Goal: Information Seeking & Learning: Understand process/instructions

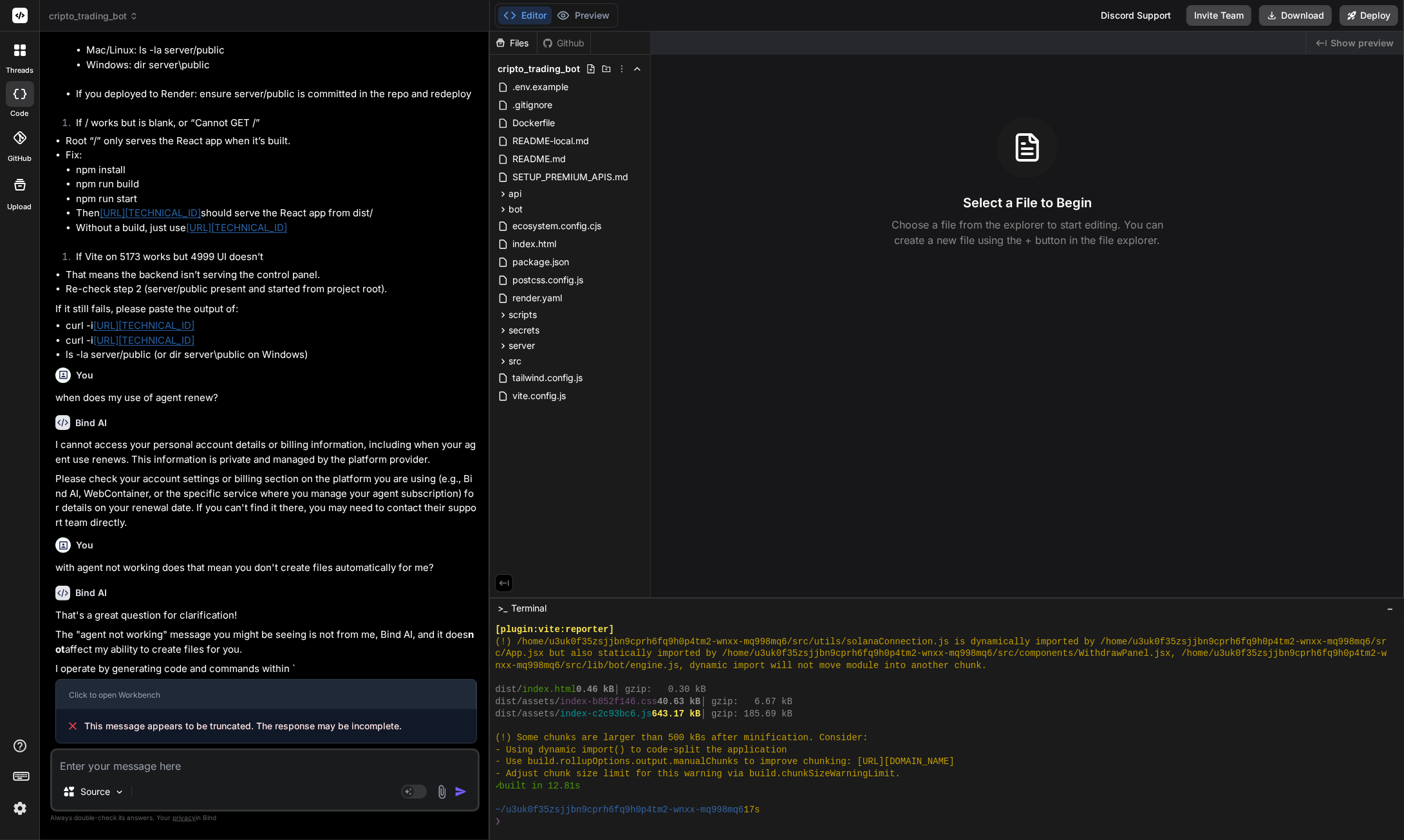
click at [179, 769] on textarea at bounding box center [265, 762] width 426 height 23
click at [446, 701] on div "Click to open Workbench" at bounding box center [265, 695] width 394 height 11
click at [72, 729] on icon at bounding box center [73, 726] width 13 height 13
click at [98, 698] on div "Click to open Workbench" at bounding box center [265, 695] width 394 height 11
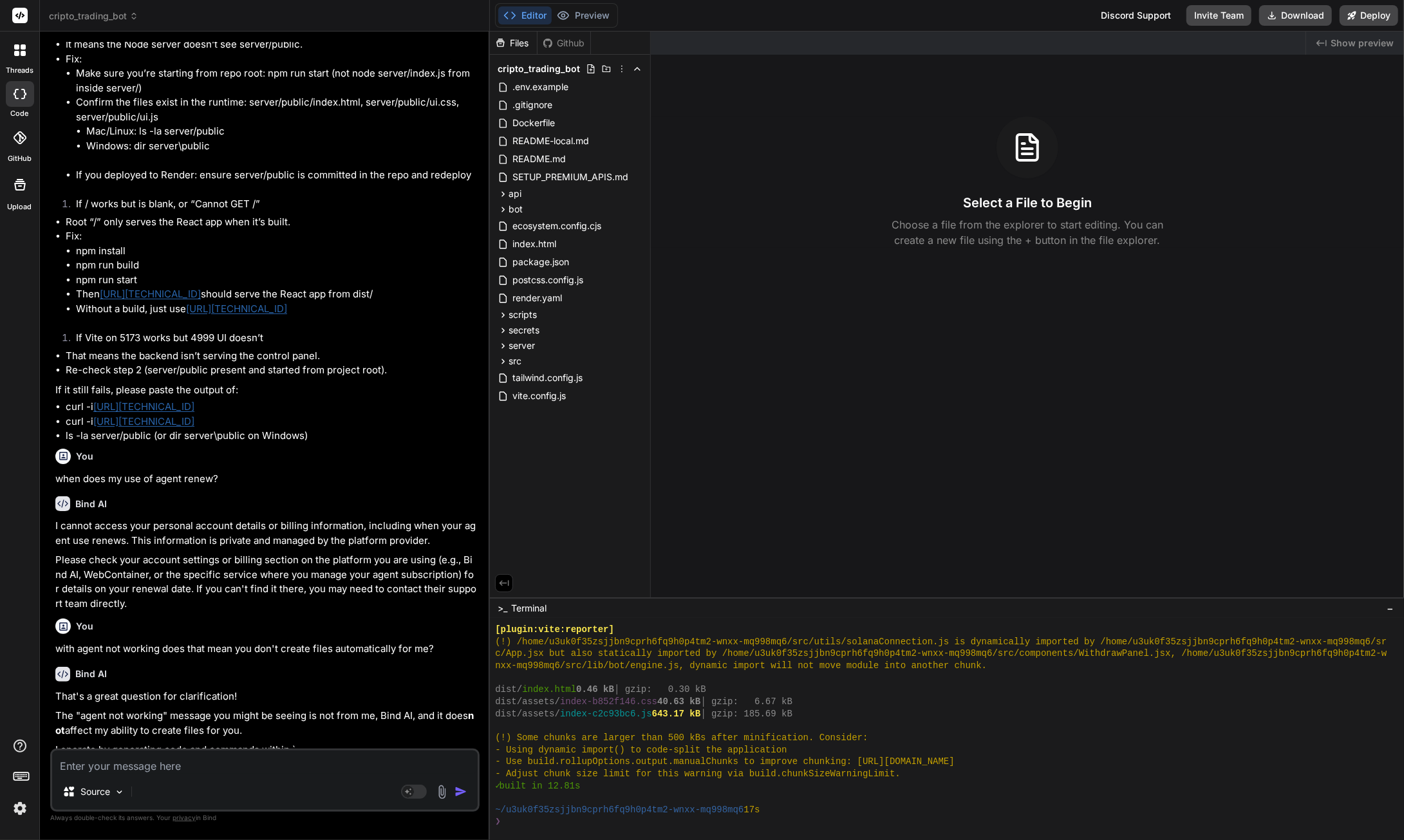
scroll to position [7325, 0]
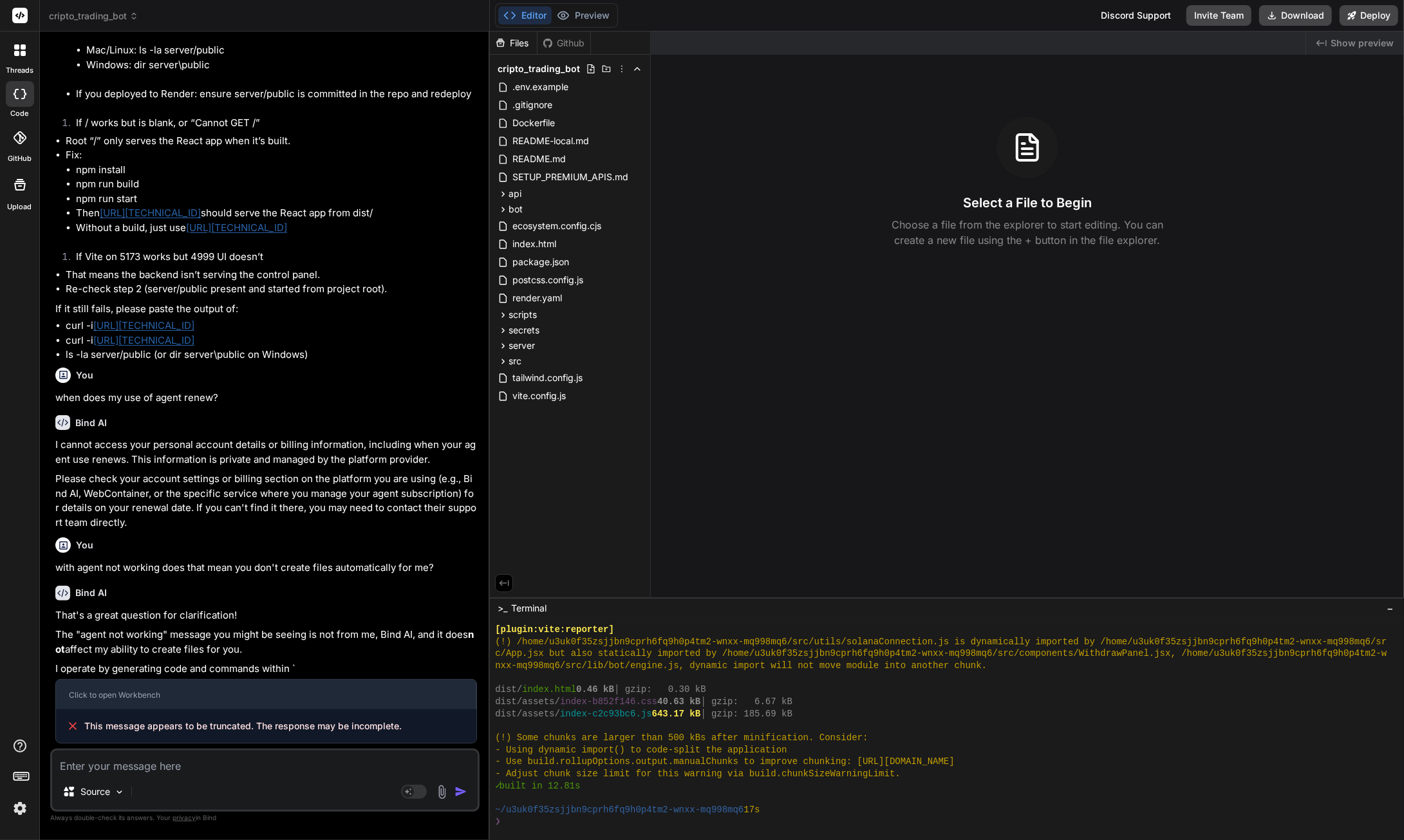
click at [1295, 16] on button "Download" at bounding box center [1295, 15] width 73 height 20
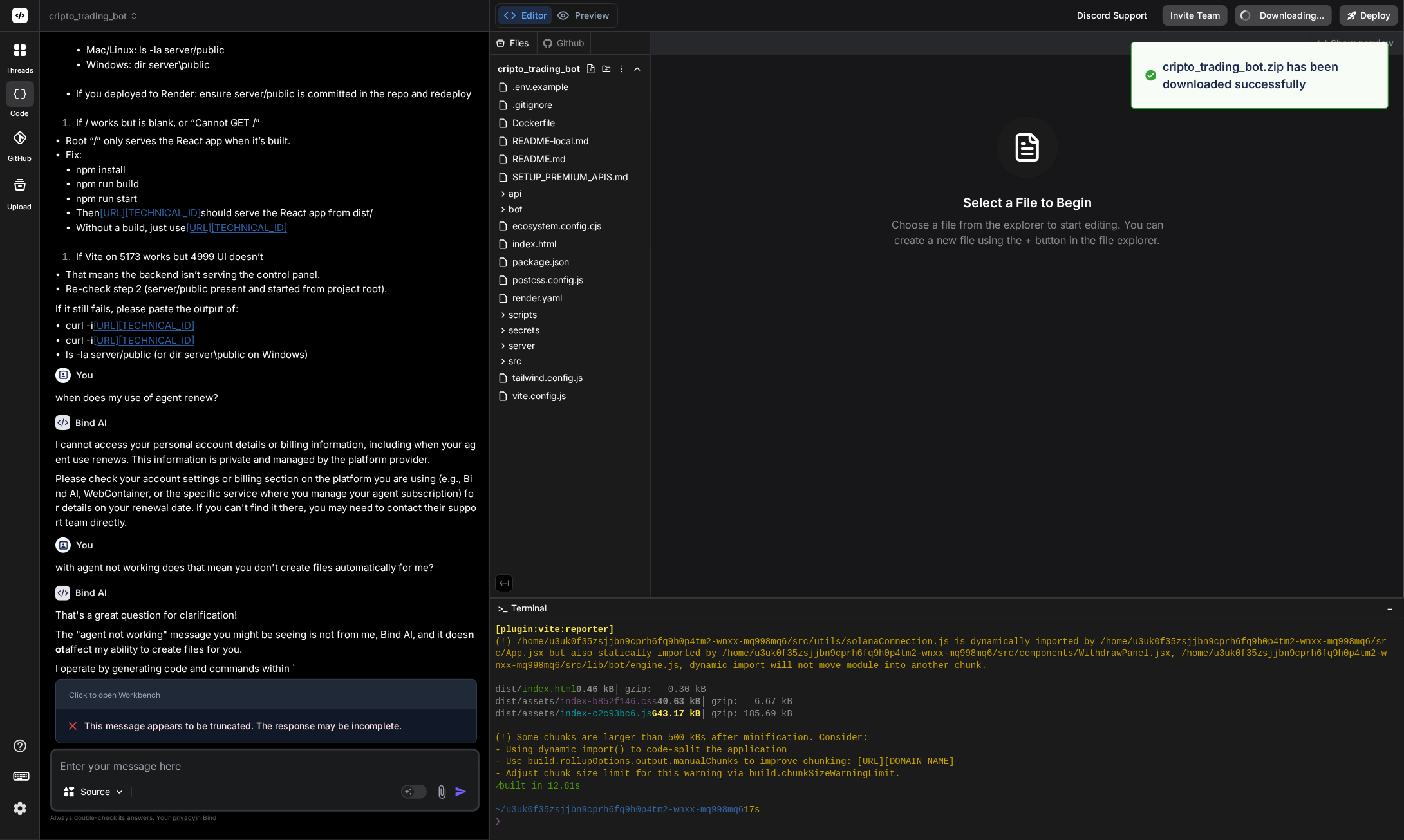
type textarea "x"
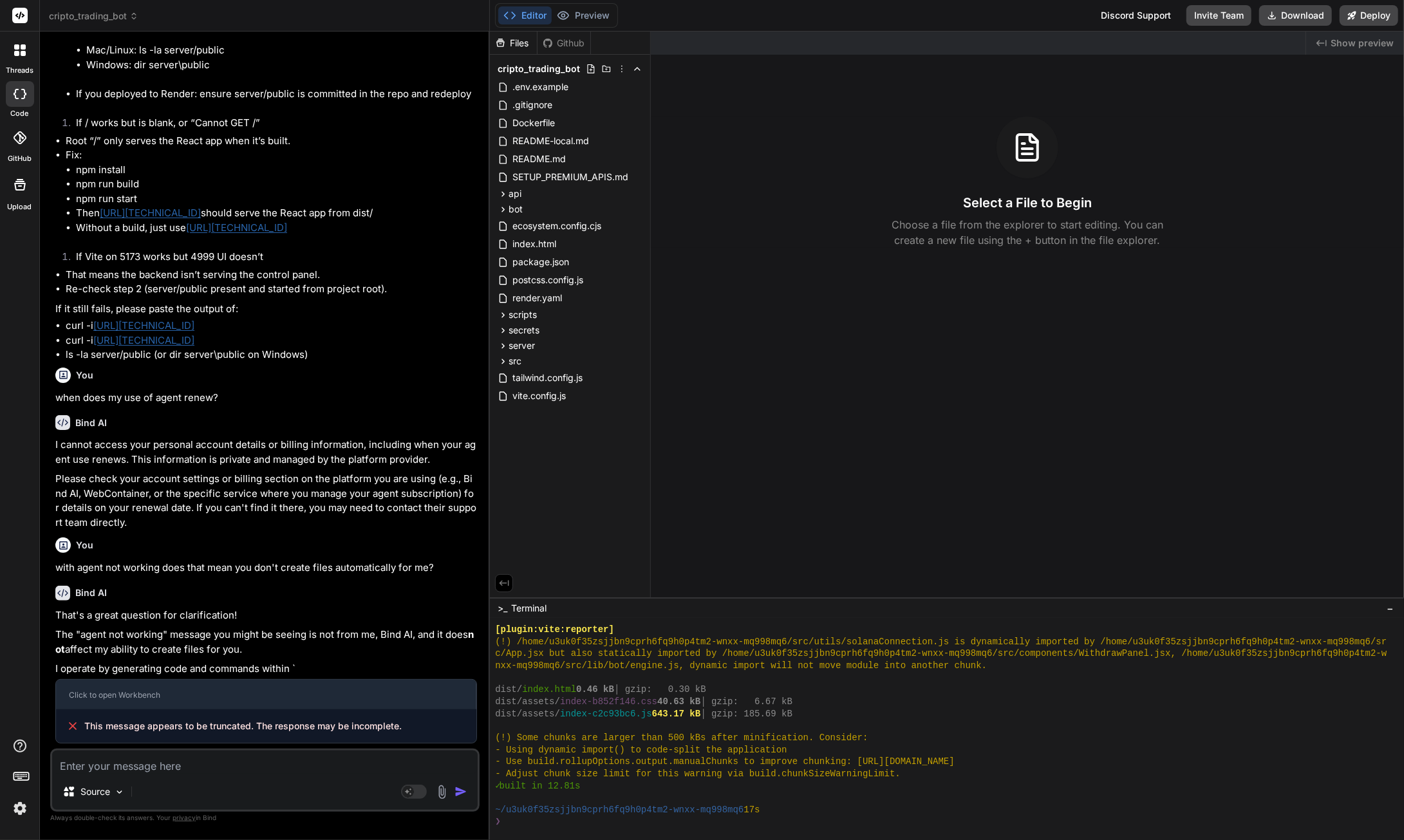
click at [119, 758] on textarea at bounding box center [265, 762] width 426 height 23
type textarea "o"
type textarea "x"
type textarea "ok"
type textarea "x"
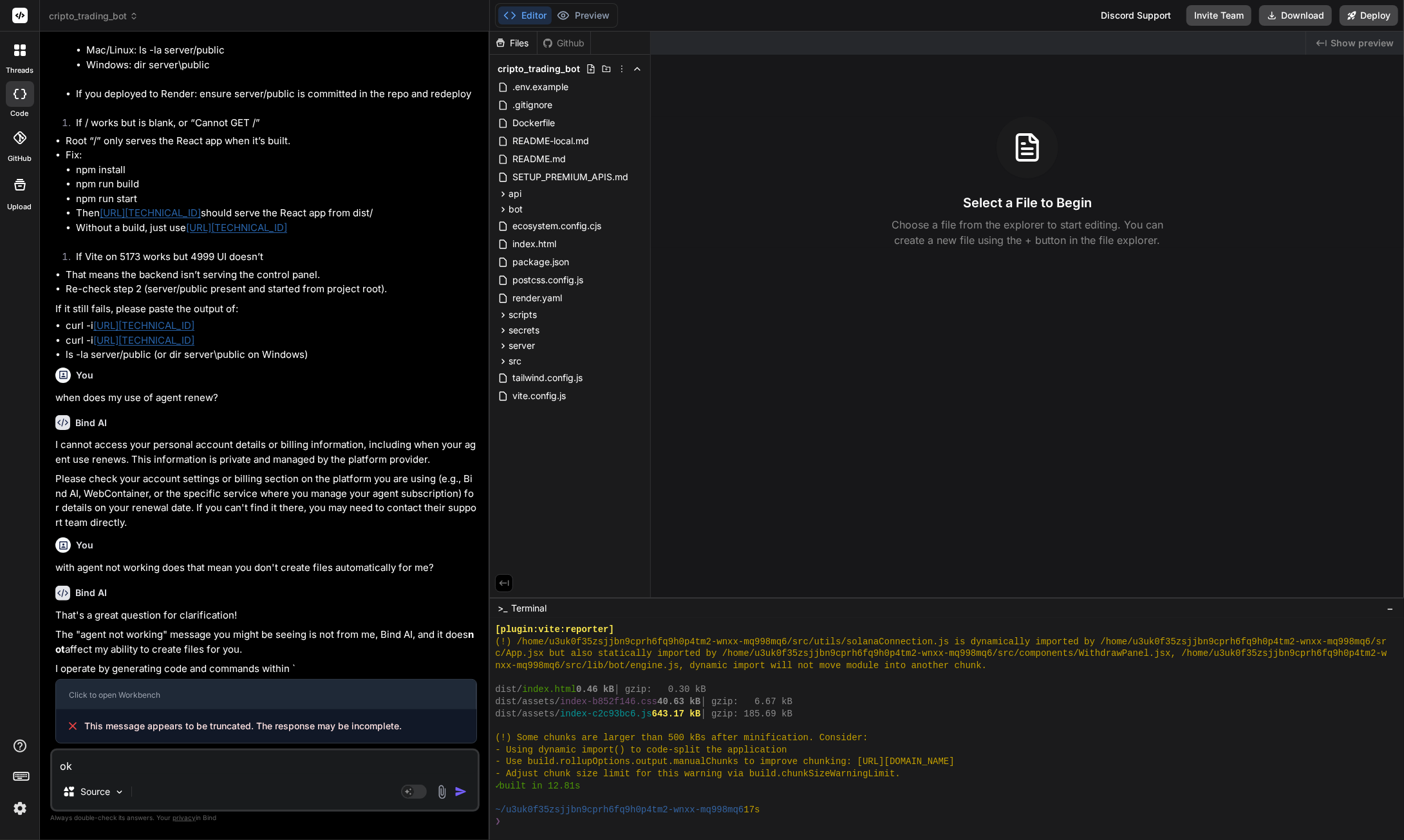
type textarea "ok"
type textarea "x"
type textarea "ok i"
type textarea "x"
type textarea "ok i"
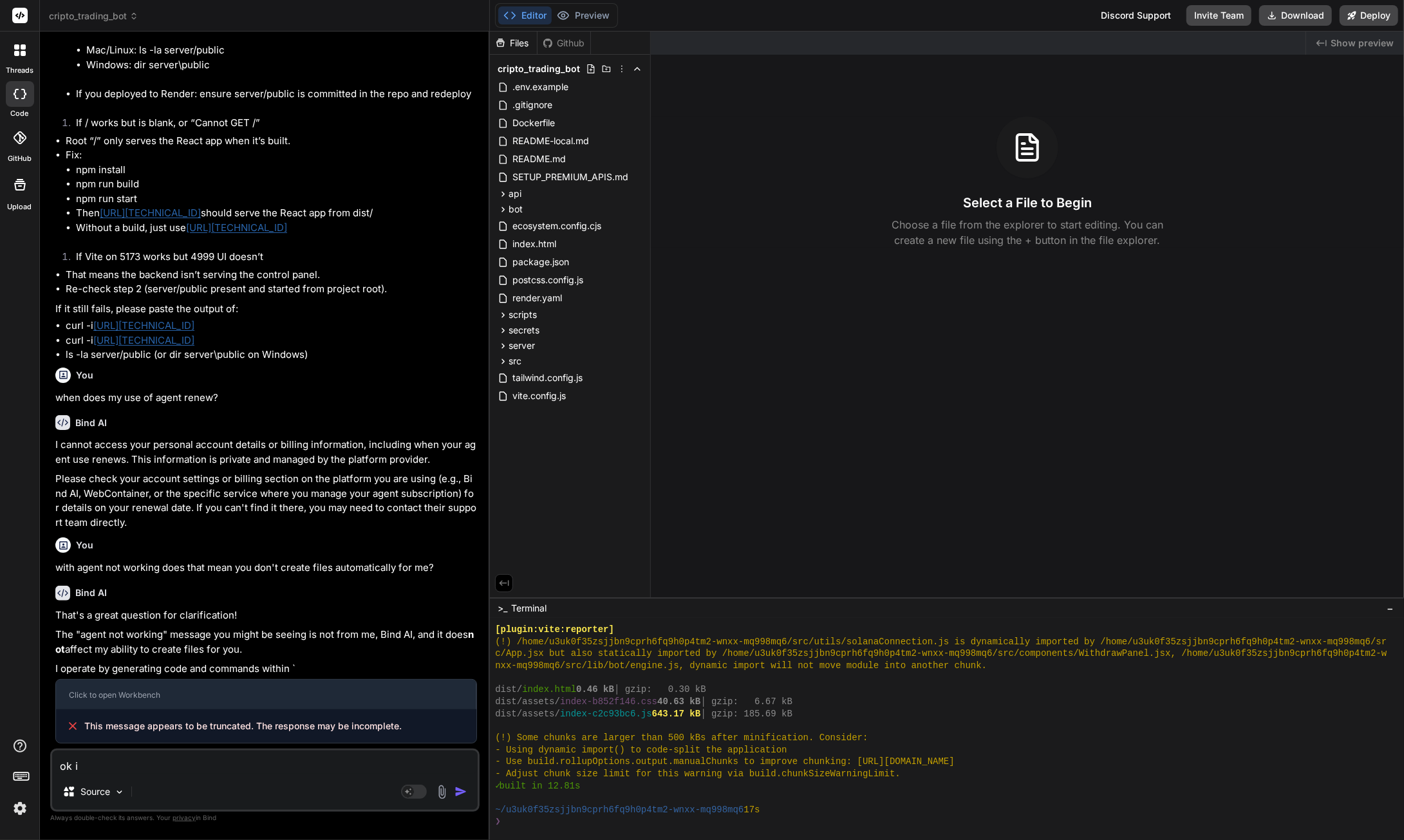
type textarea "x"
type textarea "ok i j"
type textarea "x"
type textarea "ok i jus"
type textarea "x"
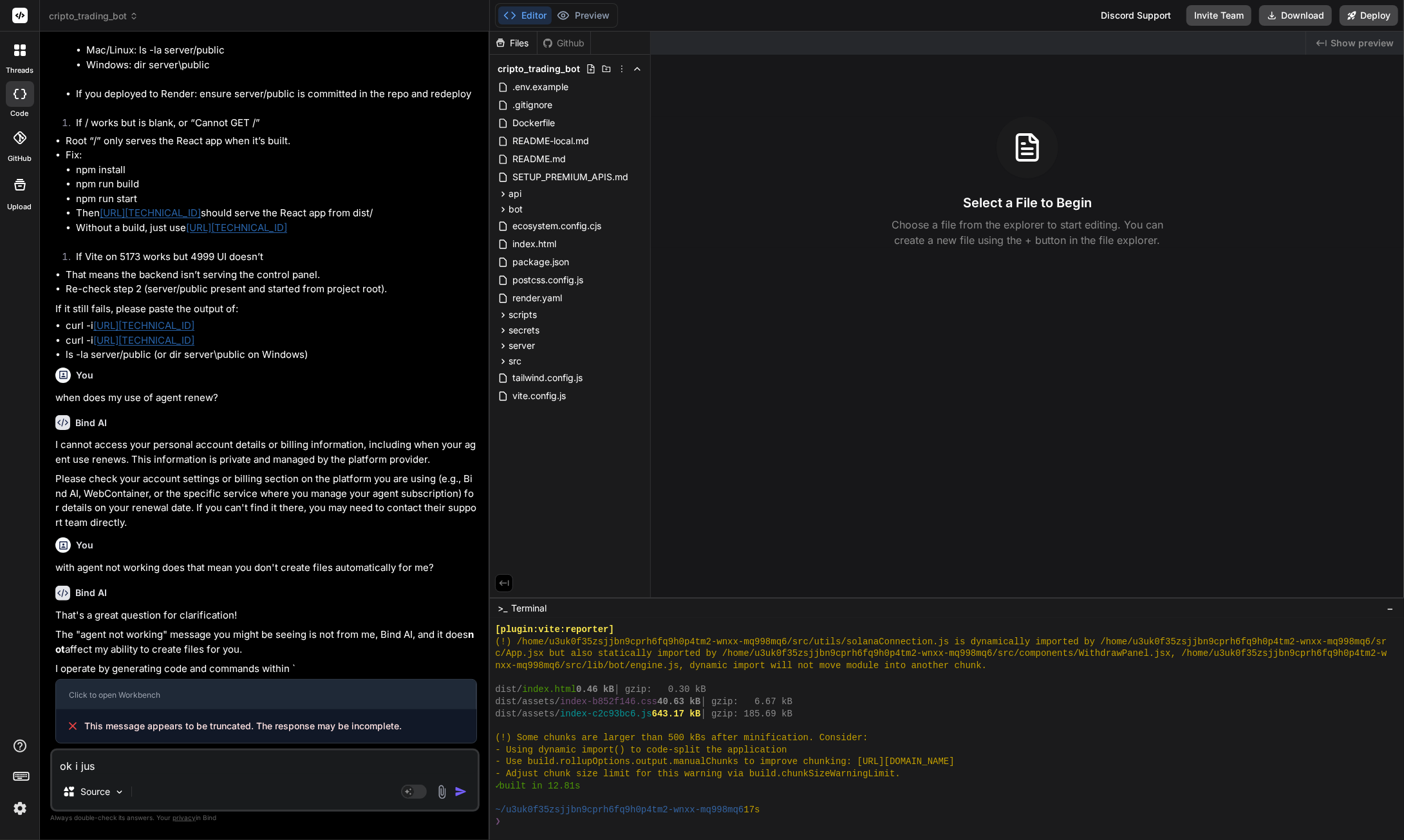
type textarea "ok i just"
type textarea "x"
type textarea "ok i just"
type textarea "x"
type textarea "ok i just d"
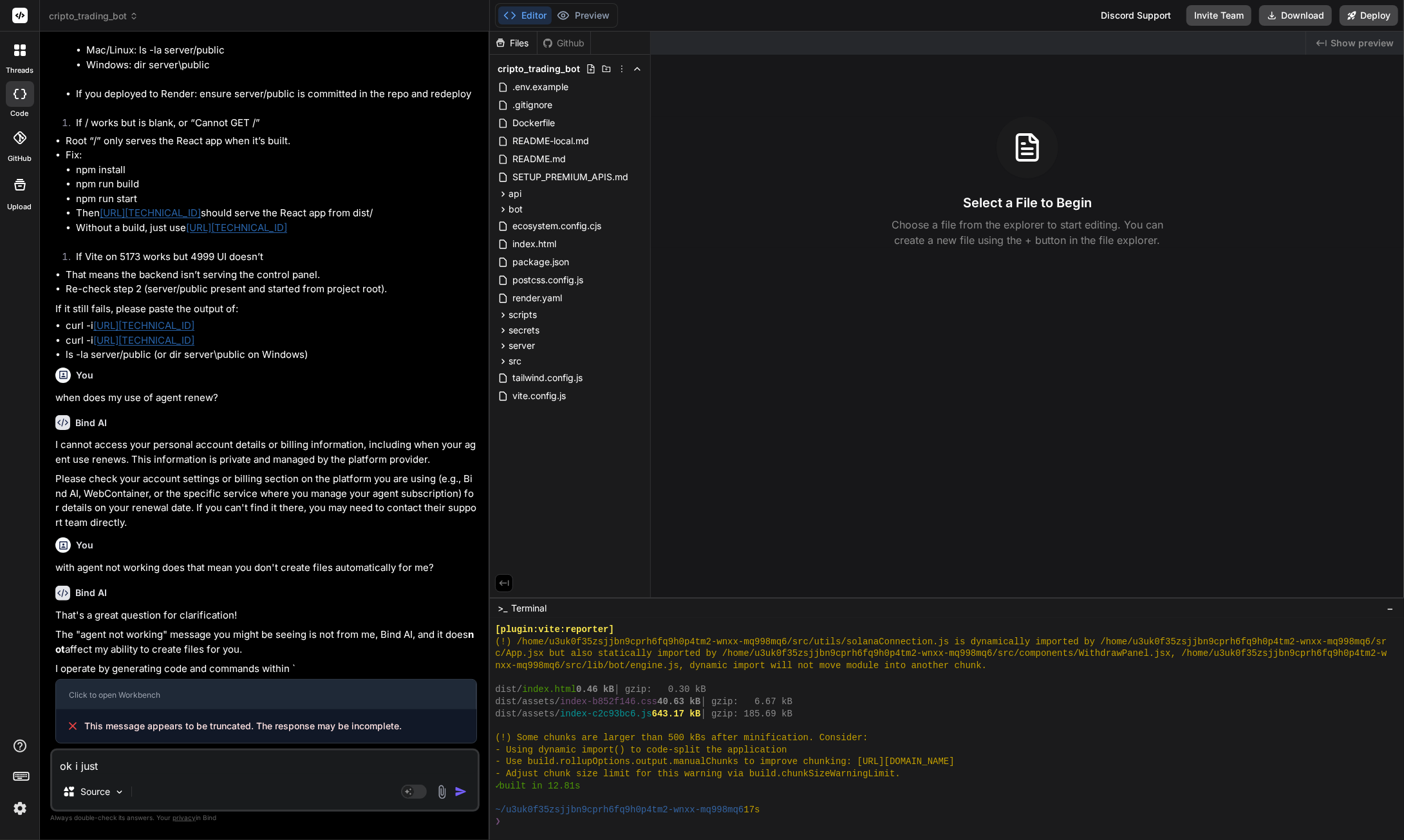
type textarea "x"
type textarea "ok i just do"
type textarea "x"
type textarea "ok i just dow"
type textarea "x"
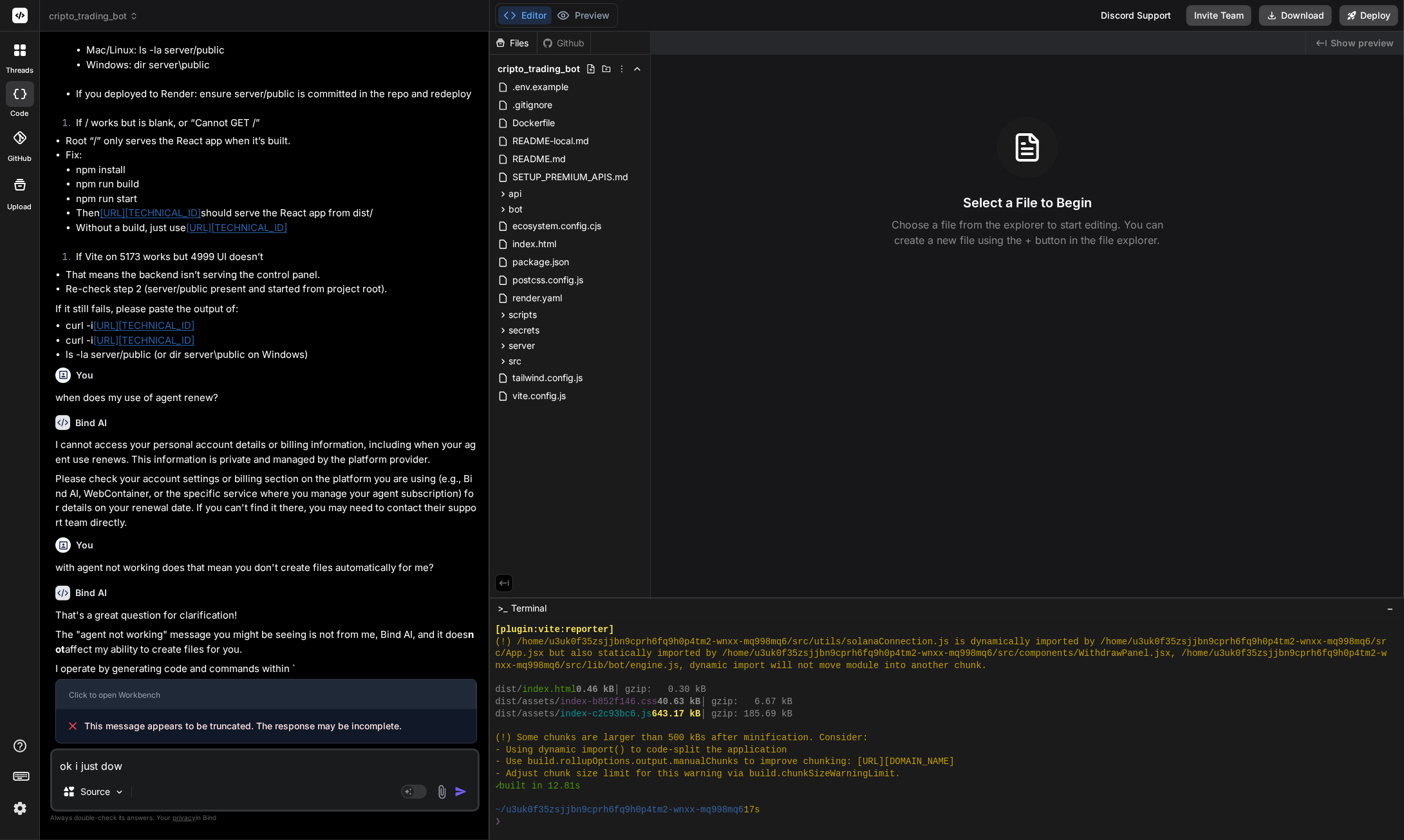
type textarea "ok i just down"
type textarea "x"
type textarea "ok i just downl"
type textarea "x"
type textarea "ok i just downlo"
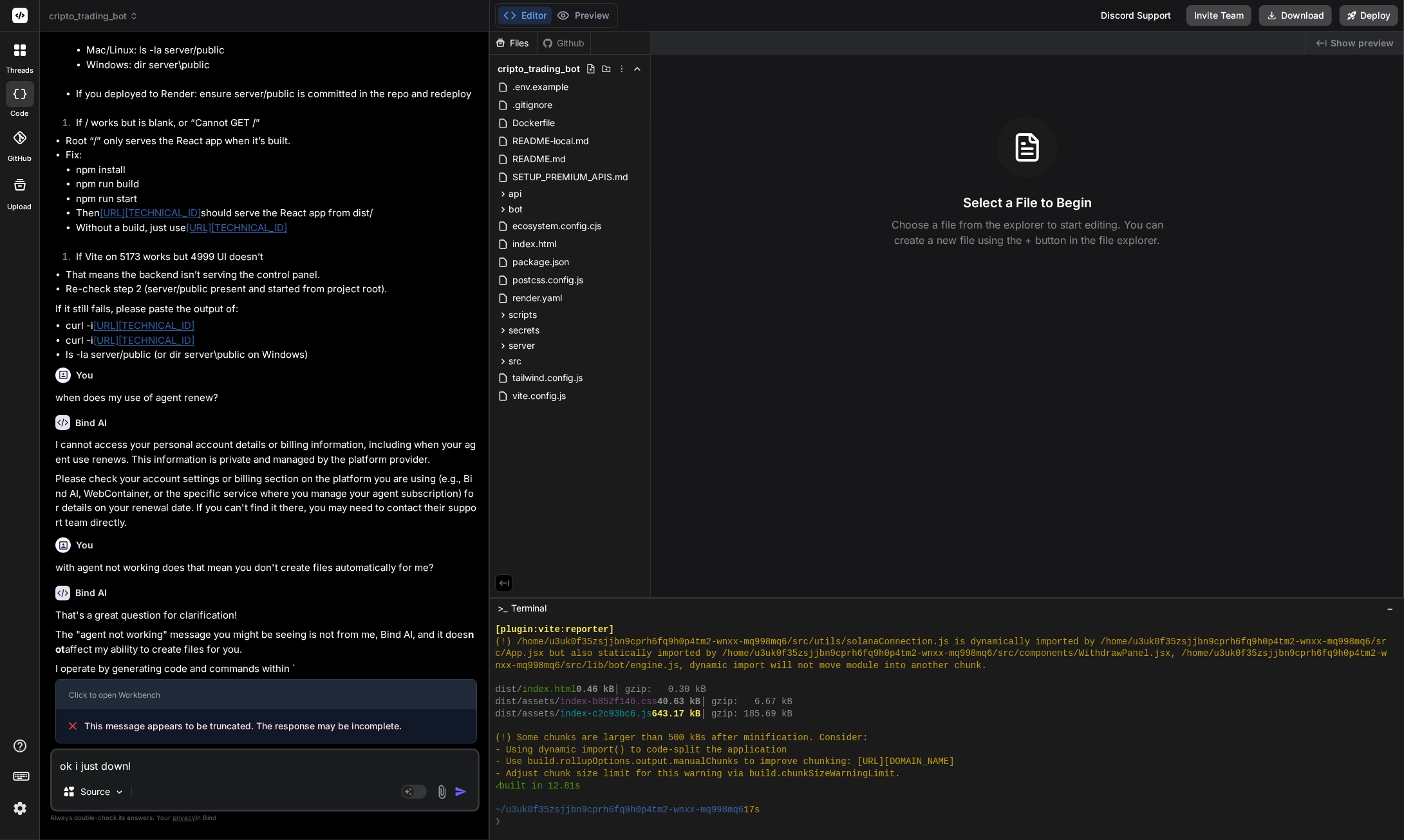
type textarea "x"
type textarea "ok i just downloa"
type textarea "x"
type textarea "ok i just download"
type textarea "x"
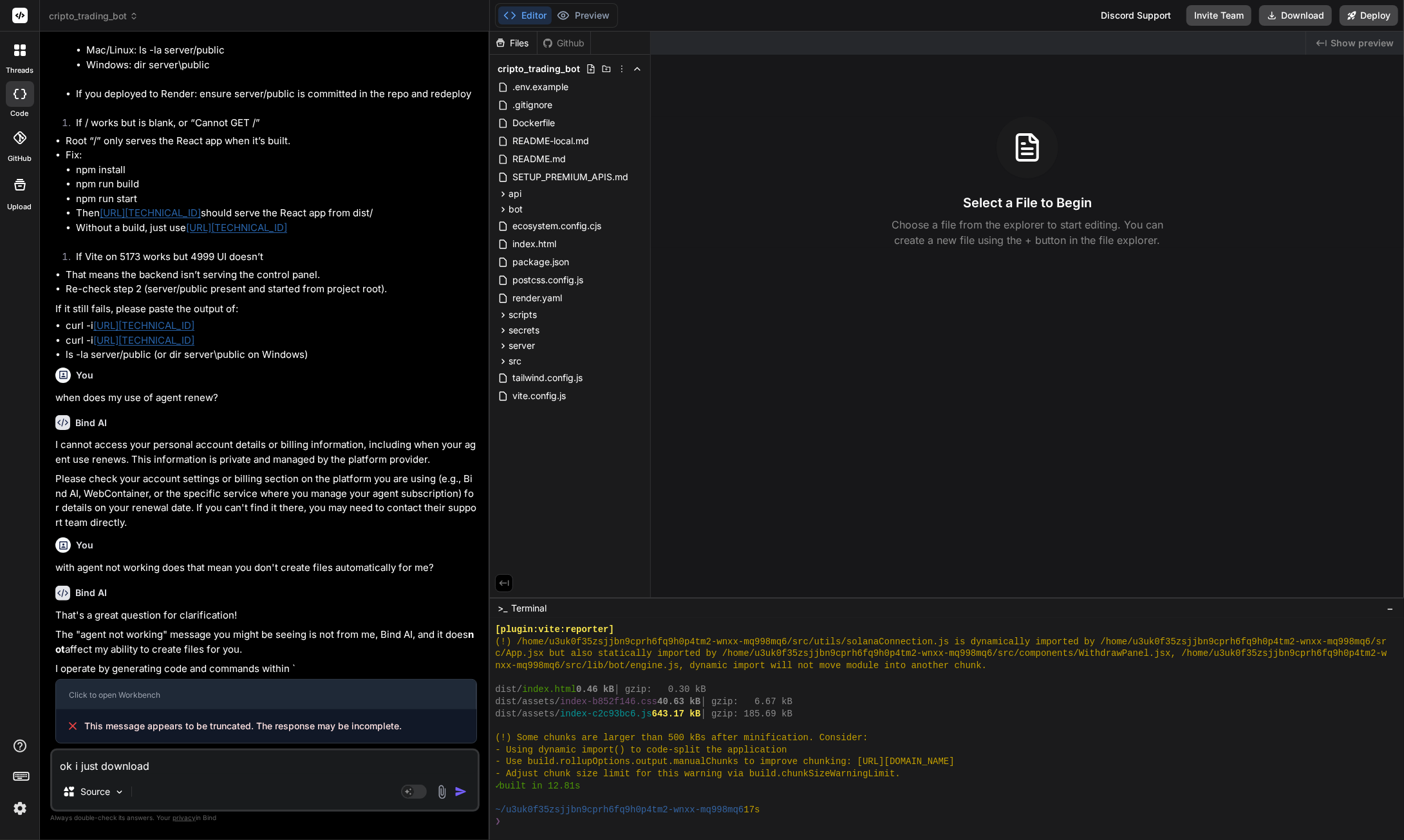
type textarea "ok i just downloade"
type textarea "x"
type textarea "ok i just downloaded"
type textarea "x"
type textarea "ok i just downloaded"
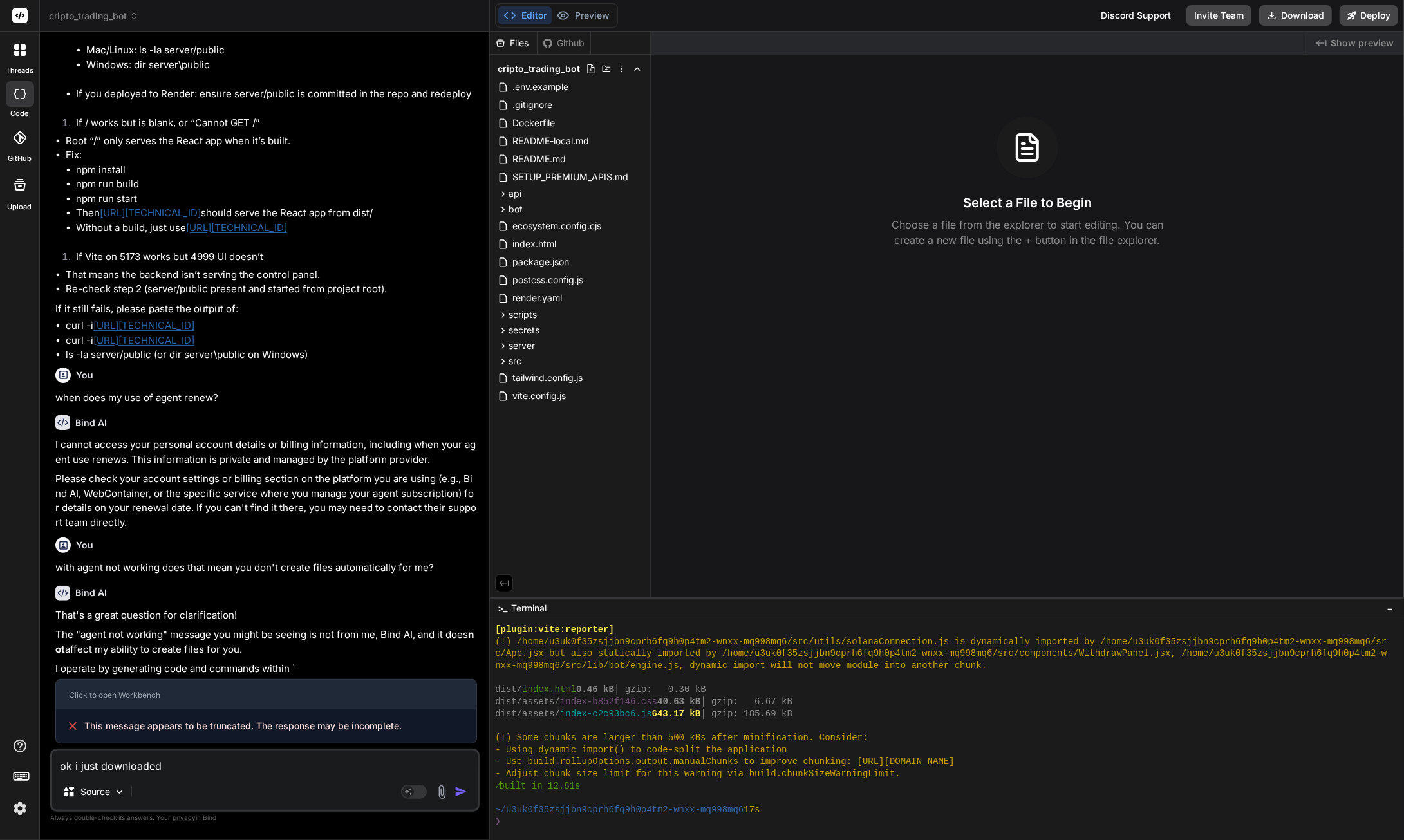
type textarea "x"
type textarea "ok i just downloaded t"
type textarea "x"
type textarea "ok i just downloaded th"
type textarea "x"
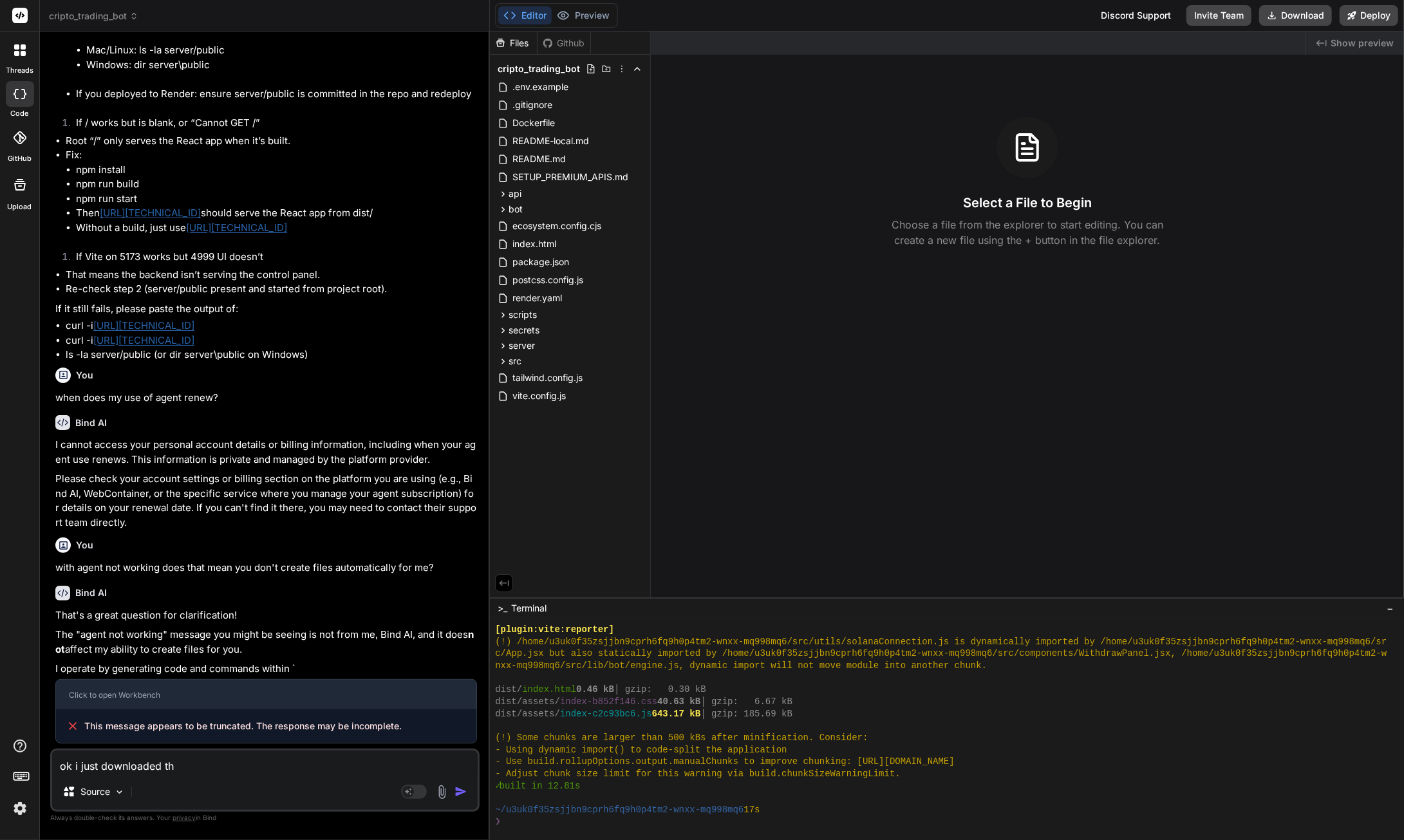
type textarea "ok i just downloaded the"
type textarea "x"
type textarea "ok i just downloaded the"
type textarea "x"
type textarea "ok i just downloaded the l"
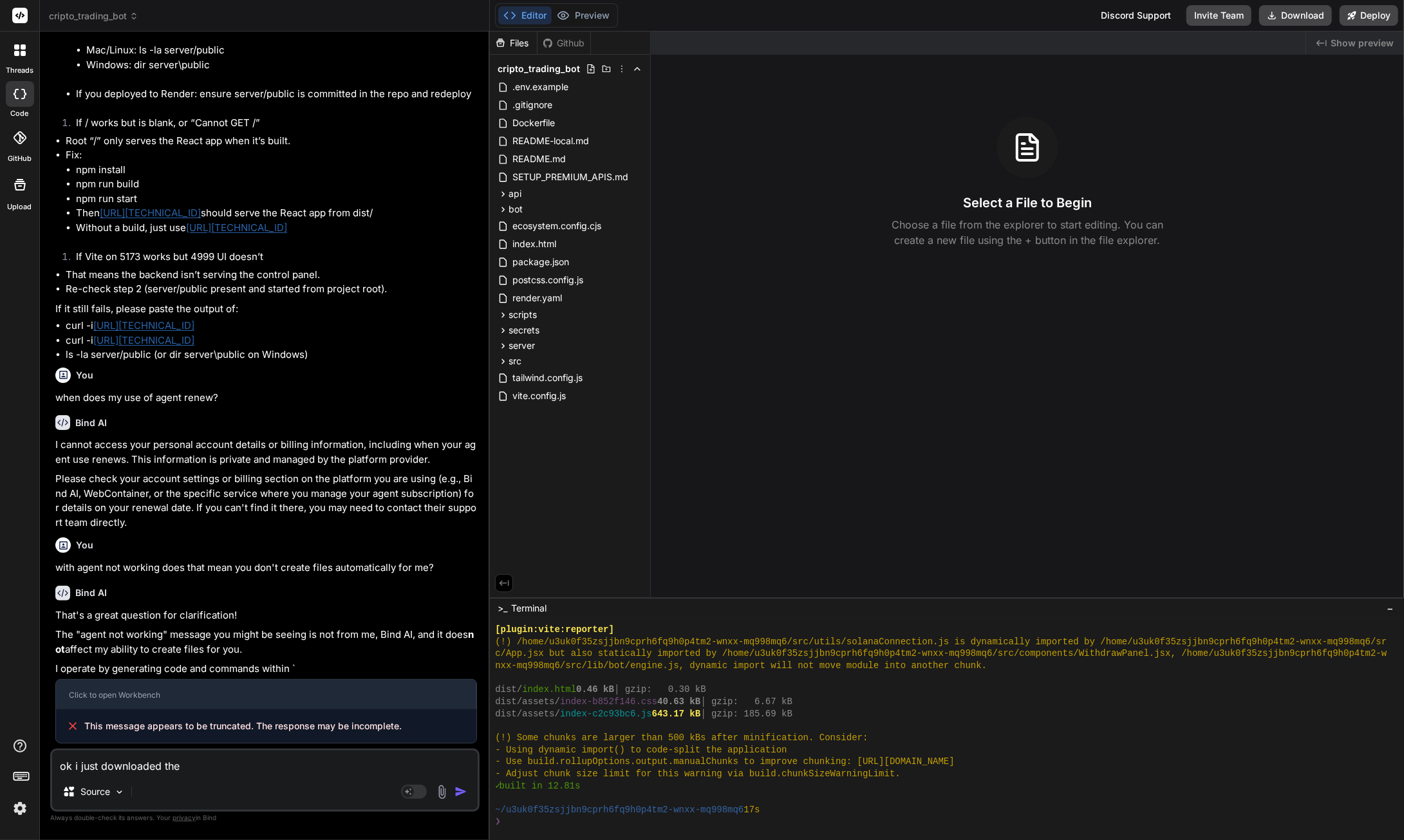
type textarea "x"
type textarea "ok i just downloaded the la"
type textarea "x"
type textarea "ok i just downloaded the lat"
type textarea "x"
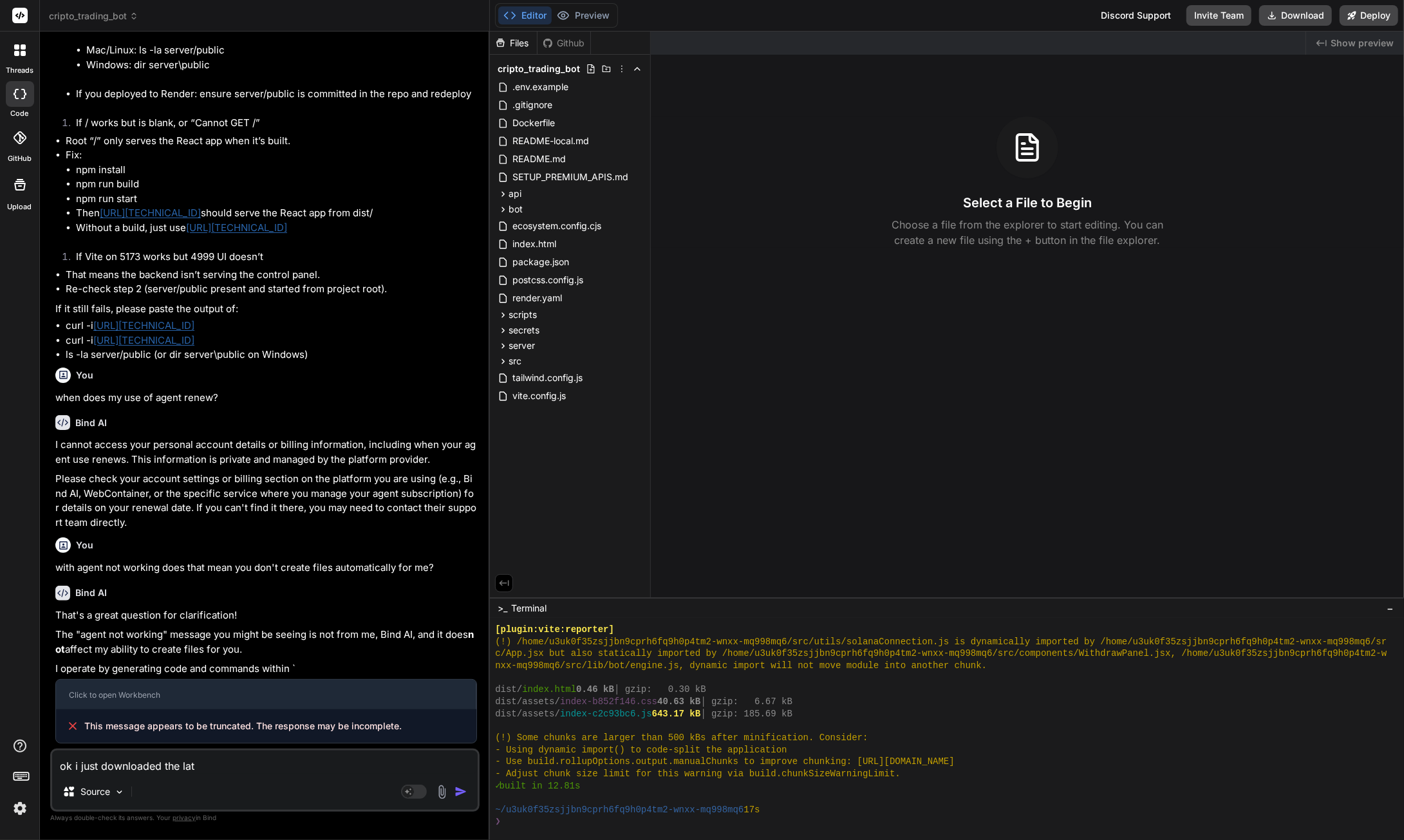
type textarea "ok i just downloaded the late"
type textarea "x"
type textarea "ok i just downloaded the lates"
type textarea "x"
type textarea "ok i just downloaded the latest"
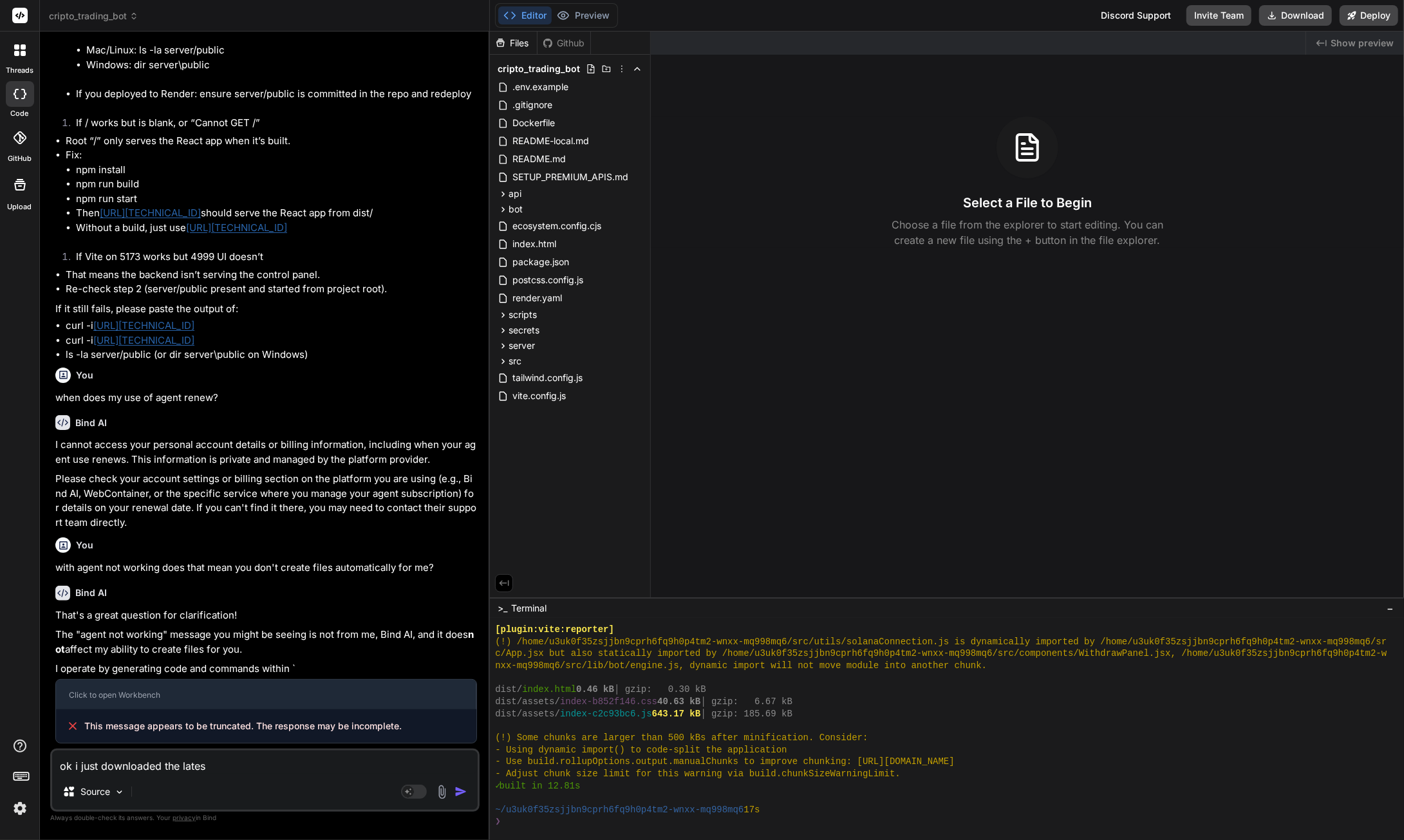
type textarea "x"
type textarea "ok i just downloaded the latest"
type textarea "x"
type textarea "ok i just downloaded the latest"
type textarea "x"
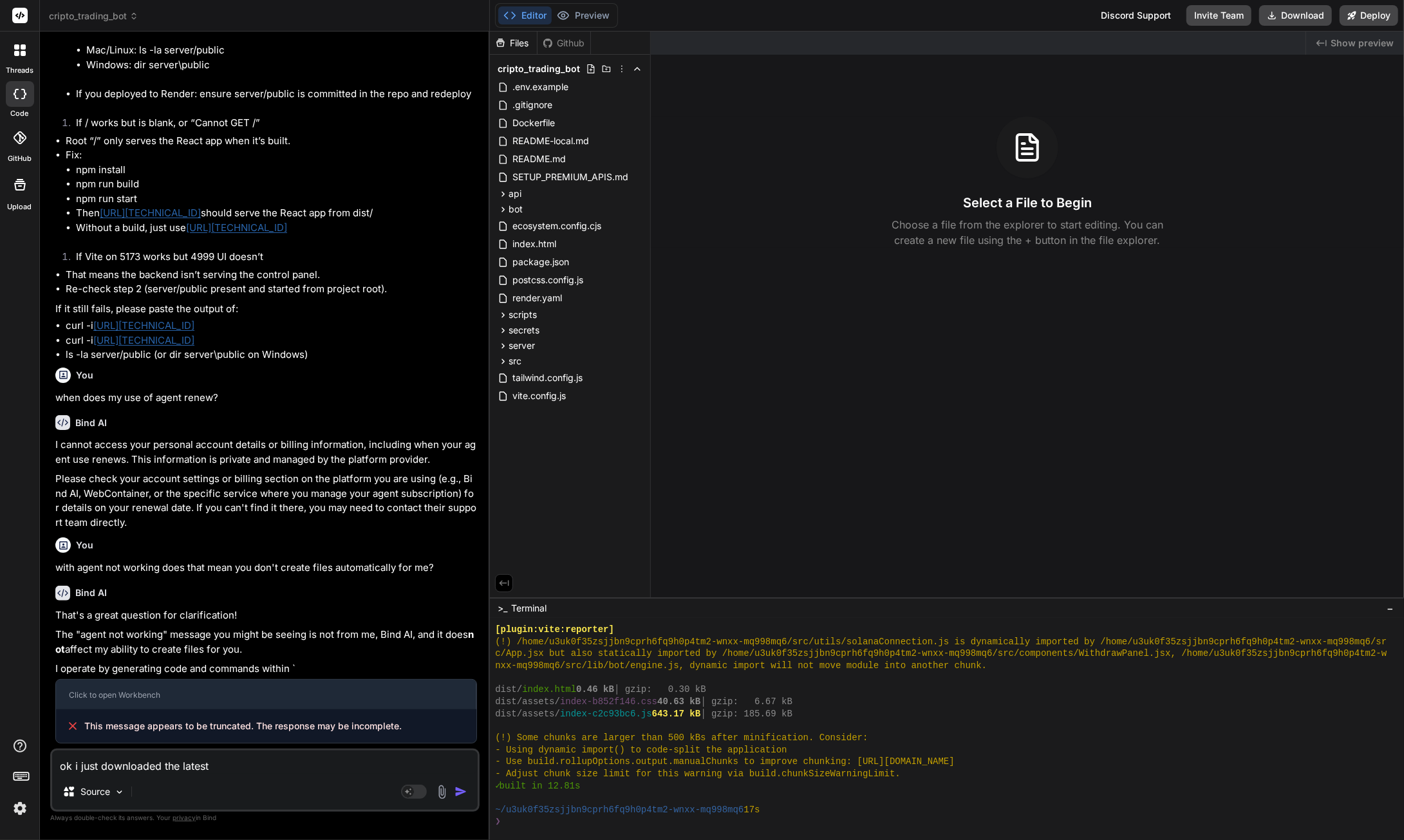
type textarea "ok i just downloaded the latest,"
type textarea "x"
type textarea "ok i just downloaded the latest,"
type textarea "x"
type textarea "ok i just downloaded the latest, h"
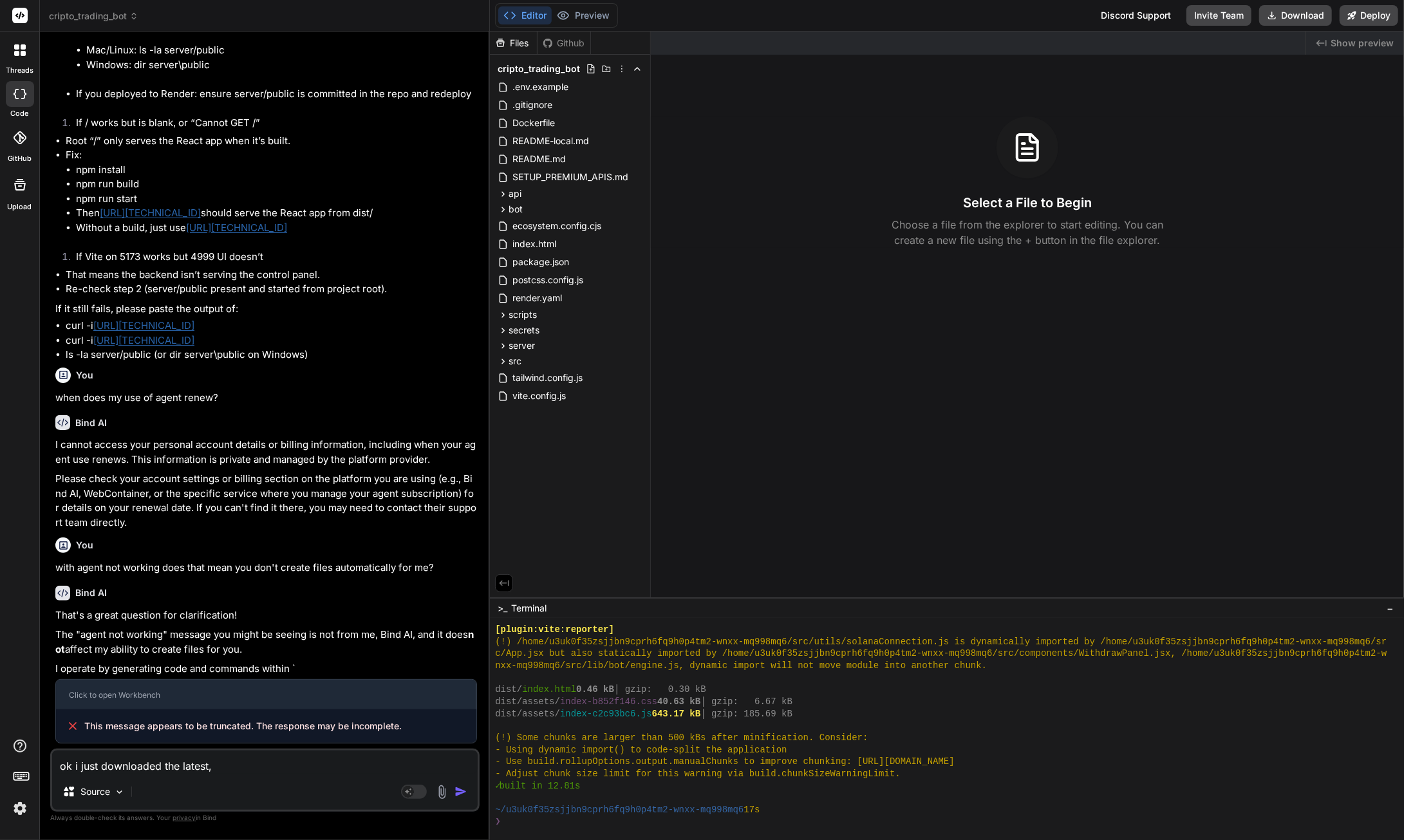
type textarea "x"
type textarea "ok i just downloaded the latest, ho"
type textarea "x"
type textarea "ok i just downloaded the latest, how"
type textarea "x"
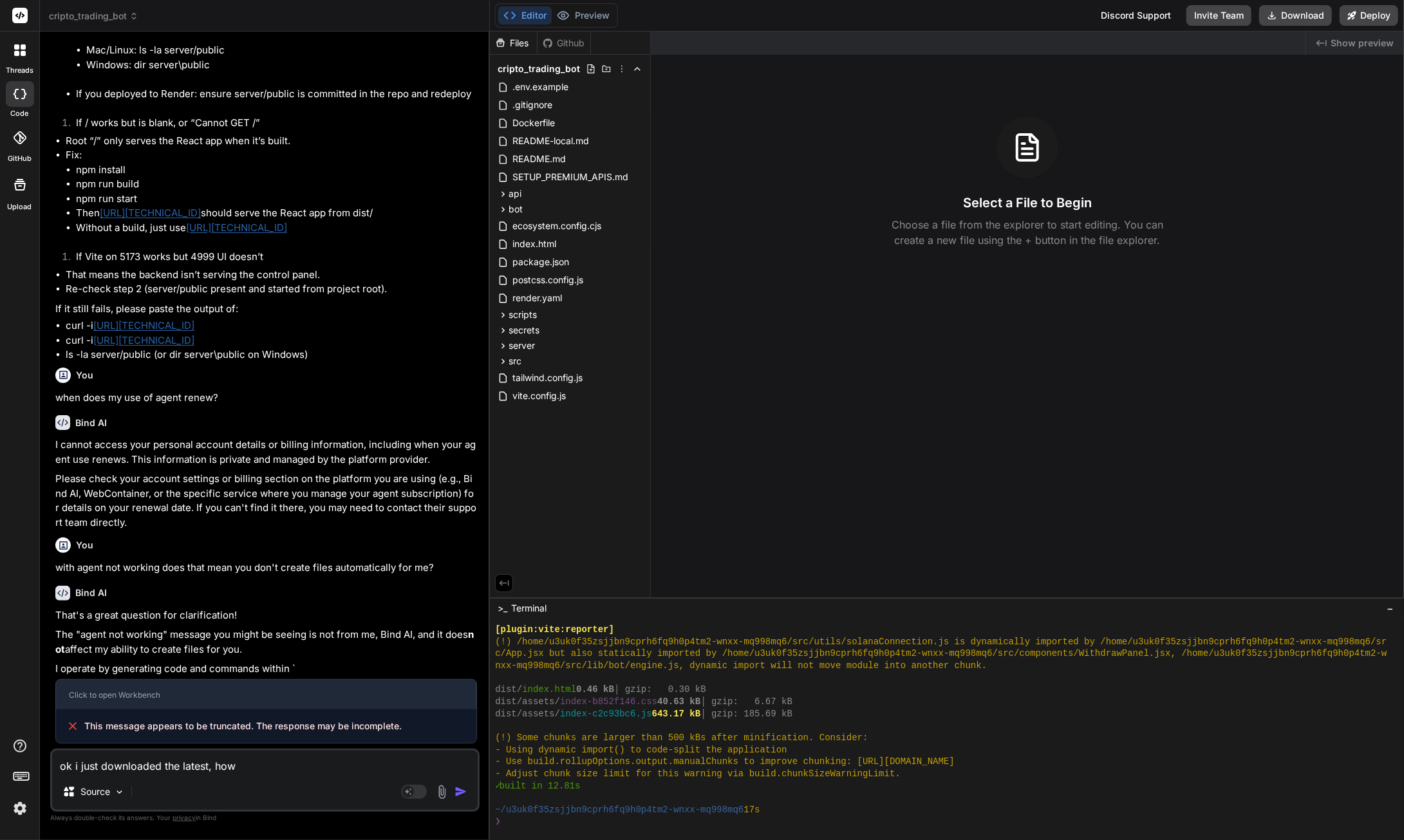
type textarea "ok i just downloaded the latest, how"
type textarea "x"
type textarea "ok i just downloaded the latest, how d"
type textarea "x"
type textarea "ok i just downloaded the latest, how do"
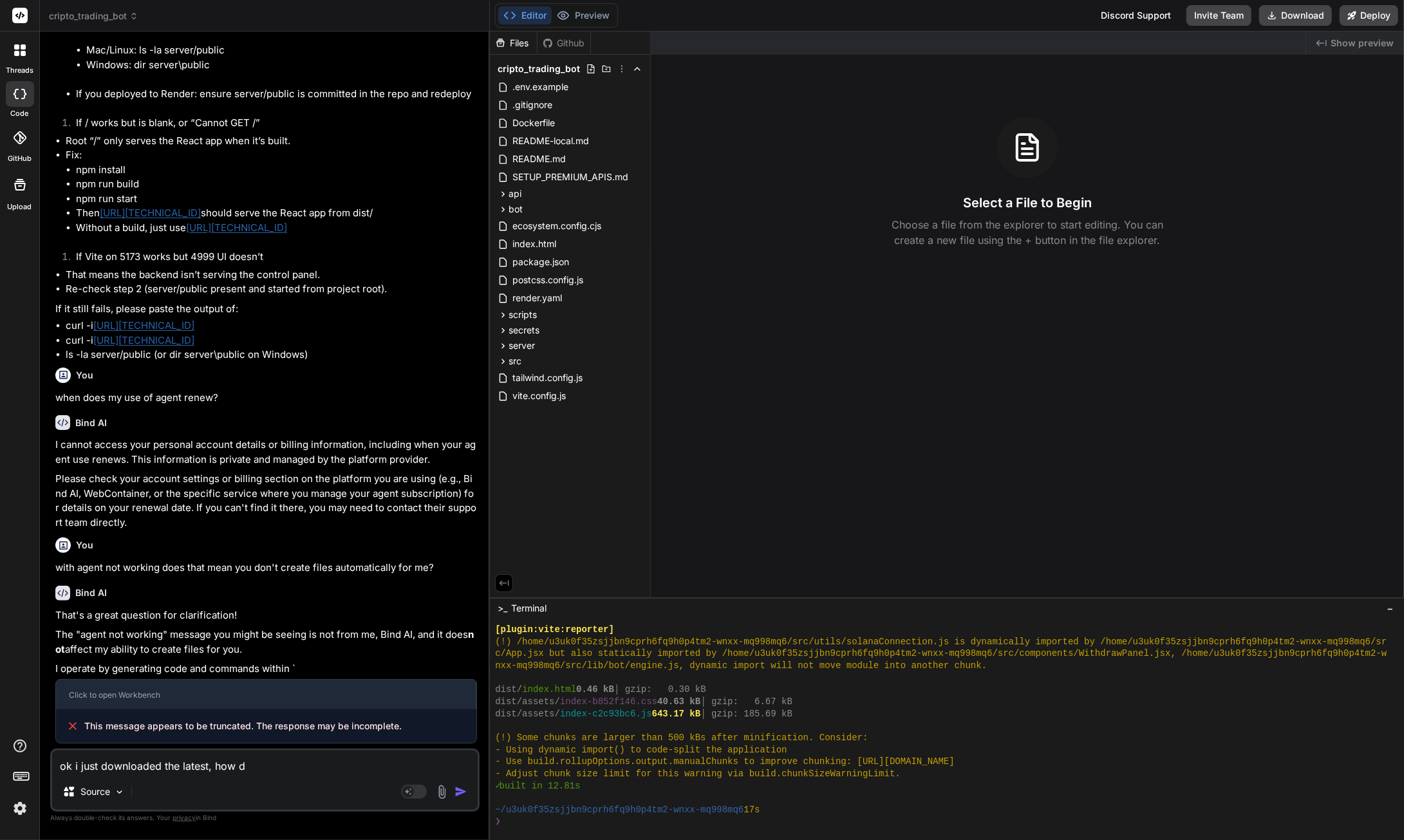
type textarea "x"
type textarea "ok i just downloaded the latest, how do"
type textarea "x"
type textarea "ok i just downloaded the latest, how do i"
type textarea "x"
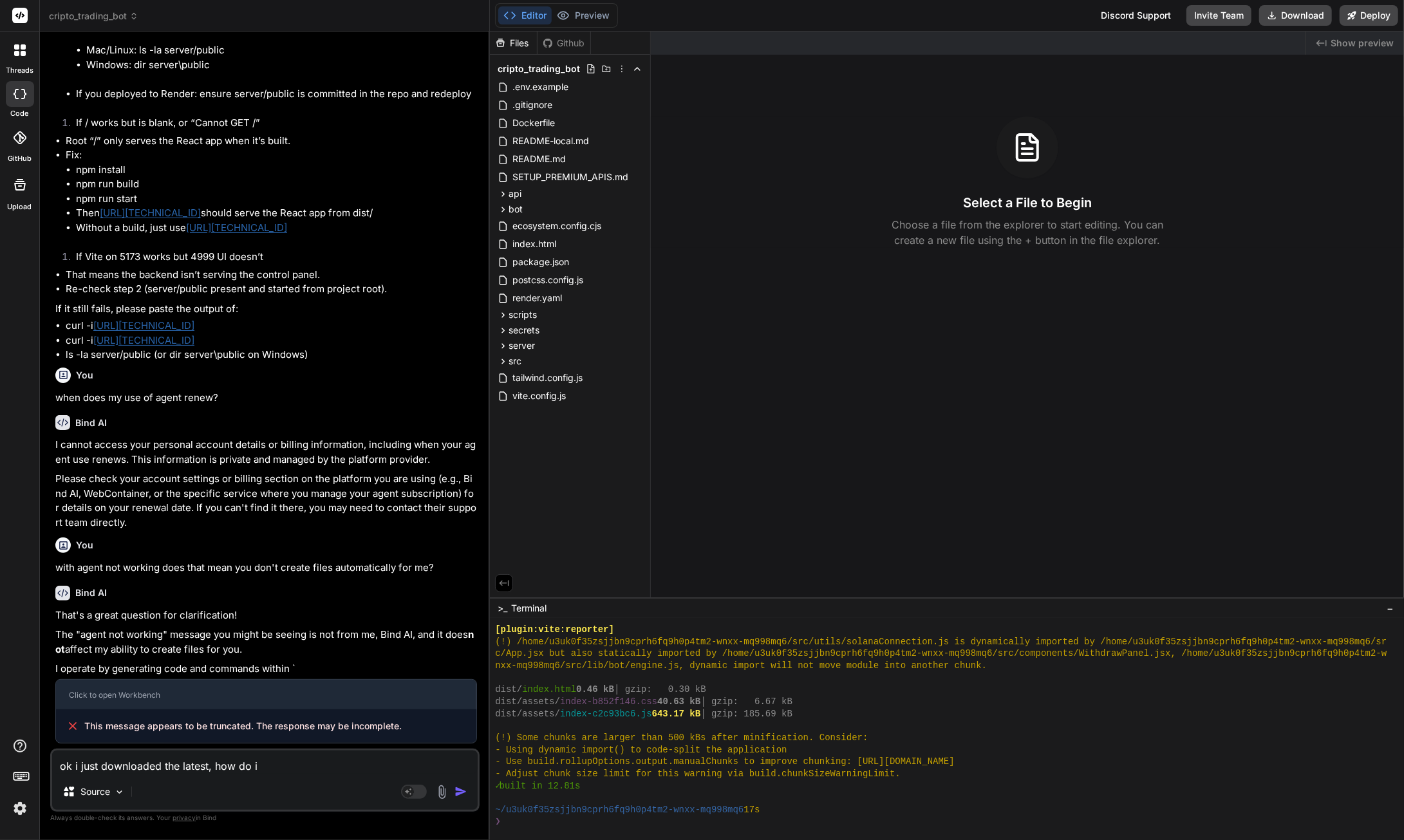
type textarea "ok i just downloaded the latest, how do i"
type textarea "x"
type textarea "ok i just downloaded the latest, how do i d"
type textarea "x"
type textarea "ok i just downloaded the latest, how do i de"
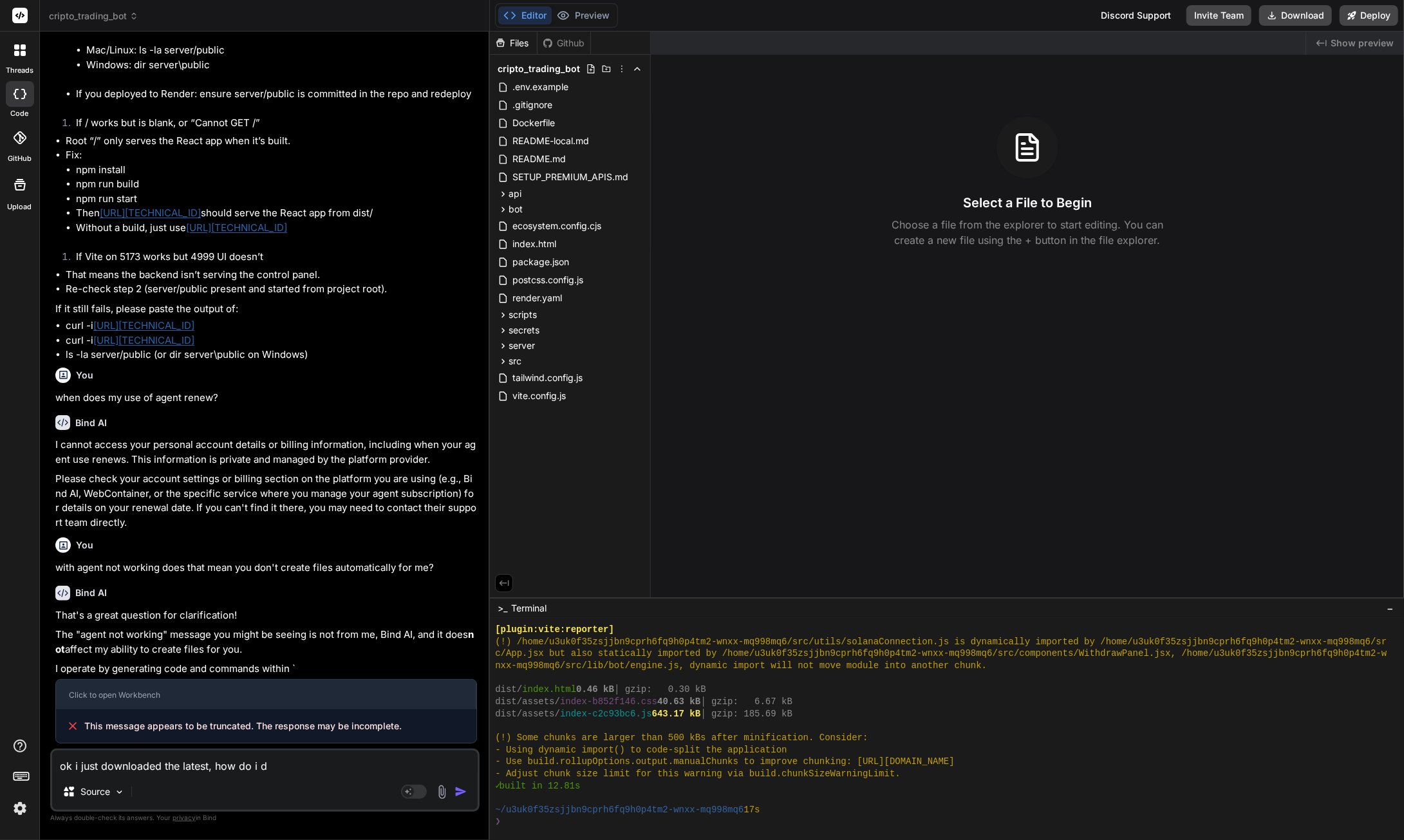
type textarea "x"
type textarea "ok i just downloaded the latest, how do i dep"
type textarea "x"
type textarea "ok i just downloaded the latest, how do i depl"
type textarea "x"
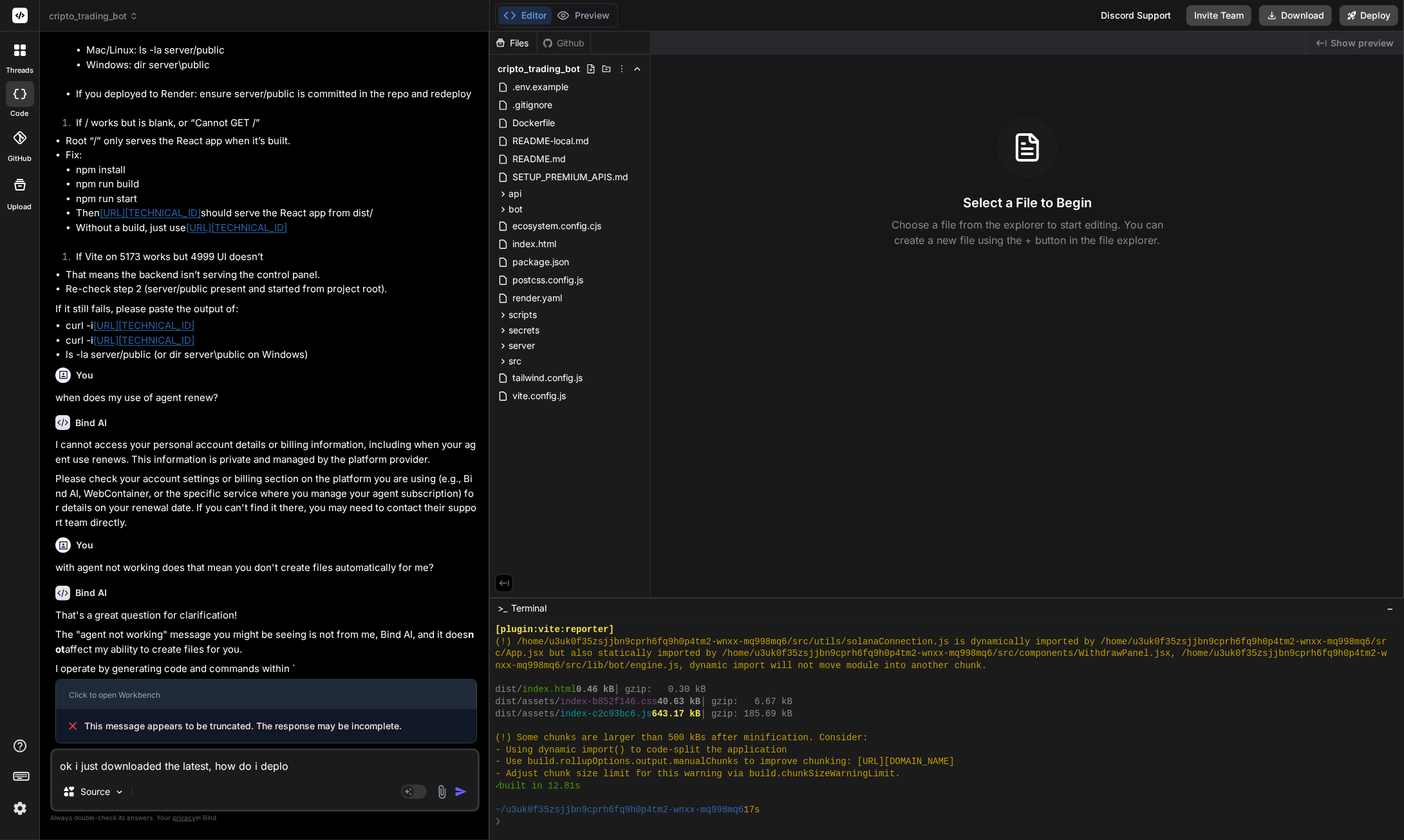
type textarea "ok i just downloaded the latest, how do i deplop"
type textarea "x"
type textarea "ok i just downloaded the latest, how do i deplopy"
type textarea "x"
type textarea "ok i just downloaded the latest, how do i deplop"
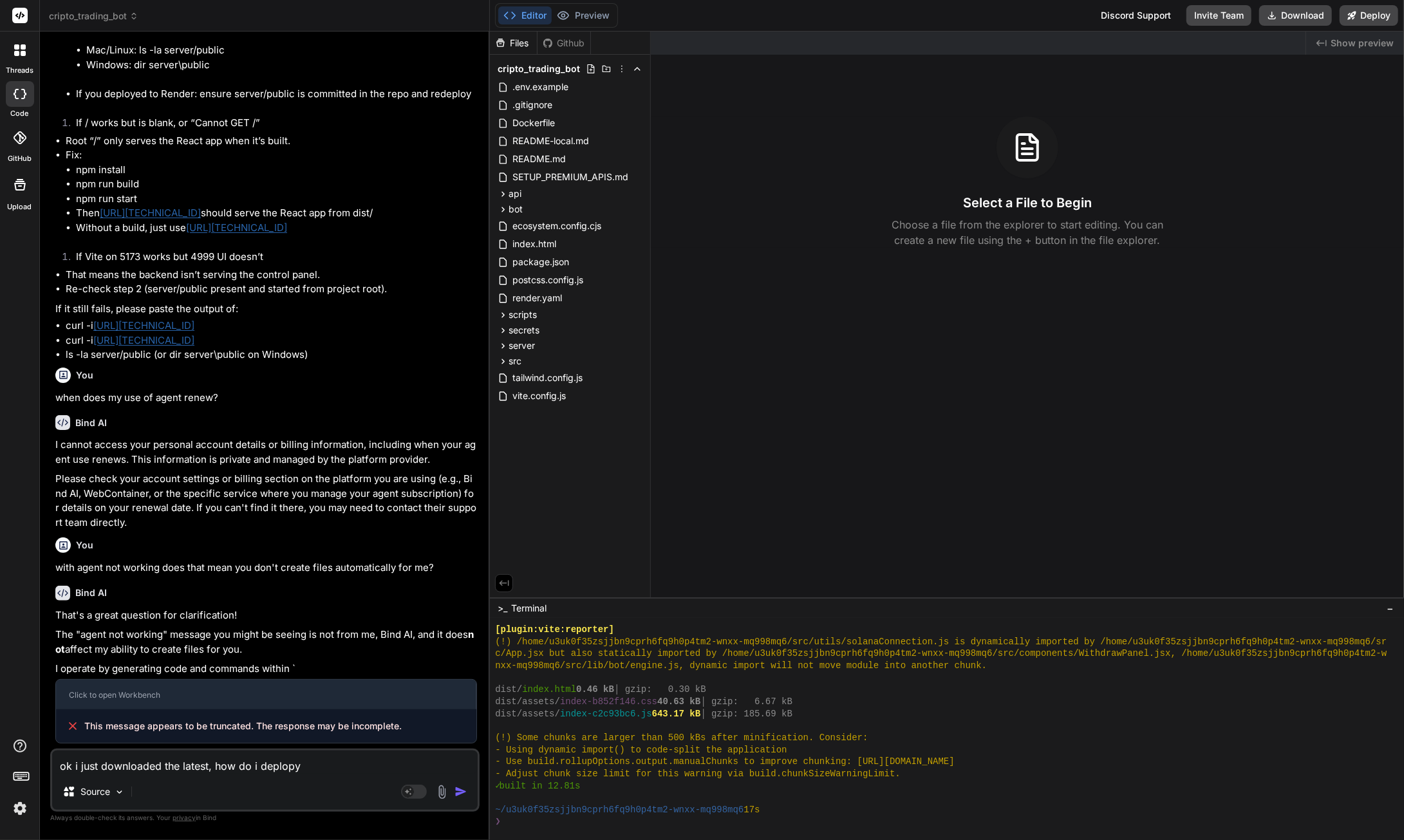
type textarea "x"
type textarea "ok i just downloaded the latest, how do i deplo"
type textarea "x"
type textarea "ok i just downloaded the latest, how do i deploy"
type textarea "x"
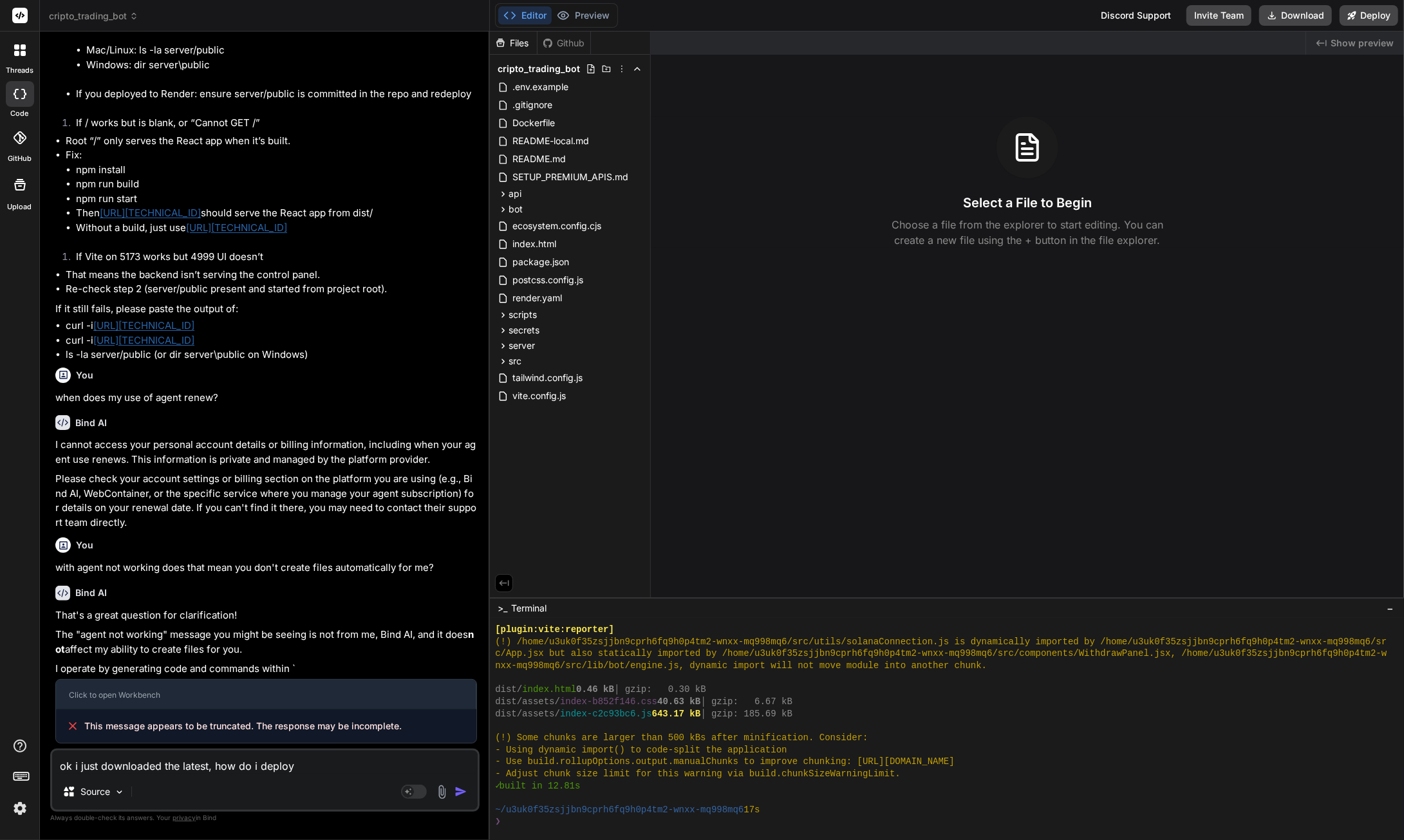
type textarea "ok i just downloaded the latest, how do i deploy"
type textarea "x"
type textarea "ok i just downloaded the latest, how do i deploy i"
type textarea "x"
type textarea "ok i just downloaded the latest, how do i deploy it"
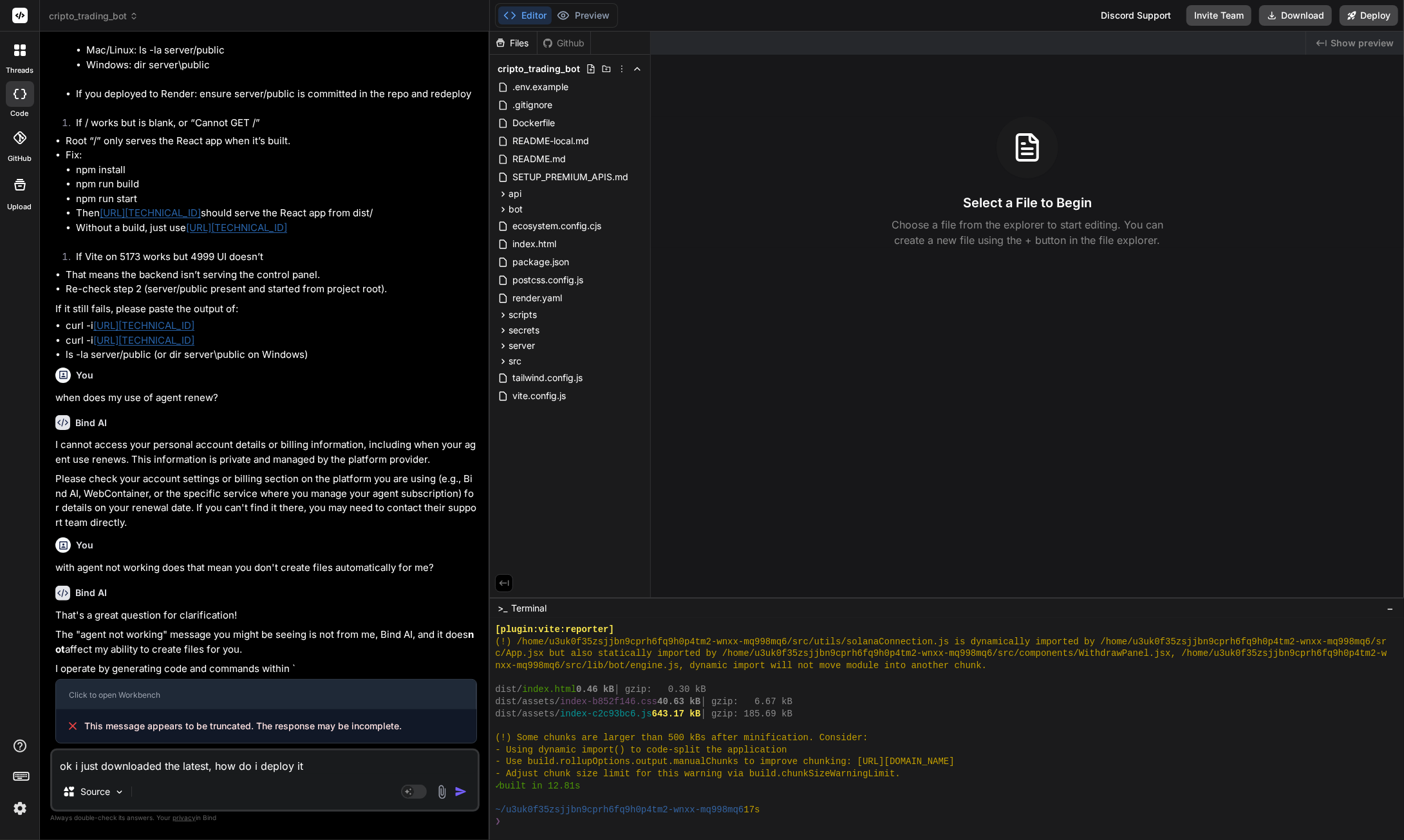
type textarea "x"
type textarea "ok i just downloaded the latest, how do i deploy it"
type textarea "x"
type textarea "ok i just downloaded the latest, how do i deploy it t"
type textarea "x"
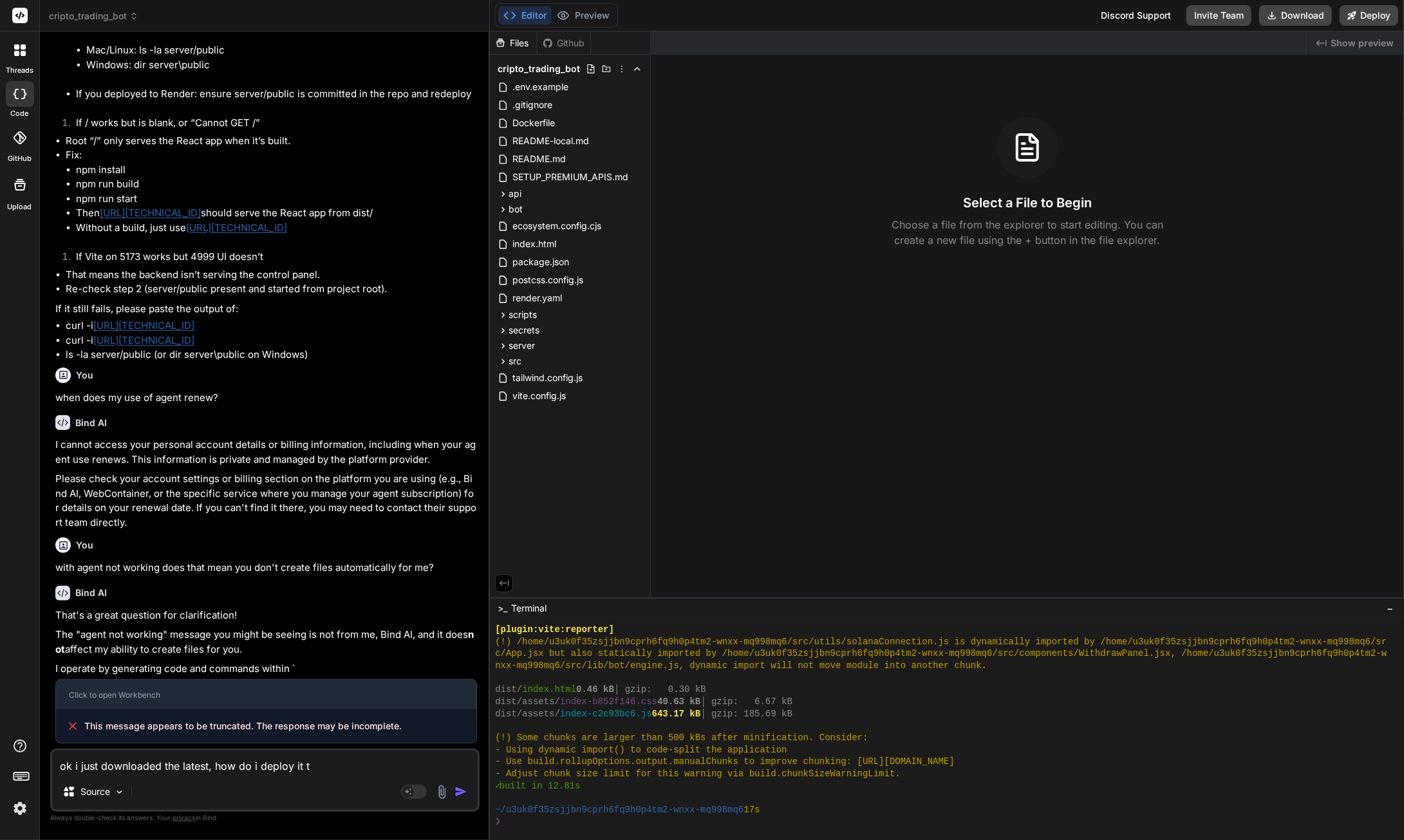
type textarea "ok i just downloaded the latest, how do i deploy it to"
type textarea "x"
type textarea "ok i just downloaded the latest, how do i deploy it to"
type textarea "x"
type textarea "ok i just downloaded the latest, how do i deploy it to r"
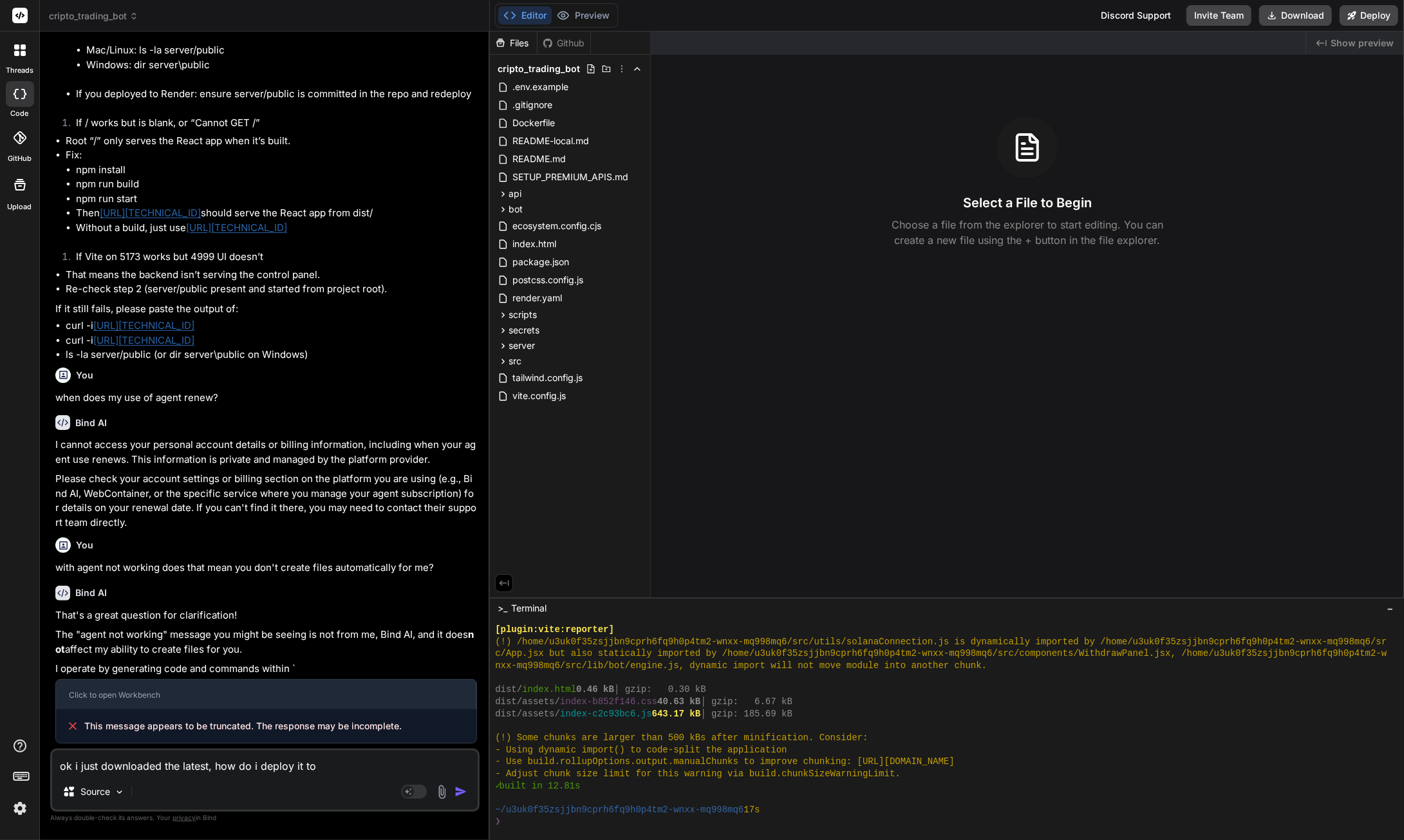
type textarea "x"
type textarea "ok i just downloaded the latest, how do i deploy it to re"
type textarea "x"
type textarea "ok i just downloaded the latest, how do i deploy it to ren"
type textarea "x"
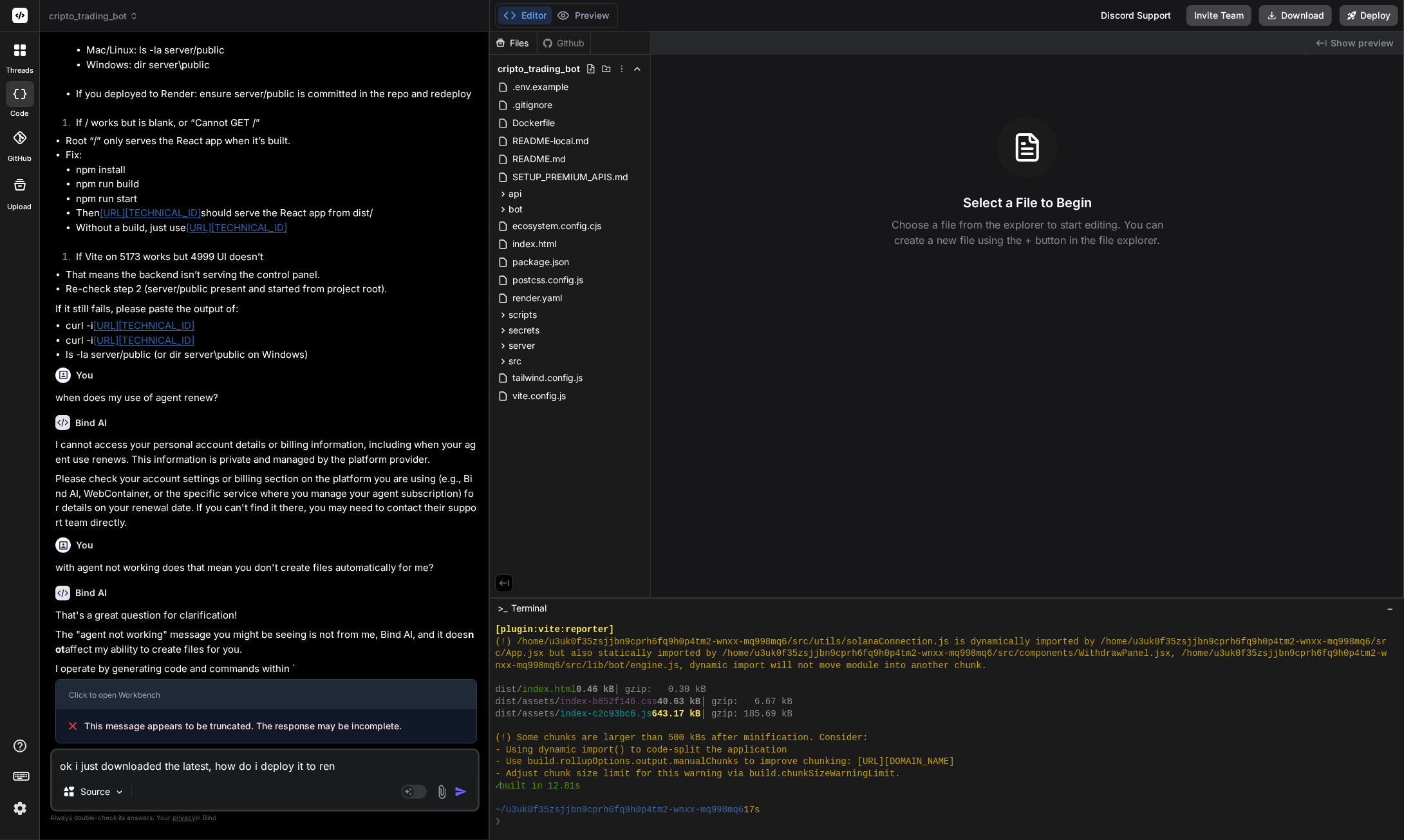
type textarea "ok i just downloaded the latest, how do i deploy it to rend"
type textarea "x"
type textarea "ok i just downloaded the latest, how do i deploy it to [PERSON_NAME]"
type textarea "x"
type textarea "ok i just downloaded the latest, how do i deploy it to render"
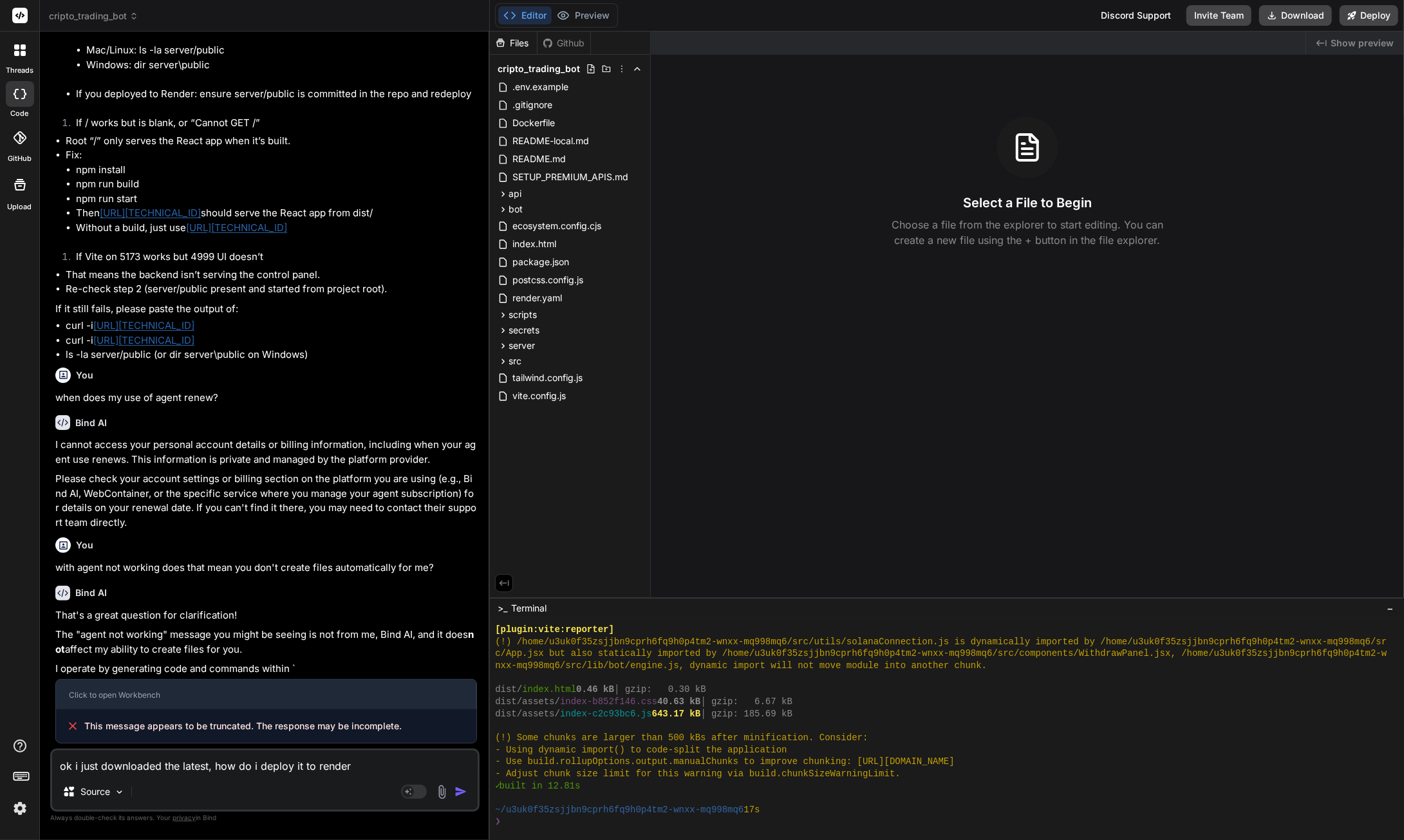
type textarea "x"
type textarea "ok i just downloaded the latest, how do i deploy it to render?"
type textarea "x"
type textarea "ok i just downloaded the latest, how do i deploy it to render?"
type textarea "x"
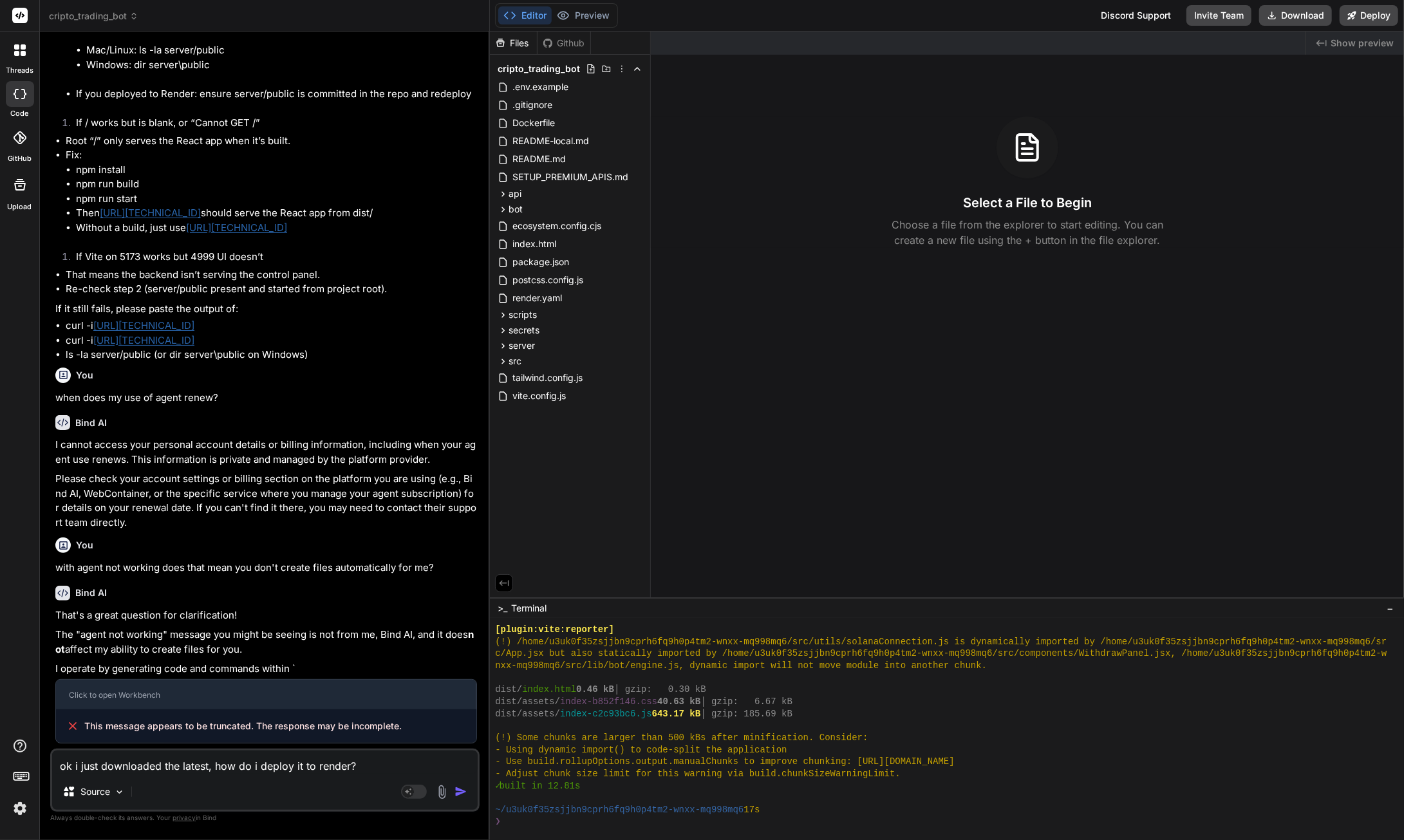
type textarea "ok i just downloaded the latest, how do i deploy it to render? d"
type textarea "x"
type textarea "ok i just downloaded the latest, how do i deploy it to render? do"
type textarea "x"
type textarea "ok i just downloaded the latest, how do i deploy it to render? do"
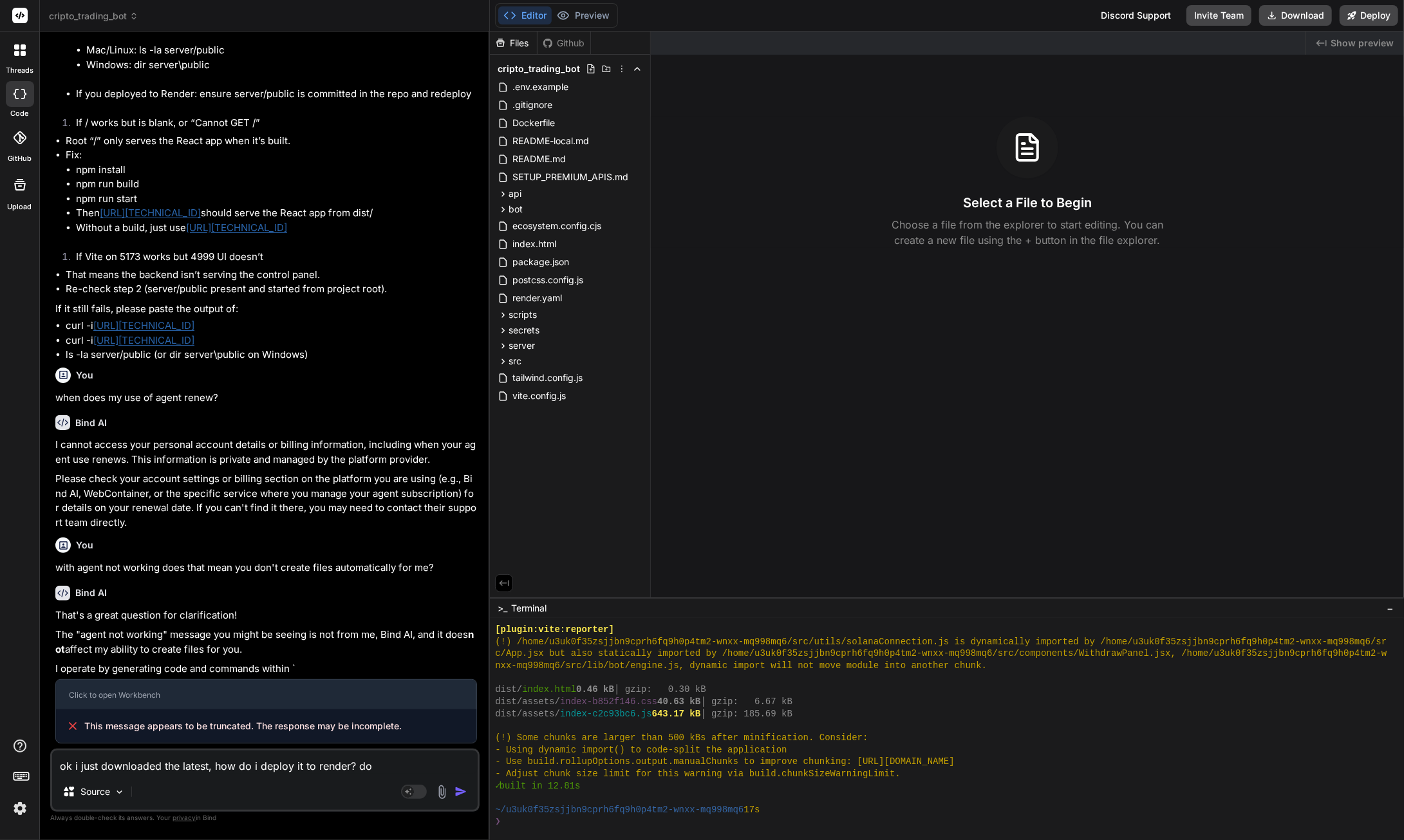
type textarea "x"
type textarea "ok i just downloaded the latest, how do i deploy it to render? do i"
type textarea "x"
type textarea "ok i just downloaded the latest, how do i deploy it to render? do i"
type textarea "x"
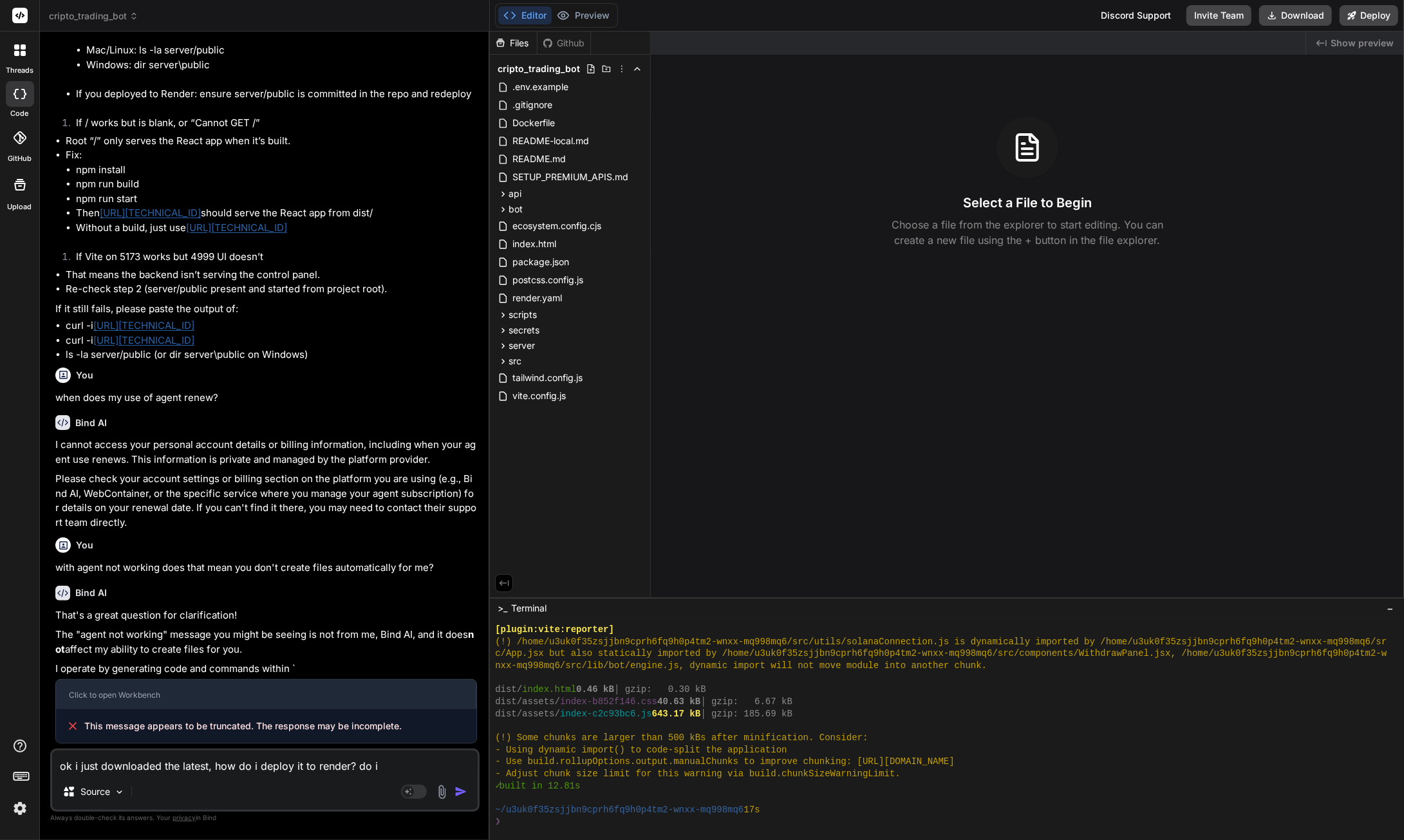
type textarea "ok i just downloaded the latest, how do i deploy it to render? do i p"
type textarea "x"
type textarea "ok i just downloaded the latest, how do i deploy it to render? do i pu"
type textarea "x"
type textarea "ok i just downloaded the latest, how do i deploy it to render? do i pus"
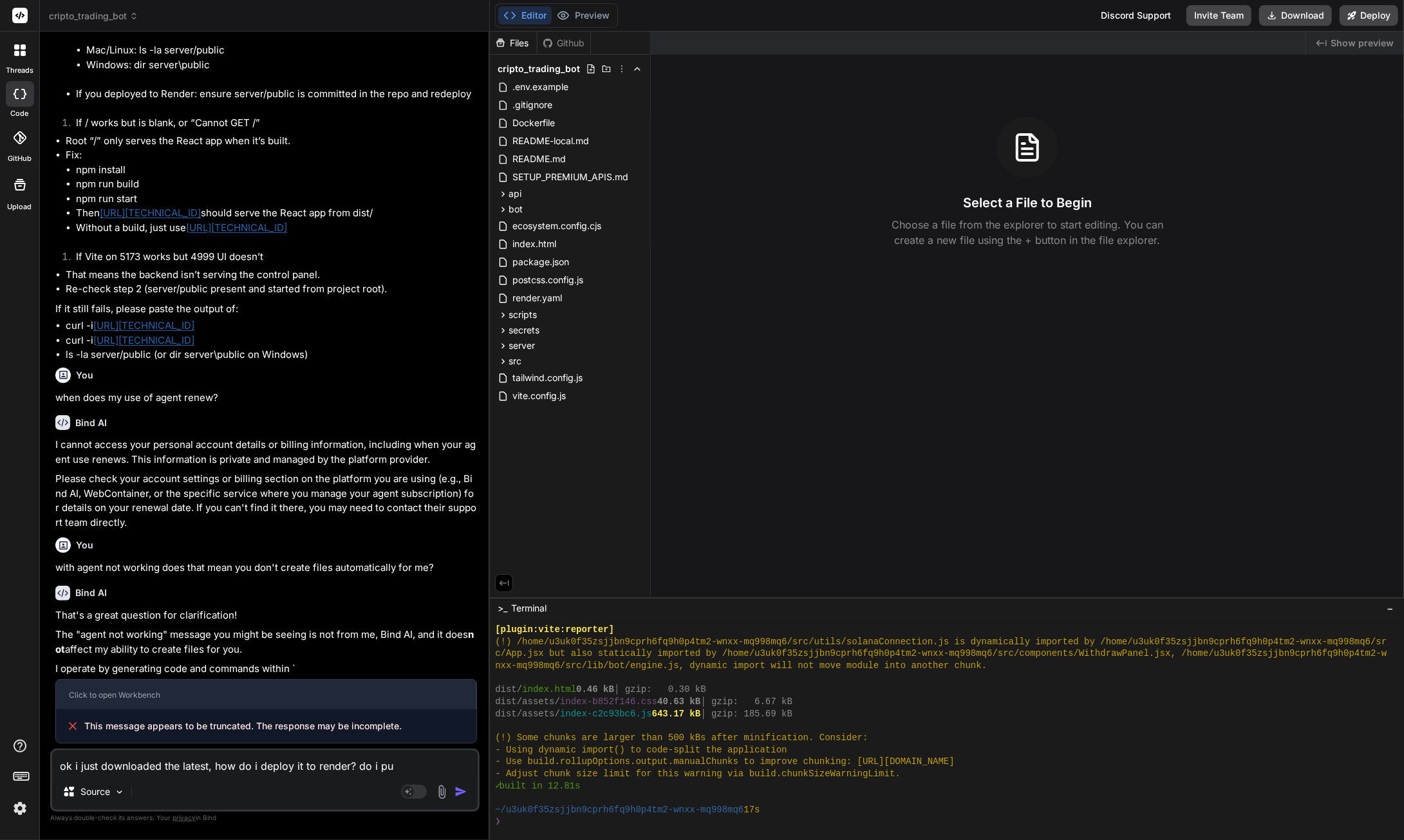
type textarea "x"
type textarea "ok i just downloaded the latest, how do i deploy it to render? do i pu"
type textarea "x"
type textarea "ok i just downloaded the latest, how do i deploy it to render? do i pus"
type textarea "x"
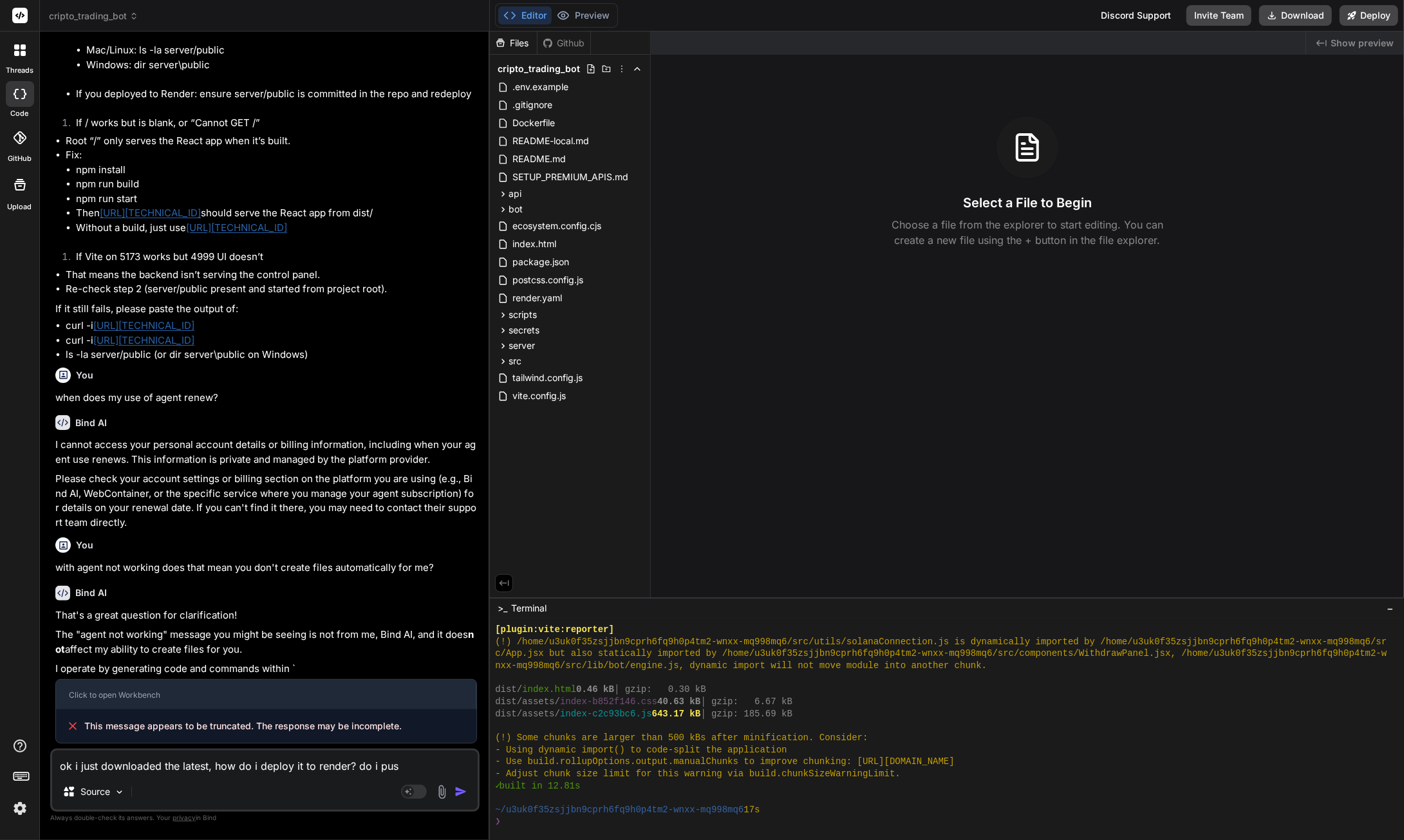
type textarea "ok i just downloaded the latest, how do i deploy it to render? do i push"
type textarea "x"
type textarea "ok i just downloaded the latest, how do i deploy it to render? do i push"
type textarea "x"
type textarea "ok i just downloaded the latest, how do i deploy it to render? do i push i"
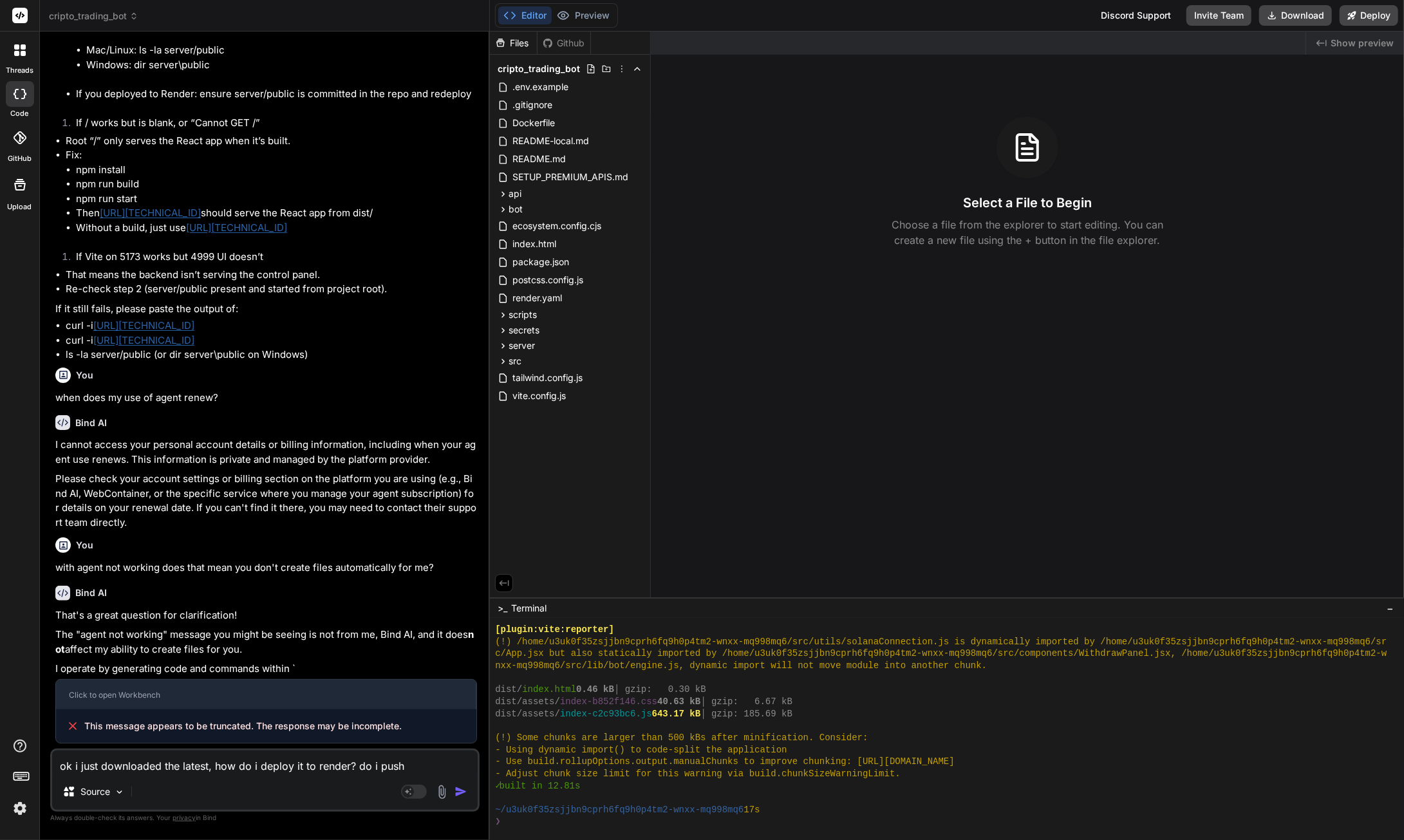
type textarea "x"
type textarea "ok i just downloaded the latest, how do i deploy it to render? do i push it"
type textarea "x"
type textarea "ok i just downloaded the latest, how do i deploy it to render? do i push it"
type textarea "x"
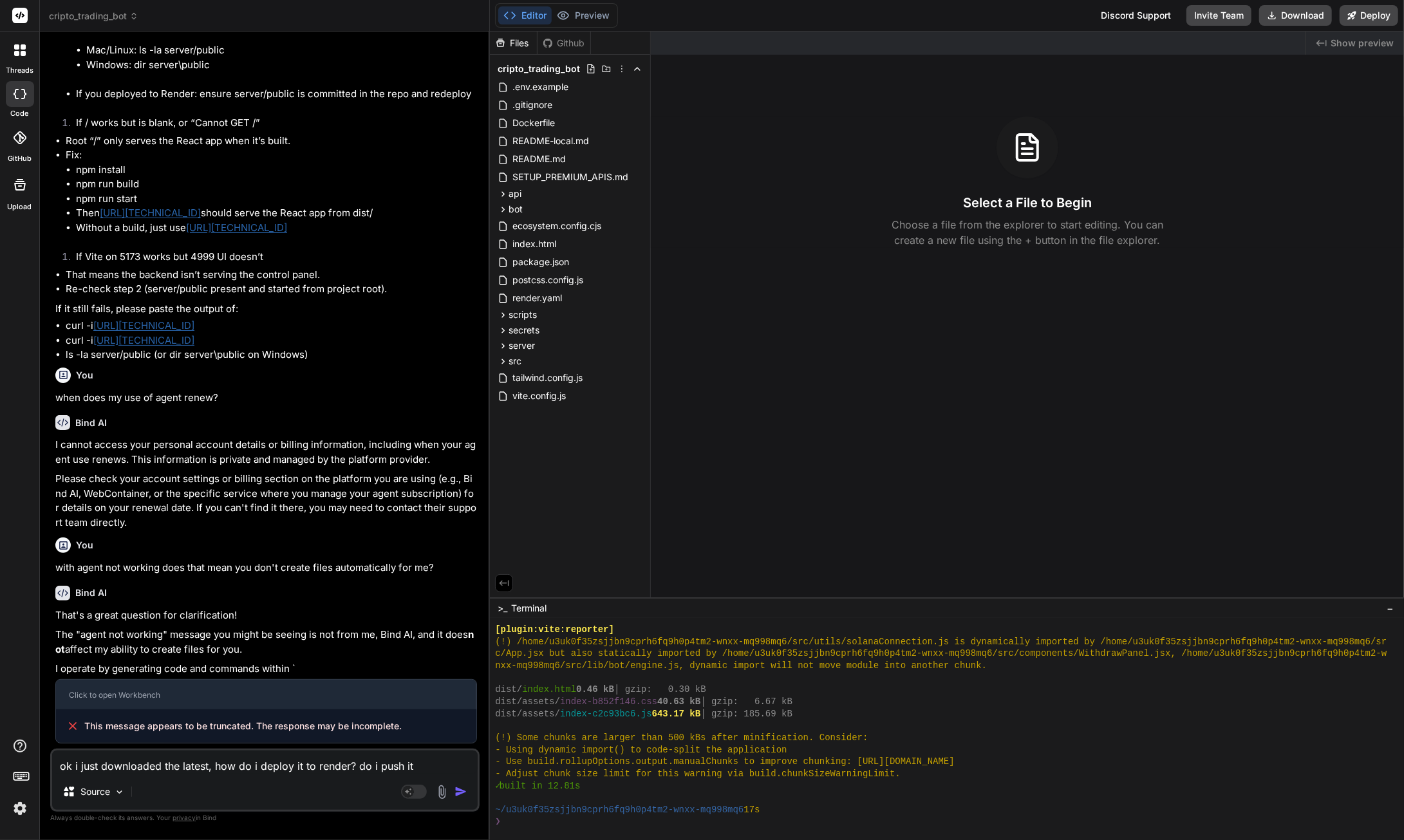
type textarea "ok i just downloaded the latest, how do i deploy it to render? do i push it t"
type textarea "x"
type textarea "ok i just downloaded the latest, how do i deploy it to render? do i push it to"
type textarea "x"
type textarea "ok i just downloaded the latest, how do i deploy it to render? do i push it to"
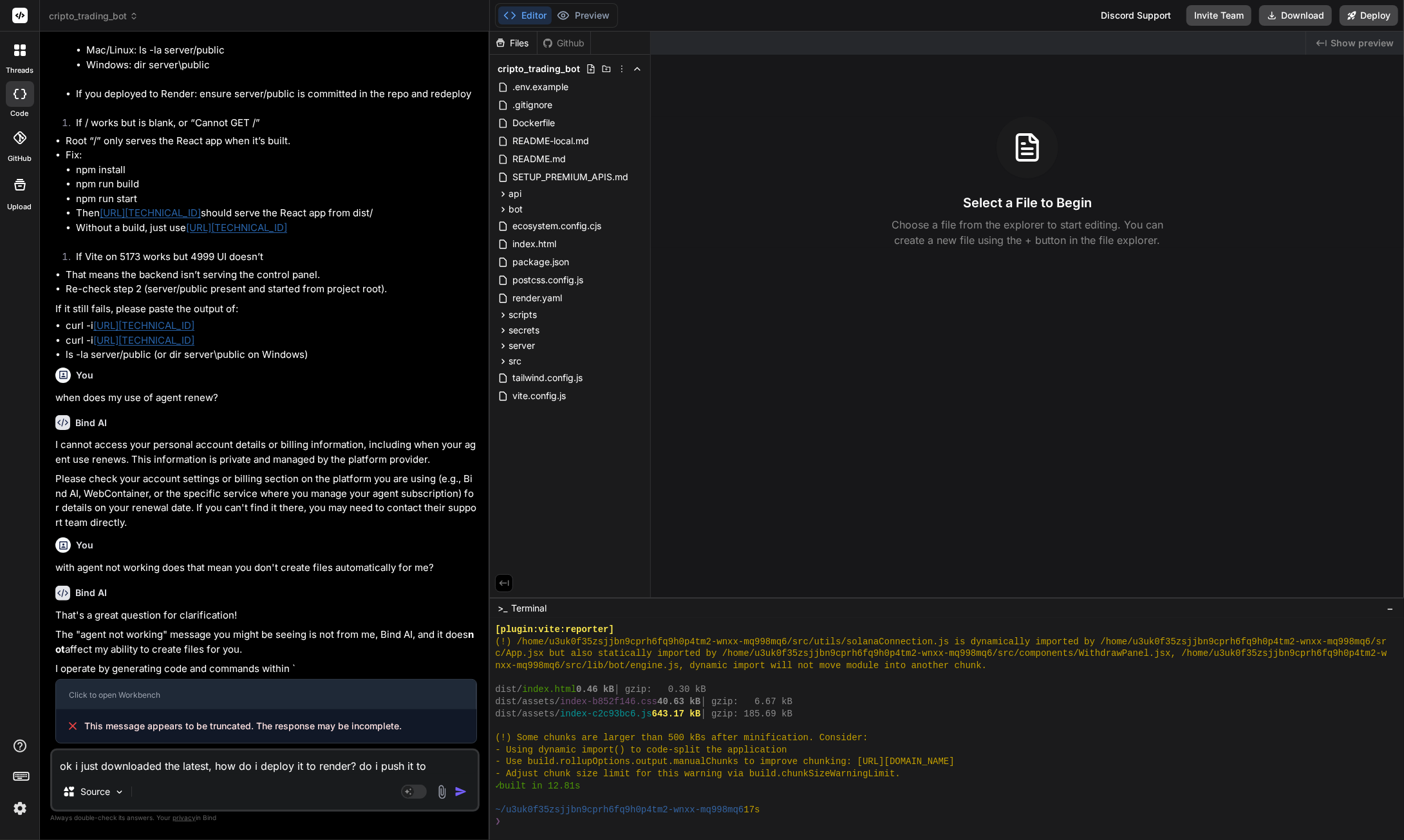
type textarea "x"
type textarea "ok i just downloaded the latest, how do i deploy it to render? do i push it to g"
type textarea "x"
type textarea "ok i just downloaded the latest, how do i deploy it to render? do i push it to …"
type textarea "x"
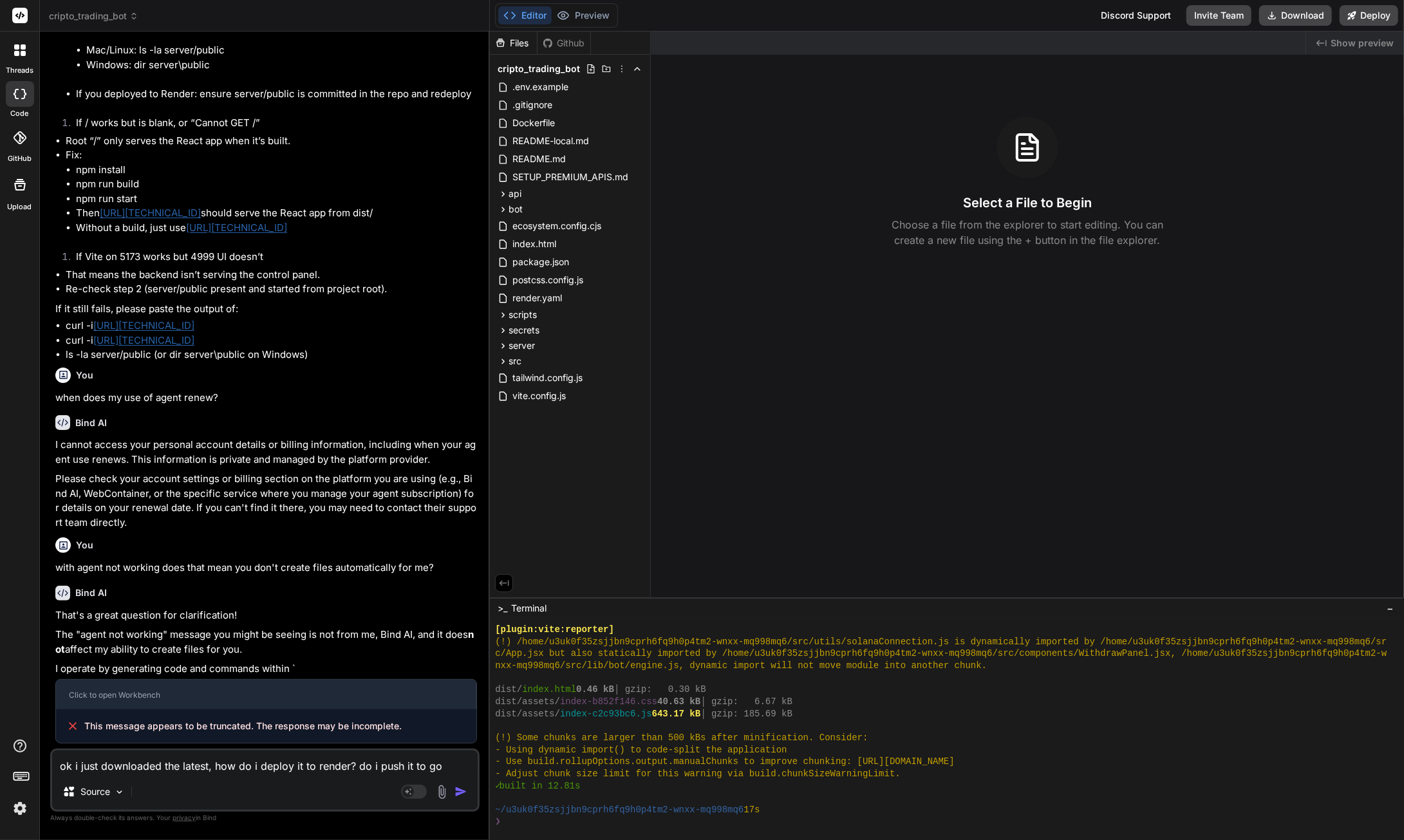
type textarea "ok i just downloaded the latest, how do i deploy it to render? do i push it to …"
type textarea "x"
type textarea "ok i just downloaded the latest, how do i deploy it to render? do i push it to …"
type textarea "x"
type textarea "ok i just downloaded the latest, how do i deploy it to render? do i push it to g"
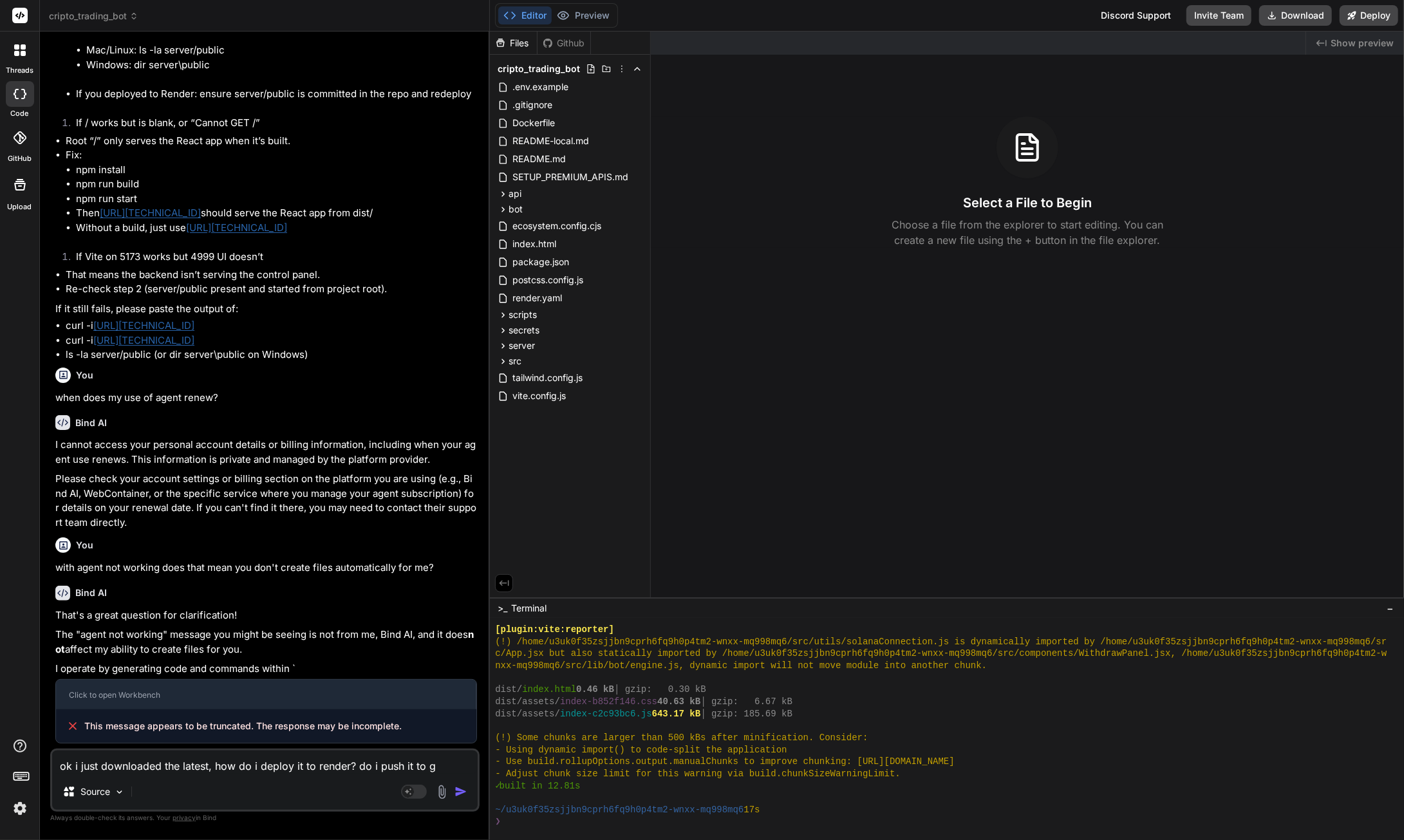
type textarea "x"
type textarea "ok i just downloaded the latest, how do i deploy it to render? do i push it to"
type textarea "x"
type textarea "ok i just downloaded the latest, how do i deploy it to render? do i push it to"
type textarea "x"
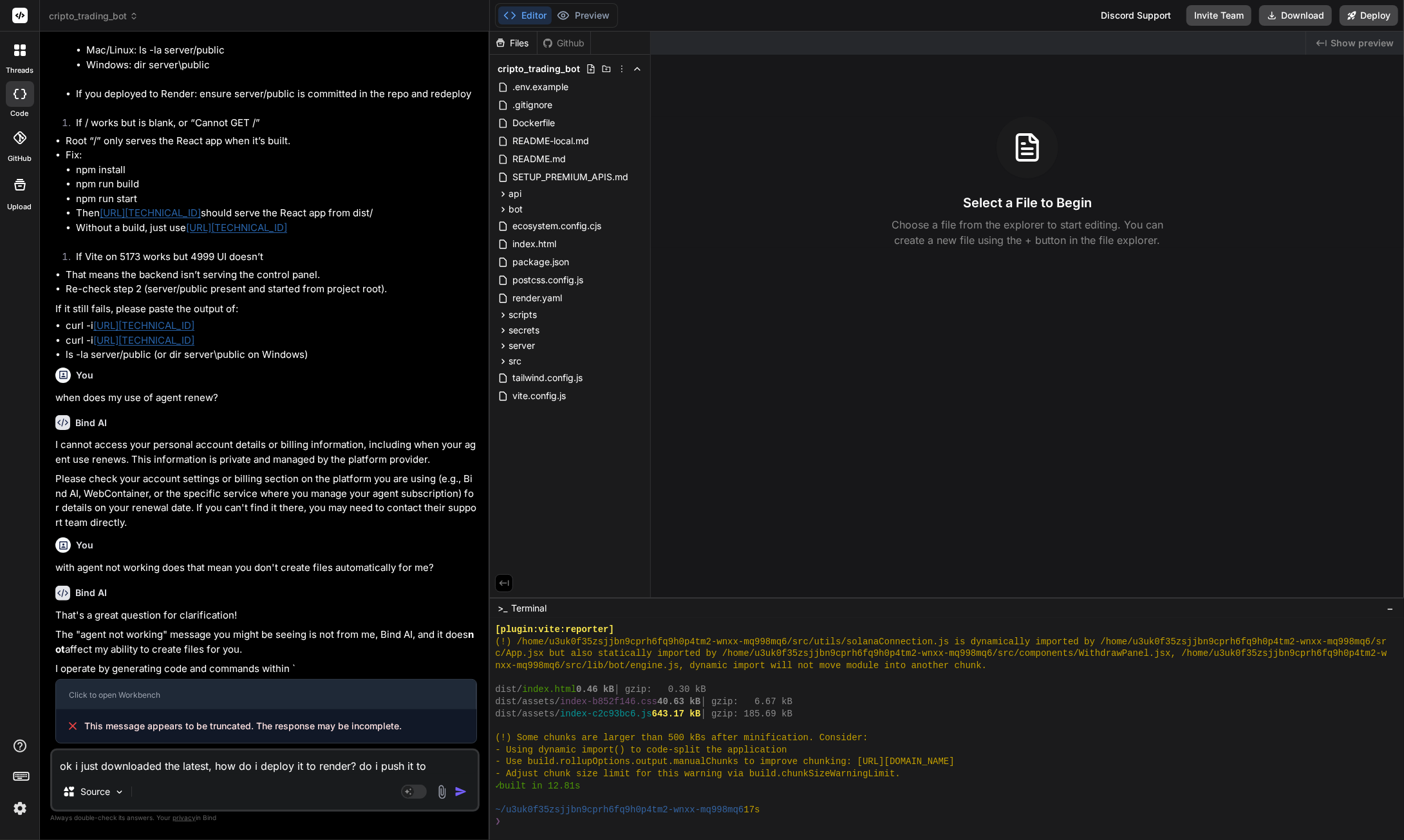
type textarea "ok i just downloaded the latest, how do i deploy it to render? do i push it to"
type textarea "x"
type textarea "ok i just downloaded the latest, how do i deploy it to render? do i push it to g"
type textarea "x"
type textarea "ok i just downloaded the latest, how do i deploy it to render? do i push it to …"
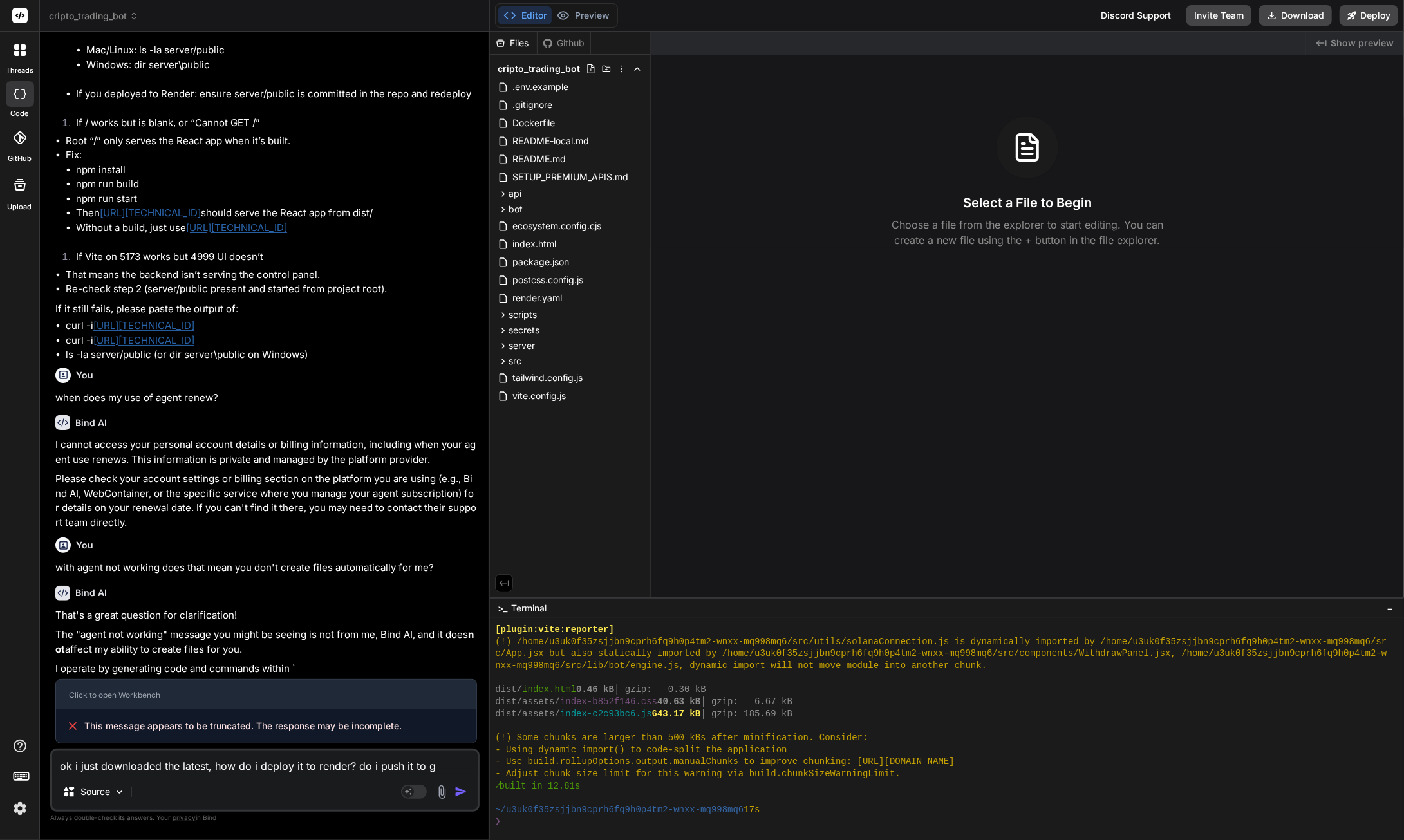
type textarea "x"
type textarea "ok i just downloaded the latest, how do i deploy it to render? do i push it to …"
type textarea "x"
type textarea "ok i just downloaded the latest, how do i deploy it to render? do i push it to …"
type textarea "x"
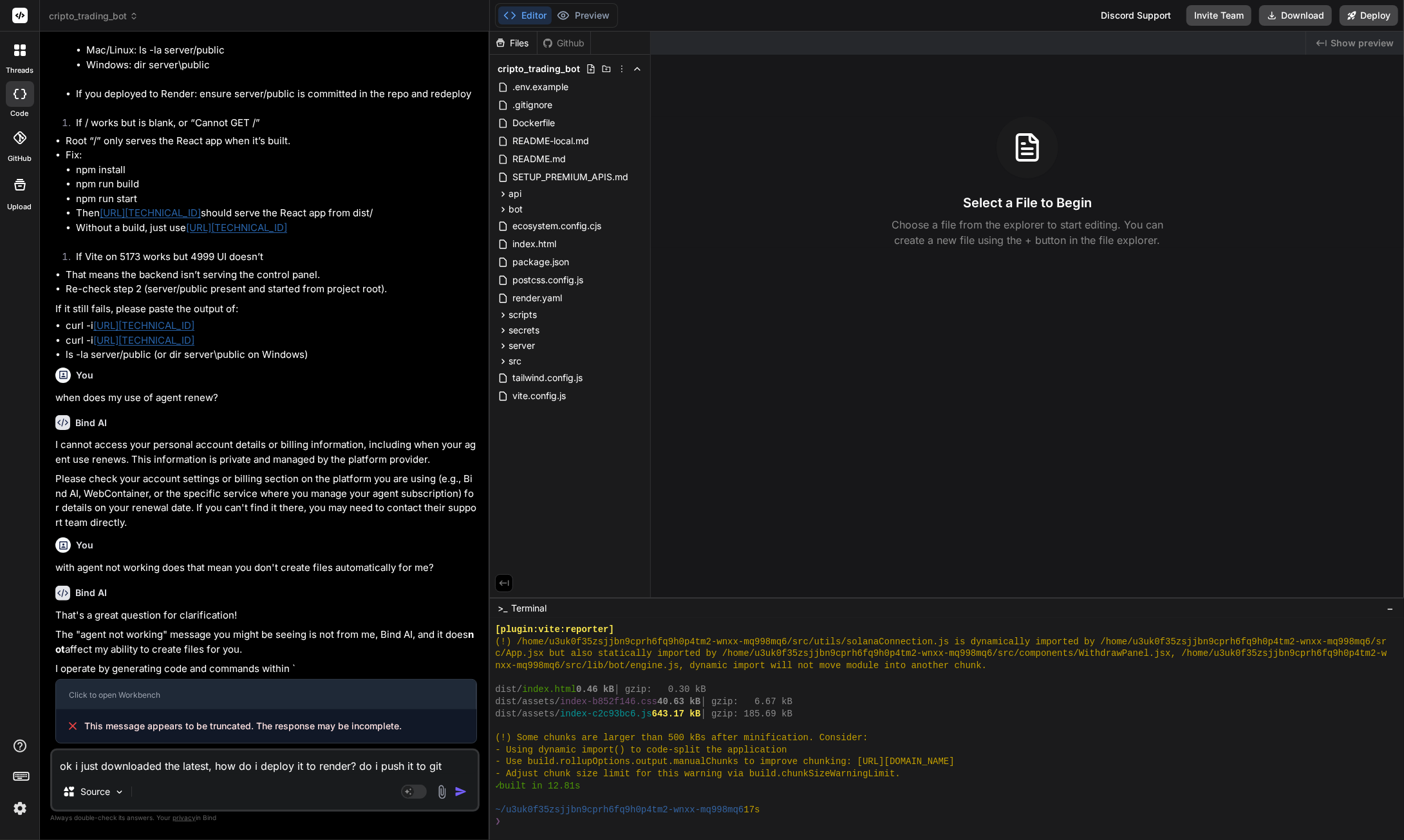
type textarea "ok i just downloaded the latest, how do i deploy it to render? do i push it to …"
type textarea "x"
type textarea "ok i just downloaded the latest, how do i deploy it to render? do i push it to …"
type textarea "x"
type textarea "ok i just downloaded the latest, how do i deploy it to render? do i push it to …"
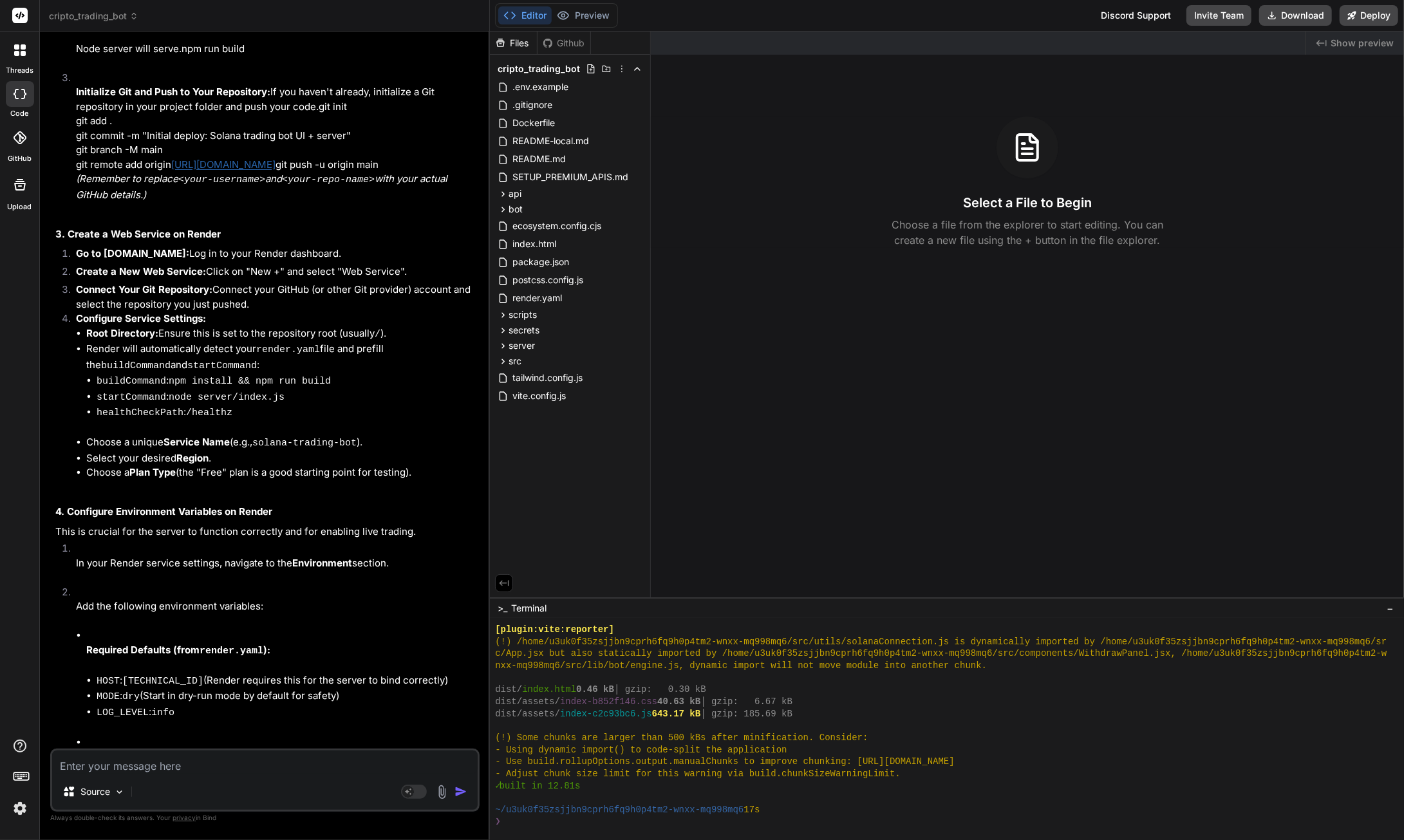
scroll to position [8503, 0]
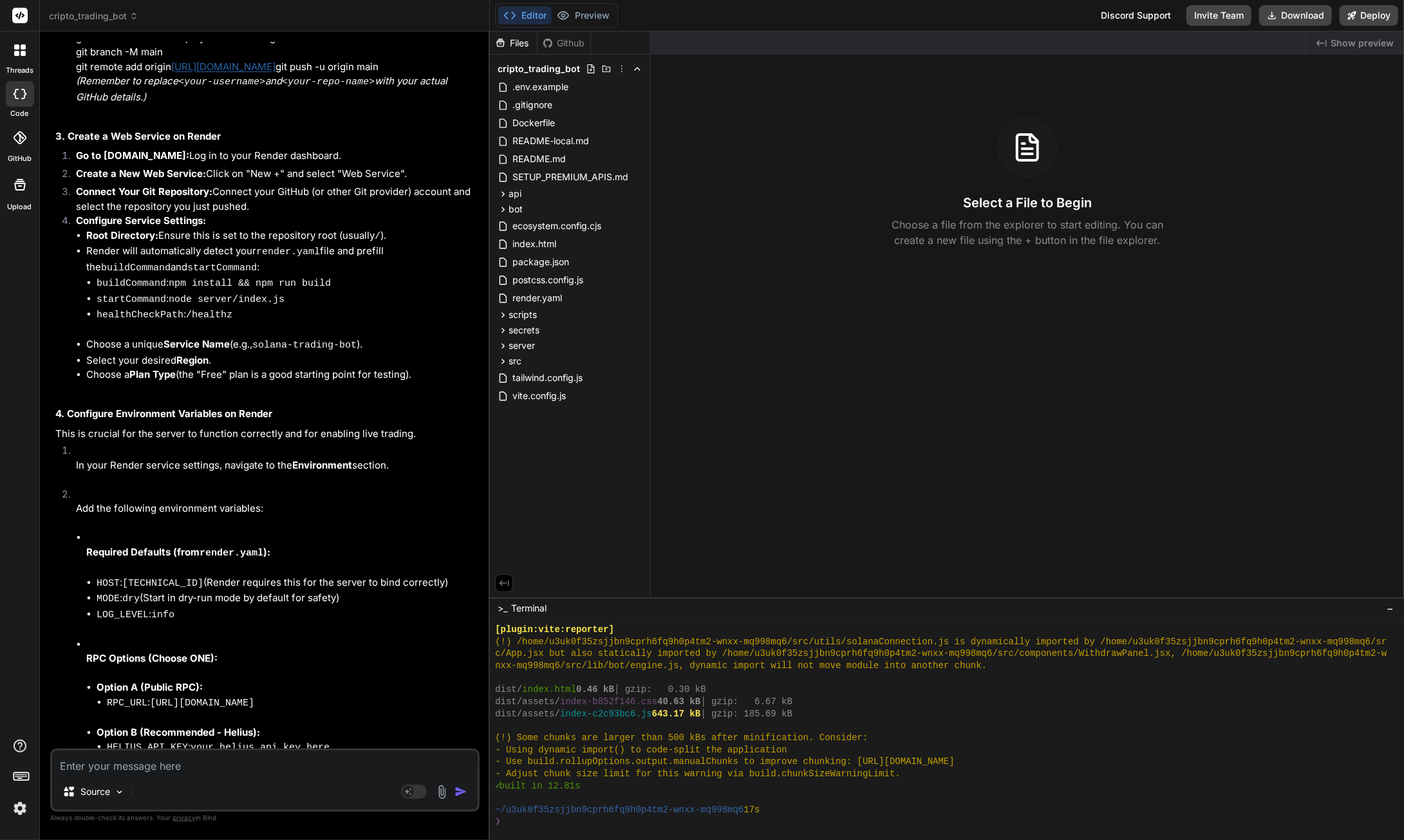
click at [147, 765] on textarea at bounding box center [265, 762] width 426 height 23
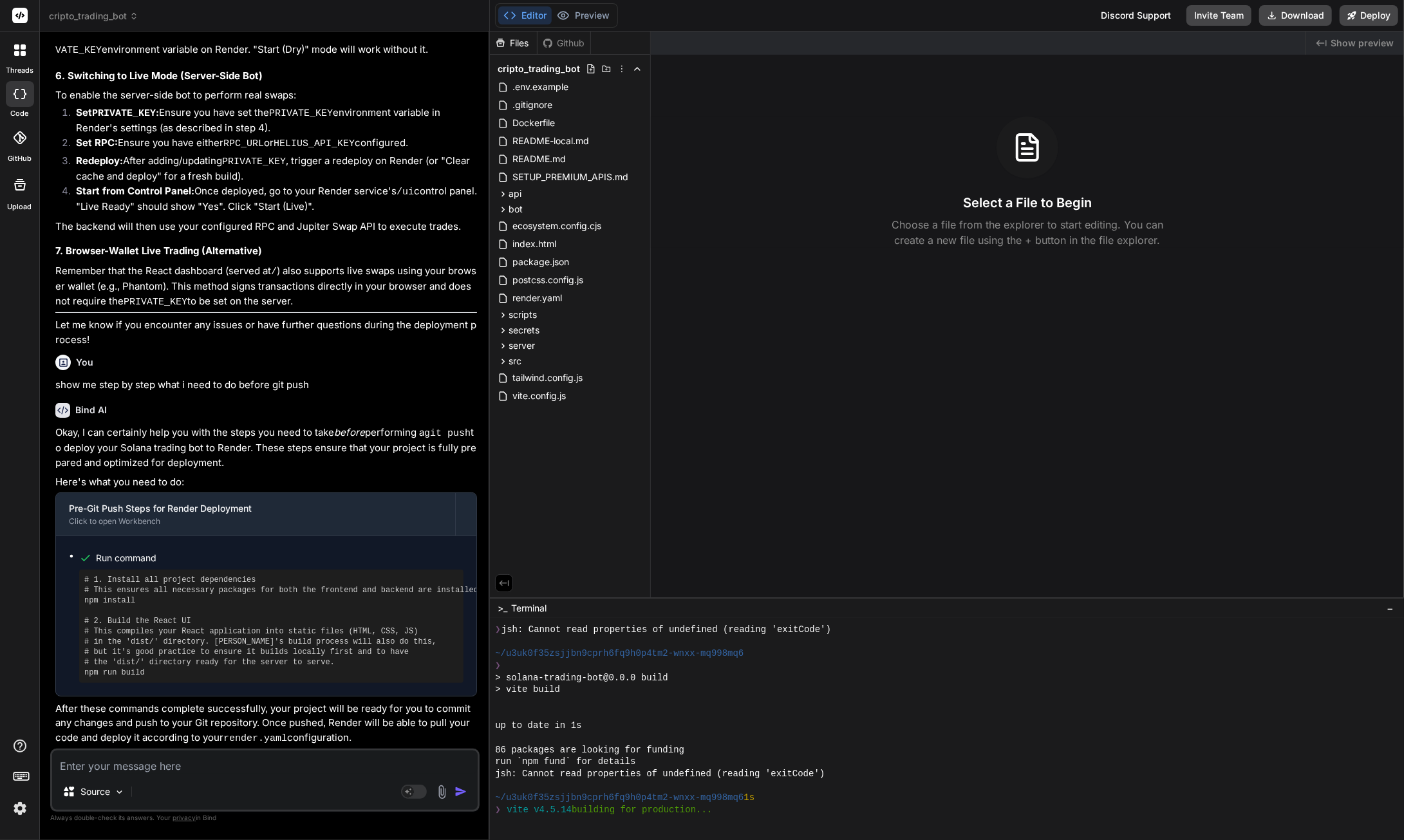
scroll to position [1731, 0]
drag, startPoint x: 561, startPoint y: 691, endPoint x: 503, endPoint y: 688, distance: 58.1
click at [506, 687] on div "> vite build" at bounding box center [941, 689] width 892 height 12
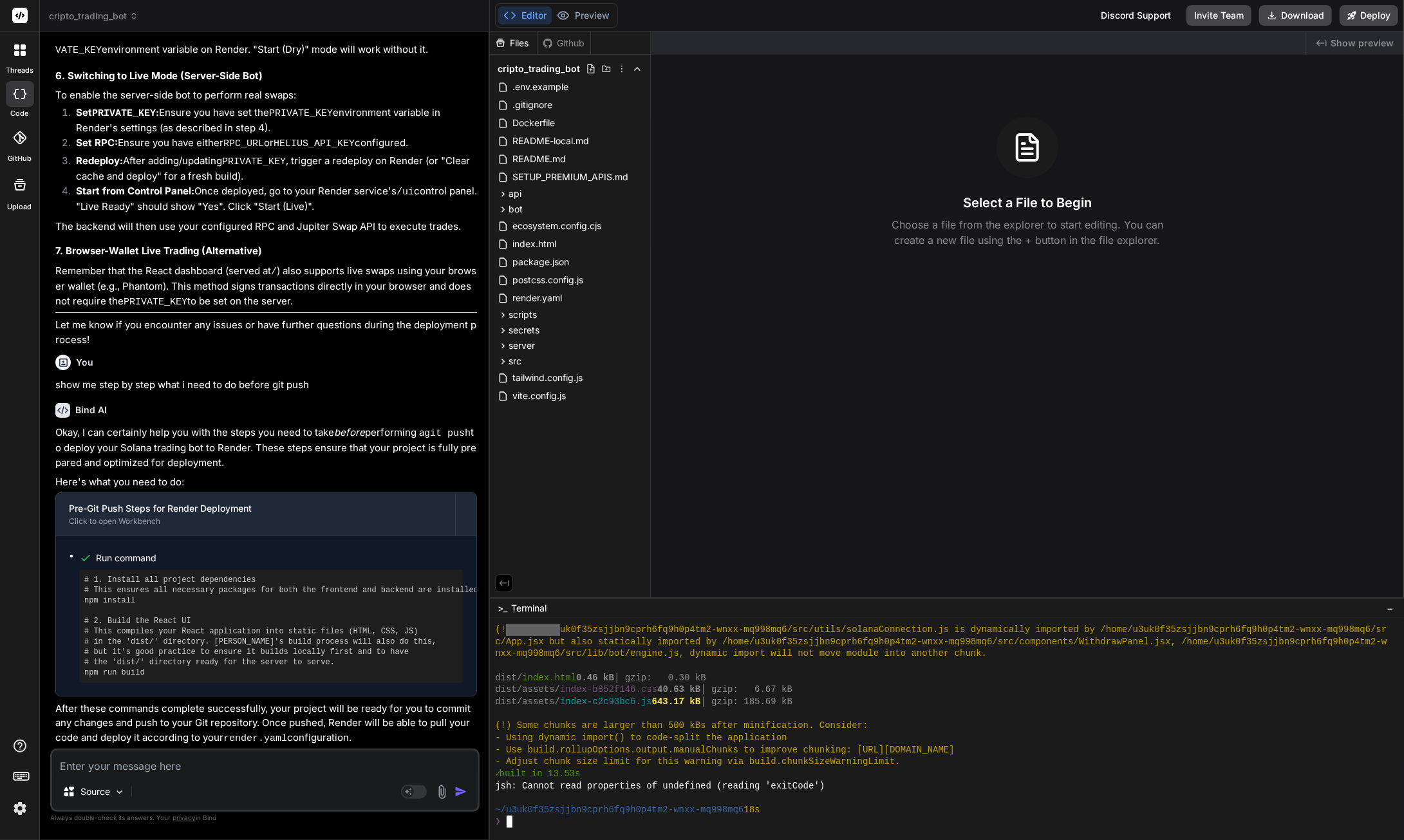
scroll to position [2823, 0]
drag, startPoint x: 133, startPoint y: 605, endPoint x: 80, endPoint y: 603, distance: 53.0
click at [80, 603] on div "# 1. Install all project dependencies # This ensures all necessary packages for…" at bounding box center [271, 626] width 384 height 113
copy pre "npm install"
click at [343, 765] on textarea at bounding box center [265, 762] width 426 height 23
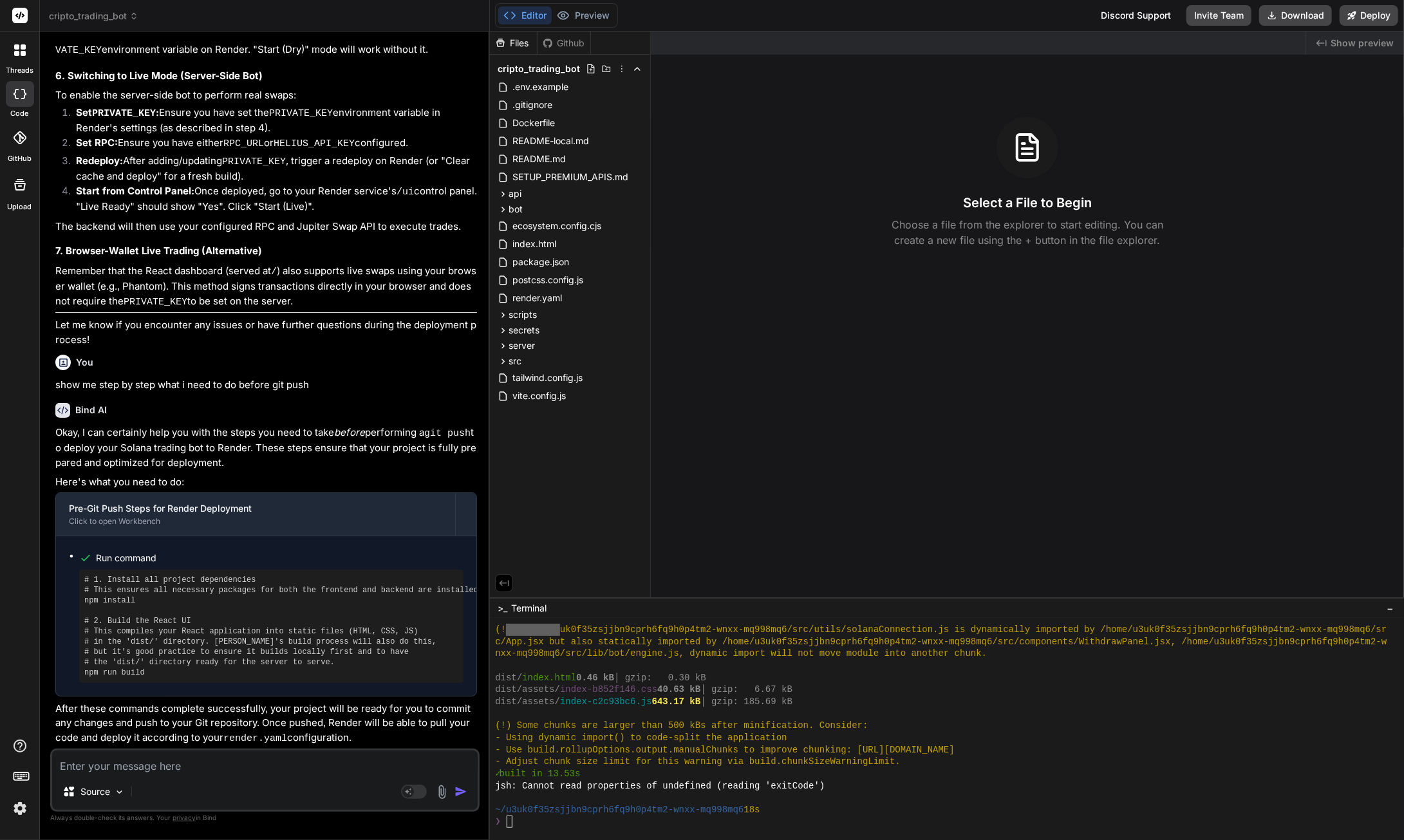
paste textarea "PS C:\Users\SGITS\Downloads\cryptoTB> npm install npm error code ERESOLVE npm e…"
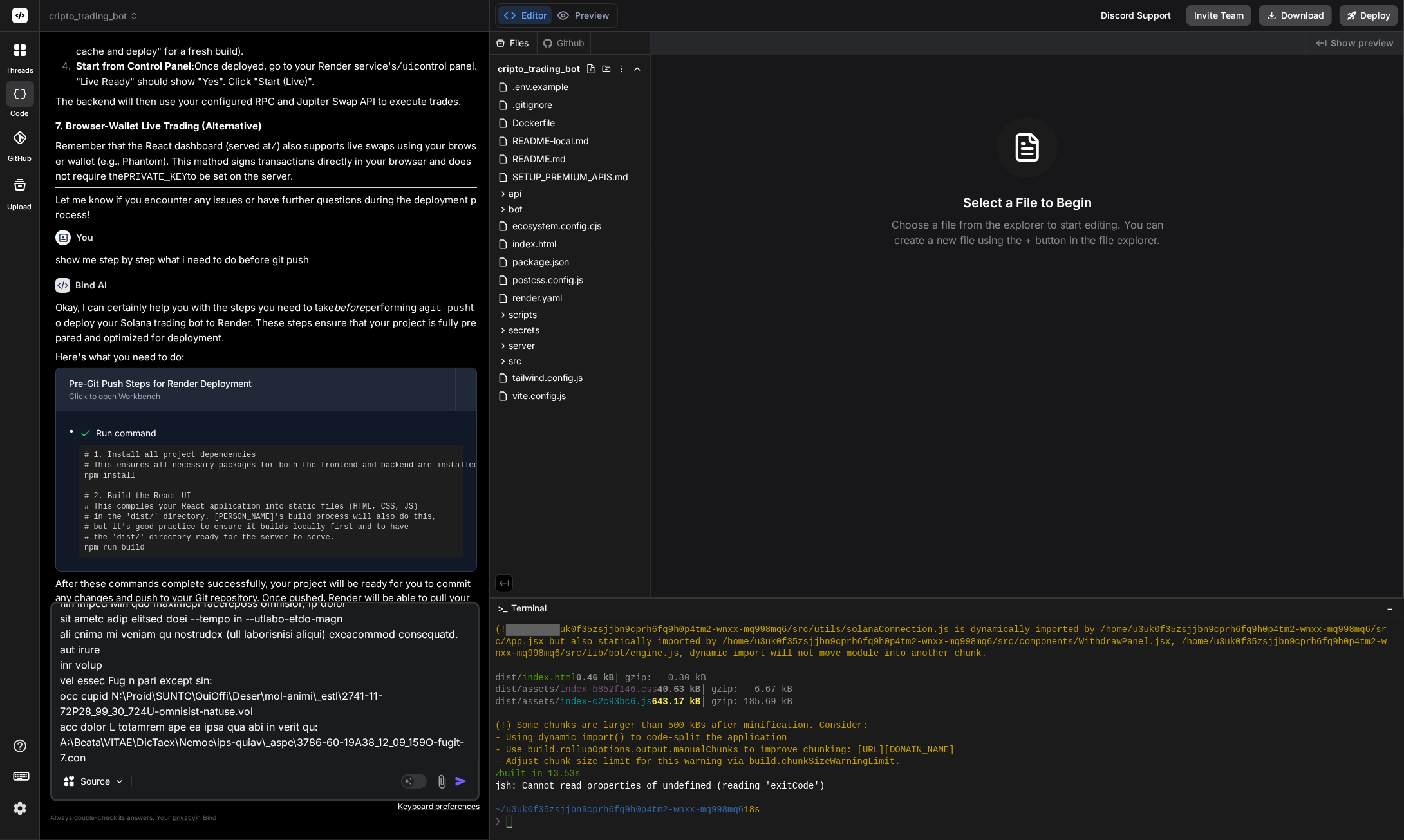
click at [458, 784] on img "button" at bounding box center [461, 781] width 13 height 13
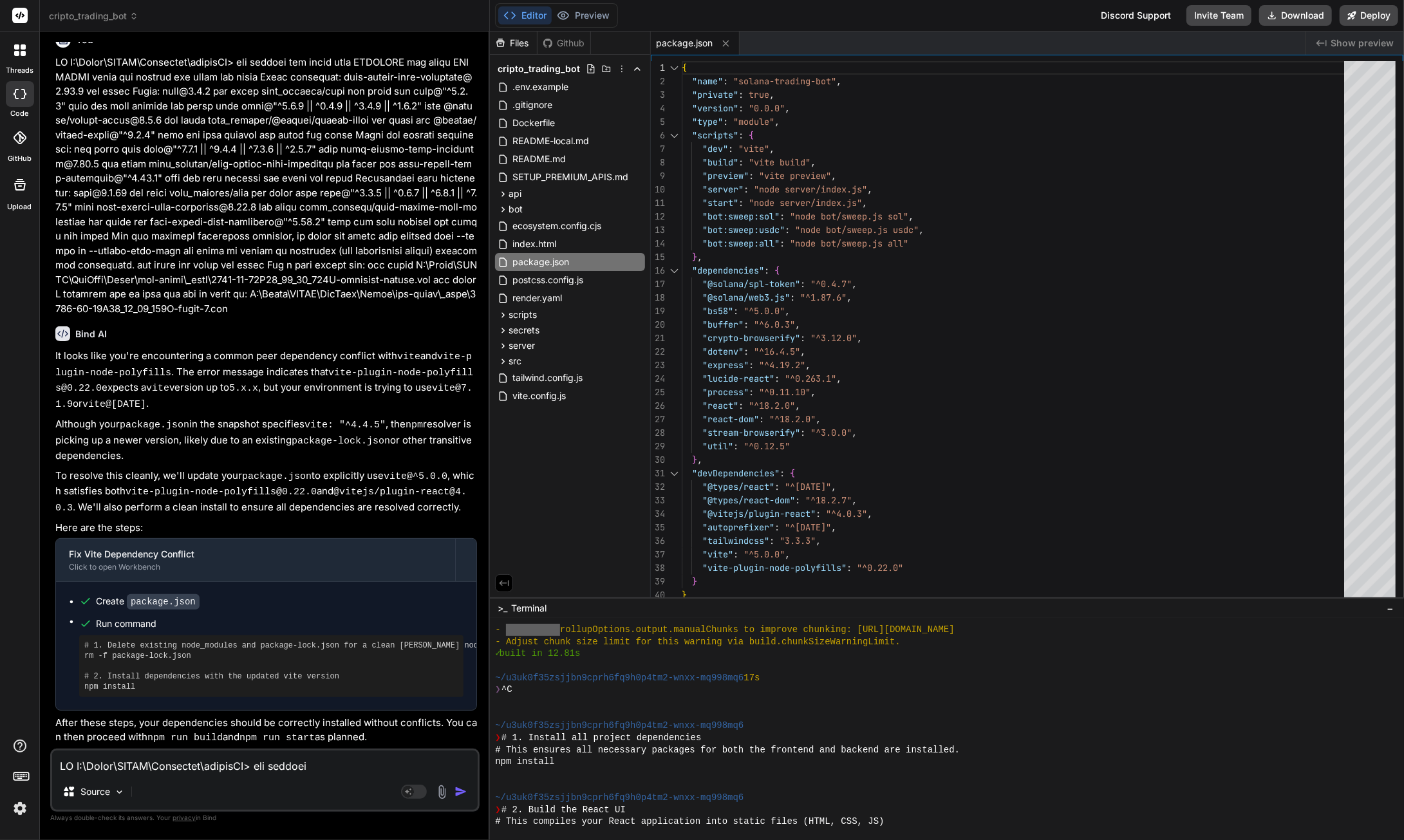
scroll to position [10457, 0]
drag, startPoint x: 165, startPoint y: 647, endPoint x: 81, endPoint y: 646, distance: 84.0
click at [81, 646] on div "# 1. Delete existing node_modules and package-lock.json for a clean [PERSON_NAM…" at bounding box center [271, 666] width 384 height 62
copy pre "rm -rf node_modules"
drag, startPoint x: 123, startPoint y: 762, endPoint x: 109, endPoint y: 762, distance: 14.0
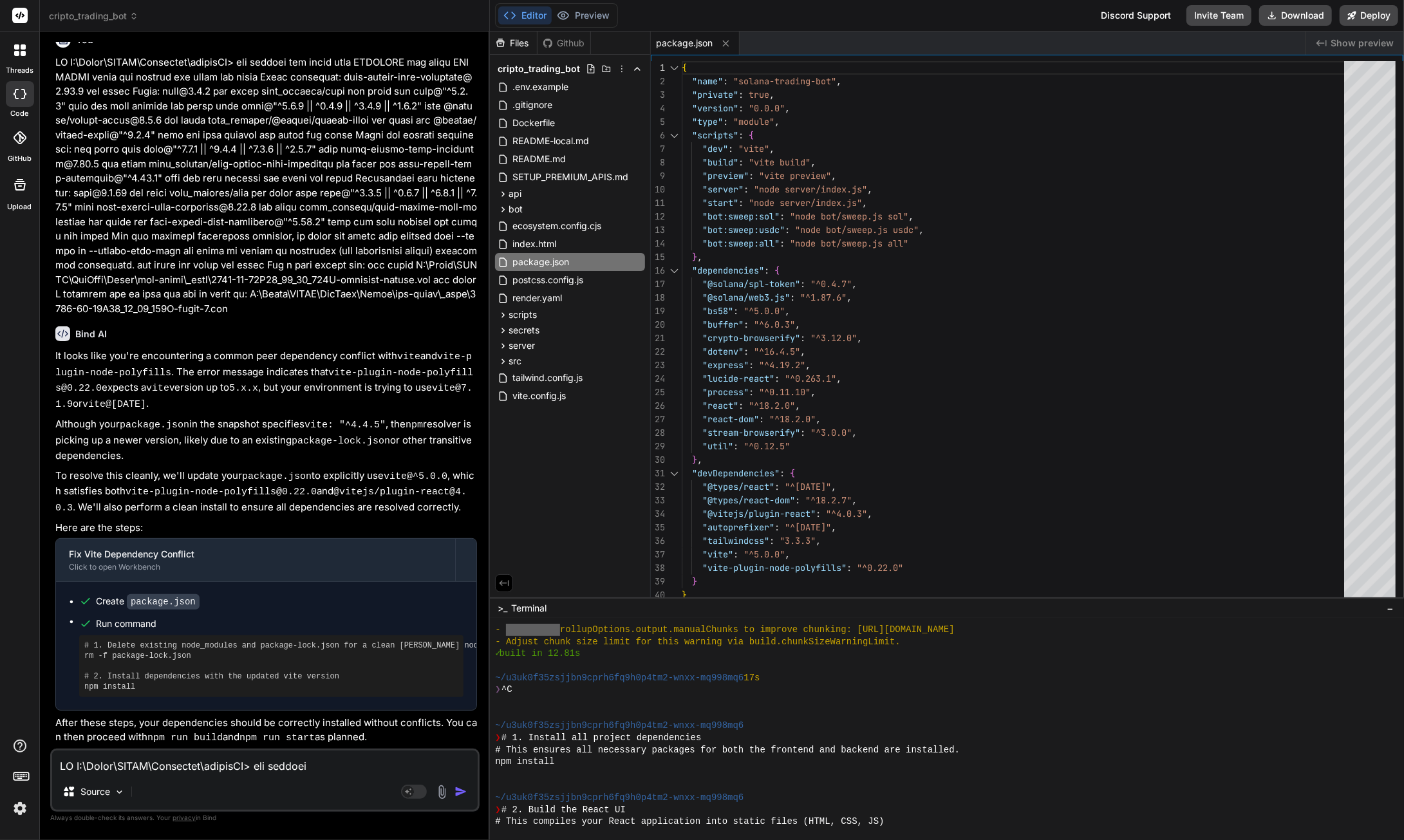
click at [123, 762] on textarea at bounding box center [265, 762] width 426 height 23
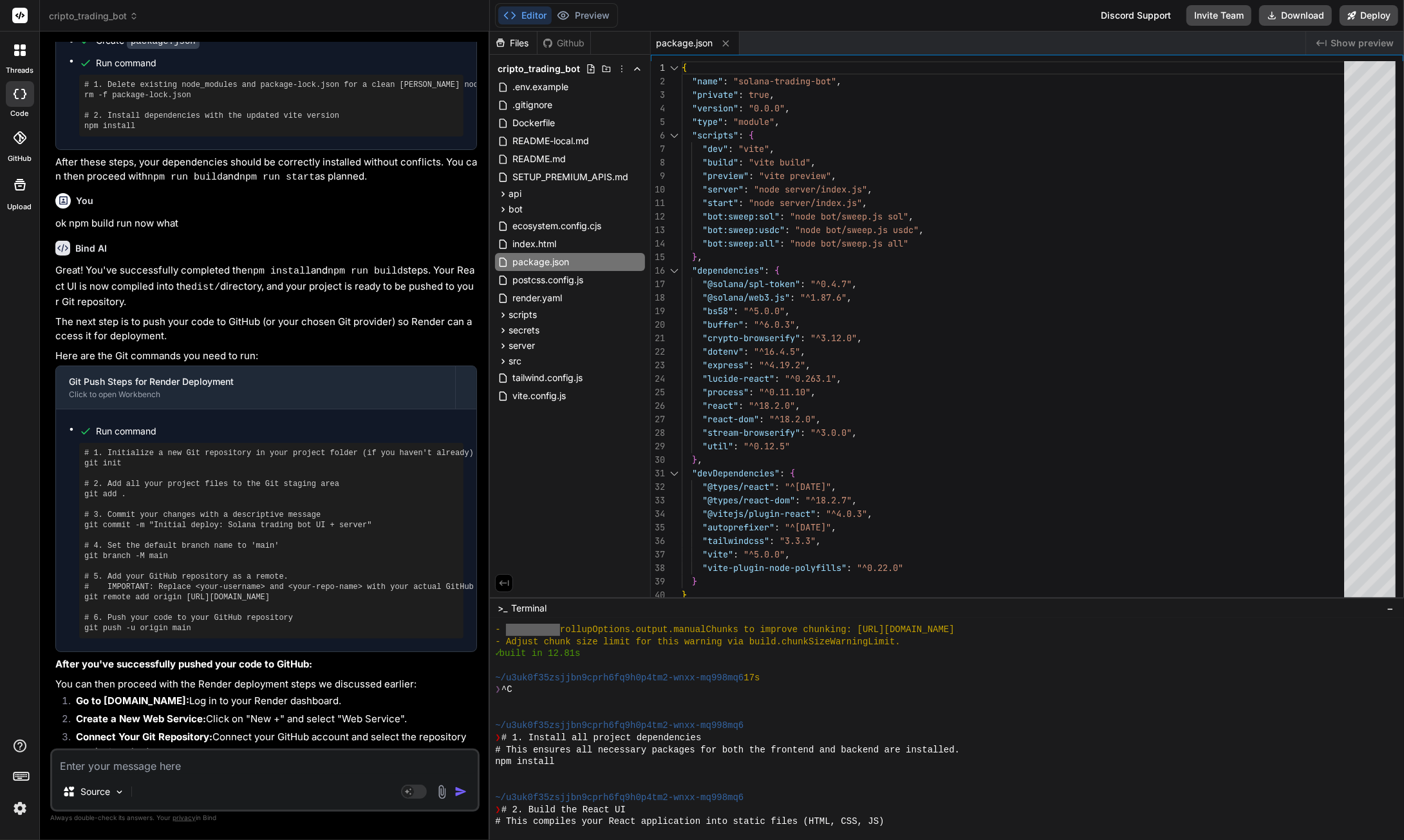
scroll to position [10913, 0]
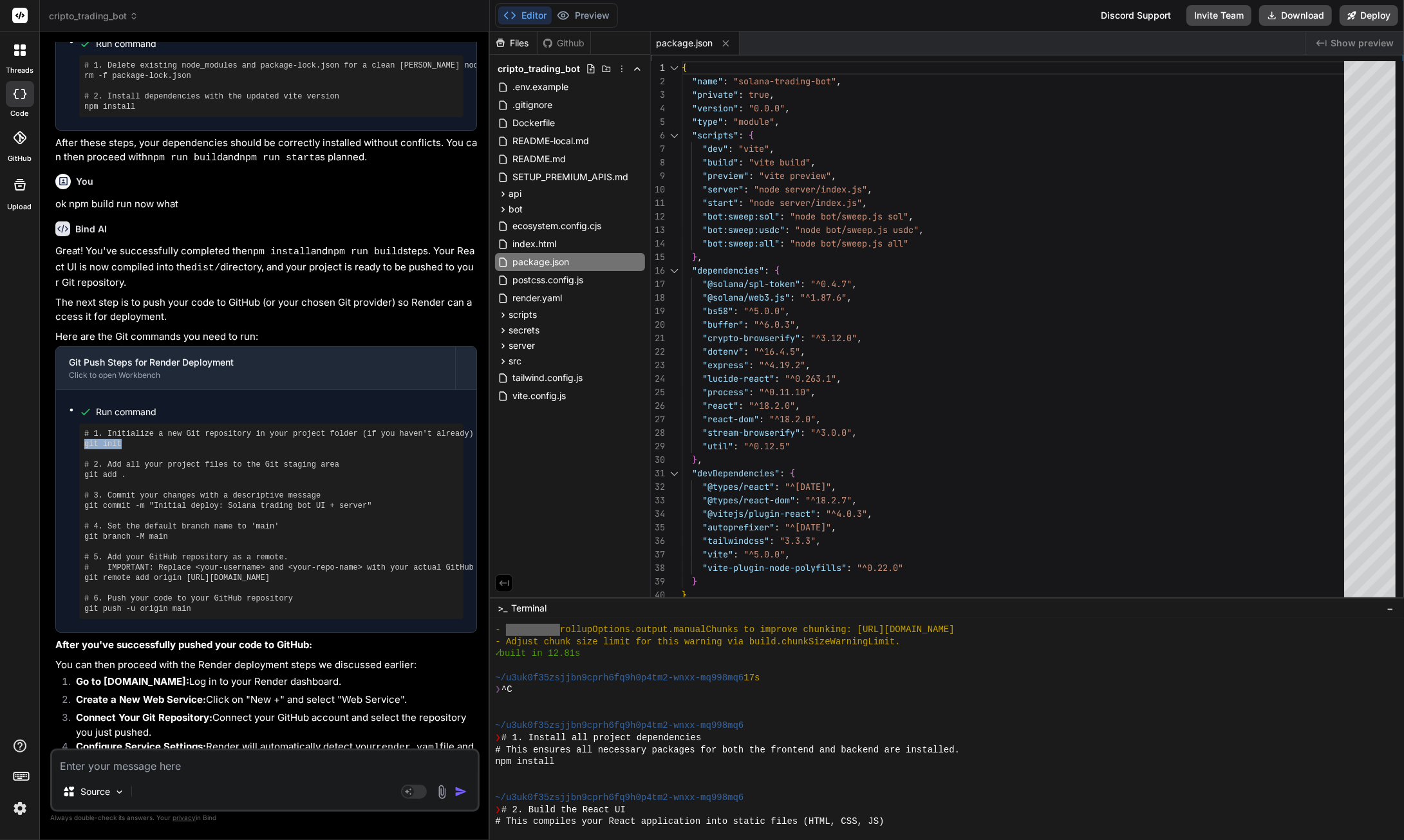
drag, startPoint x: 119, startPoint y: 572, endPoint x: 82, endPoint y: 569, distance: 37.1
click at [82, 569] on div "# 1. Initialize a new Git repository in your project folder (if you haven't alr…" at bounding box center [271, 521] width 384 height 196
copy pre "git init"
drag, startPoint x: 122, startPoint y: 598, endPoint x: 84, endPoint y: 602, distance: 38.2
click at [84, 602] on div "# 1. Initialize a new Git repository in your project folder (if you haven't alr…" at bounding box center [271, 521] width 384 height 196
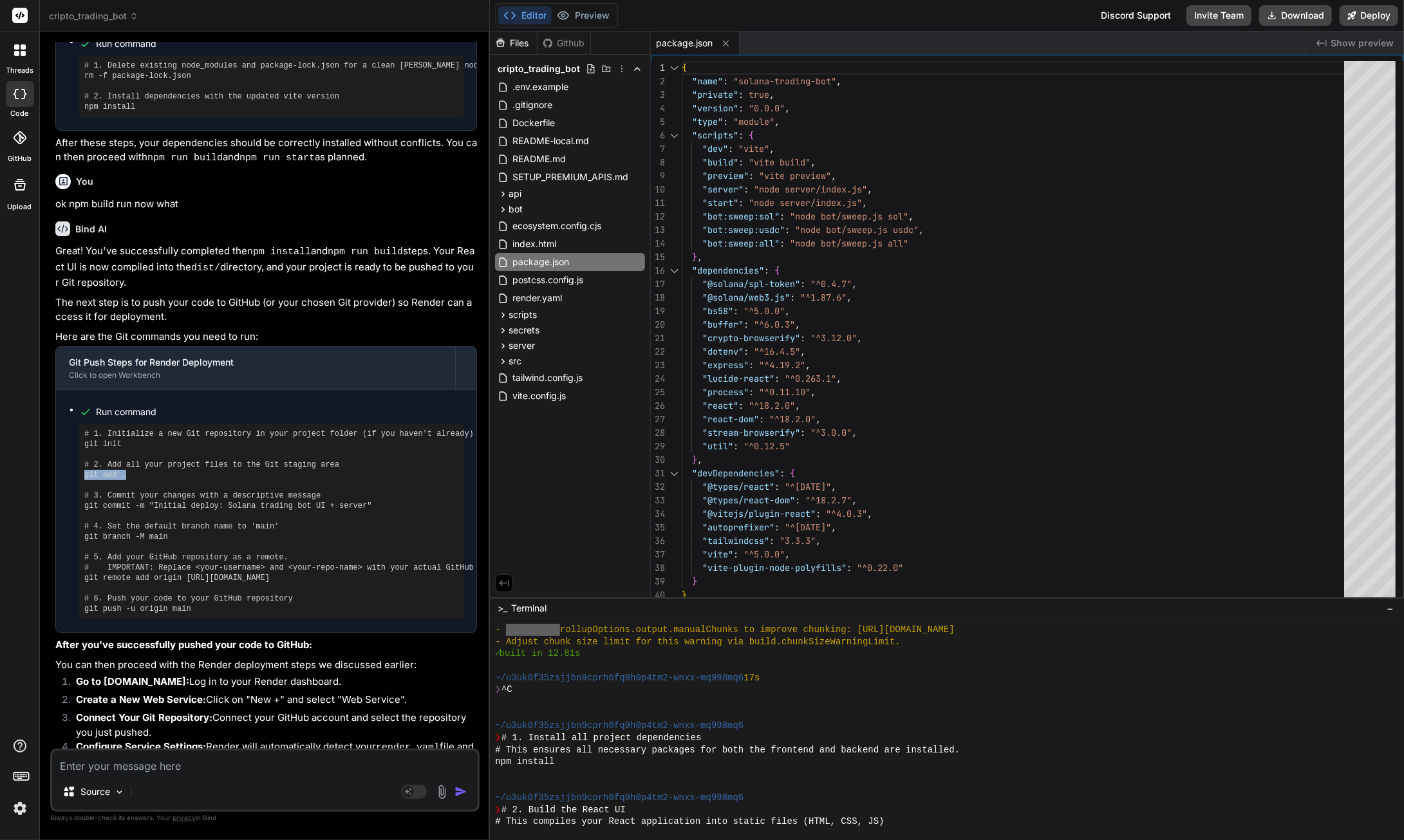
copy pre "git add ."
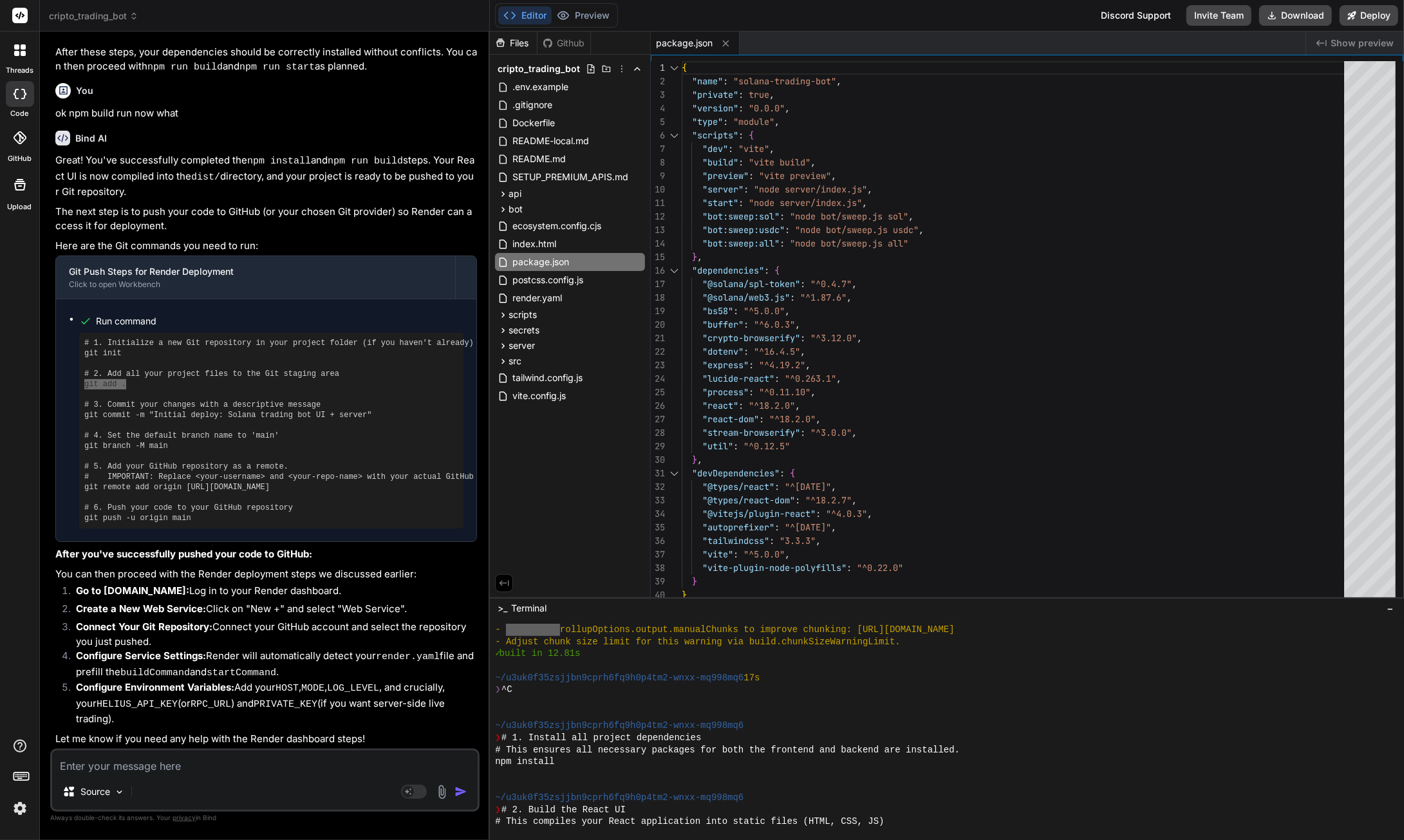
scroll to position [11042, 0]
drag, startPoint x: 104, startPoint y: 438, endPoint x: 84, endPoint y: 440, distance: 20.1
click at [84, 440] on div "# 1. Initialize a new Git repository in your project folder (if you haven't alr…" at bounding box center [271, 431] width 384 height 196
copy pre "git init"
click at [211, 763] on textarea at bounding box center [265, 762] width 426 height 23
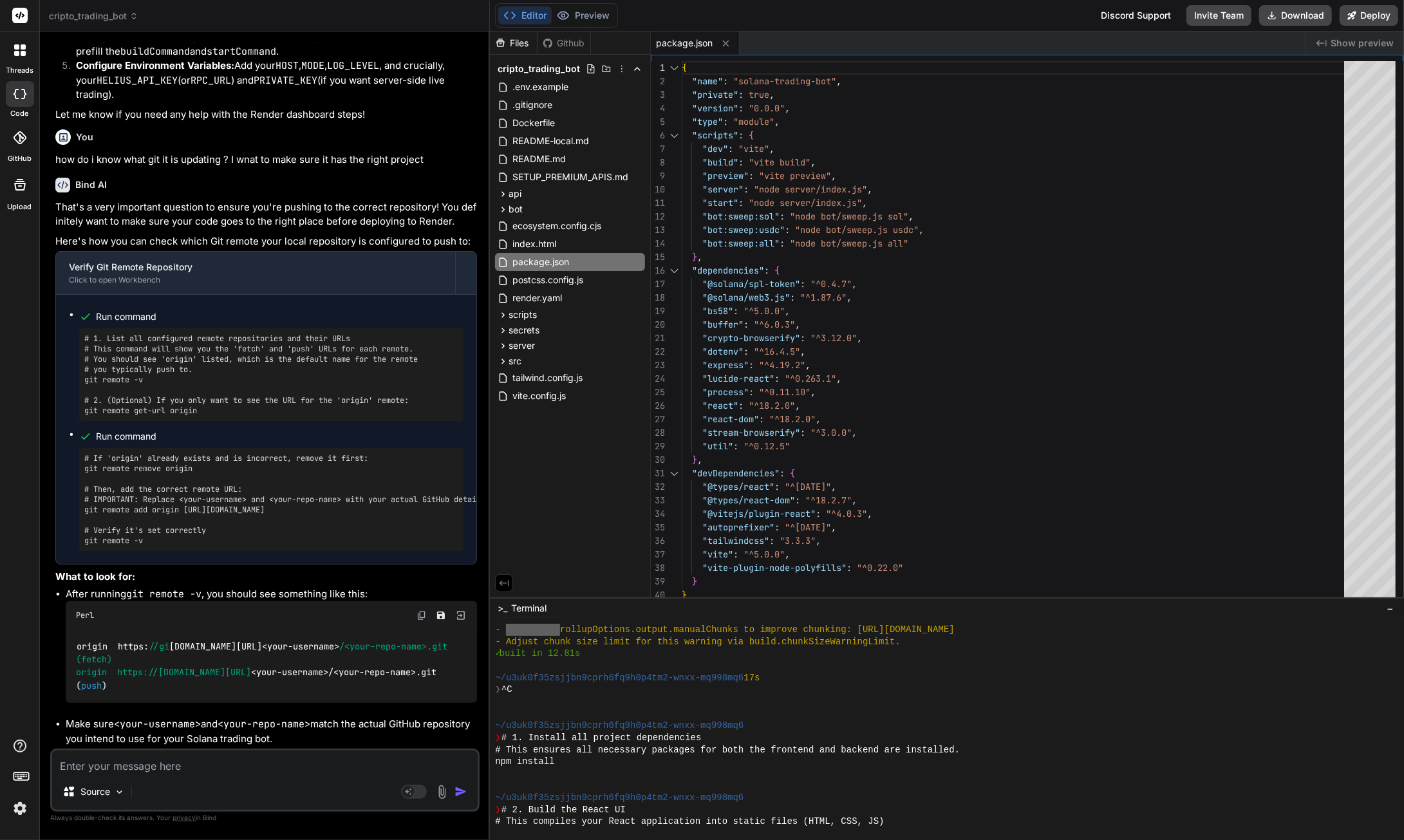
scroll to position [11564, 0]
drag, startPoint x: 147, startPoint y: 564, endPoint x: 80, endPoint y: 564, distance: 67.0
click at [80, 419] on div "# 1. List all configured remote repositories and their URLs # This command will…" at bounding box center [271, 373] width 384 height 93
copy pre "git remote -v"
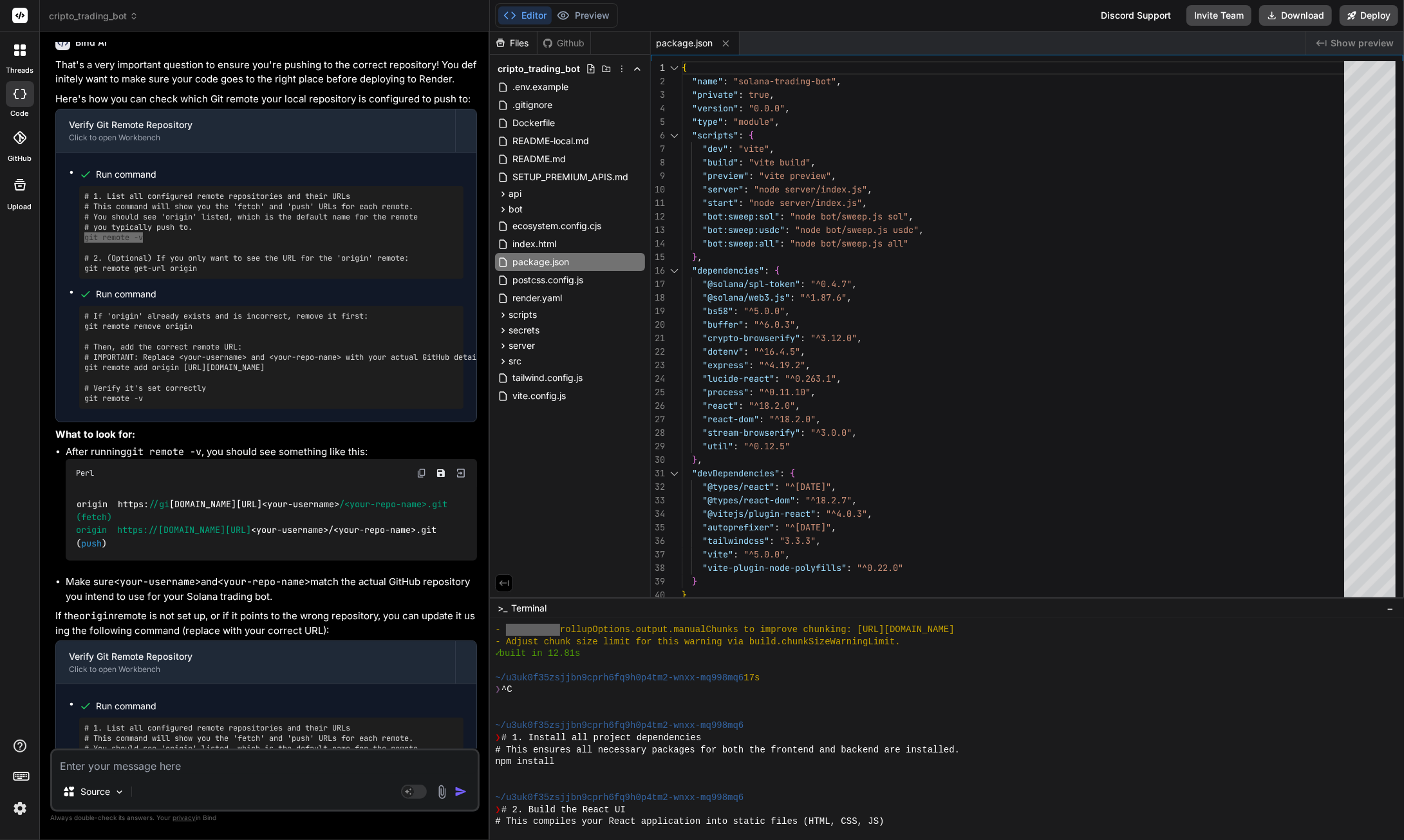
scroll to position [11758, 0]
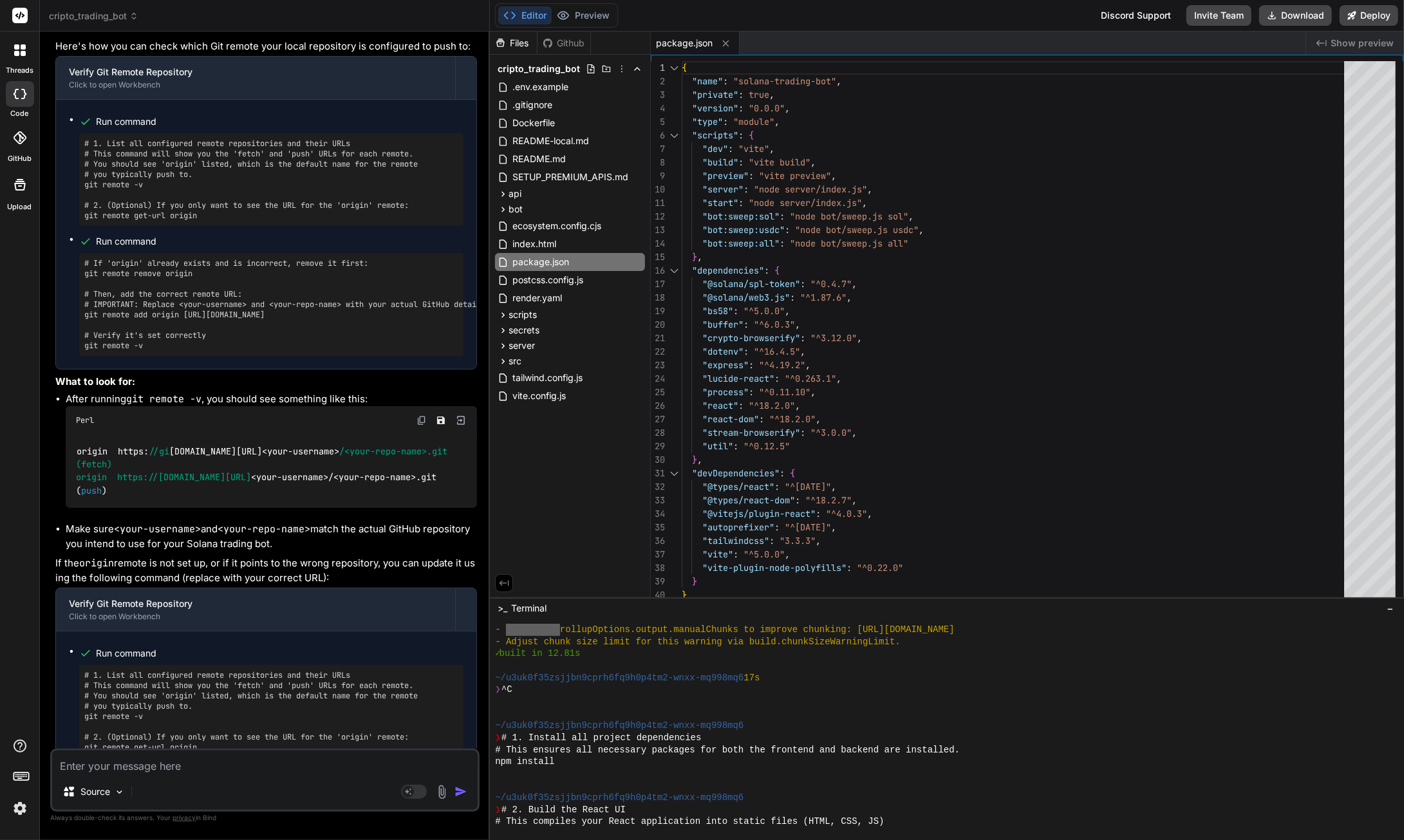
click at [143, 765] on textarea at bounding box center [265, 762] width 426 height 23
paste textarea "git remote -v"
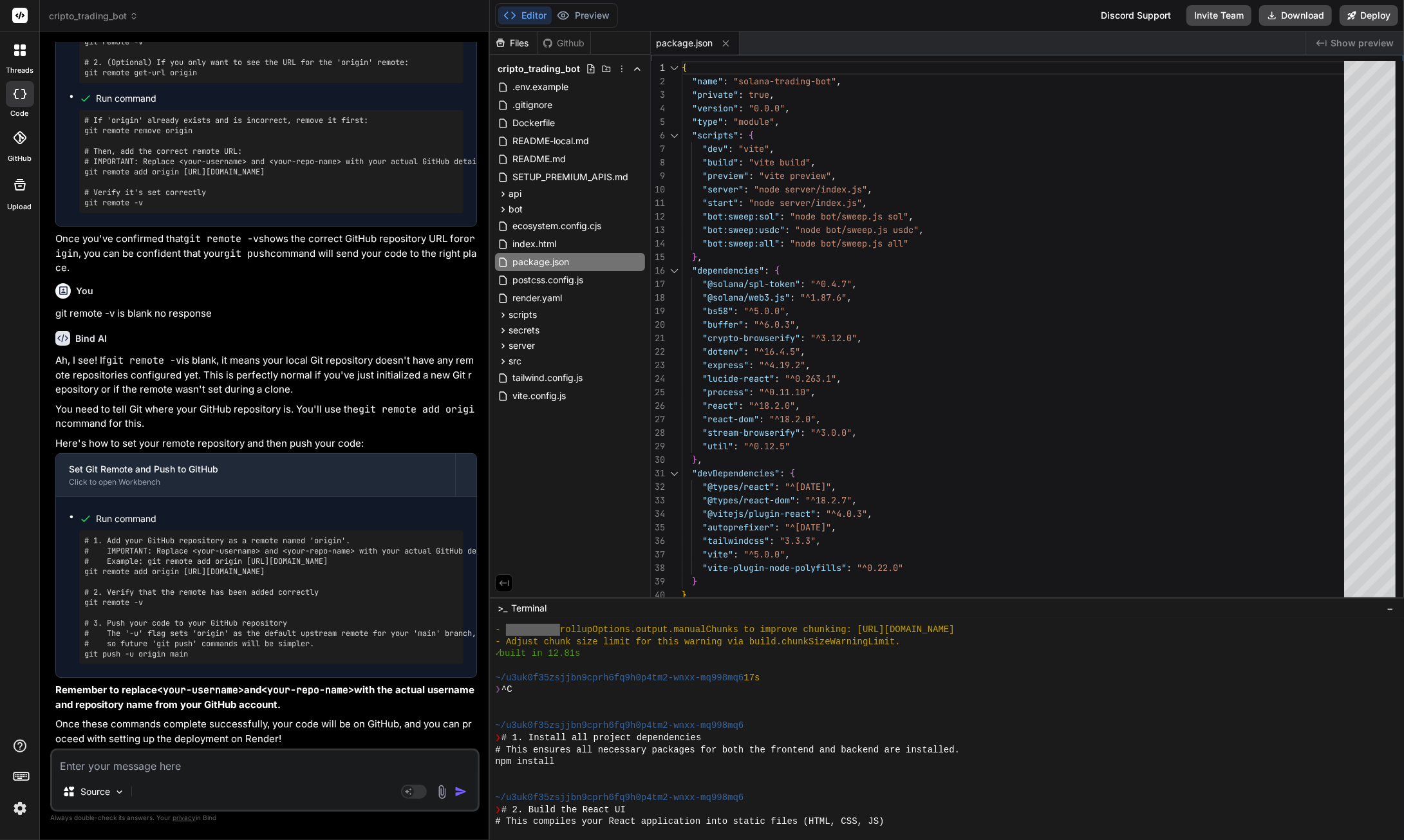
scroll to position [12594, 0]
drag, startPoint x: 194, startPoint y: 656, endPoint x: 78, endPoint y: 659, distance: 116.0
click at [78, 659] on ul "Run command # 1. Add your GitHub repository as a remote named 'origin'. # IMPOR…" at bounding box center [266, 586] width 395 height 154
copy pre "git push -u origin main"
click at [195, 763] on textarea at bounding box center [265, 762] width 426 height 23
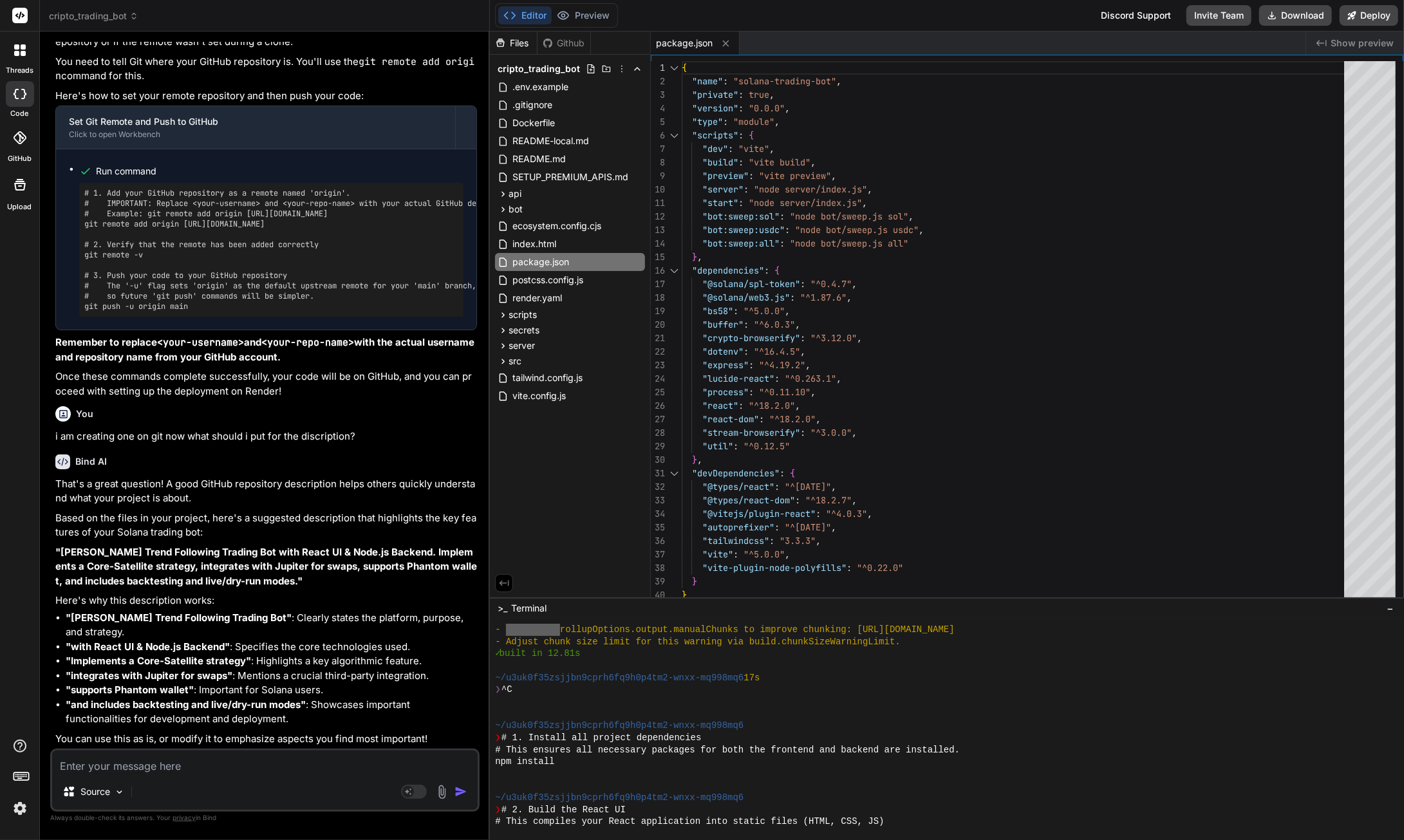
scroll to position [12942, 0]
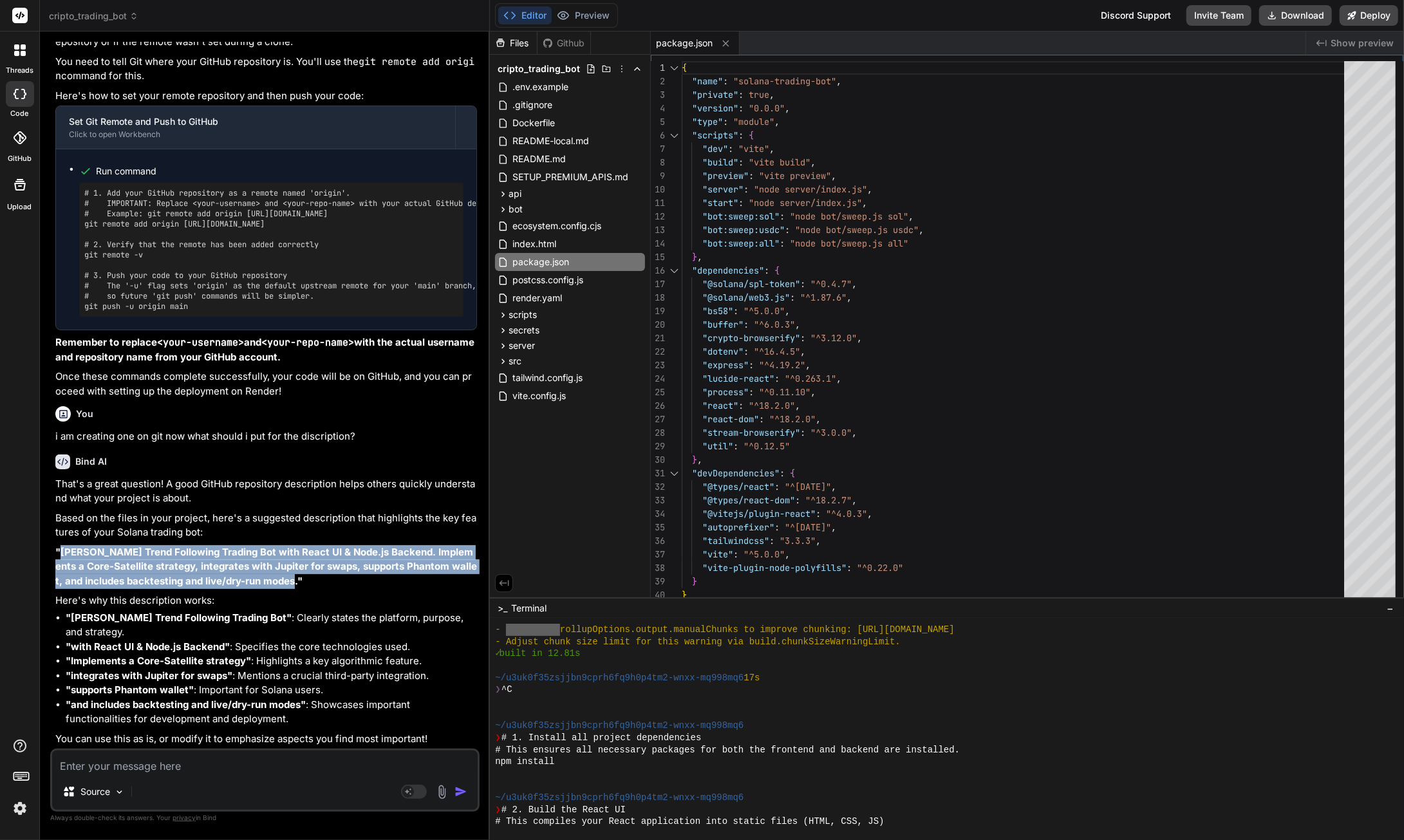
drag, startPoint x: 60, startPoint y: 551, endPoint x: 272, endPoint y: 582, distance: 214.3
click at [272, 582] on strong ""[PERSON_NAME] Trend Following Trading Bot with React UI & Node.js Backend. Imp…" at bounding box center [266, 566] width 422 height 42
copy strong "[PERSON_NAME] Trend Following Trading Bot with React UI & Node.js Backend. Impl…"
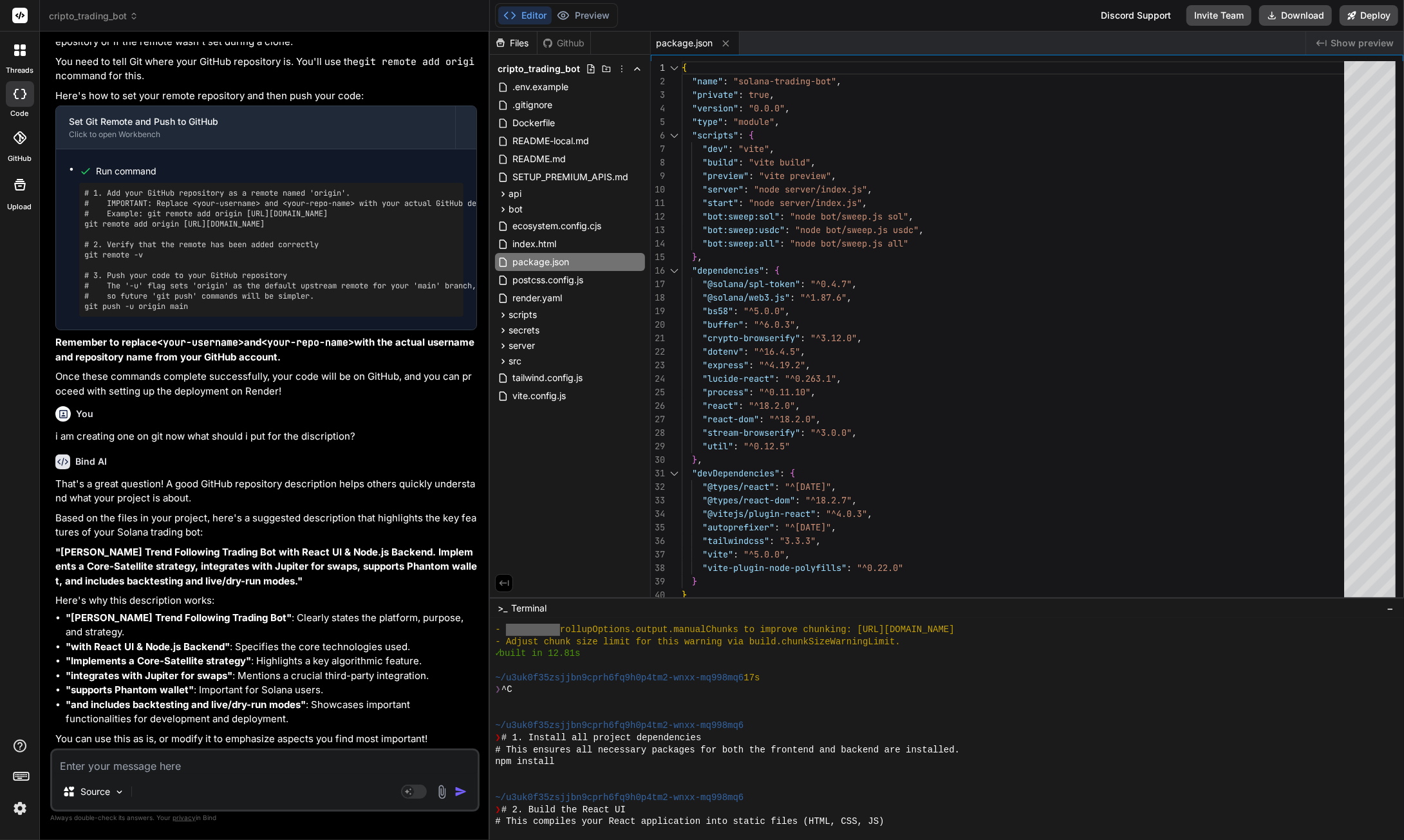
click at [203, 768] on textarea at bounding box center [265, 762] width 426 height 23
paste textarea "main"
drag, startPoint x: 145, startPoint y: 763, endPoint x: 151, endPoint y: 737, distance: 26.7
click at [44, 762] on div "Bind AI Web Search Created with Pixso. Code Generator You yes Bind AI Bot Contr…" at bounding box center [265, 435] width 450 height 808
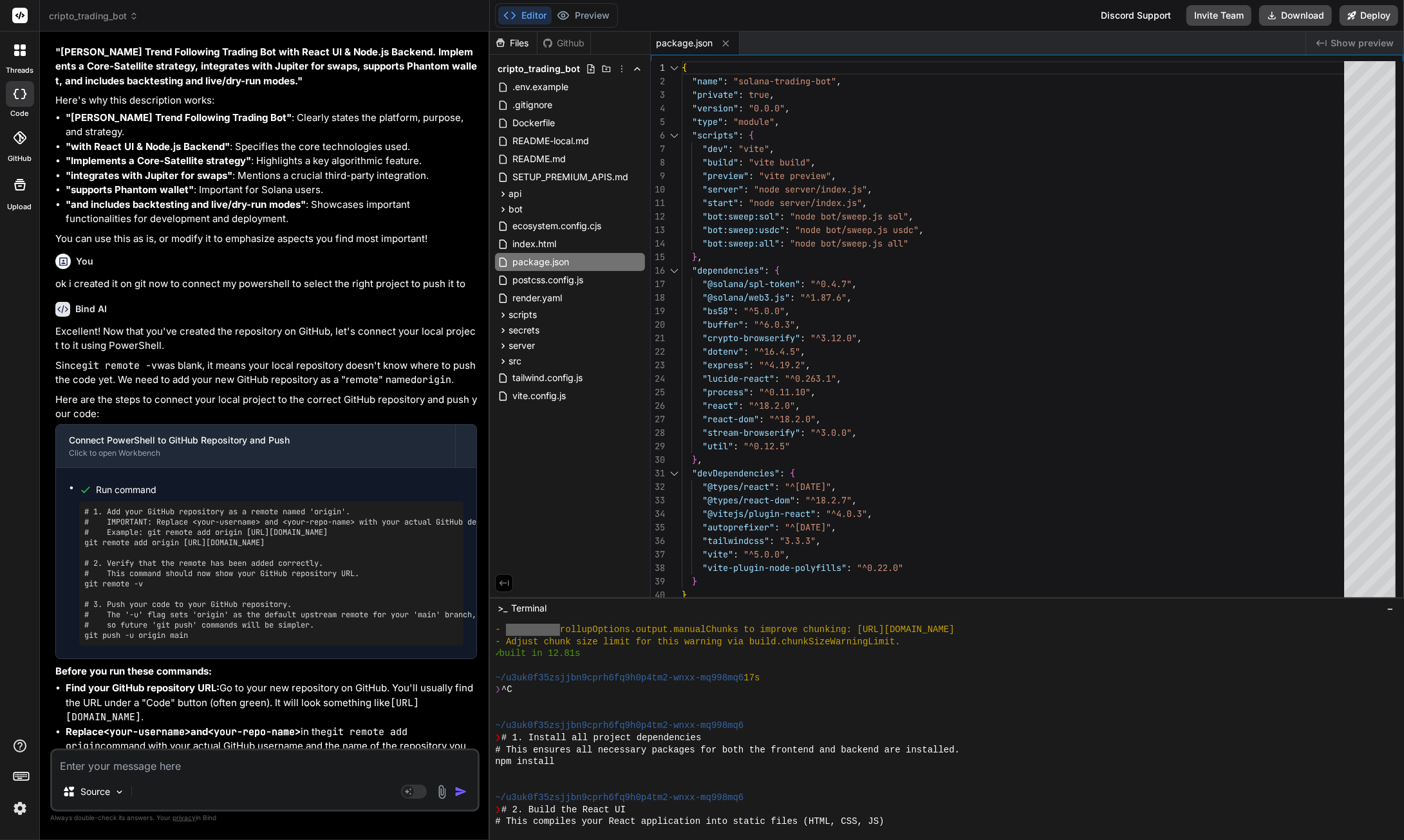
scroll to position [13397, 0]
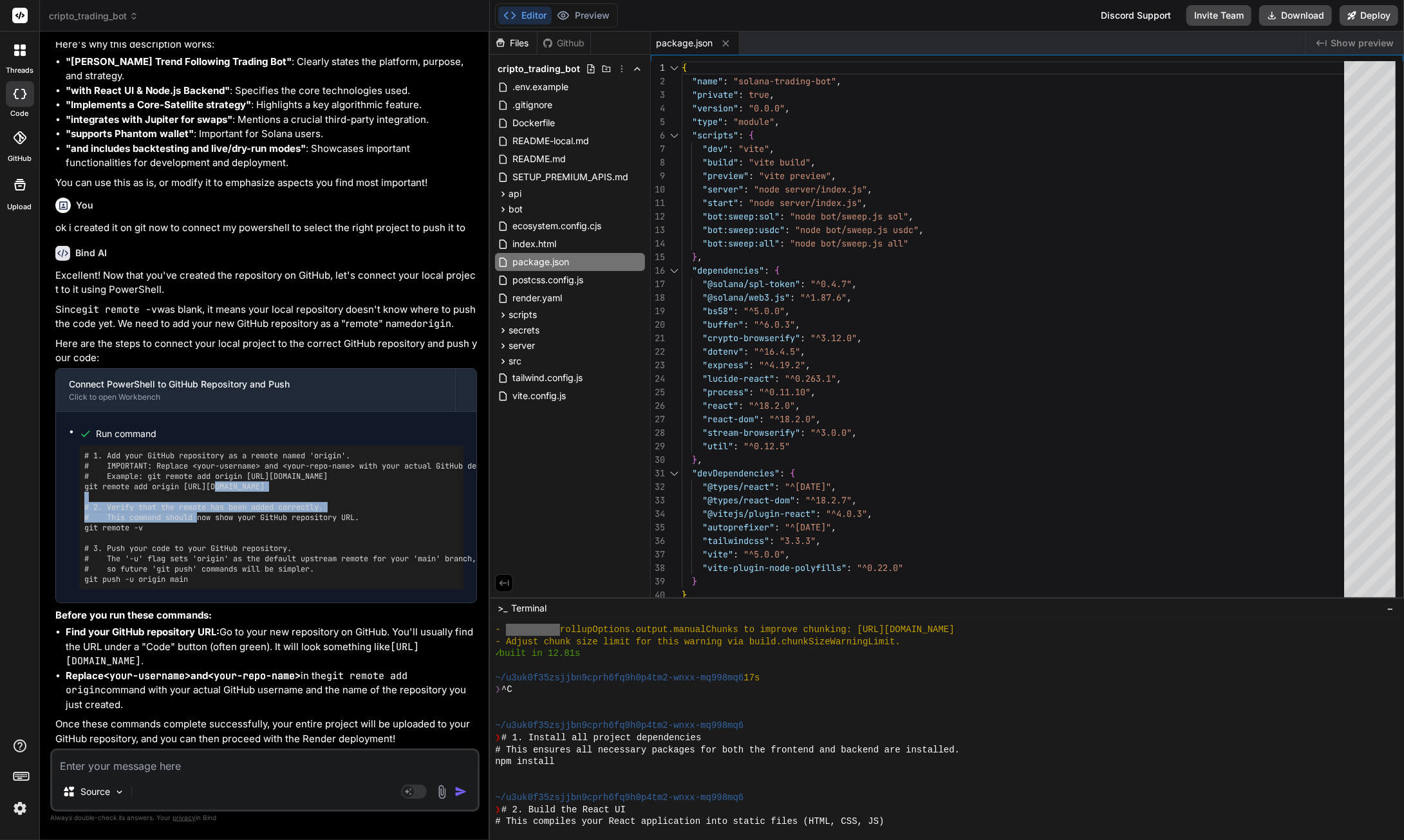
drag, startPoint x: 84, startPoint y: 588, endPoint x: 86, endPoint y: 608, distance: 20.1
click at [86, 585] on pre "# 1. Add your GitHub repository as a remote named 'origin'. # IMPORTANT: Replac…" at bounding box center [271, 517] width 374 height 134
click at [93, 585] on pre "# 1. Add your GitHub repository as a remote named 'origin'. # IMPORTANT: Replac…" at bounding box center [271, 517] width 374 height 134
drag, startPoint x: 85, startPoint y: 598, endPoint x: 89, endPoint y: 586, distance: 12.6
click at [82, 590] on div "# 1. Add your GitHub repository as a remote named 'origin'. # IMPORTANT: Replac…" at bounding box center [271, 517] width 384 height 144
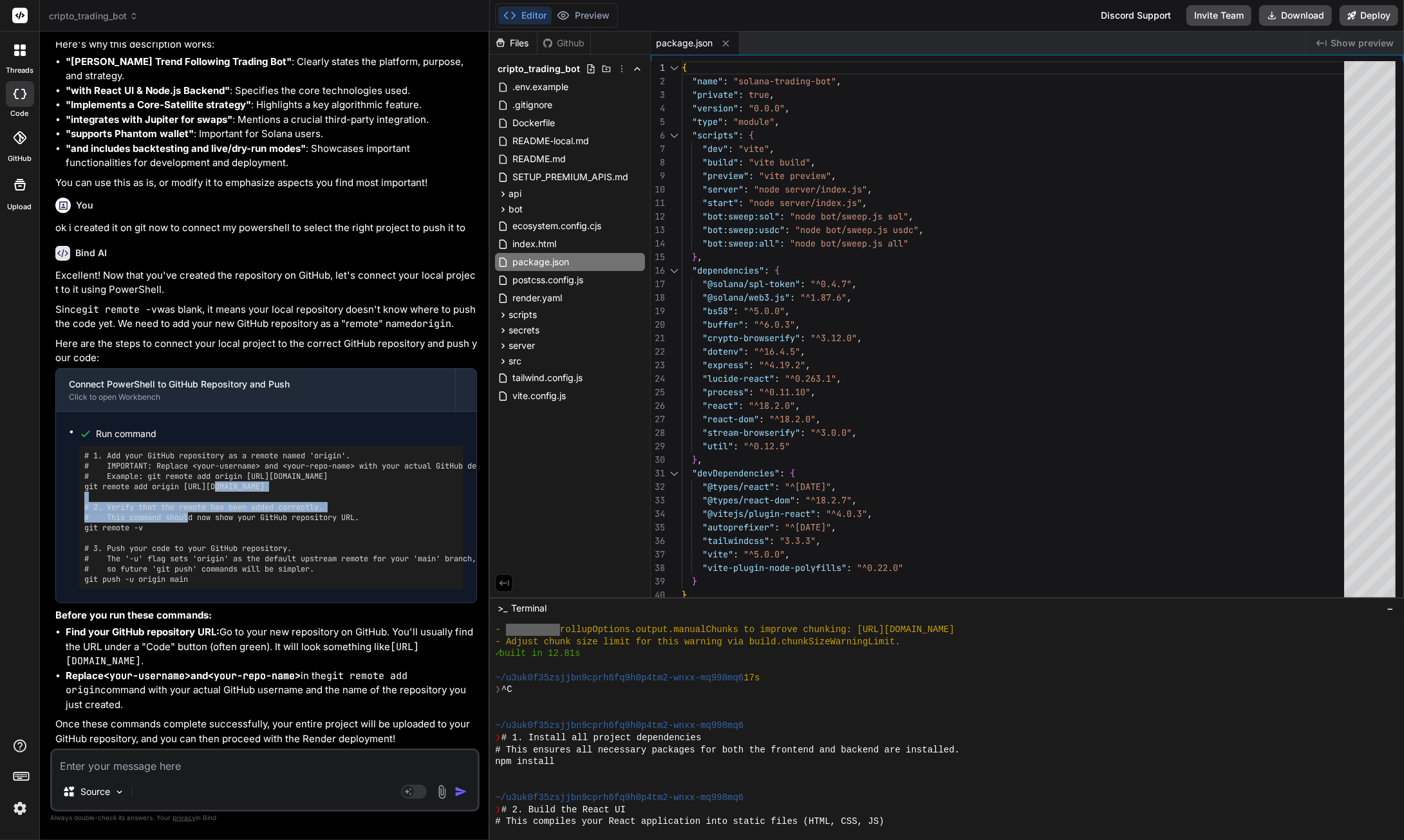
copy pre "git remote add origin [URL][DOMAIN_NAME]"
click at [196, 766] on textarea at bounding box center [265, 762] width 426 height 23
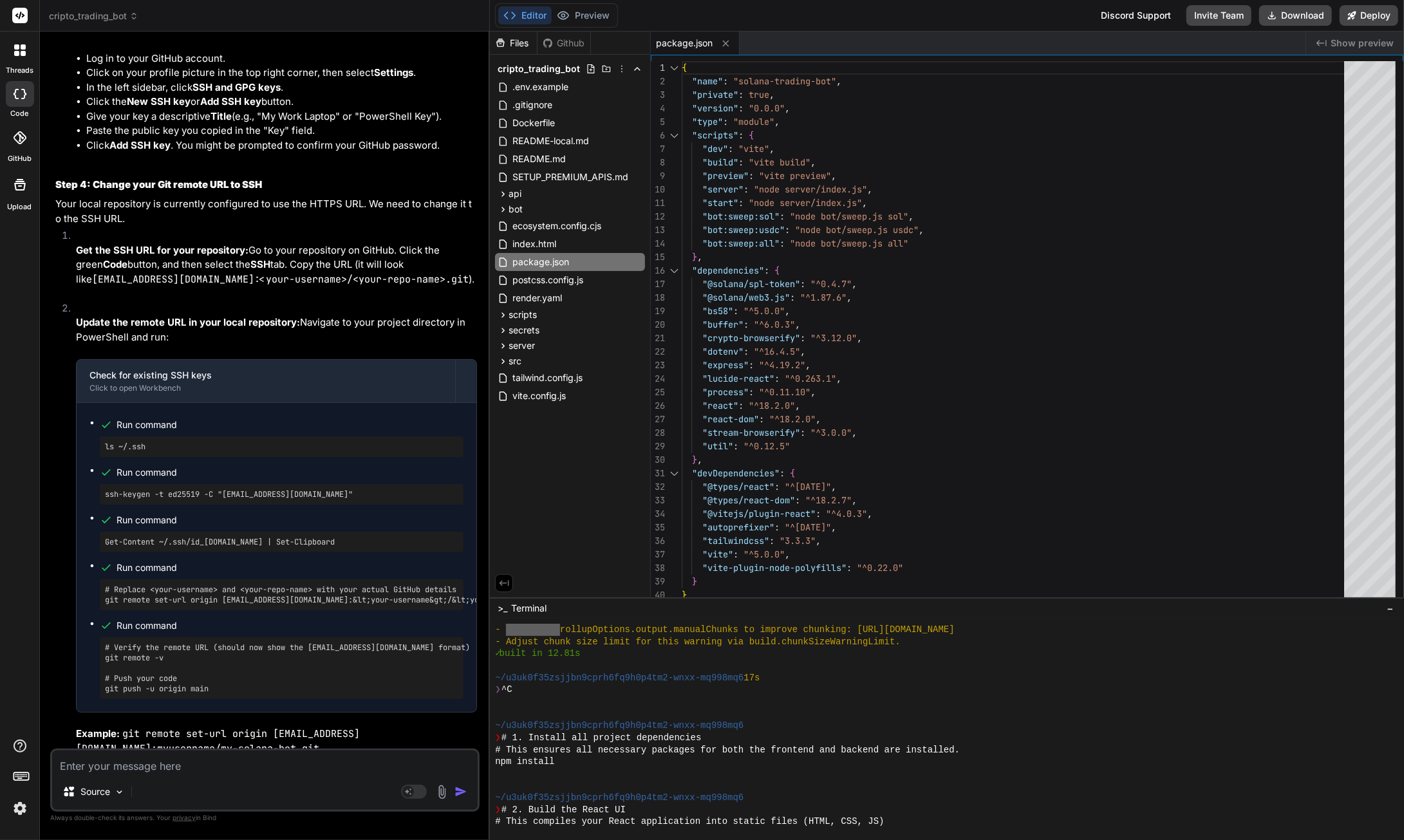
scroll to position [15692, 0]
click at [231, 753] on textarea at bounding box center [265, 762] width 426 height 23
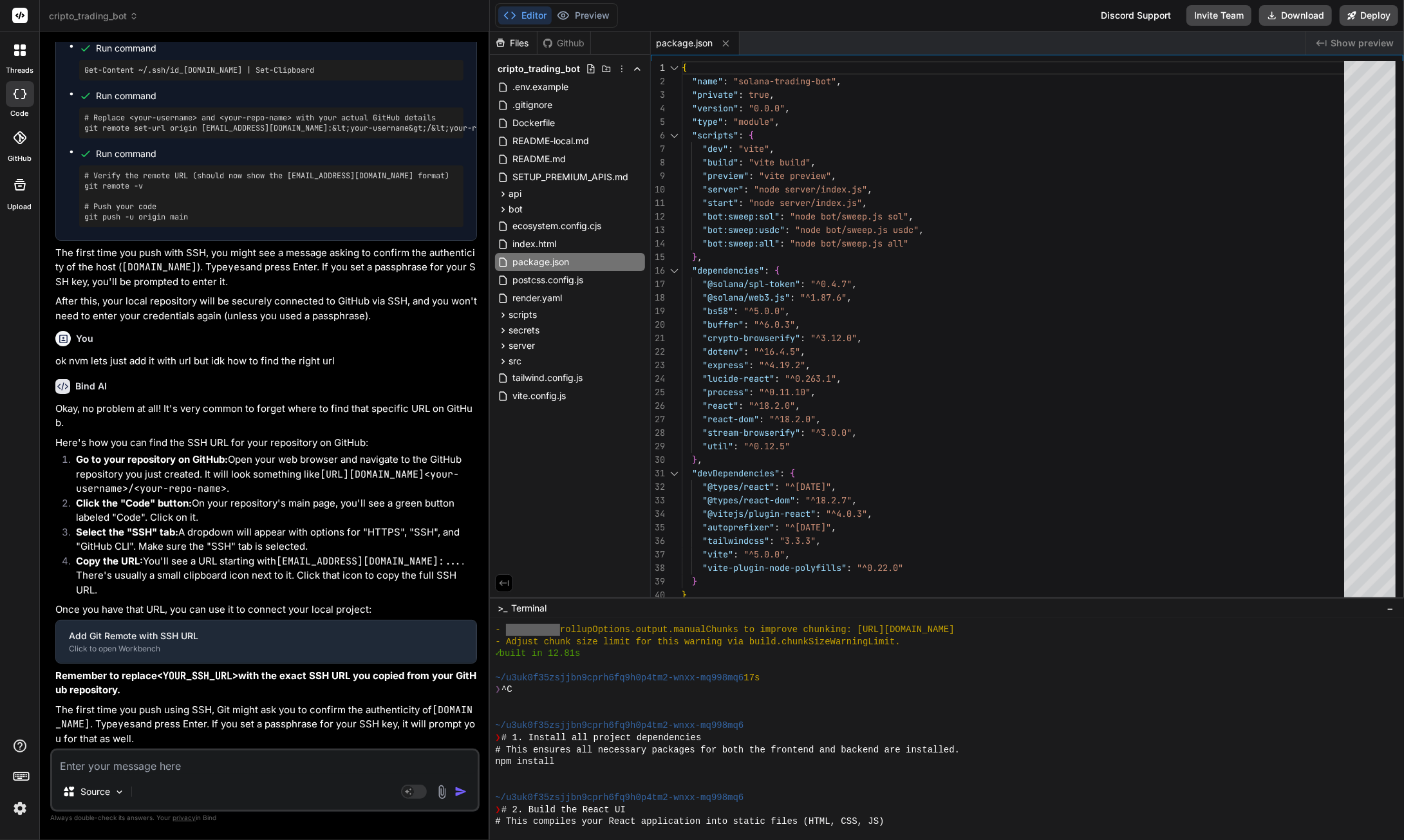
scroll to position [16691, 0]
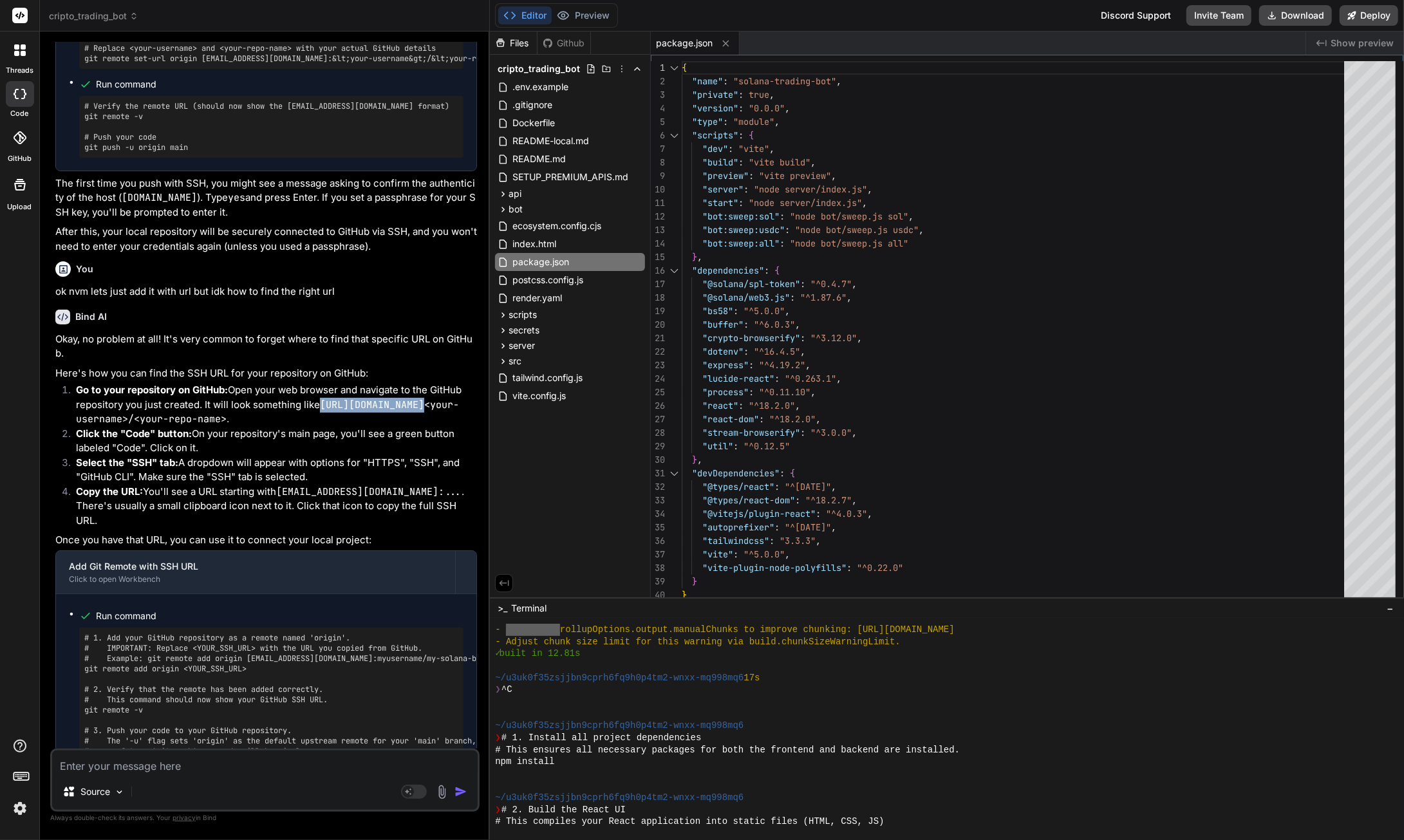
drag, startPoint x: 321, startPoint y: 569, endPoint x: 423, endPoint y: 573, distance: 102.1
click at [423, 426] on code "[URL][DOMAIN_NAME]<your-username>/<your-repo-name>" at bounding box center [268, 413] width 383 height 28
click at [181, 766] on textarea at bounding box center [265, 762] width 426 height 23
paste textarea "[URL][DOMAIN_NAME]"
click at [458, 793] on img "button" at bounding box center [461, 792] width 13 height 13
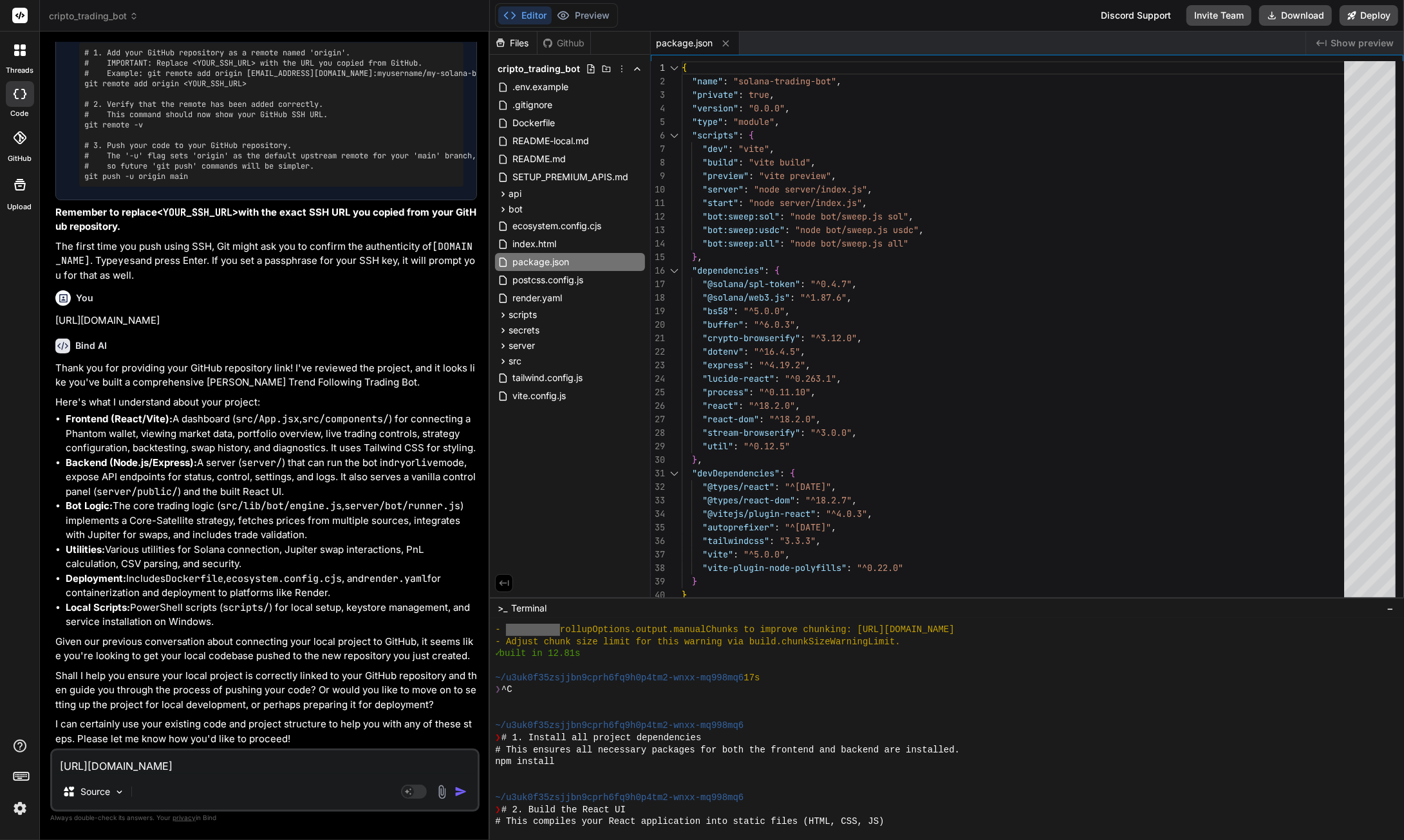
scroll to position [17432, 0]
click at [134, 765] on textarea "[URL][DOMAIN_NAME]" at bounding box center [265, 762] width 426 height 23
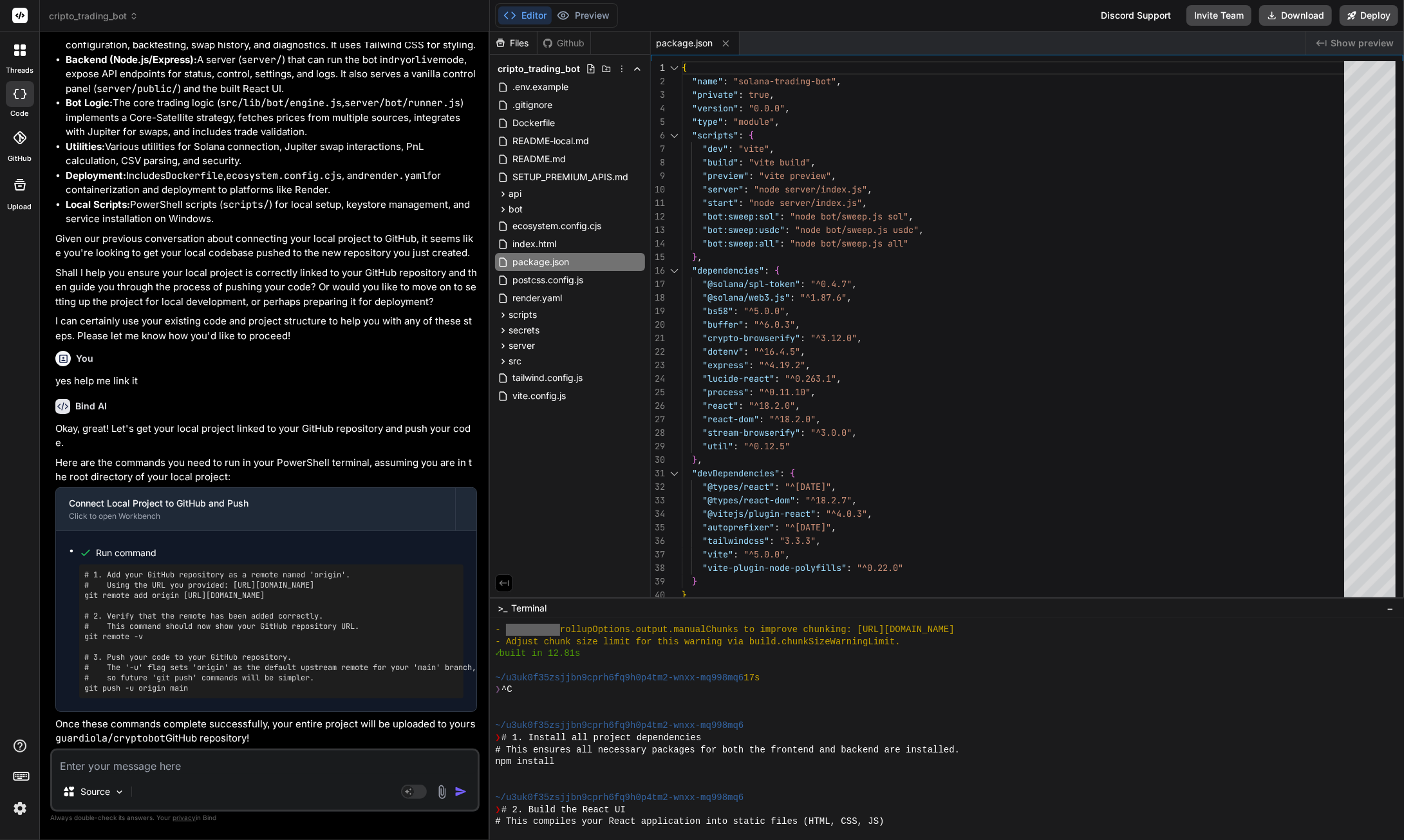
scroll to position [17823, 0]
drag, startPoint x: 387, startPoint y: 609, endPoint x: 82, endPoint y: 606, distance: 305.0
click at [82, 606] on div "# 1. Add your GitHub repository as a remote named 'origin'. # Using the URL you…" at bounding box center [271, 631] width 384 height 134
copy pre "git remote add origin [URL][DOMAIN_NAME]"
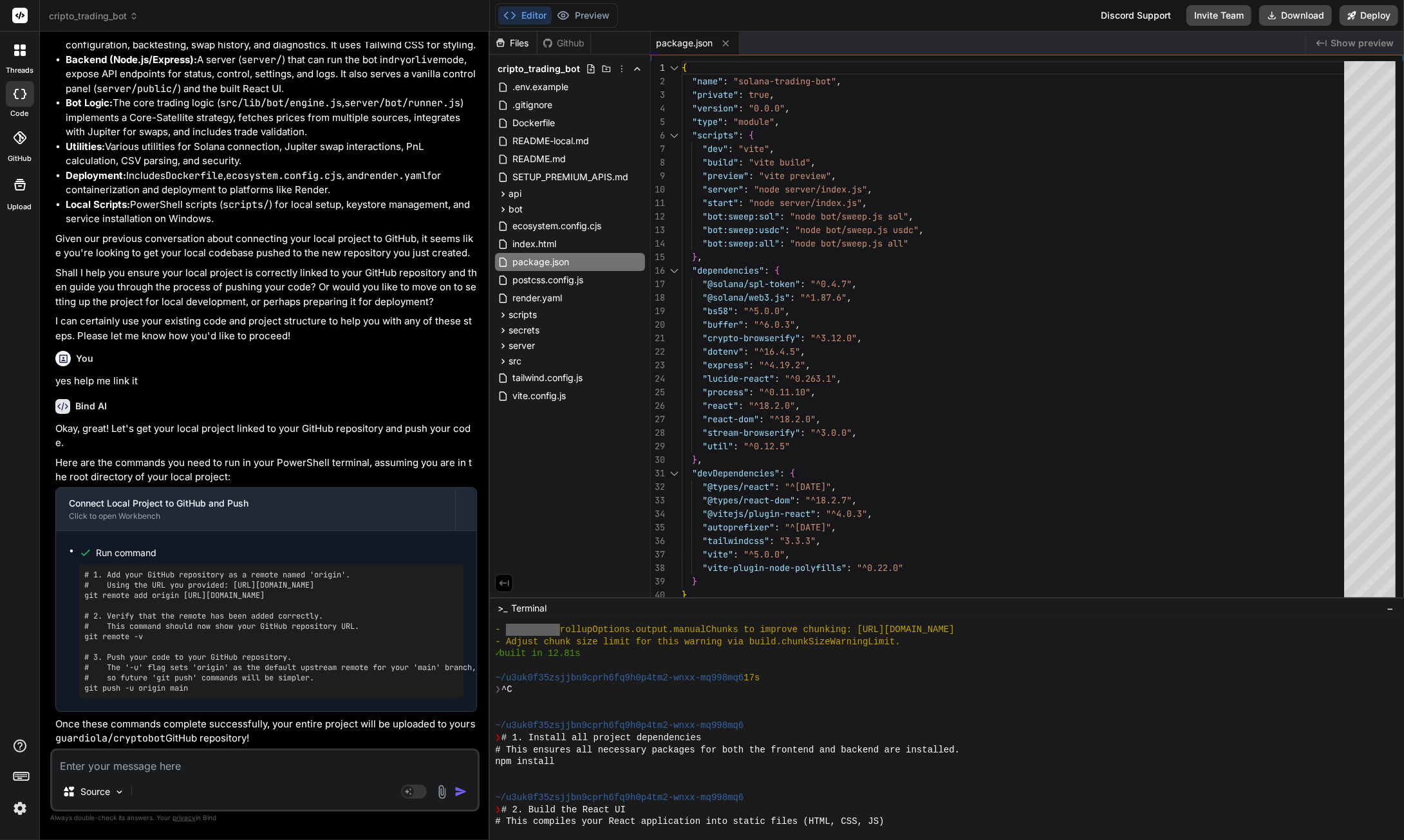
click at [210, 766] on textarea at bounding box center [265, 762] width 426 height 23
paste textarea "PS C:\Users\SGITS\Downloads\CryptoBOT> git remote -v origin [URL][DOMAIN_NAME] …"
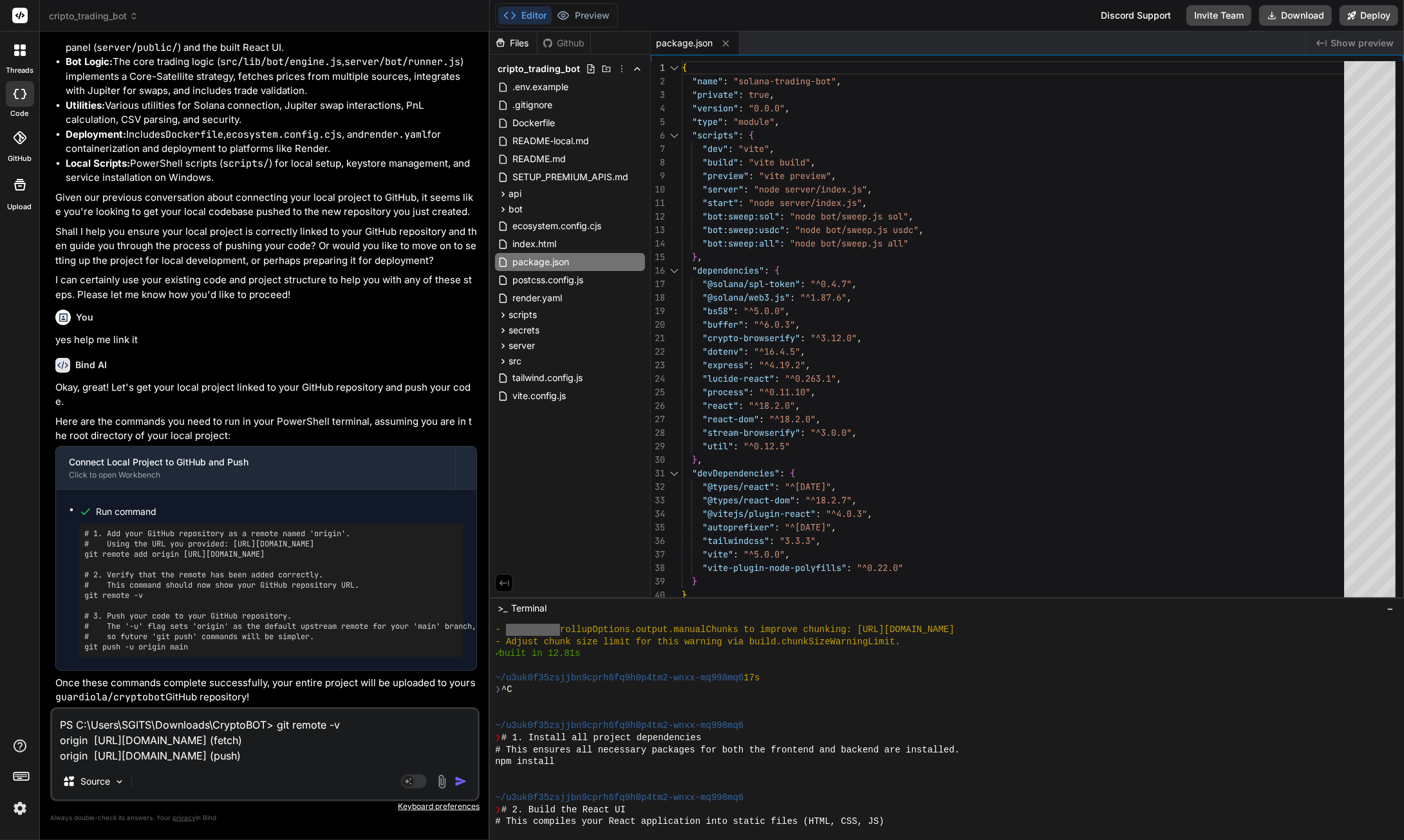
click at [460, 780] on img "button" at bounding box center [461, 781] width 13 height 13
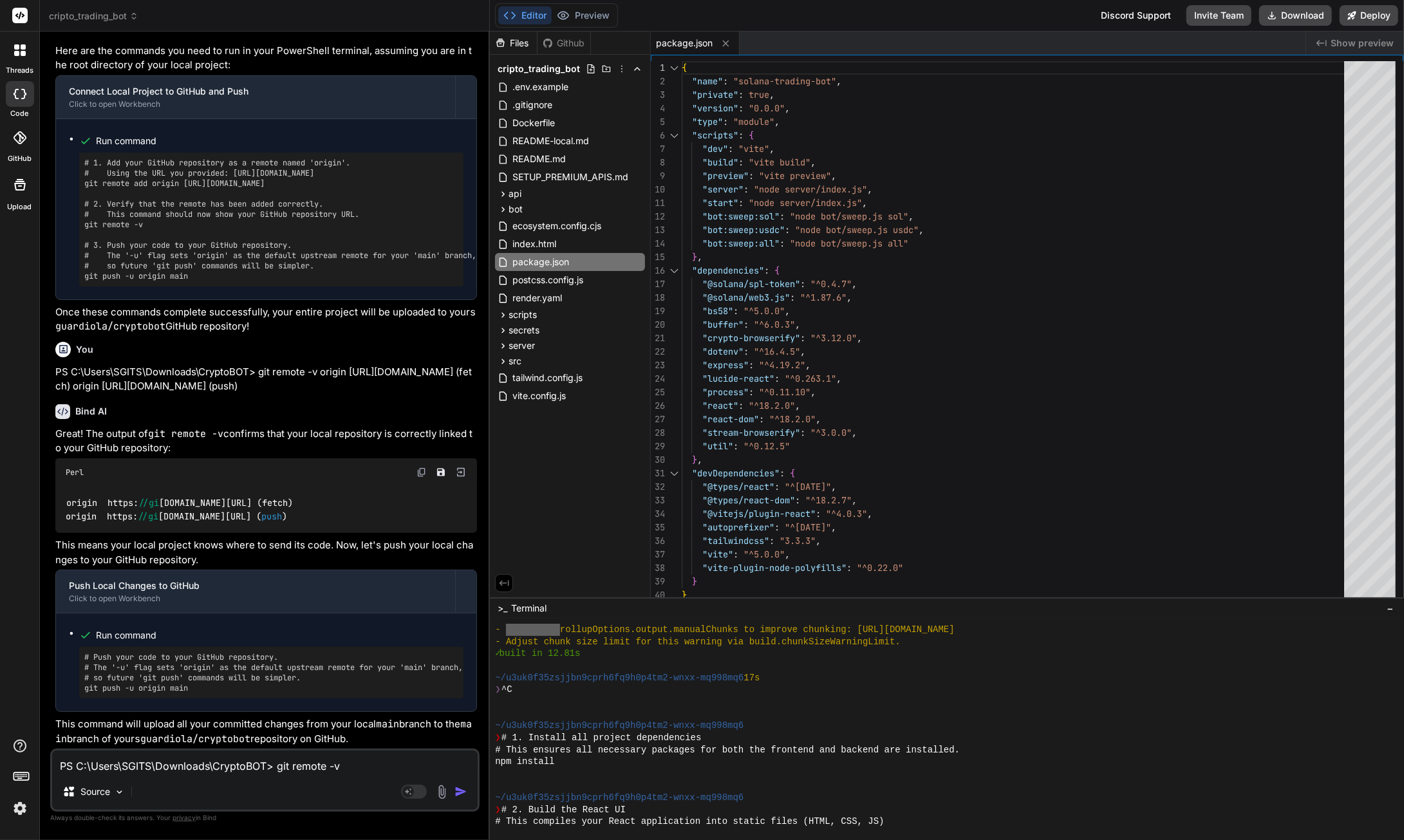
scroll to position [18248, 0]
drag, startPoint x: 192, startPoint y: 689, endPoint x: 80, endPoint y: 691, distance: 112.0
click at [80, 691] on div "# Push your code to your GitHub repository. # The '-u' flag sets 'origin' as th…" at bounding box center [271, 672] width 384 height 51
click at [109, 772] on textarea "PS C:\Users\SGITS\Downloads\CryptoBOT> git remote -v origin [URL][DOMAIN_NAME] …" at bounding box center [265, 762] width 426 height 23
paste textarea "error: src refspec main does not match any error: failed to push some refs to '…"
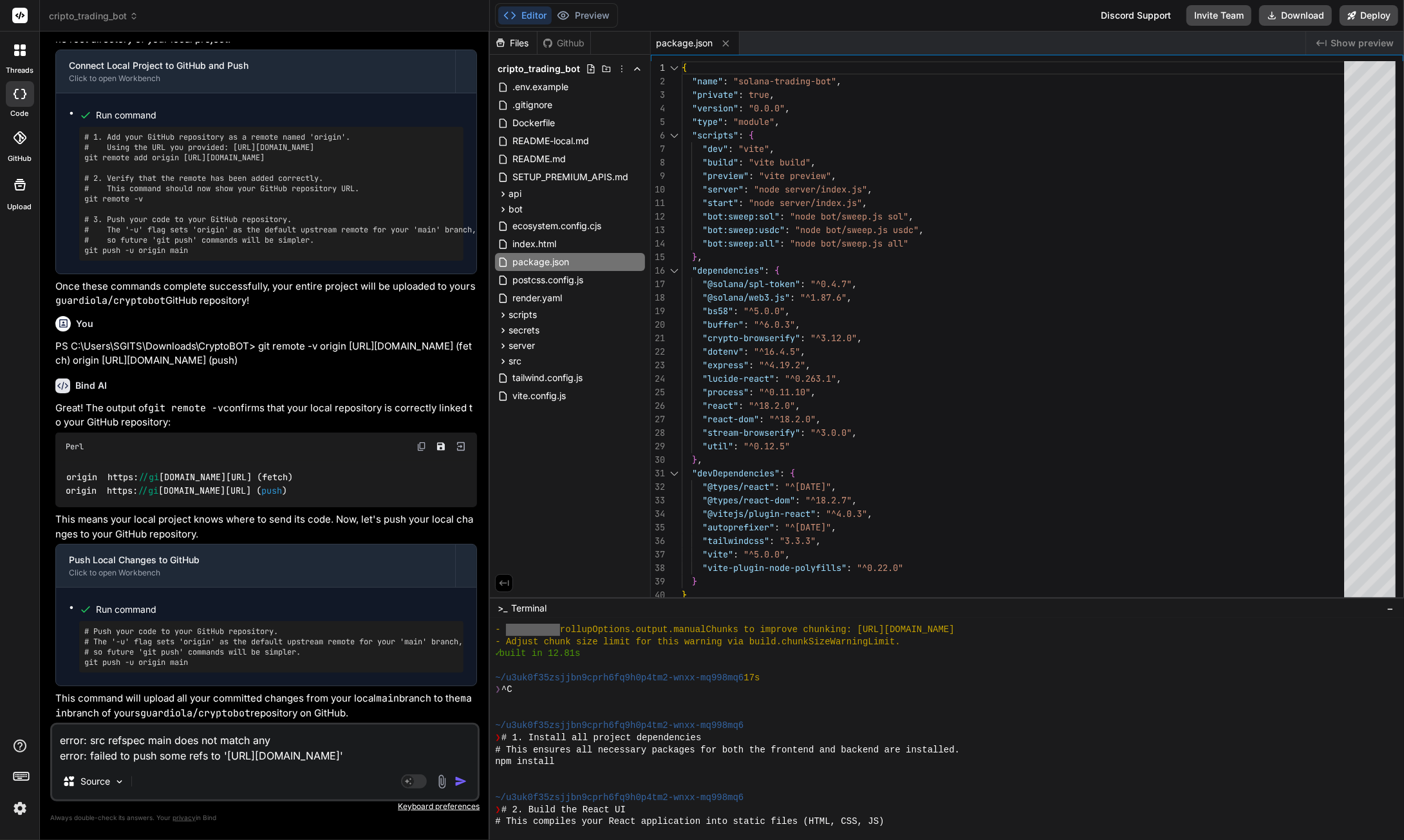
click at [454, 780] on div "Agent Mode. When this toggle is activated, AI automatically makes decisions, re…" at bounding box center [436, 781] width 74 height 15
click at [463, 781] on img "button" at bounding box center [461, 781] width 13 height 13
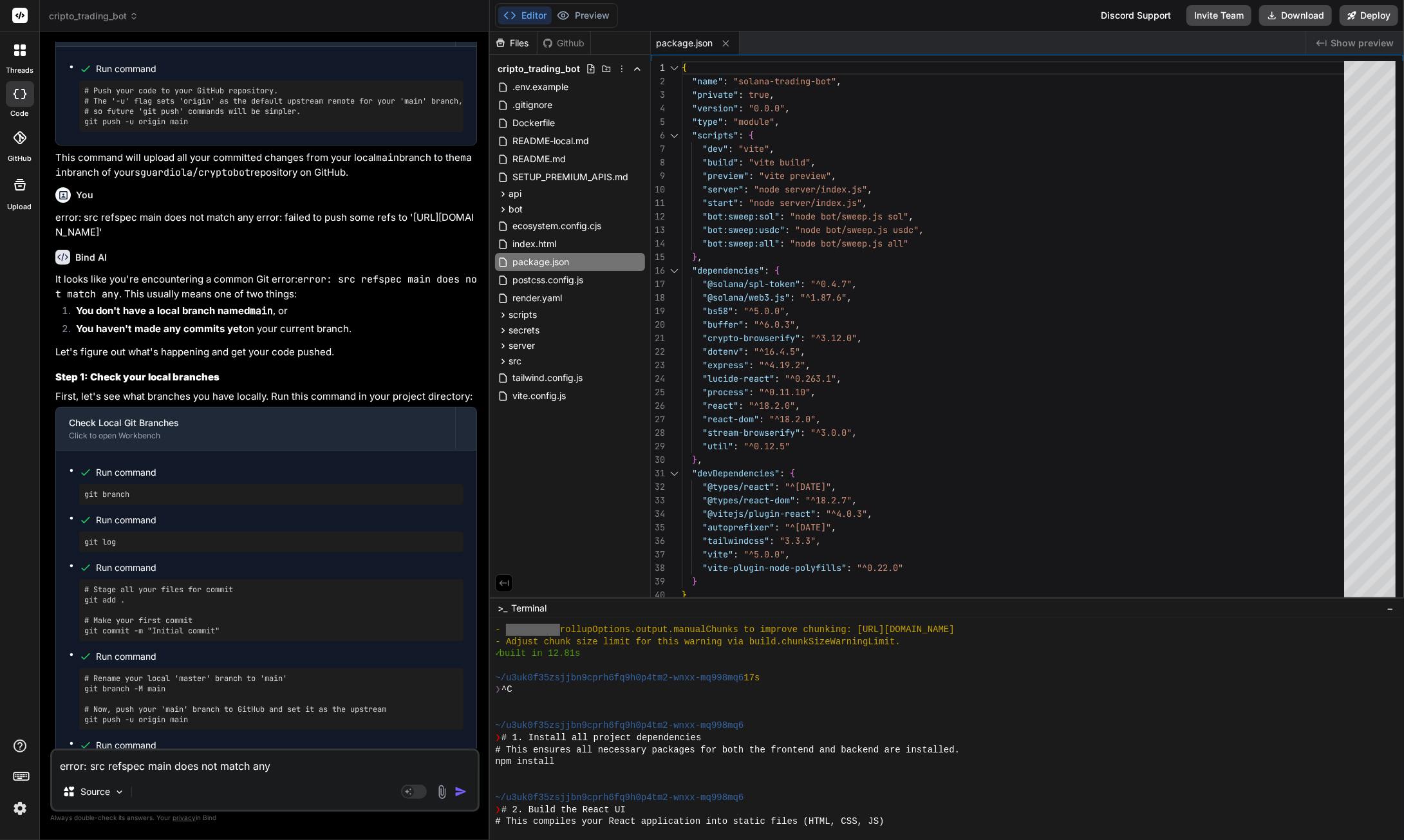
scroll to position [18718, 0]
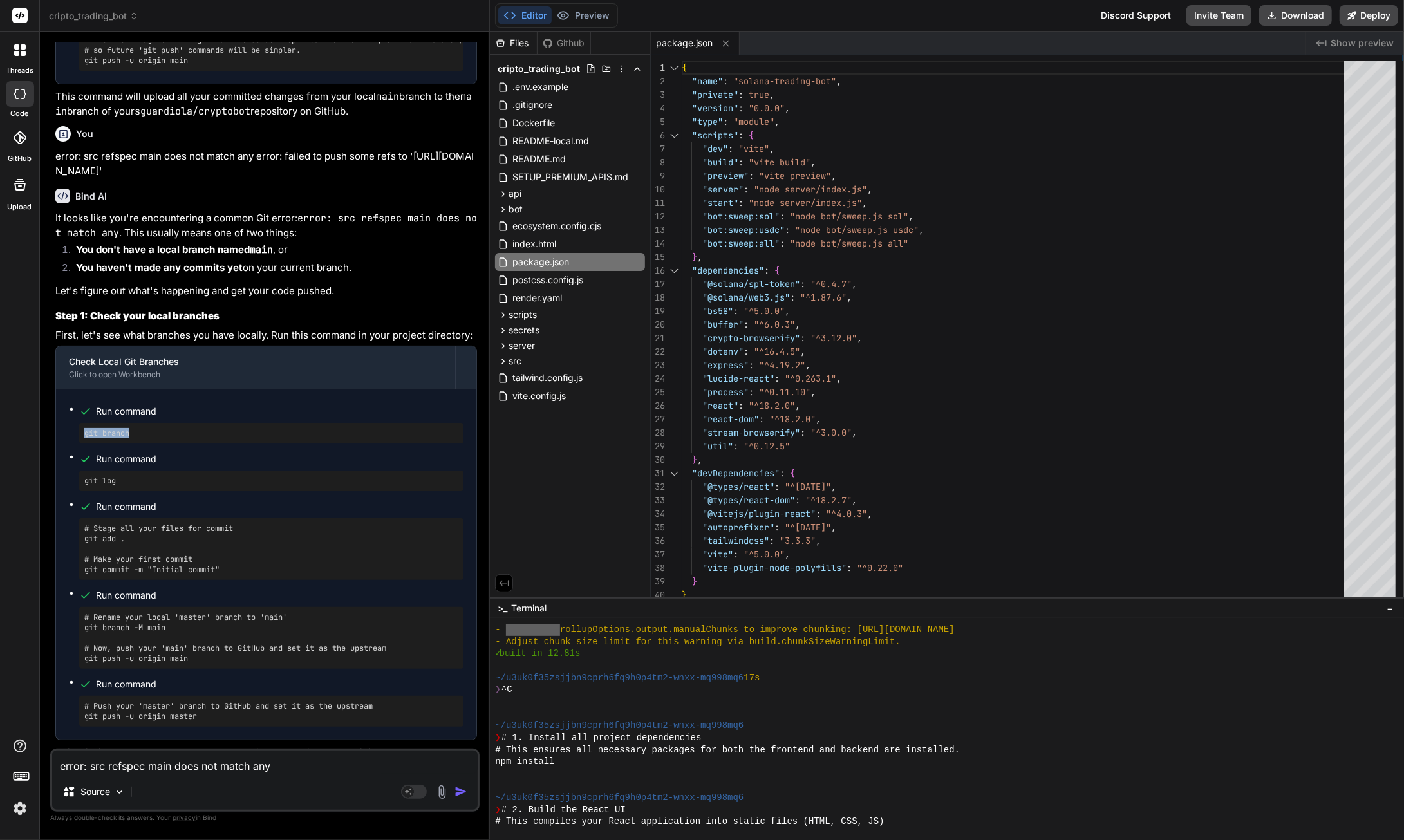
drag, startPoint x: 135, startPoint y: 588, endPoint x: 85, endPoint y: 594, distance: 50.4
click at [85, 438] on pre "git branch" at bounding box center [271, 433] width 374 height 11
drag, startPoint x: 105, startPoint y: 638, endPoint x: 83, endPoint y: 640, distance: 22.1
click at [83, 491] on div "git log" at bounding box center [271, 480] width 384 height 20
drag, startPoint x: 125, startPoint y: 697, endPoint x: 95, endPoint y: 701, distance: 30.3
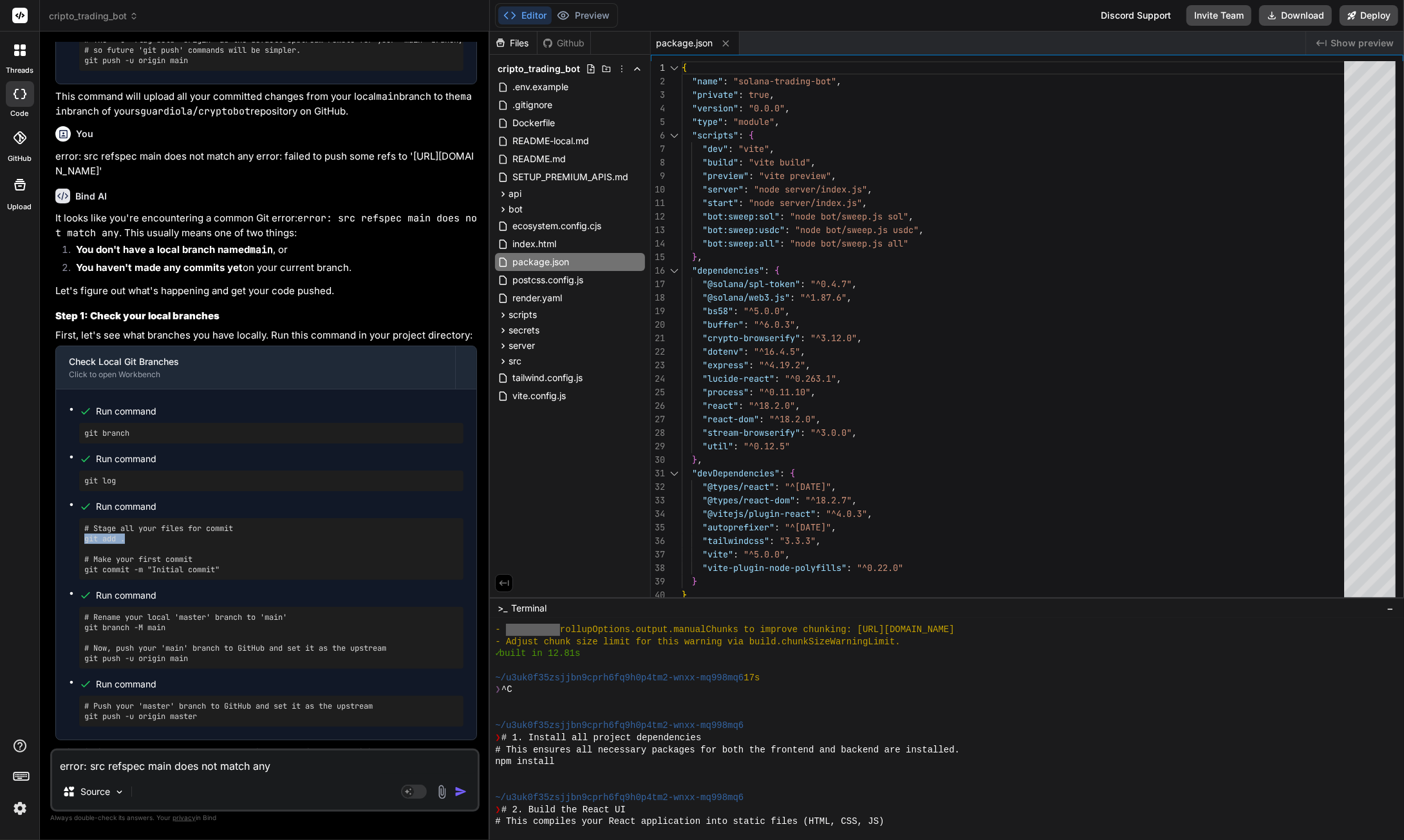
click at [86, 575] on pre "# Stage all your files for commit git add . # Make your first commit git commit…" at bounding box center [271, 549] width 374 height 51
click at [109, 575] on pre "# Stage all your files for commit git add . # Make your first commit git commit…" at bounding box center [271, 549] width 374 height 51
drag, startPoint x: 130, startPoint y: 698, endPoint x: 84, endPoint y: 701, distance: 46.1
click at [82, 580] on div "# Stage all your files for commit git add . # Make your first commit git commit…" at bounding box center [271, 549] width 384 height 62
drag, startPoint x: 231, startPoint y: 725, endPoint x: 84, endPoint y: 728, distance: 147.0
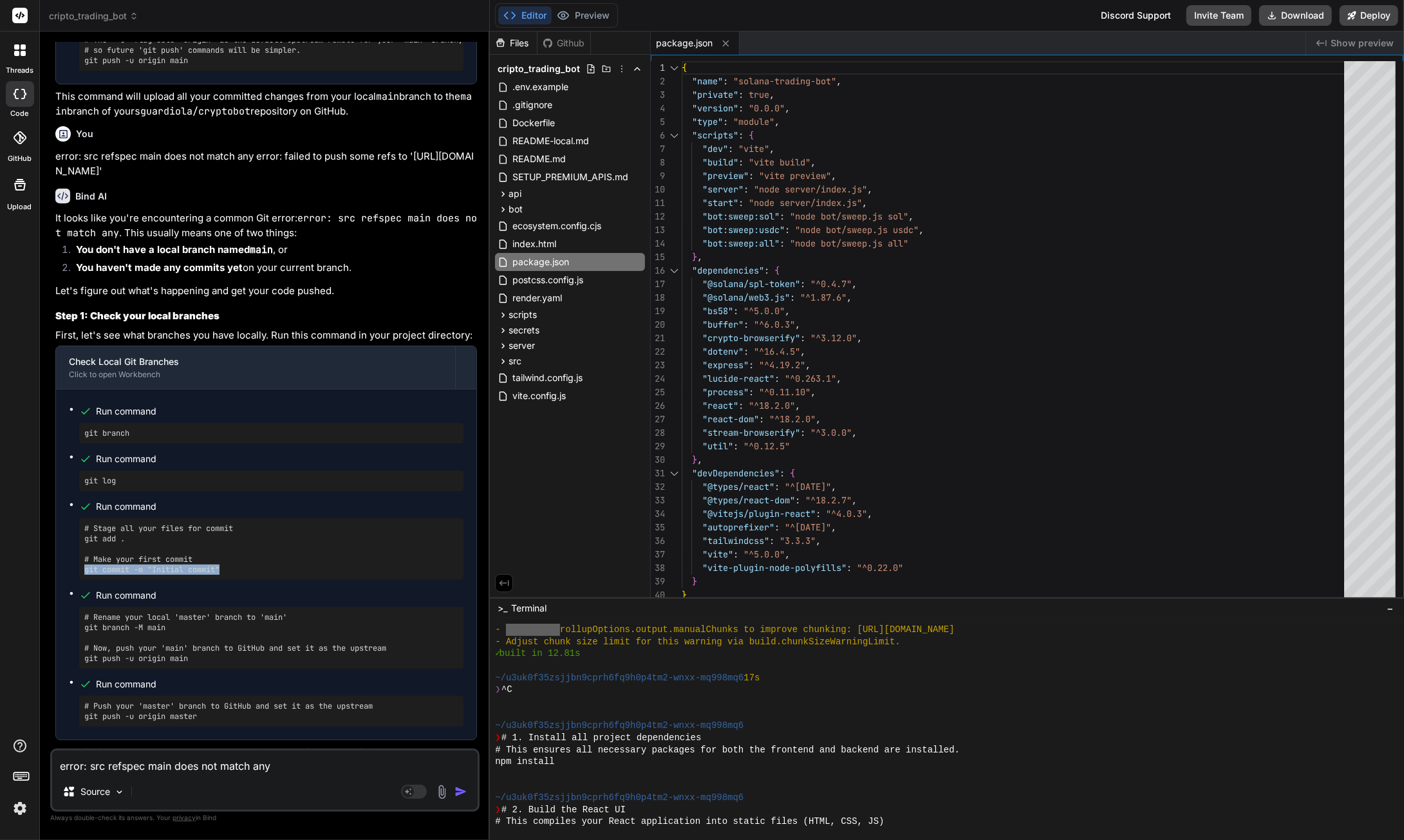
click at [84, 575] on pre "# Stage all your files for commit git add . # Make your first commit git commit…" at bounding box center [271, 549] width 374 height 51
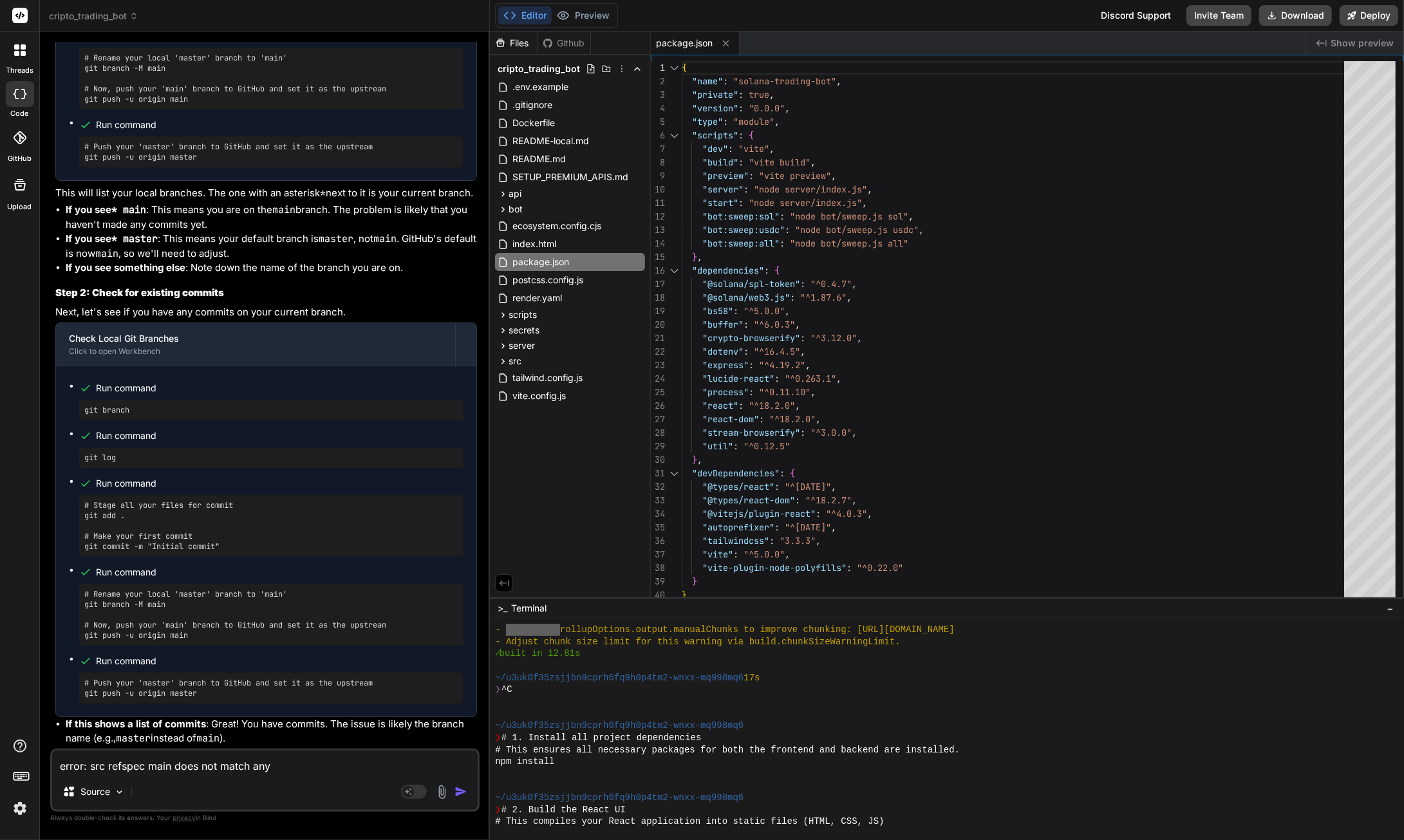
scroll to position [19298, 0]
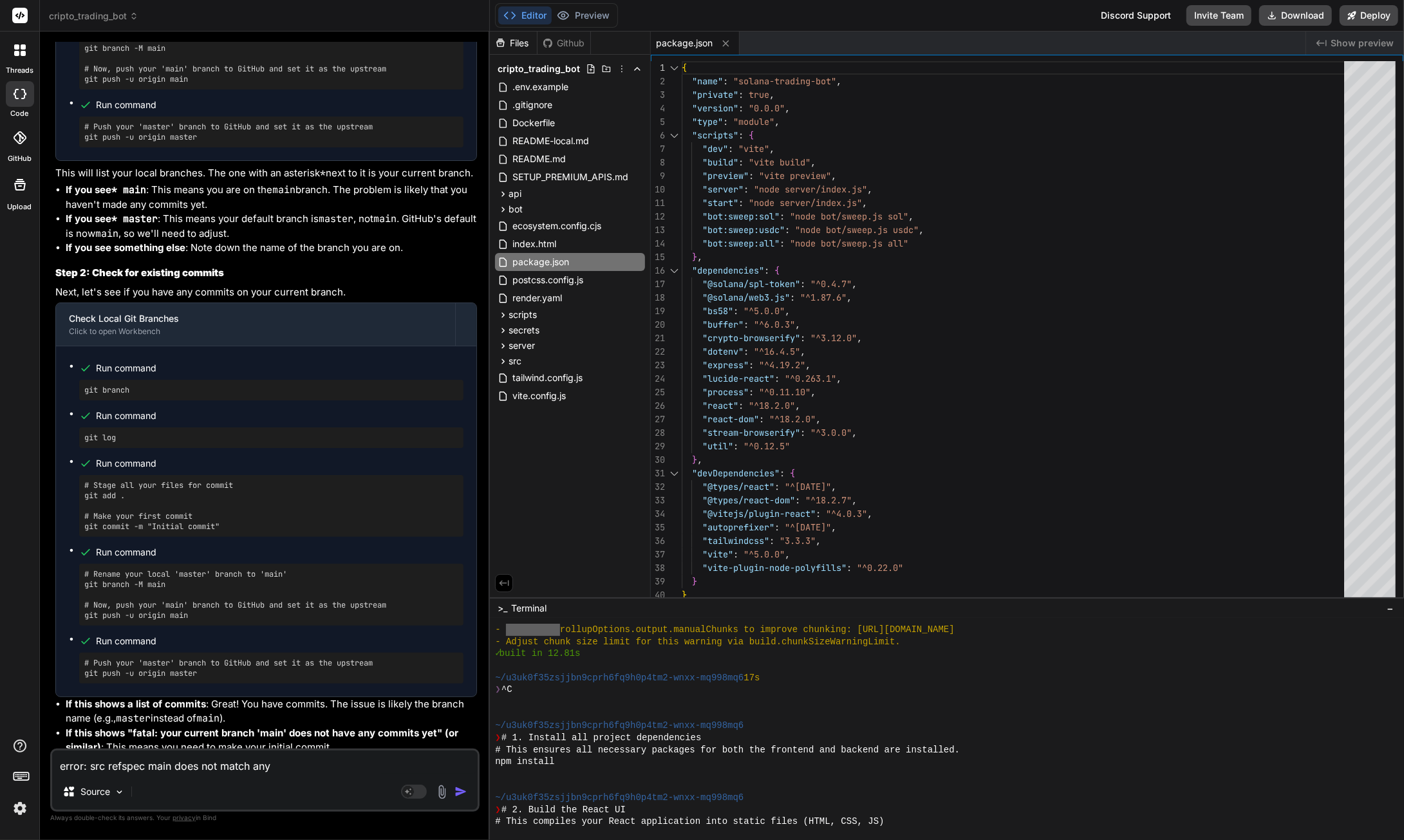
click at [139, 763] on textarea "error: src refspec main does not match any error: failed to push some refs to '…" at bounding box center [265, 762] width 426 height 23
paste textarea "PS C:\Users\SGITS\Downloads\CryptoBOT> git remote add origin [URL][DOMAIN_NAME]…"
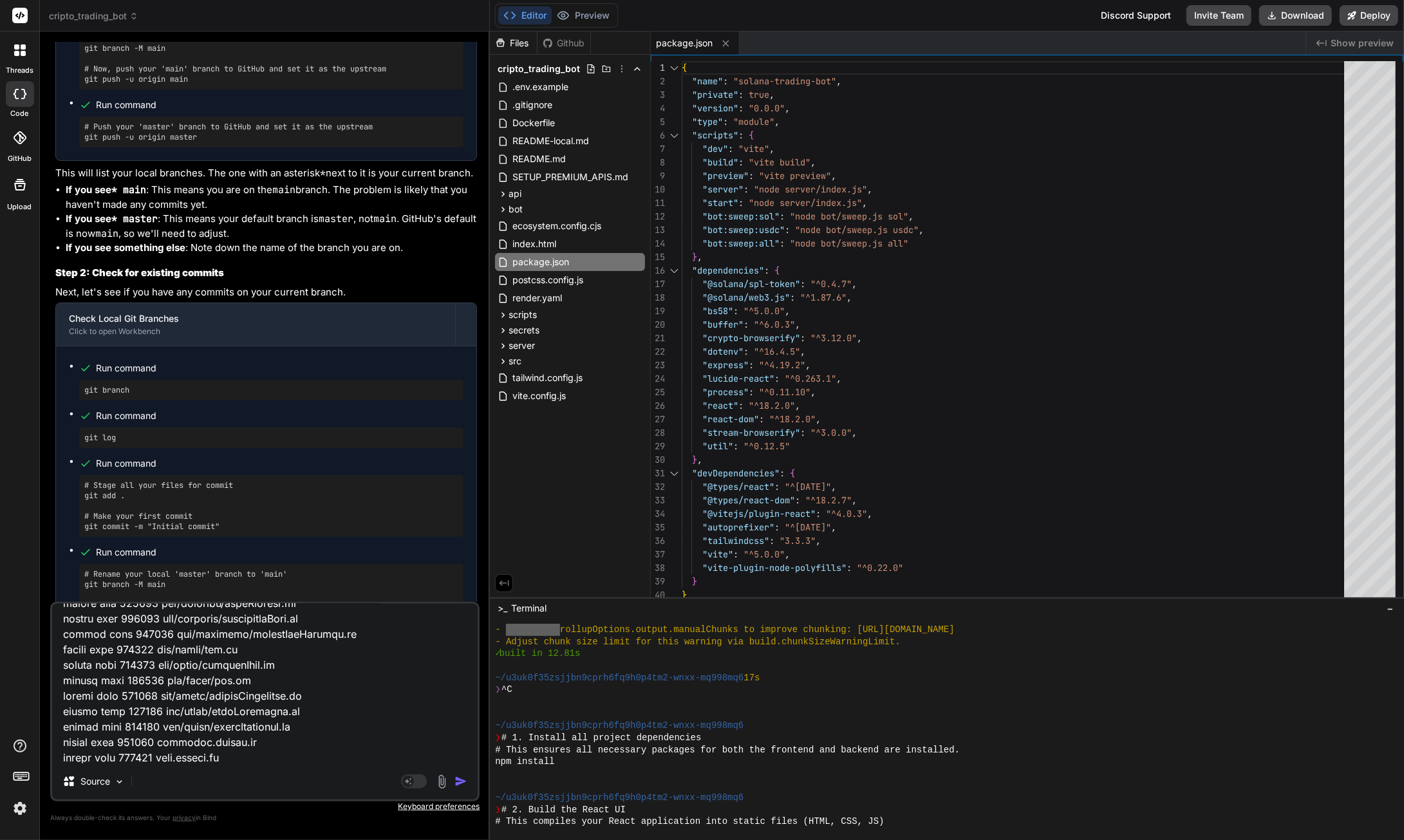
click at [463, 783] on img "button" at bounding box center [461, 781] width 13 height 13
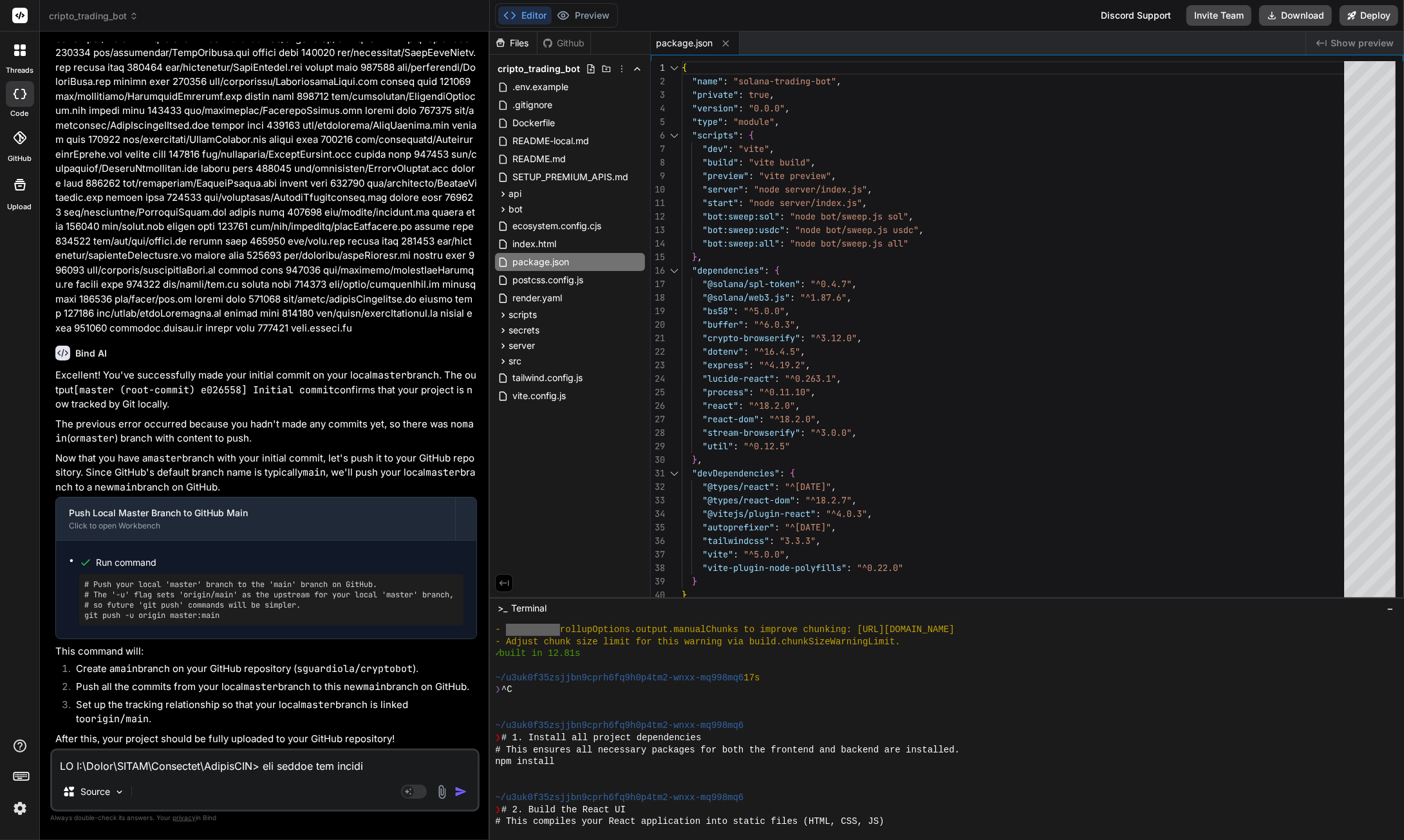
scroll to position [22111, 0]
drag, startPoint x: 228, startPoint y: 600, endPoint x: 85, endPoint y: 607, distance: 143.2
click at [85, 607] on pre "# Push your local 'master' branch to the 'main' branch on GitHub. # The '-u' fl…" at bounding box center [271, 599] width 374 height 42
click at [183, 773] on textarea at bounding box center [265, 762] width 426 height 23
paste textarea "PS C:\Users\SGITS\Downloads\CryptoBOT> git push -u origin master:main To [URL][…"
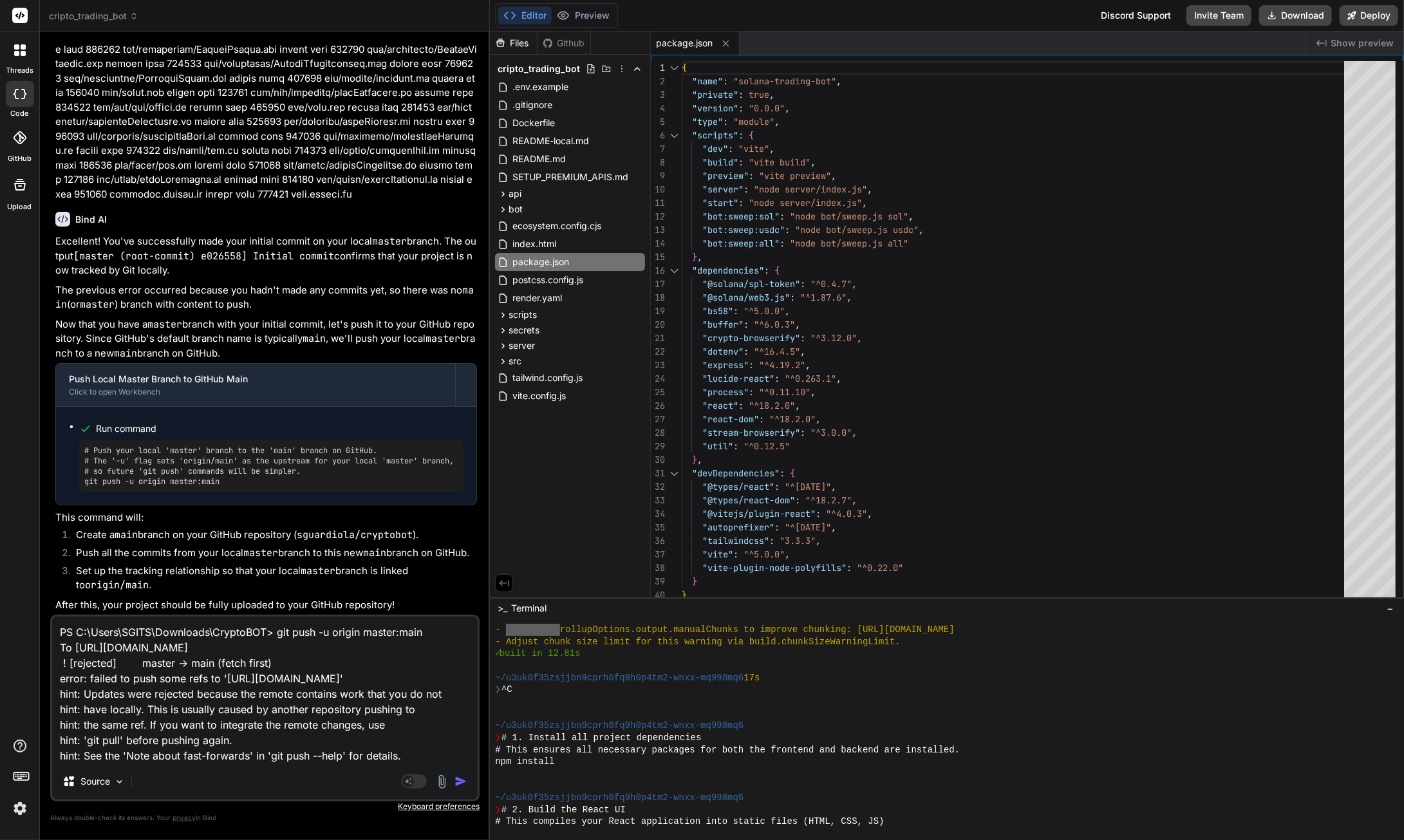
click at [457, 780] on img "button" at bounding box center [461, 781] width 13 height 13
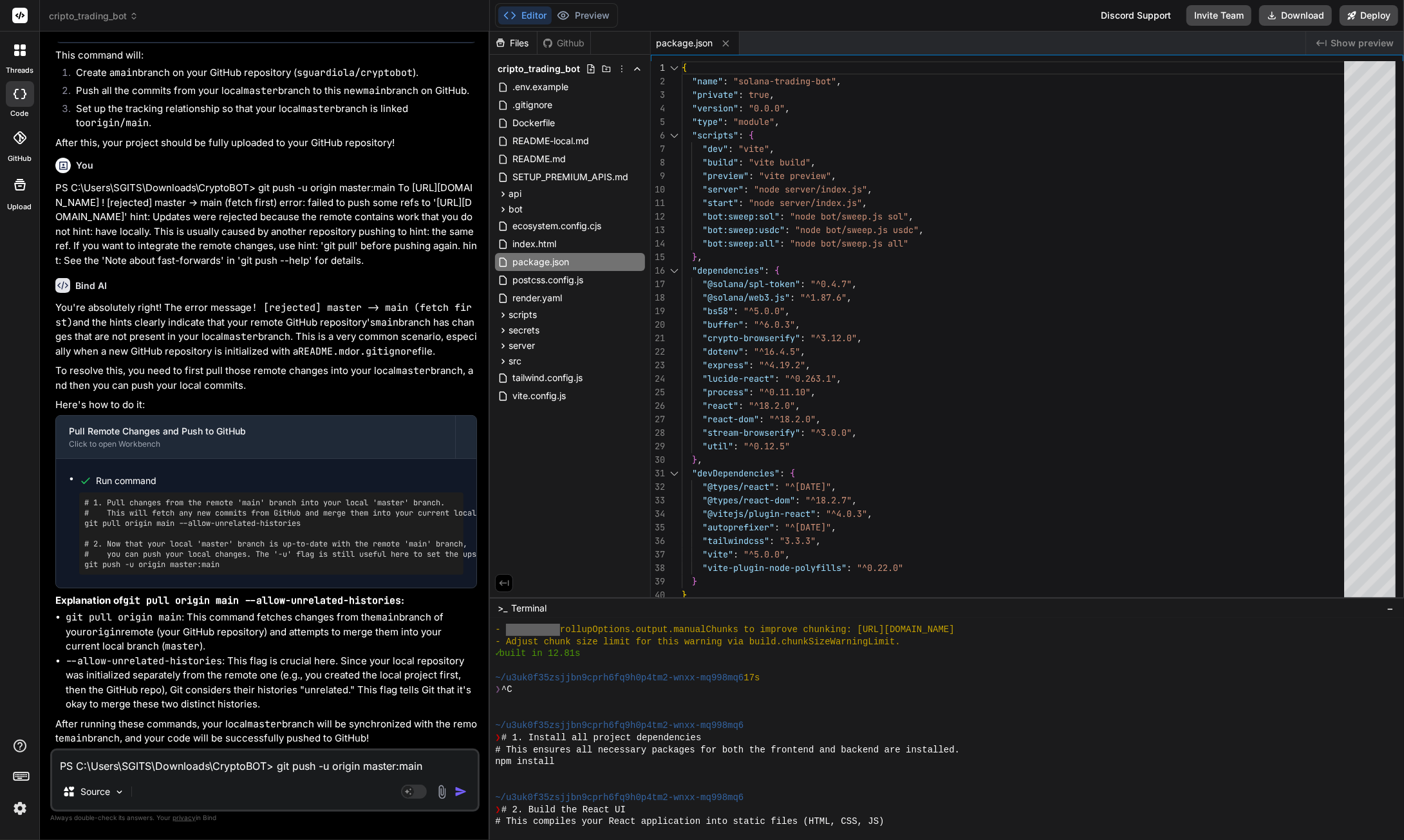
scroll to position [22588, 0]
drag, startPoint x: 305, startPoint y: 657, endPoint x: 88, endPoint y: 660, distance: 217.0
click at [84, 575] on div "# 1. Pull changes from the remote 'main' branch into your local 'master' branch…" at bounding box center [271, 533] width 384 height 82
drag, startPoint x: 223, startPoint y: 704, endPoint x: 78, endPoint y: 697, distance: 145.2
click at [78, 575] on ul "Run command # 1. Pull changes from the remote 'main' branch into your local 'ma…" at bounding box center [266, 524] width 395 height 103
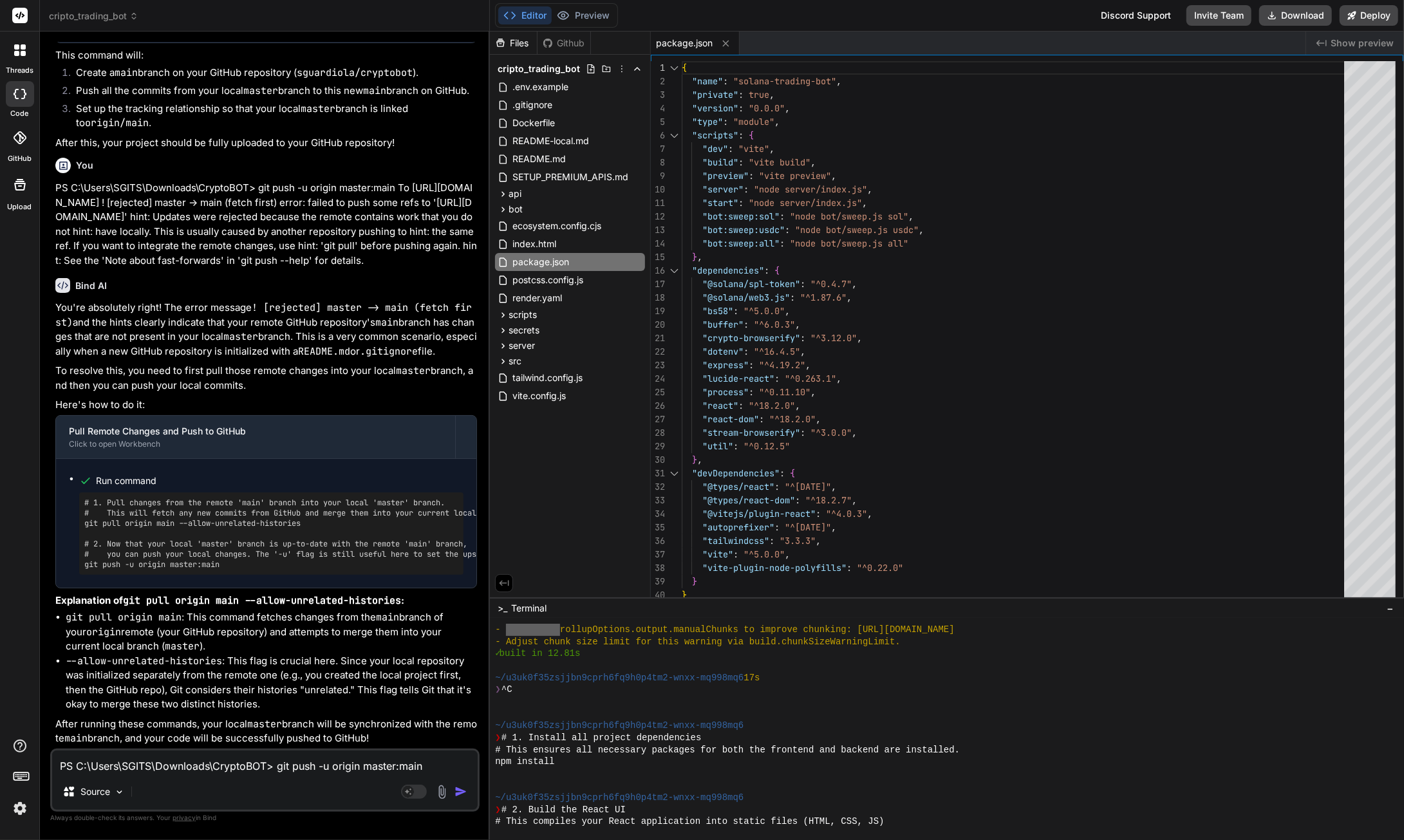
click at [238, 767] on textarea "PS C:\Users\SGITS\Downloads\CryptoBOT> git push -u origin master:main To [URL][…" at bounding box center [265, 762] width 426 height 23
paste textarea "PS C:\Users\SGITS\Downloads\CryptoBOT> git pull origin main --allow-unrelated-h…"
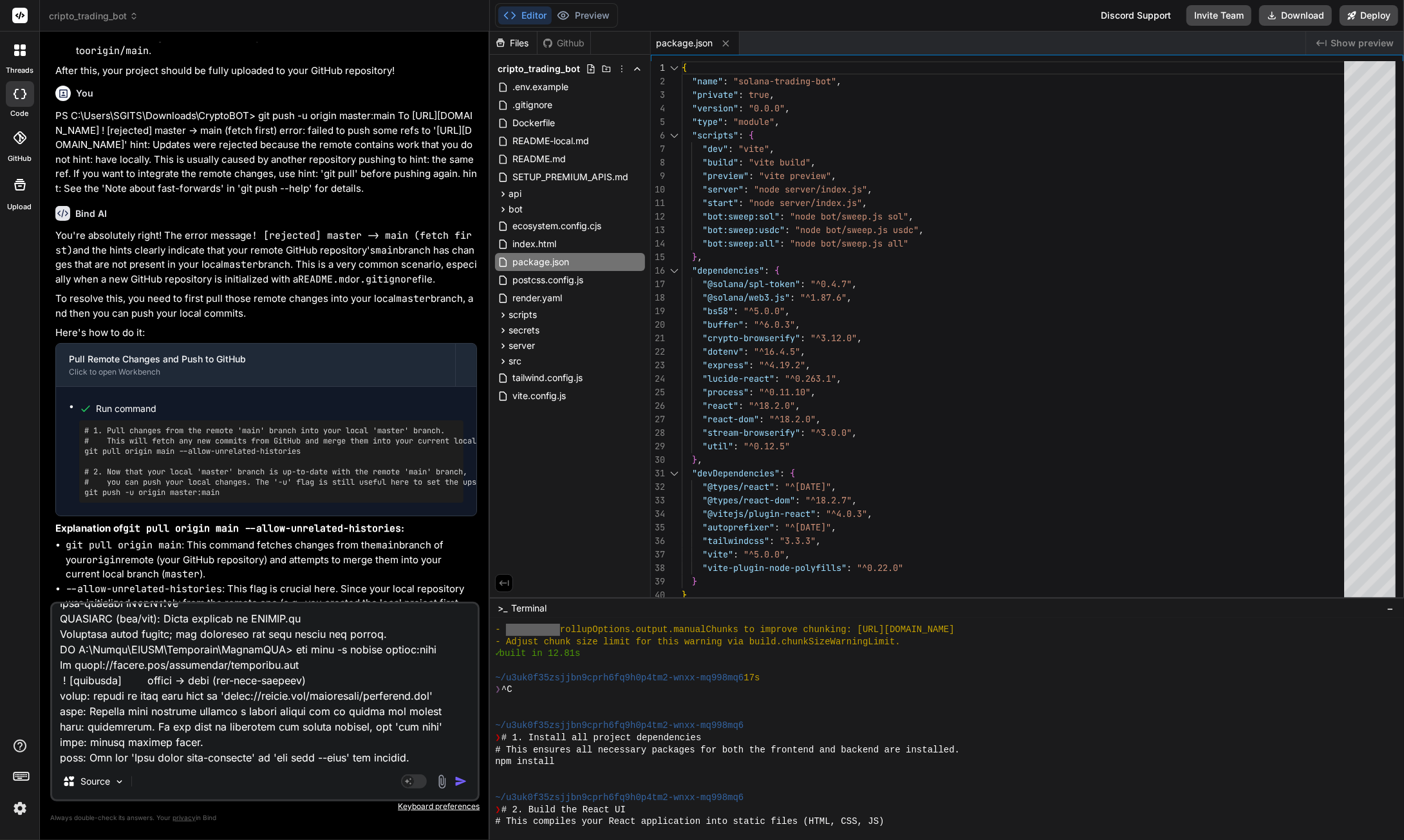
click at [465, 780] on img "button" at bounding box center [461, 781] width 13 height 13
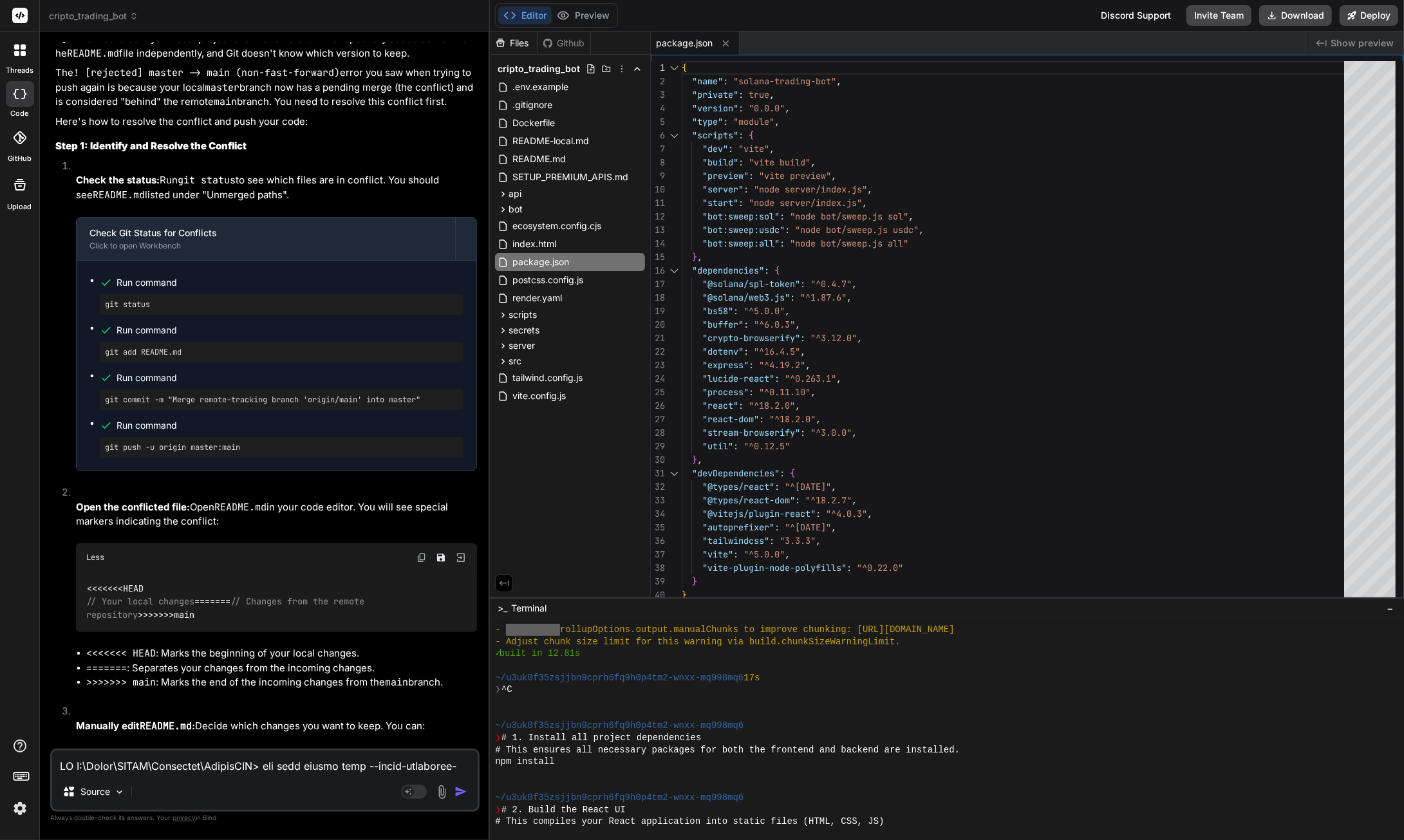
scroll to position [23548, 0]
drag, startPoint x: 151, startPoint y: 533, endPoint x: 105, endPoint y: 533, distance: 46.0
click at [105, 307] on pre "git status" at bounding box center [281, 302] width 353 height 11
drag, startPoint x: 189, startPoint y: 577, endPoint x: 104, endPoint y: 577, distance: 85.0
click at [105, 355] on pre "git add README.md" at bounding box center [281, 349] width 353 height 11
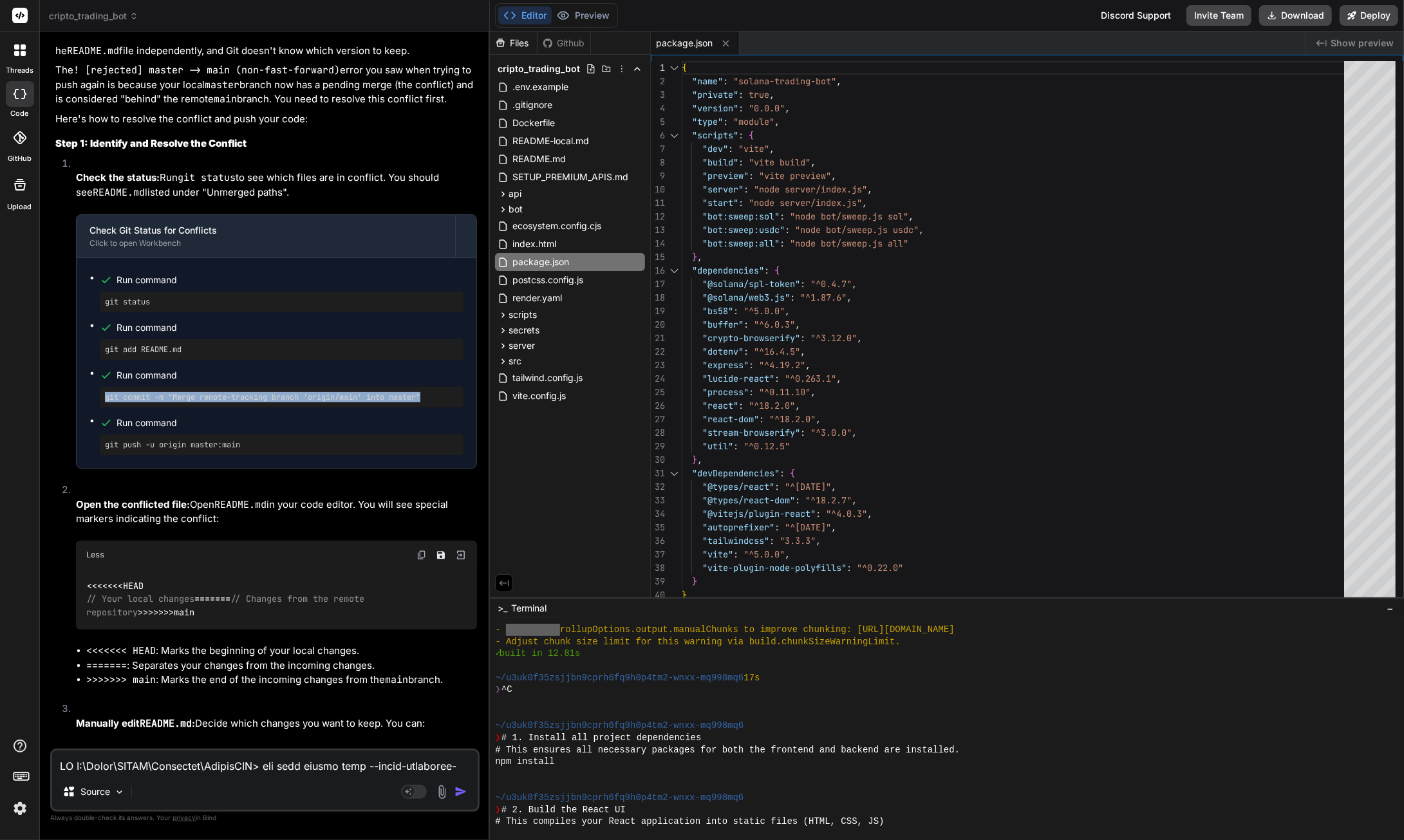
drag, startPoint x: 432, startPoint y: 623, endPoint x: 100, endPoint y: 629, distance: 332.1
click at [100, 408] on div "git commit -m "Merge remote-tracking branch 'origin/main' into master"" at bounding box center [281, 396] width 364 height 20
drag, startPoint x: 251, startPoint y: 674, endPoint x: 104, endPoint y: 674, distance: 147.0
click at [104, 455] on div "git push -u origin master:main" at bounding box center [281, 444] width 364 height 20
click at [191, 765] on textarea at bounding box center [265, 762] width 426 height 23
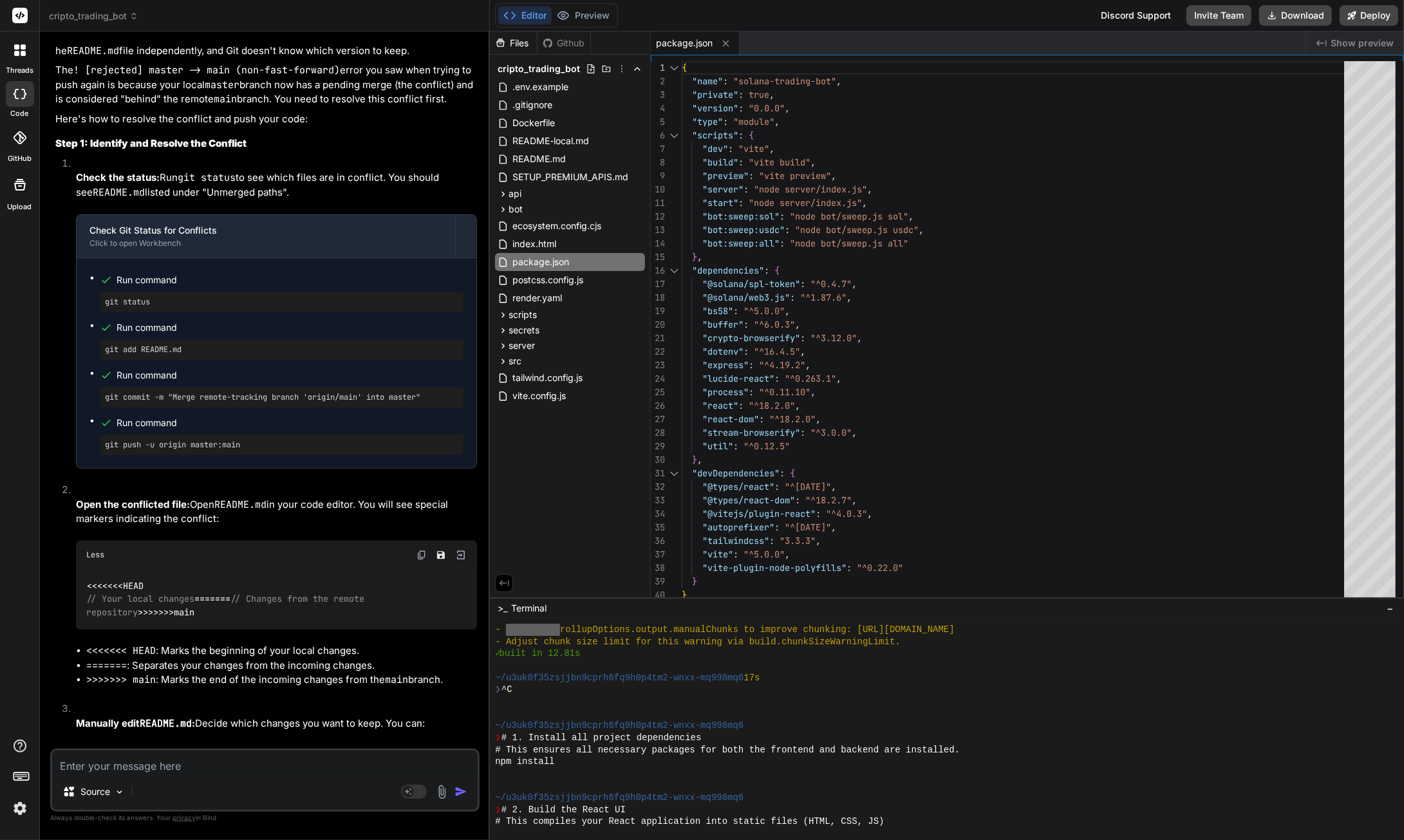
paste textarea "PS C:\Users\SGITS\Downloads\CryptoBOT> git pull origin main --allow-unrelated-h…"
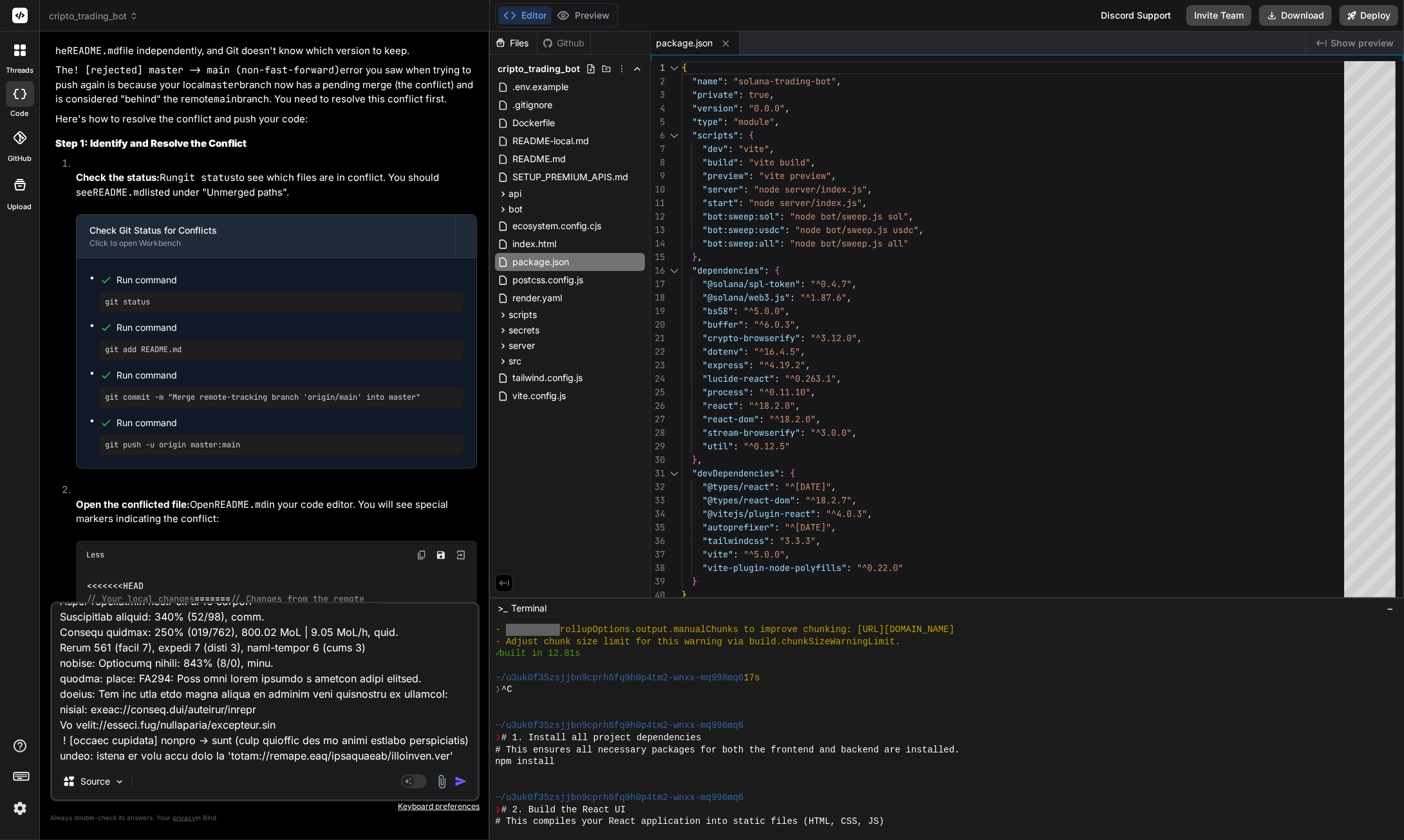
click at [460, 780] on img "button" at bounding box center [461, 781] width 13 height 13
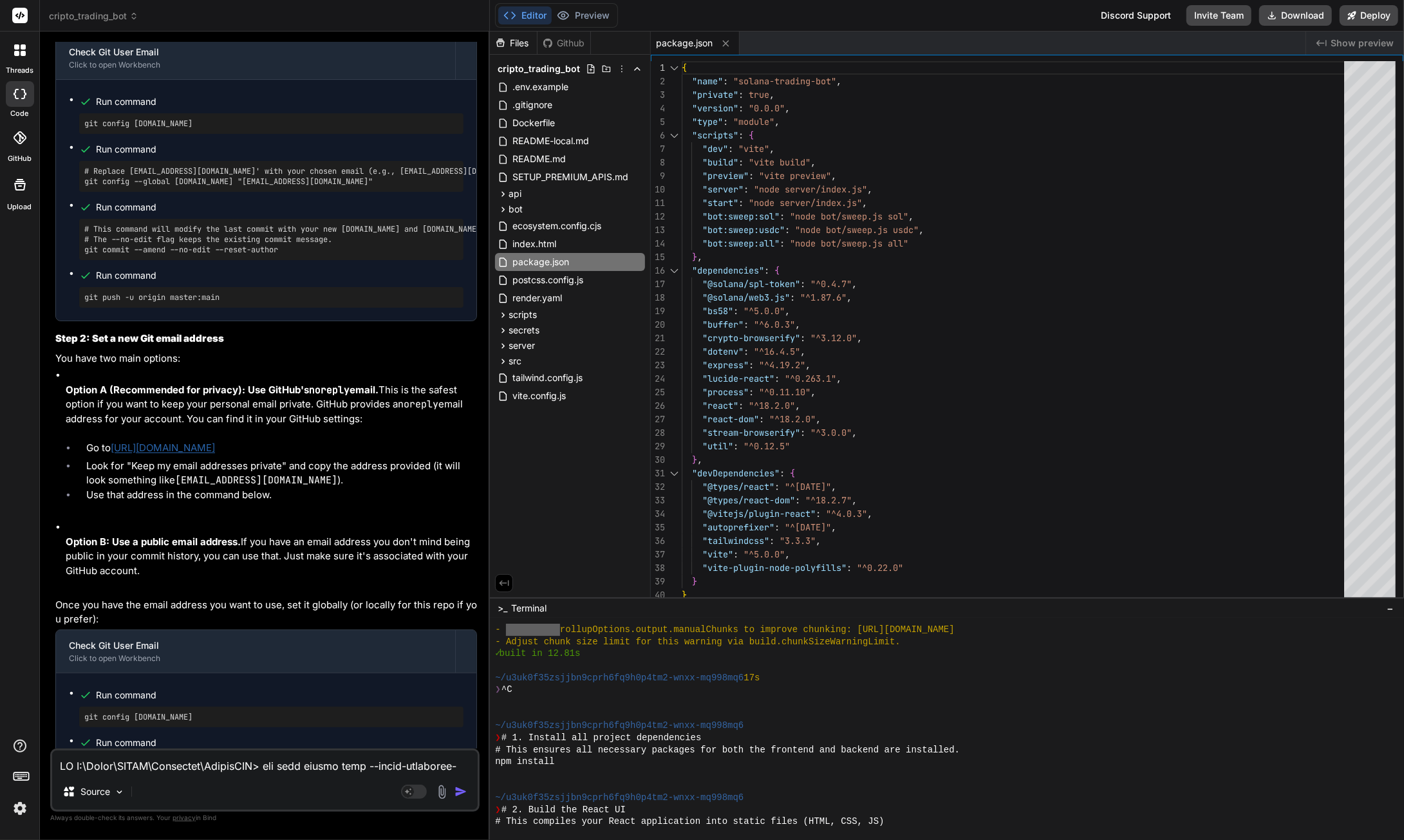
scroll to position [26559, 0]
drag, startPoint x: 183, startPoint y: 503, endPoint x: 85, endPoint y: 502, distance: 98.0
click at [85, 127] on pre "git config [DOMAIN_NAME]" at bounding box center [271, 122] width 374 height 11
drag, startPoint x: 343, startPoint y: 564, endPoint x: 84, endPoint y: 567, distance: 259.0
click at [84, 185] on pre "# Replace [EMAIL_ADDRESS][DOMAIN_NAME]' with your chosen email (e.g., [EMAIL_AD…" at bounding box center [271, 175] width 374 height 20
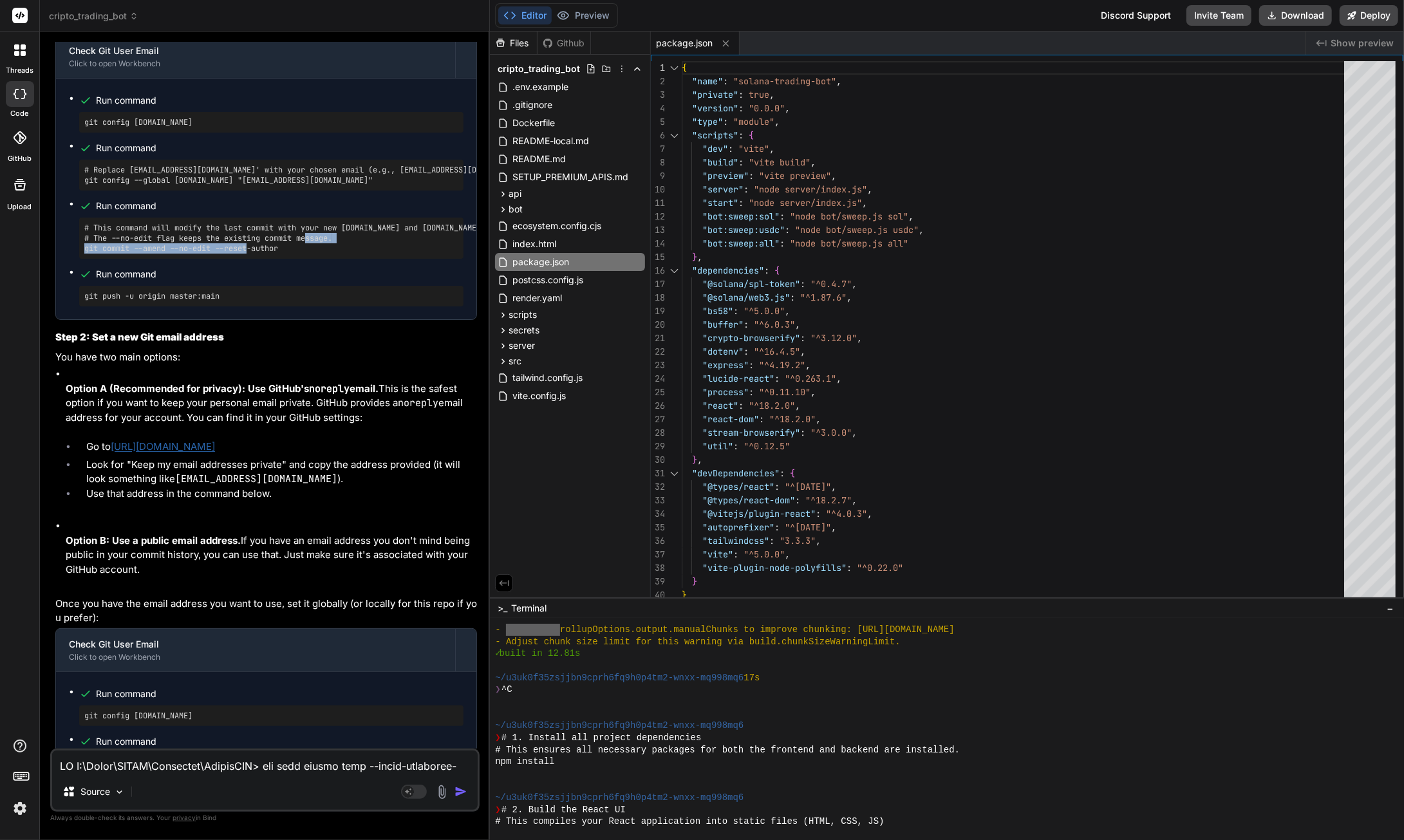
drag, startPoint x: 283, startPoint y: 633, endPoint x: 85, endPoint y: 634, distance: 198.0
click at [85, 254] on pre "# This command will modify the last commit with your new [DOMAIN_NAME] and [DOM…" at bounding box center [271, 238] width 374 height 31
drag, startPoint x: 219, startPoint y: 679, endPoint x: 96, endPoint y: 689, distance: 123.4
click at [86, 301] on pre "git push -u origin master:main" at bounding box center [271, 296] width 374 height 11
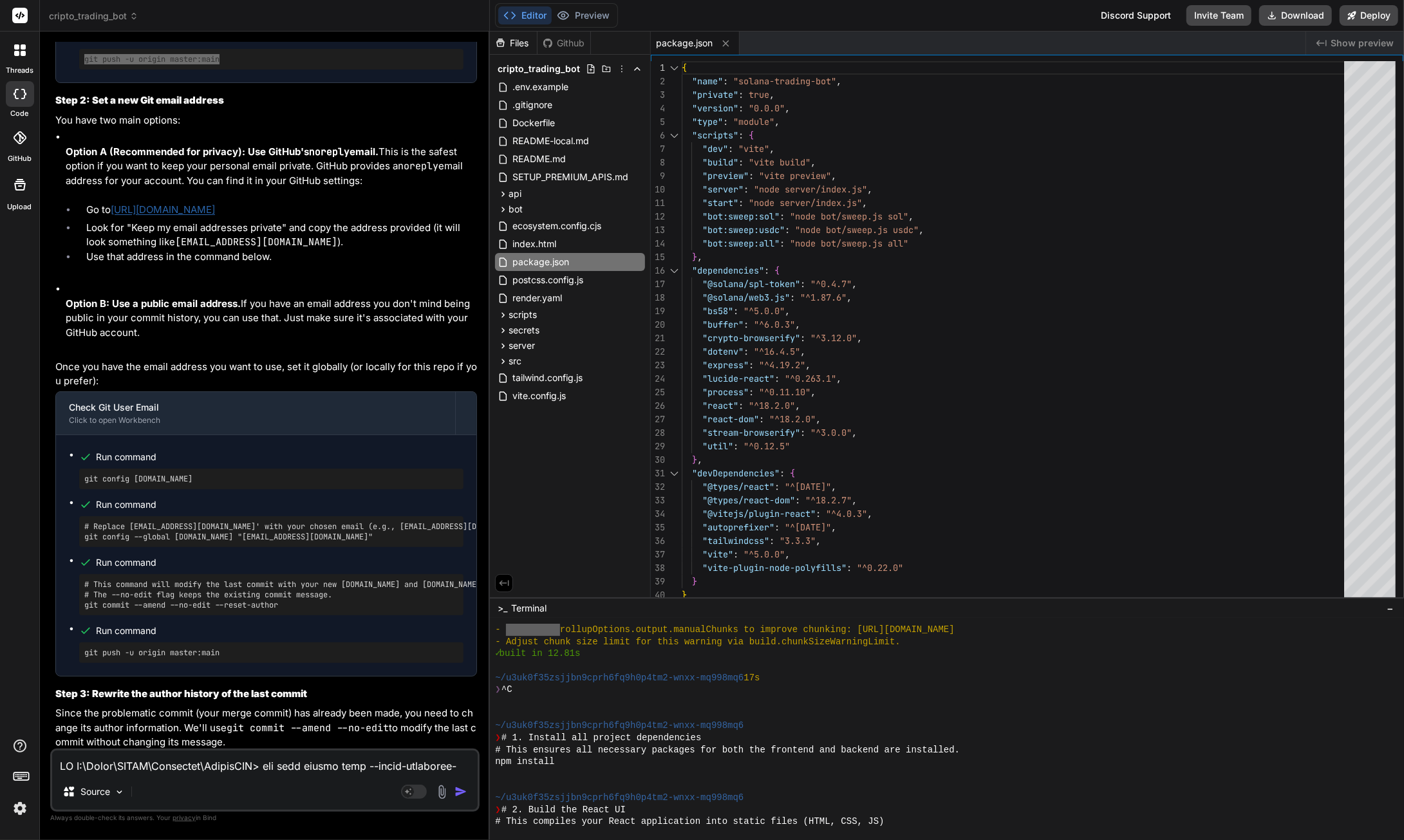
scroll to position [26816, 0]
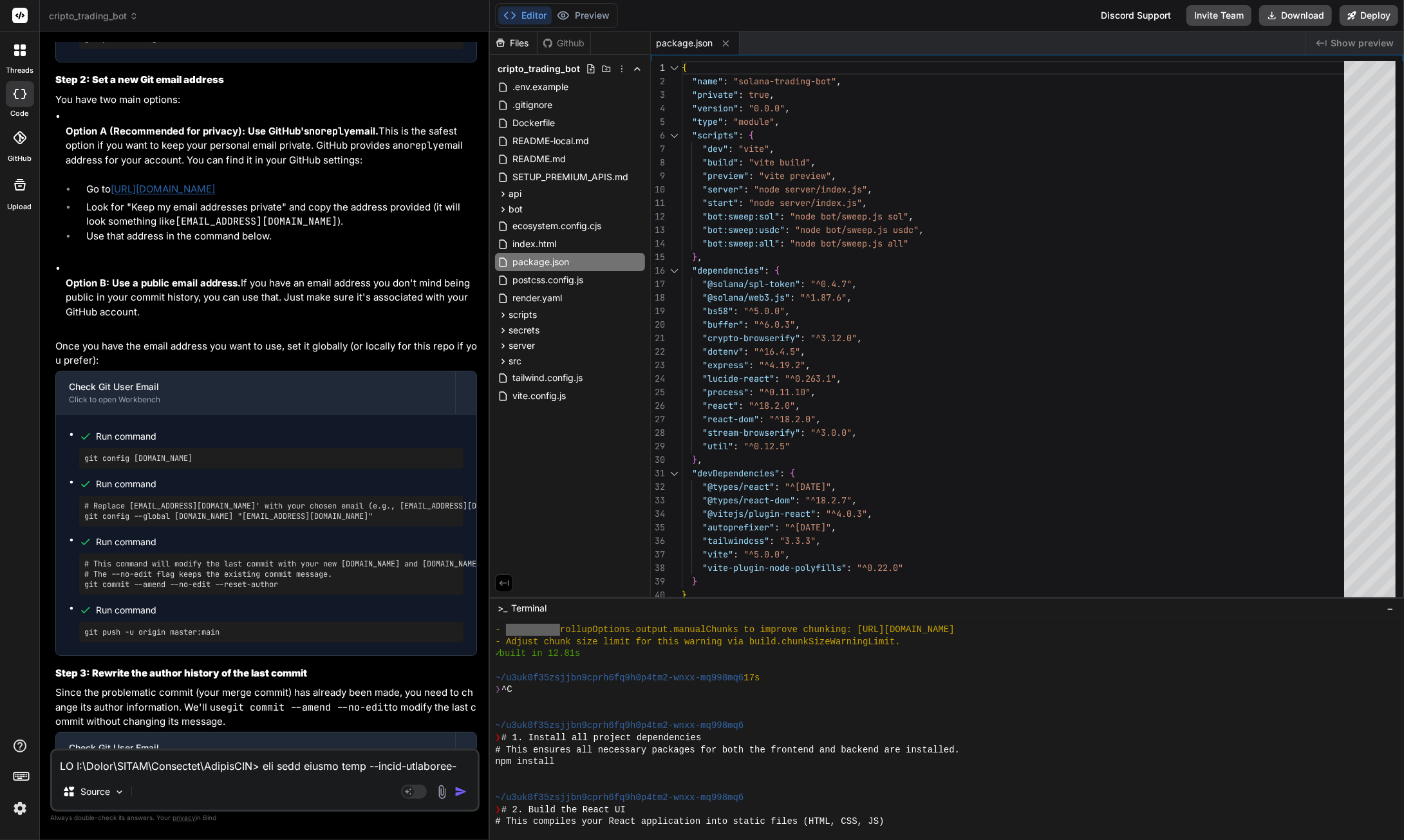
click at [120, 760] on textarea at bounding box center [265, 762] width 426 height 23
paste textarea "no changes added to commit (use "git add" and/or "git commit -a") PS C:\Users\S…"
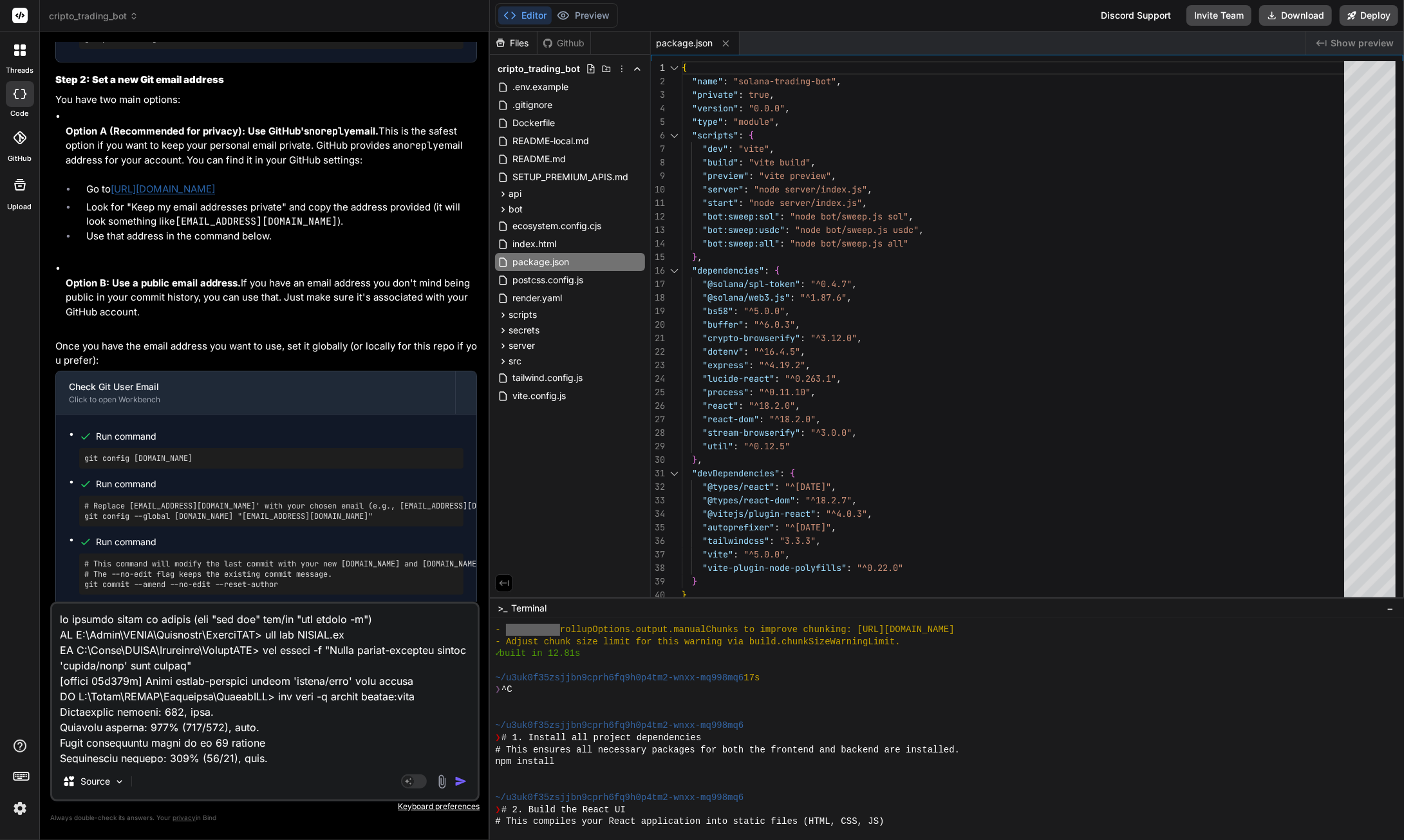
scroll to position [495, 0]
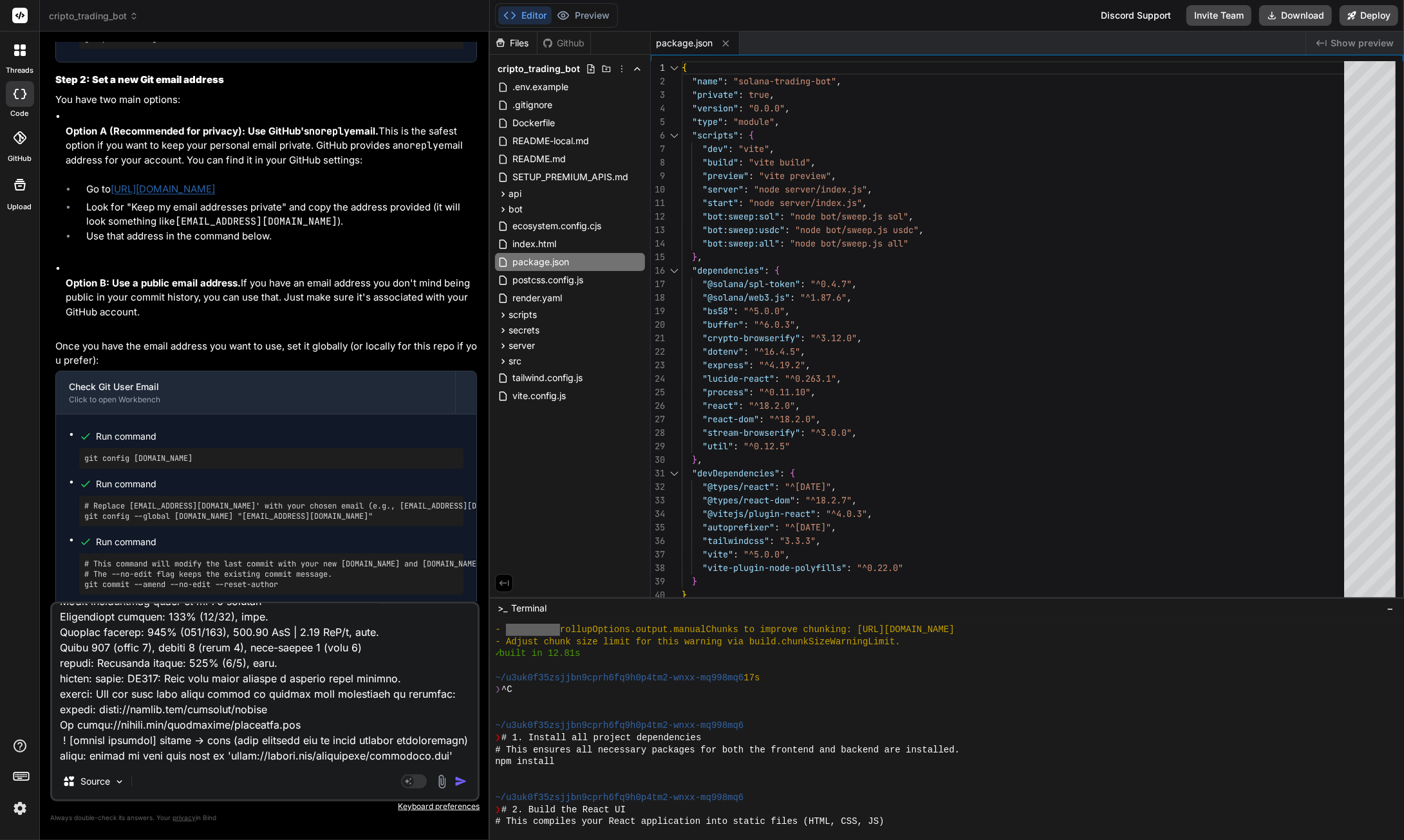
click at [458, 780] on img "button" at bounding box center [461, 781] width 13 height 13
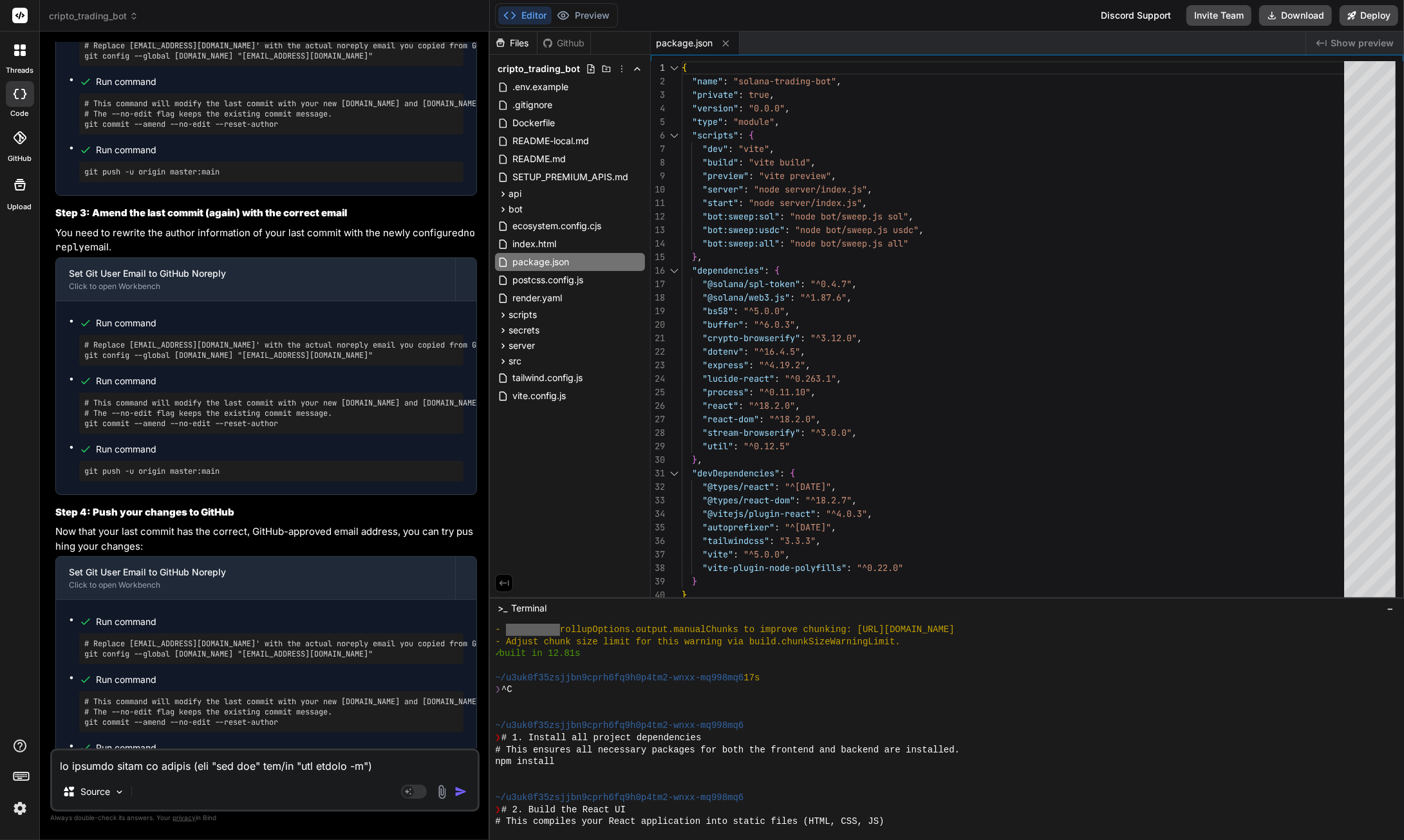
scroll to position [28965, 0]
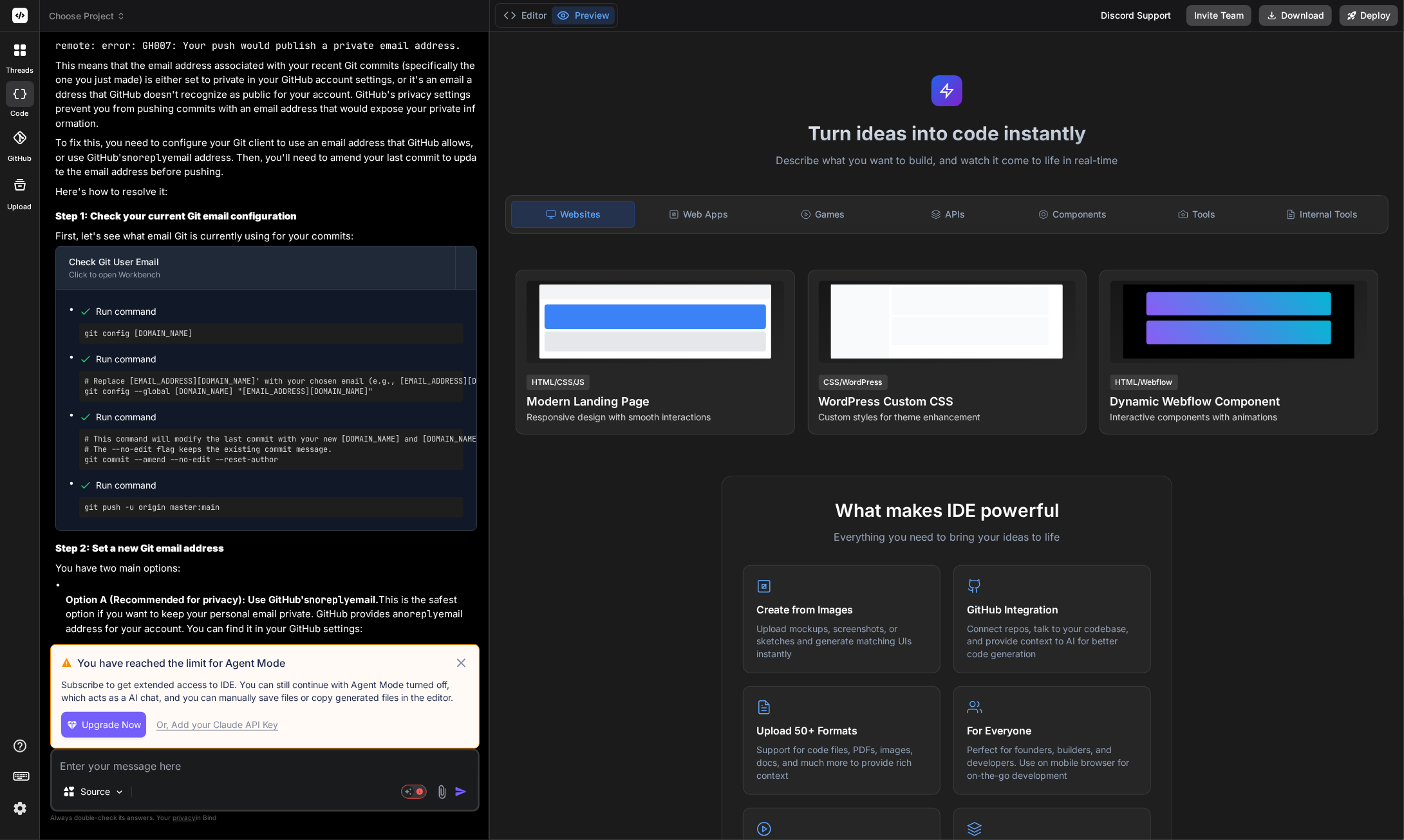
scroll to position [4914, 0]
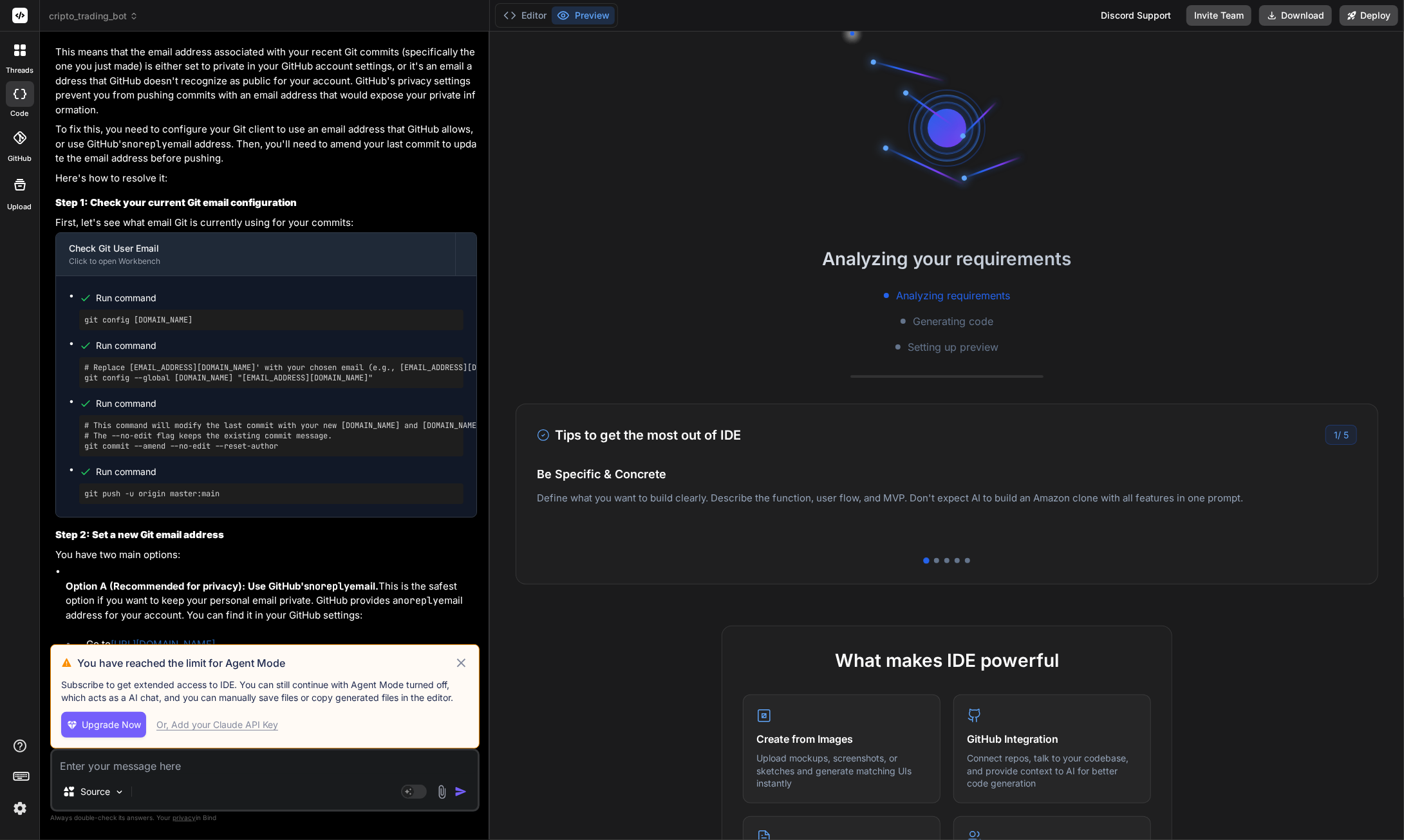
click at [460, 664] on icon at bounding box center [461, 662] width 15 height 15
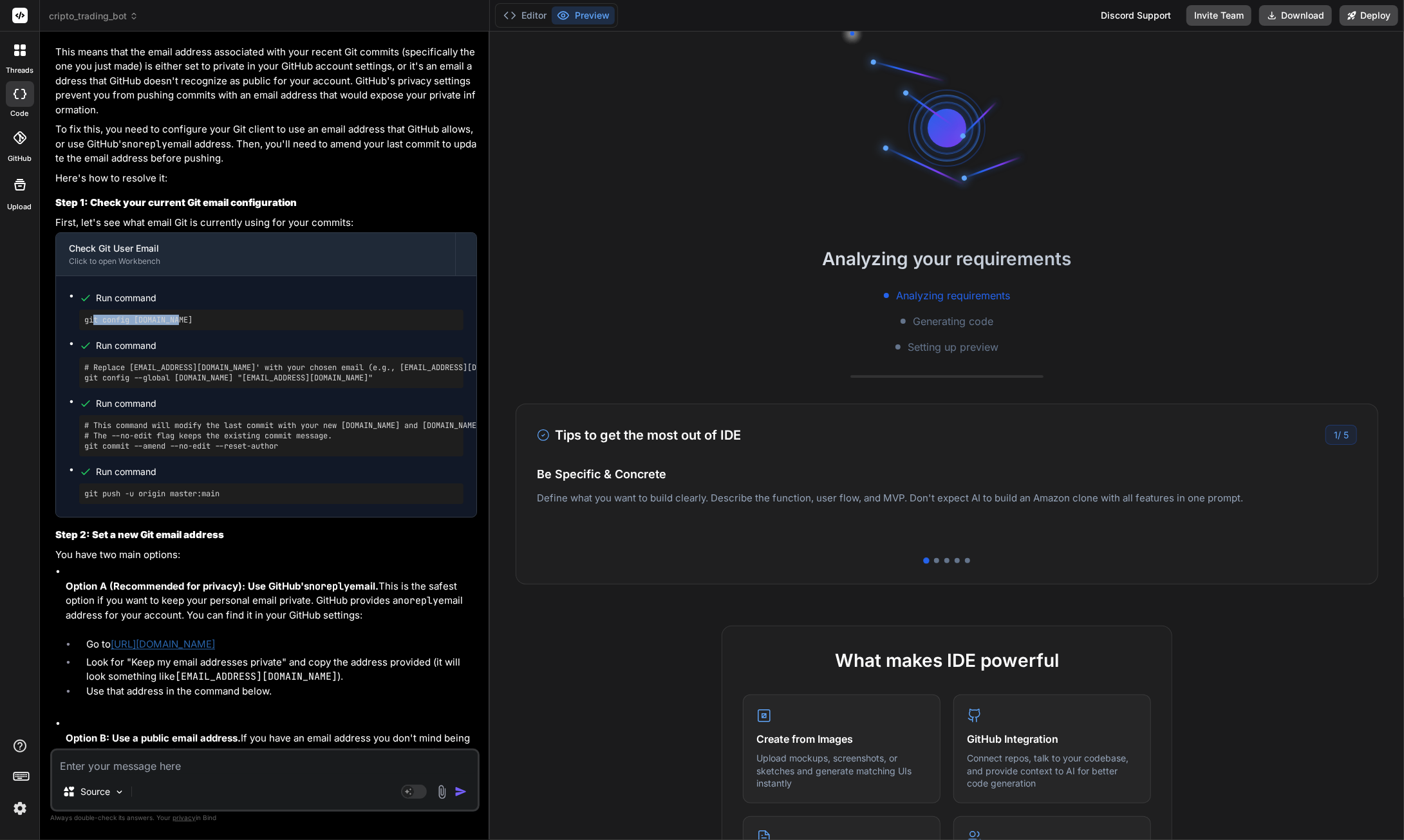
scroll to position [36, 0]
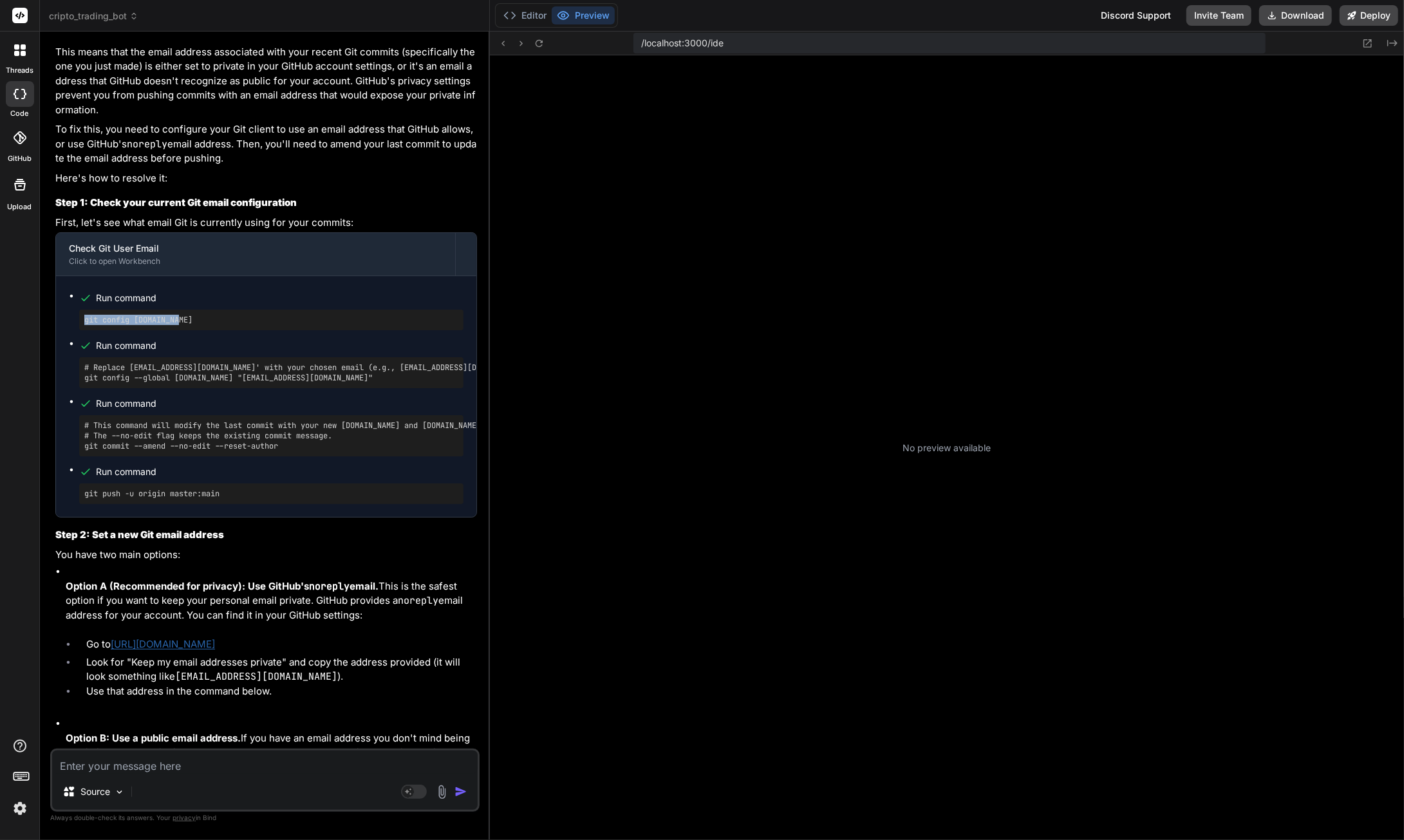
type textarea "x"
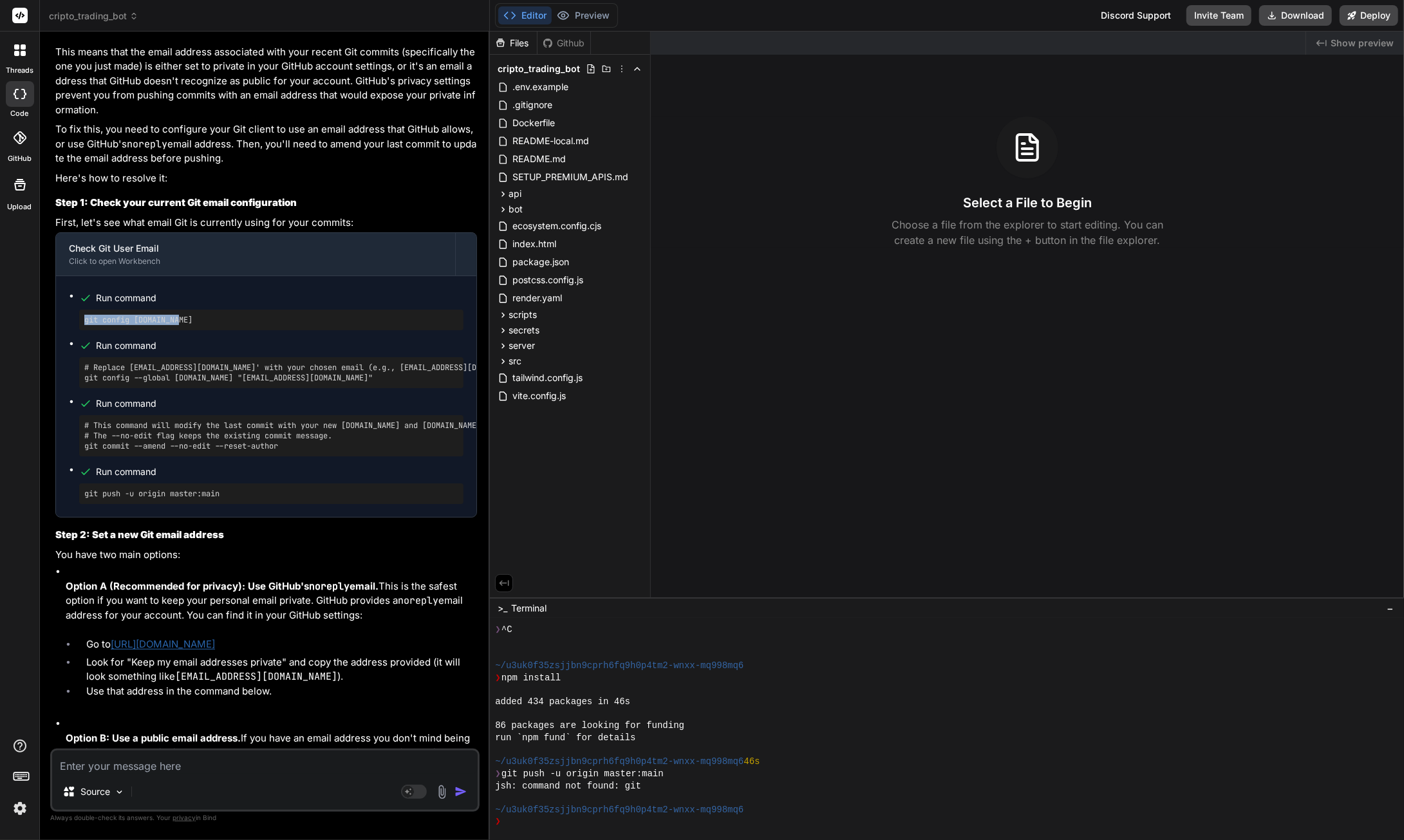
drag, startPoint x: 189, startPoint y: 537, endPoint x: 86, endPoint y: 540, distance: 103.0
click at [86, 325] on pre "git config [DOMAIN_NAME]" at bounding box center [271, 320] width 374 height 11
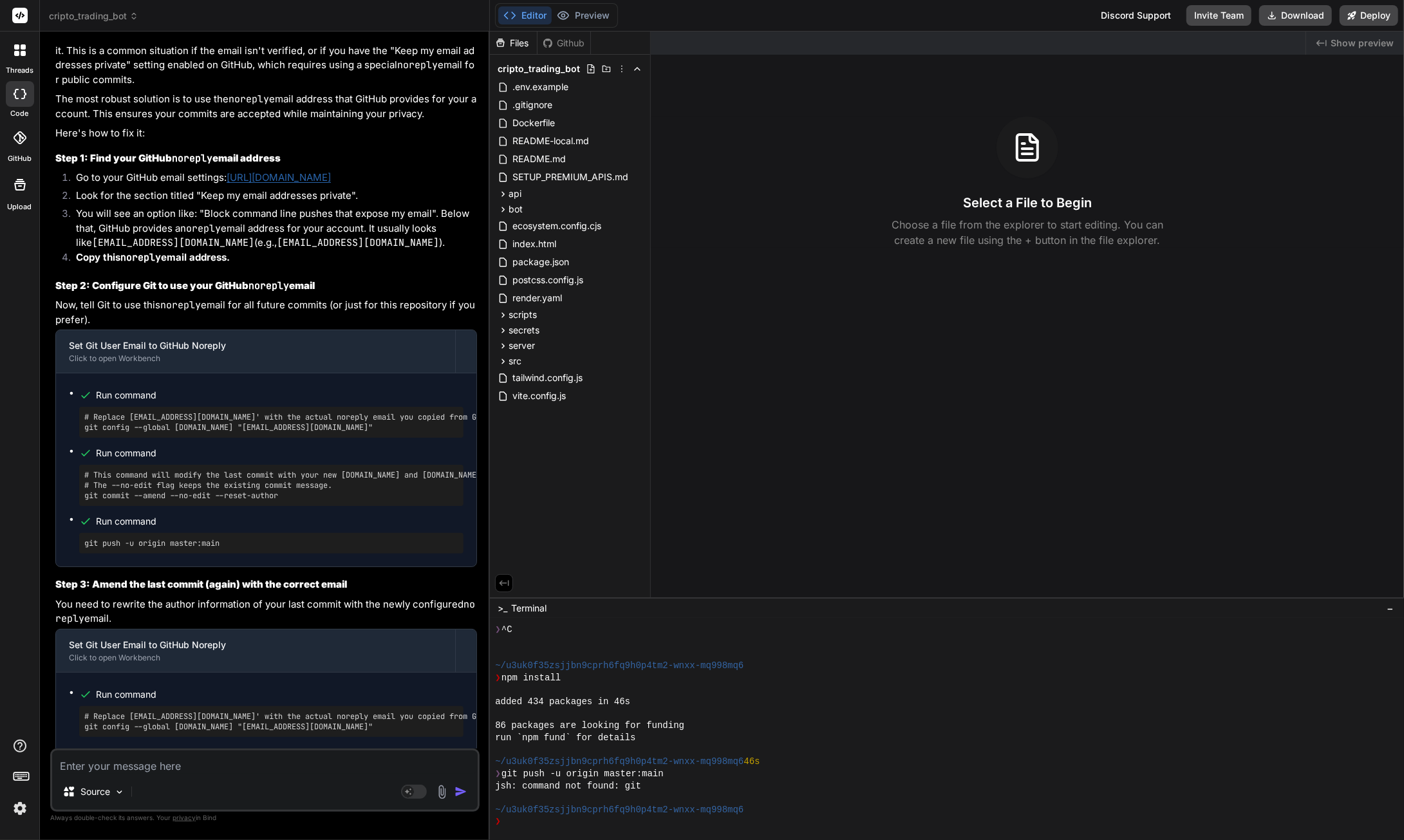
scroll to position [7163, 0]
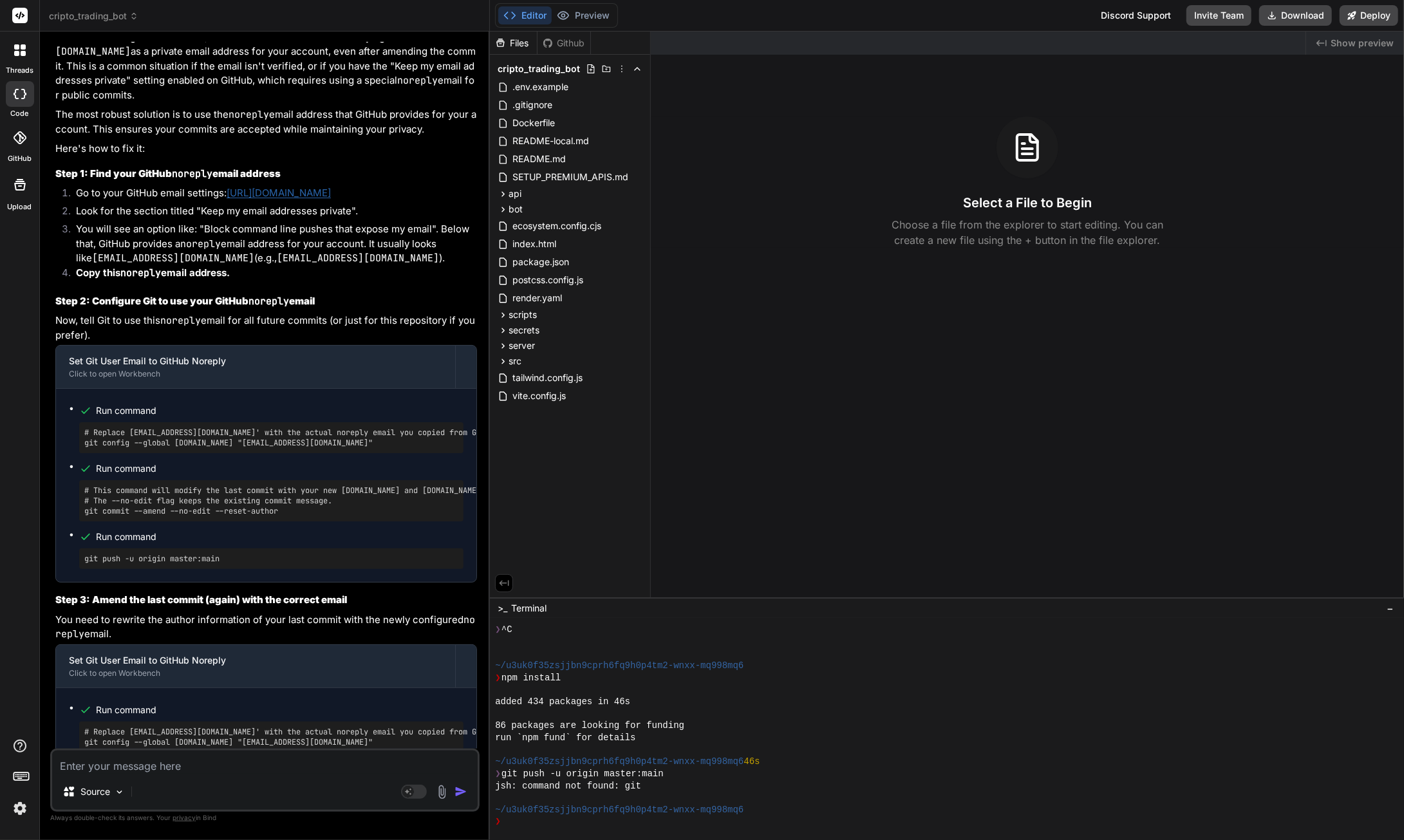
click at [151, 765] on textarea at bounding box center [265, 762] width 426 height 23
paste textarea "8388180+sguardiola@users.noreply.github.com"
type textarea "8388180+sguardiola@users.noreply.github.com"
type textarea "x"
type textarea "8388180+sguardiola@users.noreply.github.com"
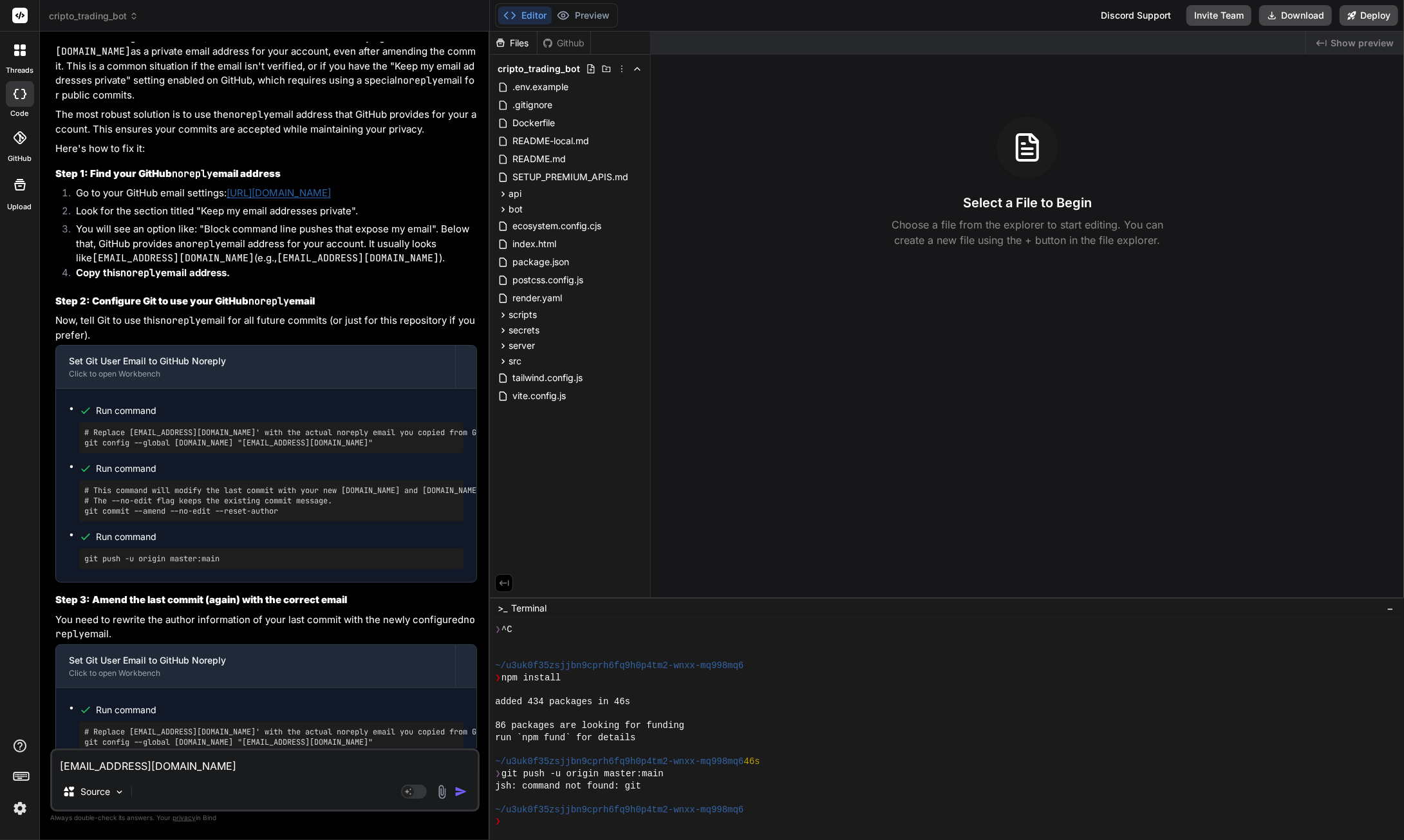
click at [457, 790] on img "button" at bounding box center [461, 792] width 13 height 13
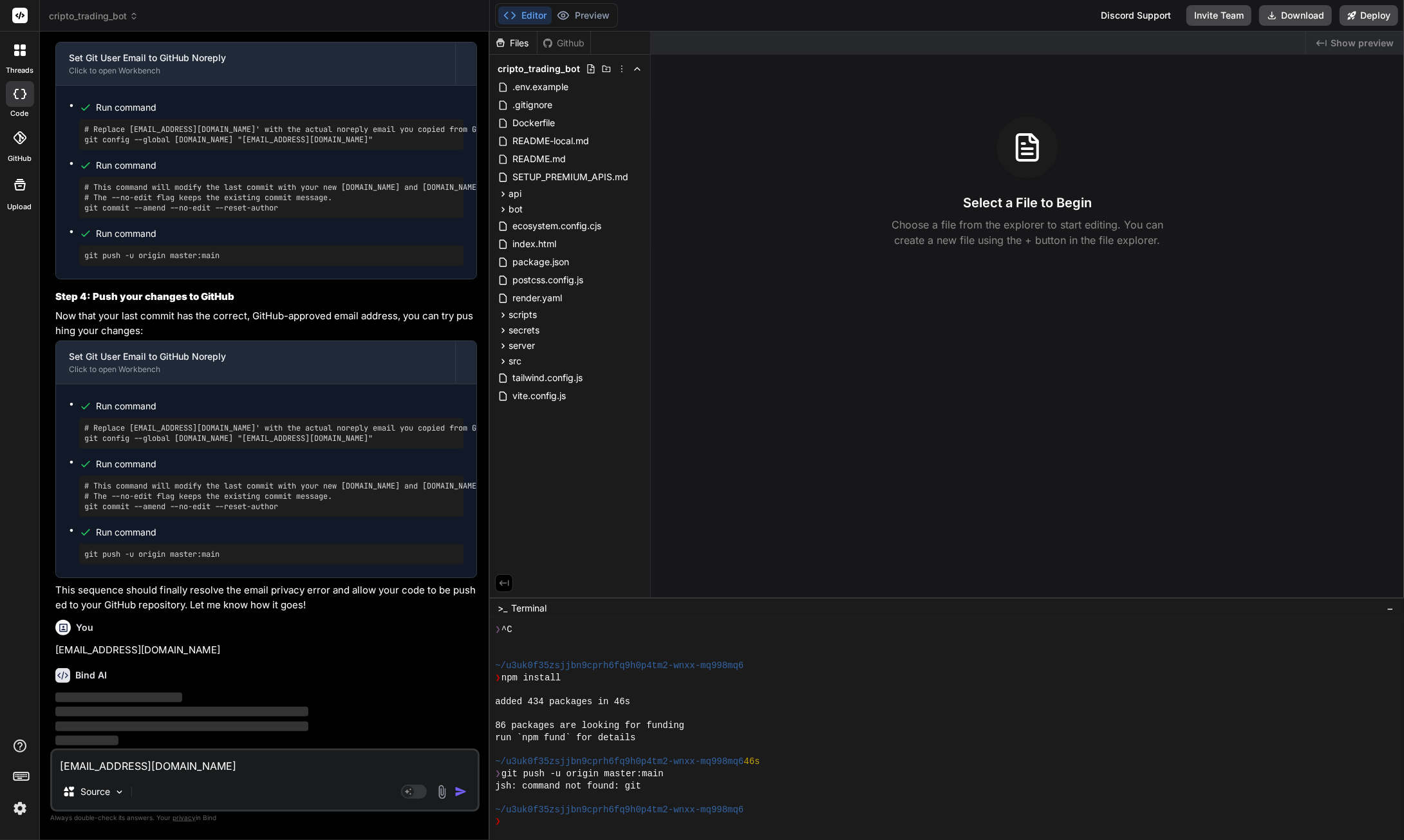
scroll to position [8004, 0]
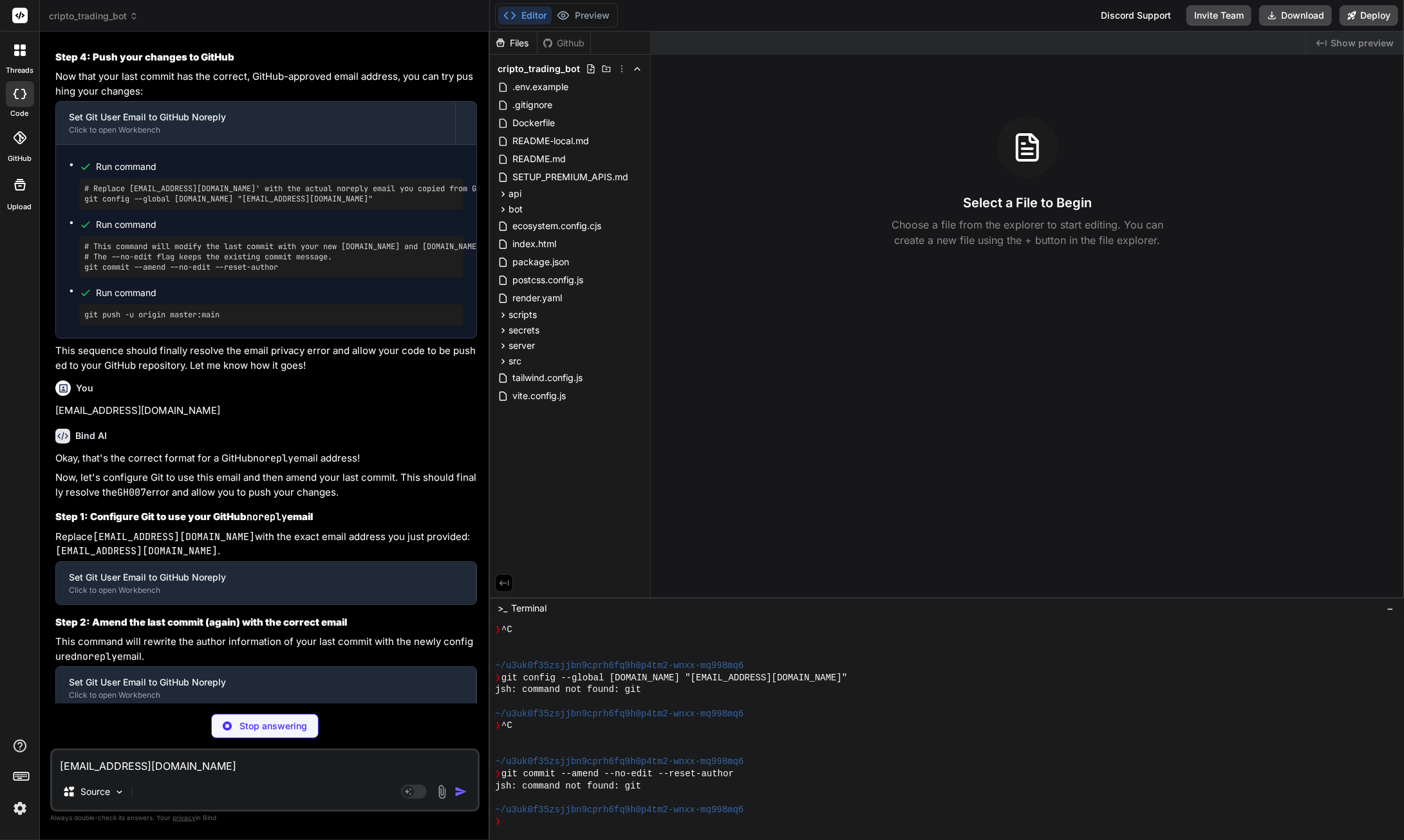
type textarea "x"
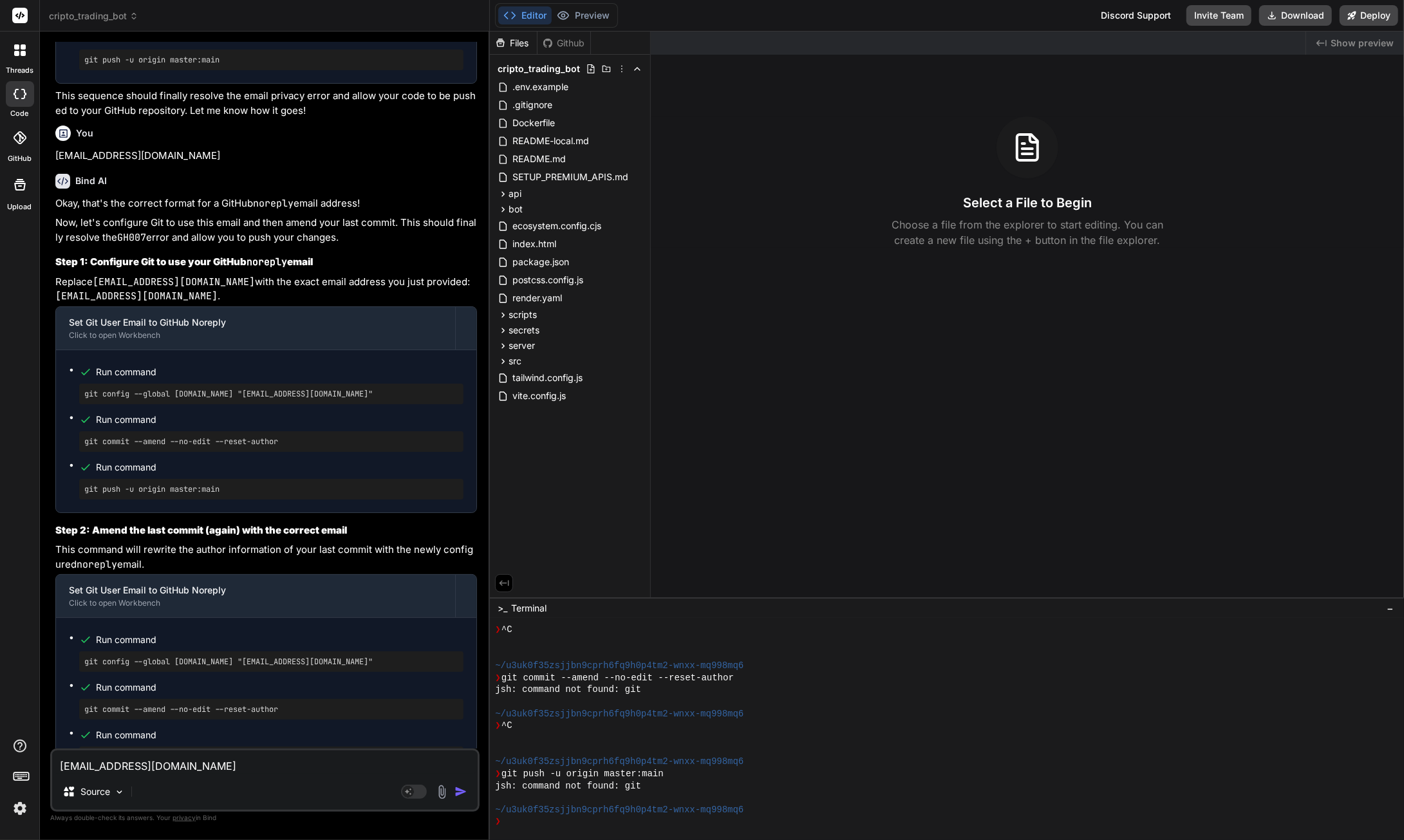
scroll to position [8262, 0]
drag, startPoint x: 442, startPoint y: 633, endPoint x: 84, endPoint y: 641, distance: 358.1
click at [84, 401] on div "git config --global user.email "8388180+sguardiola@users.noreply.github.com"" at bounding box center [271, 391] width 384 height 20
copy pre "git config --global user.email "8388180+sguardiola@users.noreply.github.com""
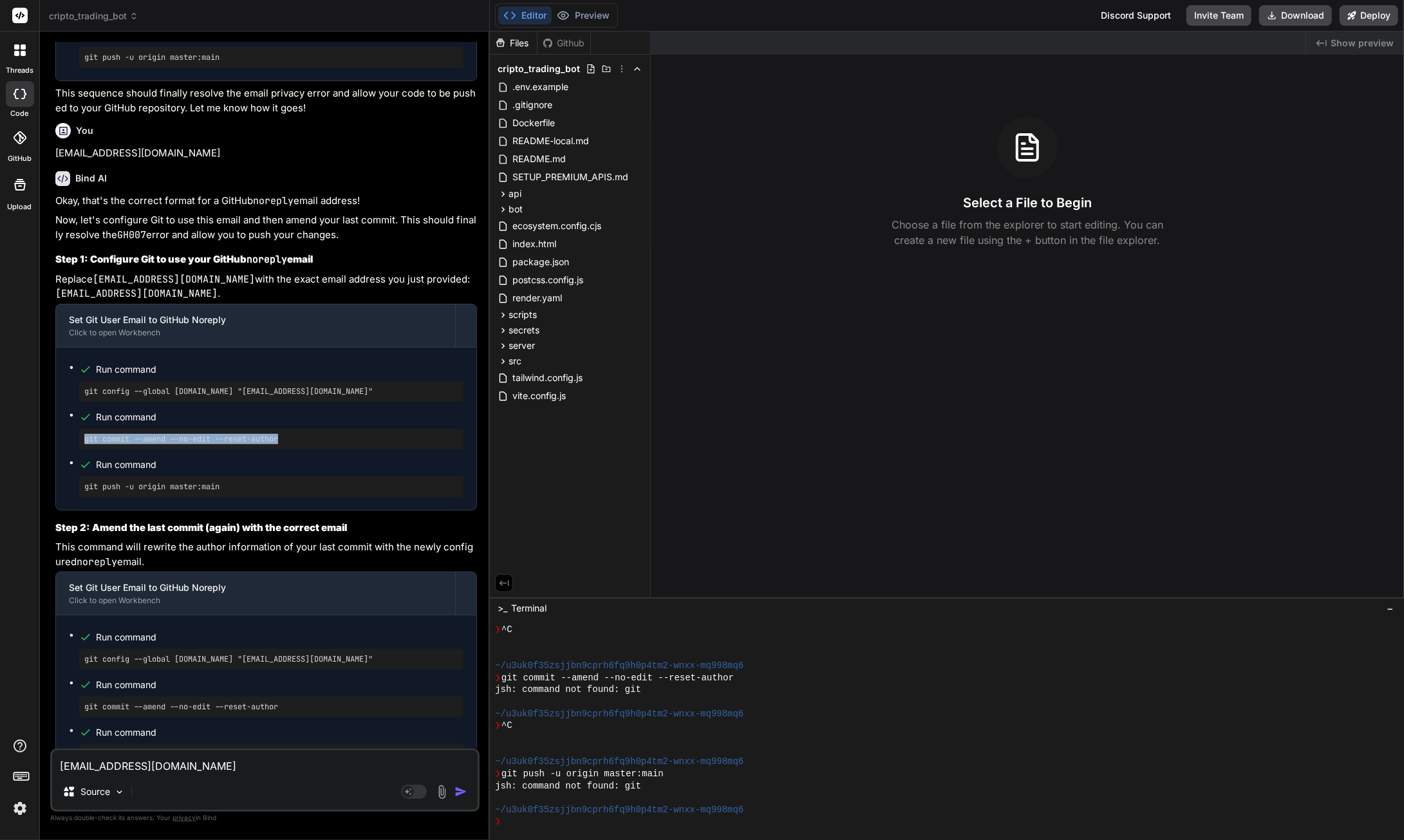
drag, startPoint x: 289, startPoint y: 679, endPoint x: 82, endPoint y: 683, distance: 207.0
click at [82, 449] on div "git commit --amend --no-edit --reset-author" at bounding box center [271, 439] width 384 height 20
copy pre "git commit --amend --no-edit --reset-author"
drag, startPoint x: 234, startPoint y: 727, endPoint x: 78, endPoint y: 732, distance: 156.1
click at [78, 497] on ul "Run command git config --global user.email "8388180+sguardiola@users.noreply.gi…" at bounding box center [266, 428] width 395 height 136
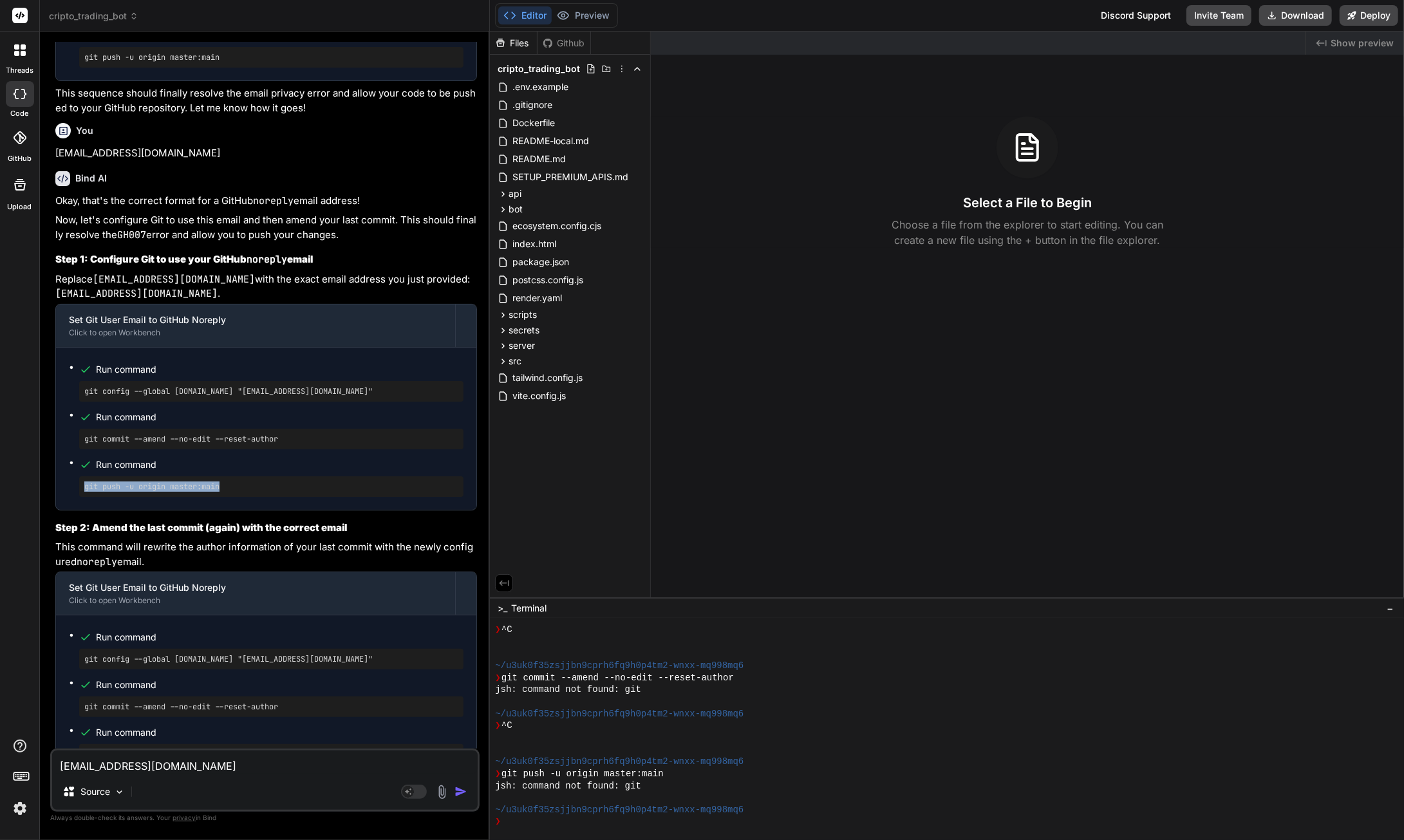
copy pre "git push -u origin master:main"
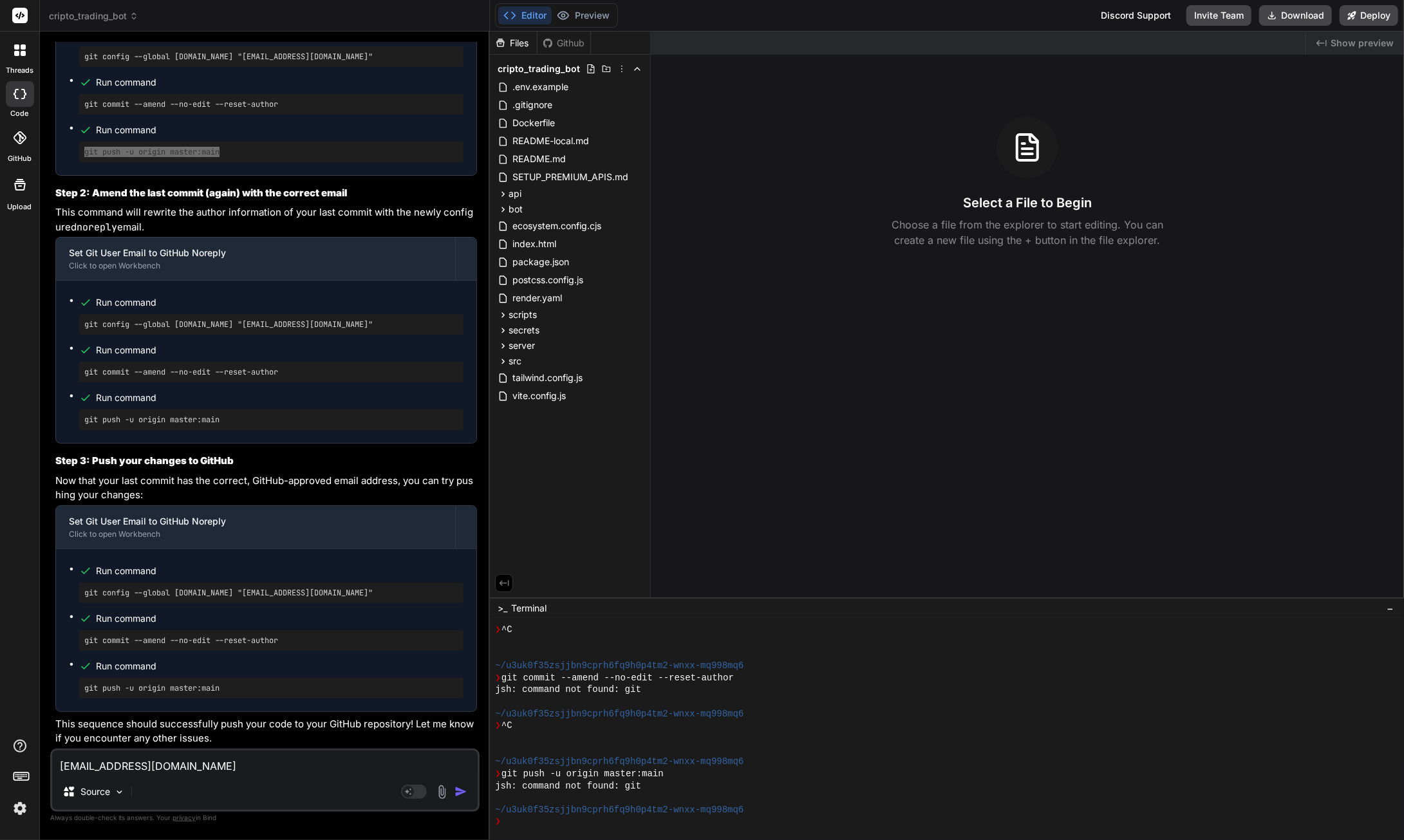
scroll to position [8712, 0]
drag, startPoint x: 441, startPoint y: 451, endPoint x: 81, endPoint y: 453, distance: 360.0
click at [81, 334] on div "git config --global user.email "8388180+sguardiola@users.noreply.github.com"" at bounding box center [271, 324] width 384 height 20
copy pre "git config --global user.email "8388180+sguardiola@users.noreply.github.com""
drag, startPoint x: 232, startPoint y: 502, endPoint x: 94, endPoint y: 501, distance: 138.0
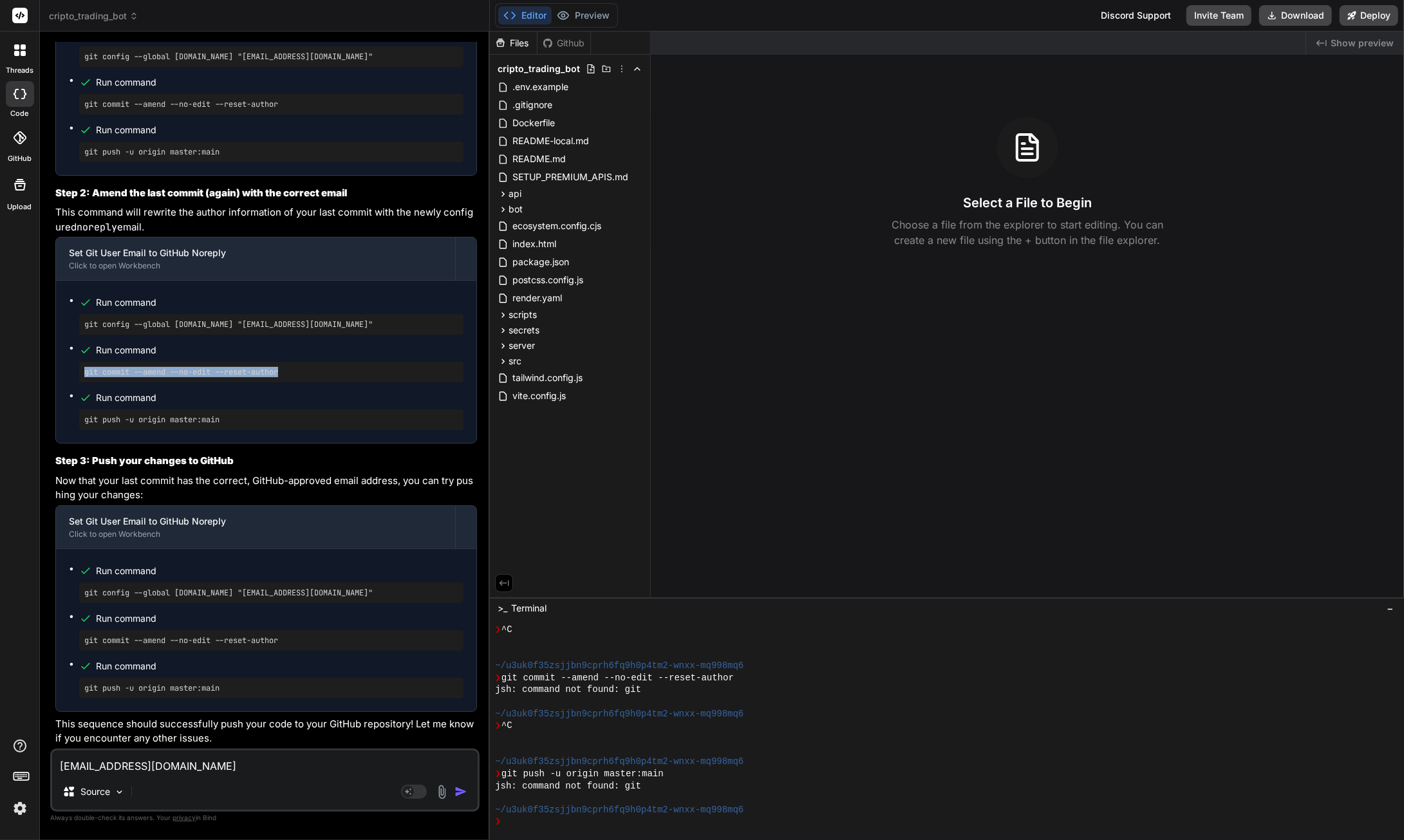
click at [80, 382] on div "git commit --amend --no-edit --reset-author" at bounding box center [271, 372] width 384 height 20
copy pre "git commit --amend --no-edit --reset-author"
drag, startPoint x: 231, startPoint y: 546, endPoint x: 78, endPoint y: 548, distance: 153.0
click at [78, 430] on ul "Run command git config --global user.email "8388180+sguardiola@users.noreply.gi…" at bounding box center [266, 361] width 395 height 136
copy pre "git push -u origin master:main"
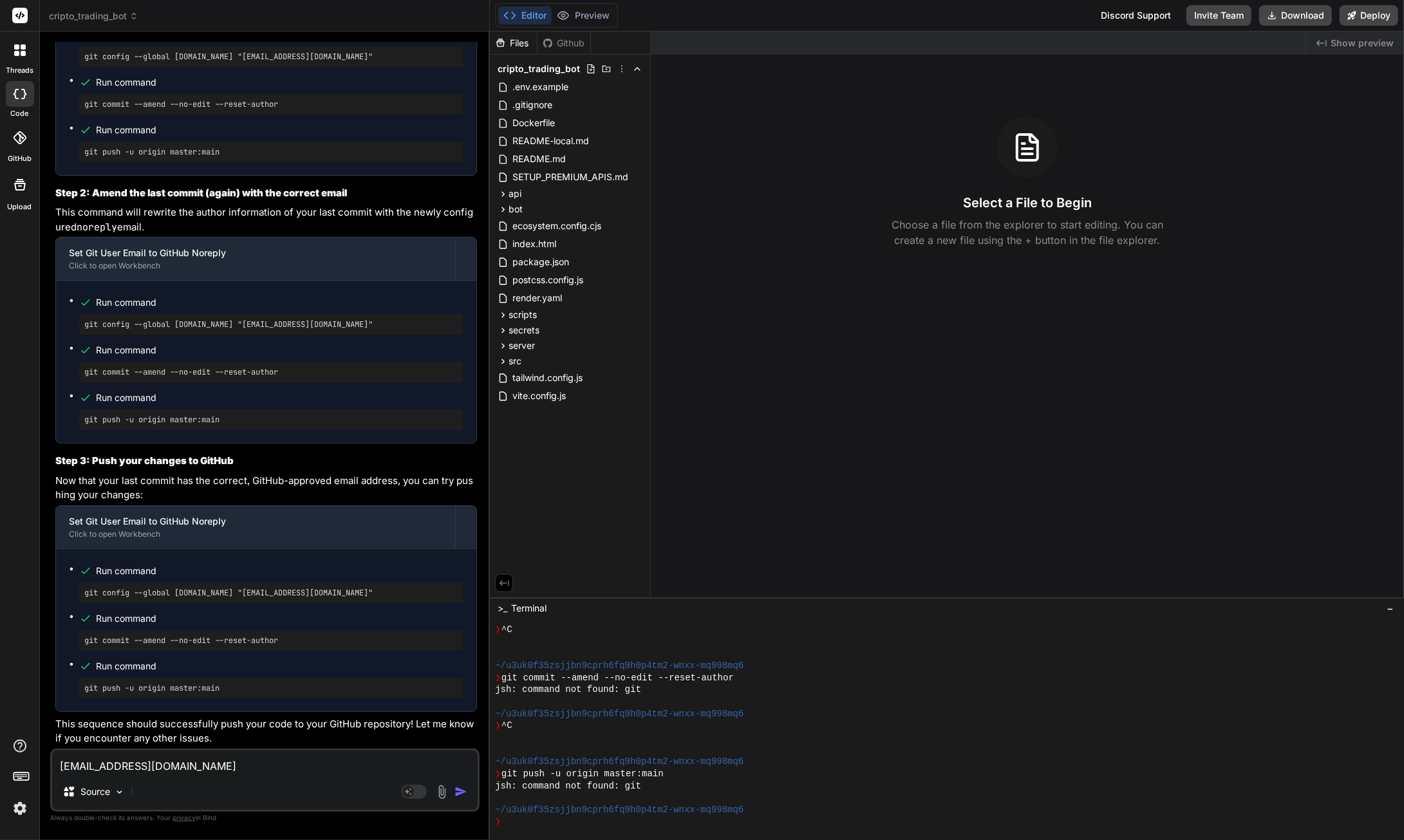
click at [134, 763] on textarea "8388180+sguardiola@users.noreply.github.com" at bounding box center [265, 762] width 426 height 23
paste textarea "PS C:\Users\SGITS\Downloads\CryptoBOT> git push -u origin master:main To https:…"
type textarea "PS C:\Users\SGITS\Downloads\CryptoBOT> git push -u origin master:main To https:…"
type textarea "x"
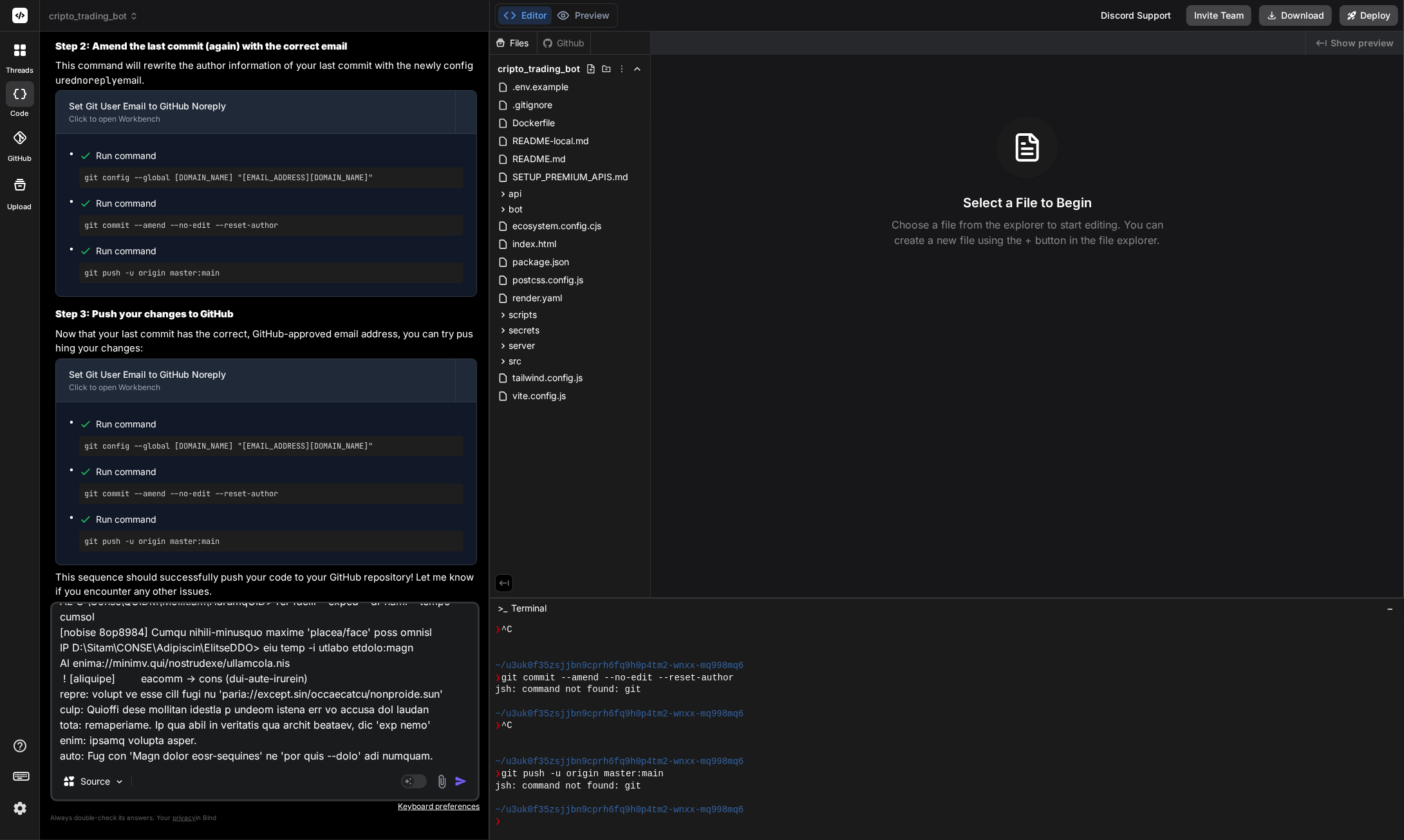
scroll to position [8984, 0]
type textarea "PS C:\Users\SGITS\Downloads\CryptoBOT> git push -u origin master:main To https:…"
click at [461, 780] on img "button" at bounding box center [461, 781] width 13 height 13
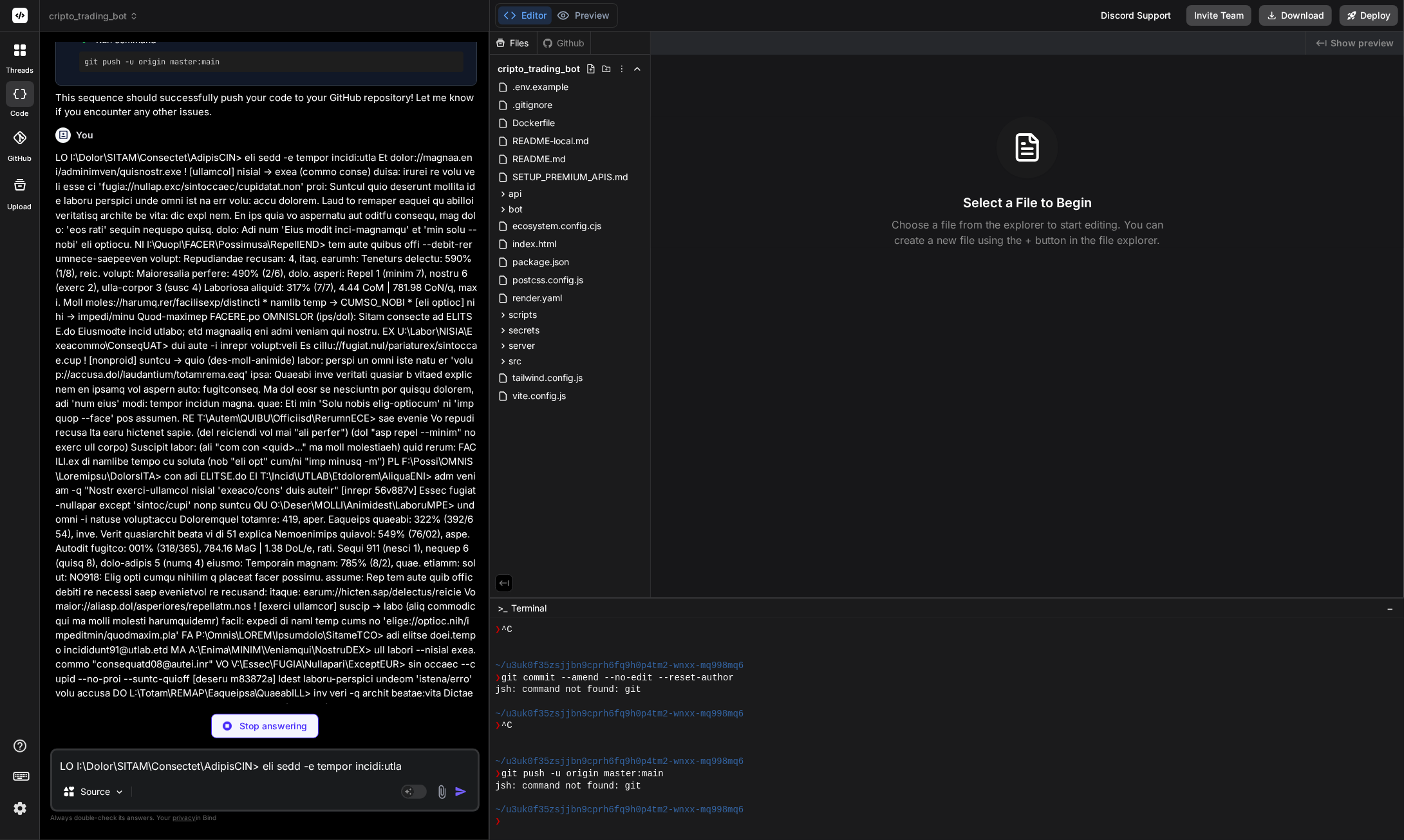
scroll to position [709, 0]
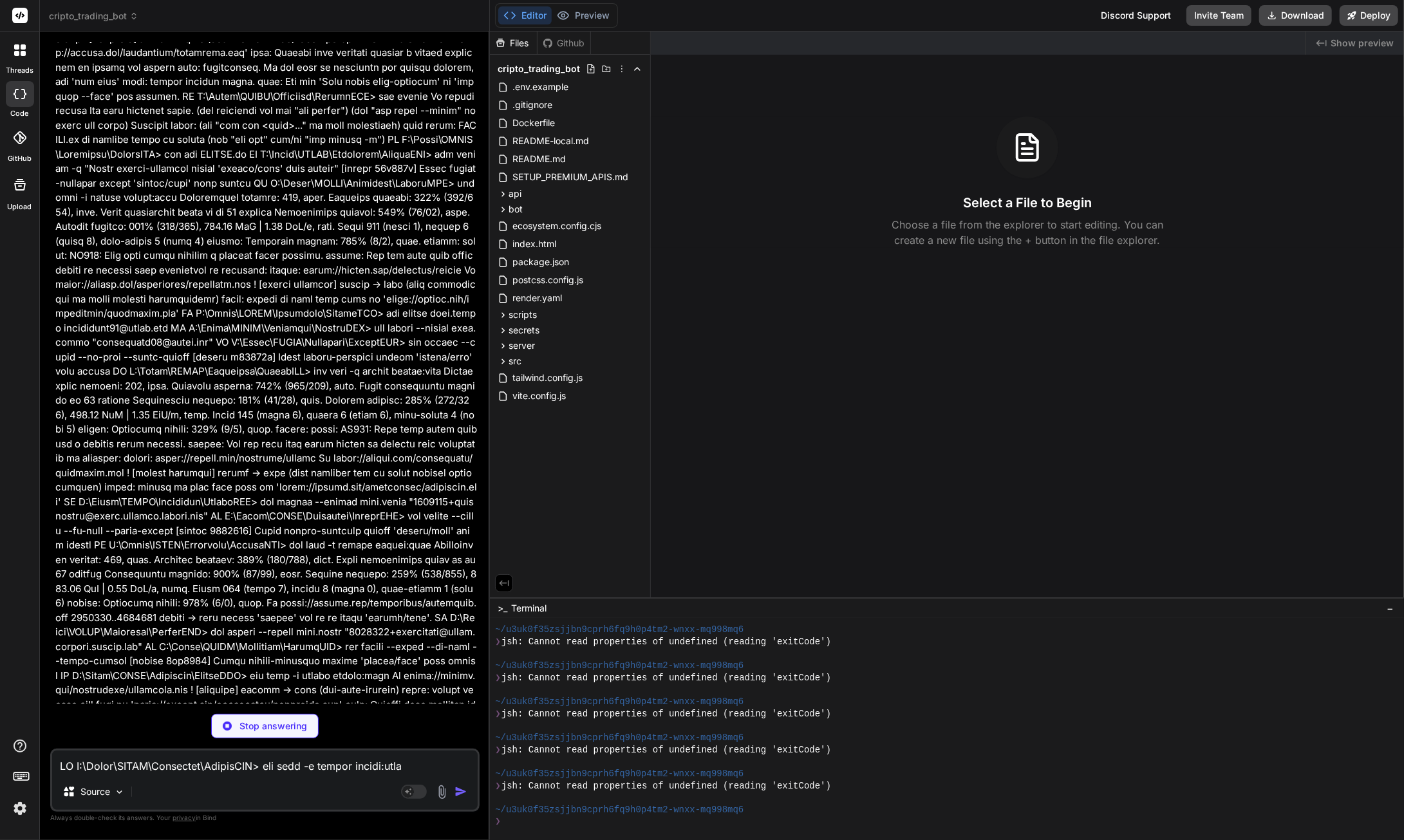
type textarea "x"
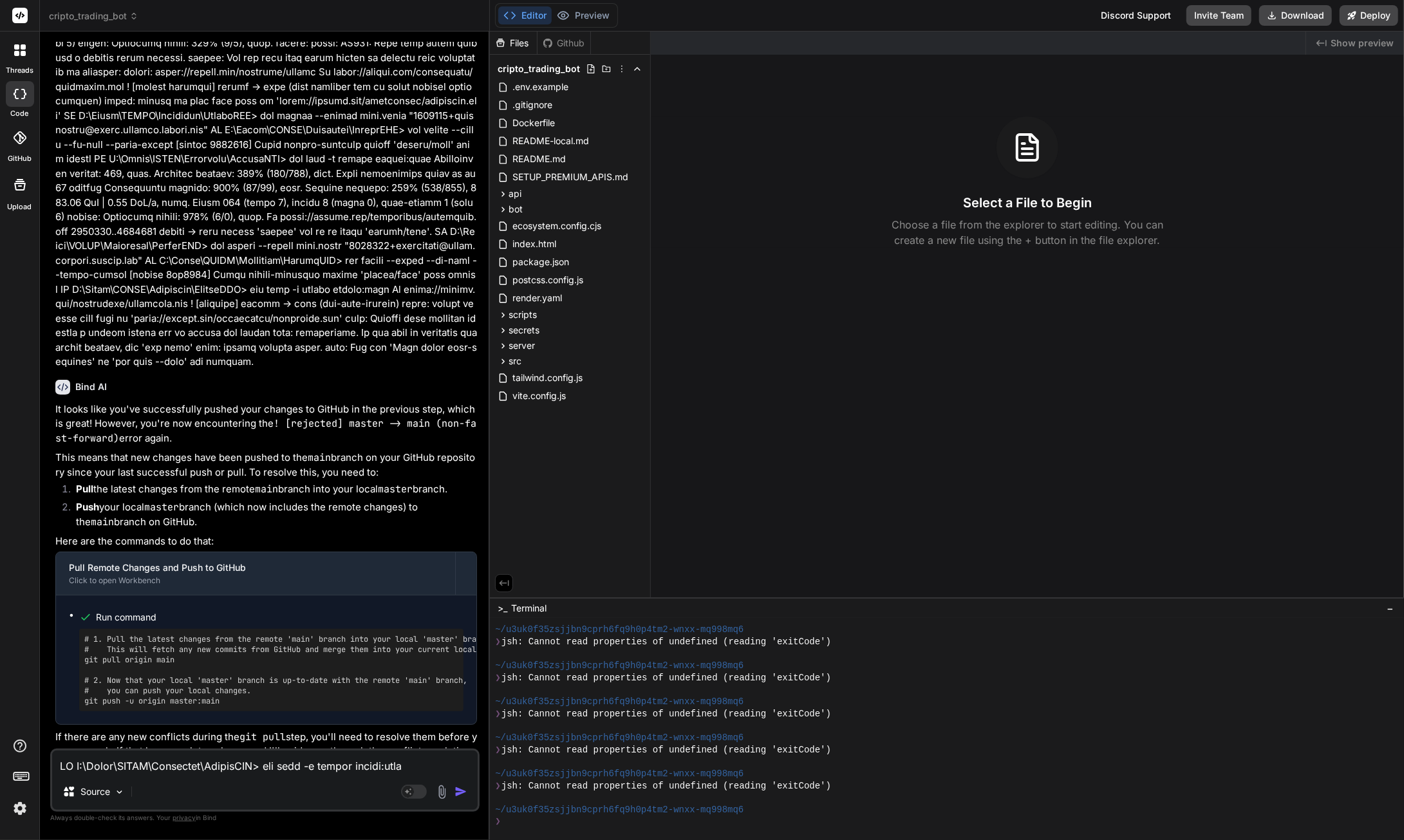
scroll to position [10201, 0]
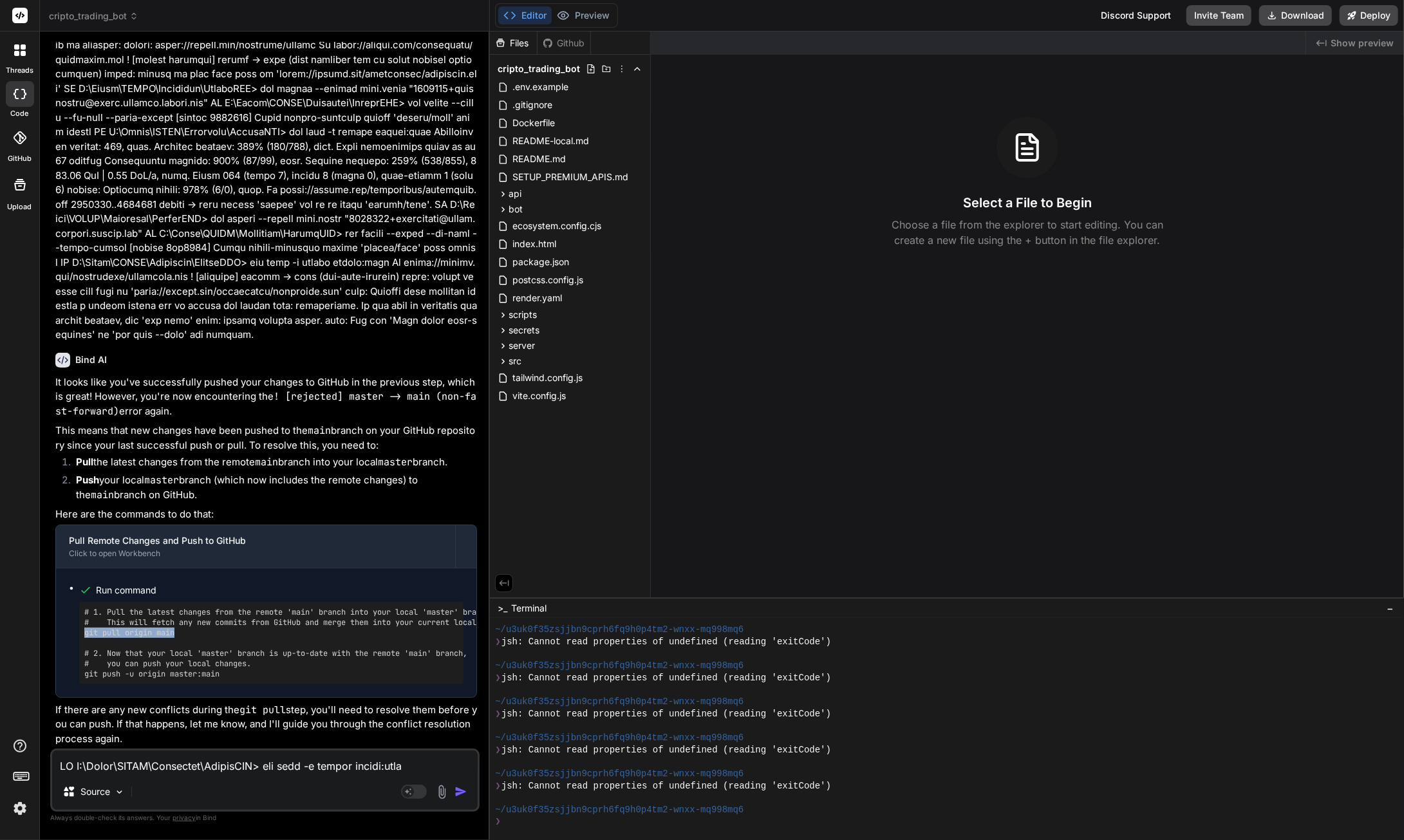
drag, startPoint x: 176, startPoint y: 633, endPoint x: 93, endPoint y: 631, distance: 83.0
click at [79, 635] on div "# 1. Pull the latest changes from the remote 'main' branch into your local 'mas…" at bounding box center [271, 643] width 384 height 82
copy pre "git pull origin main"
drag, startPoint x: 232, startPoint y: 674, endPoint x: 81, endPoint y: 677, distance: 151.0
click at [81, 677] on div "# 1. Pull the latest changes from the remote 'main' branch into your local 'mas…" at bounding box center [271, 643] width 384 height 82
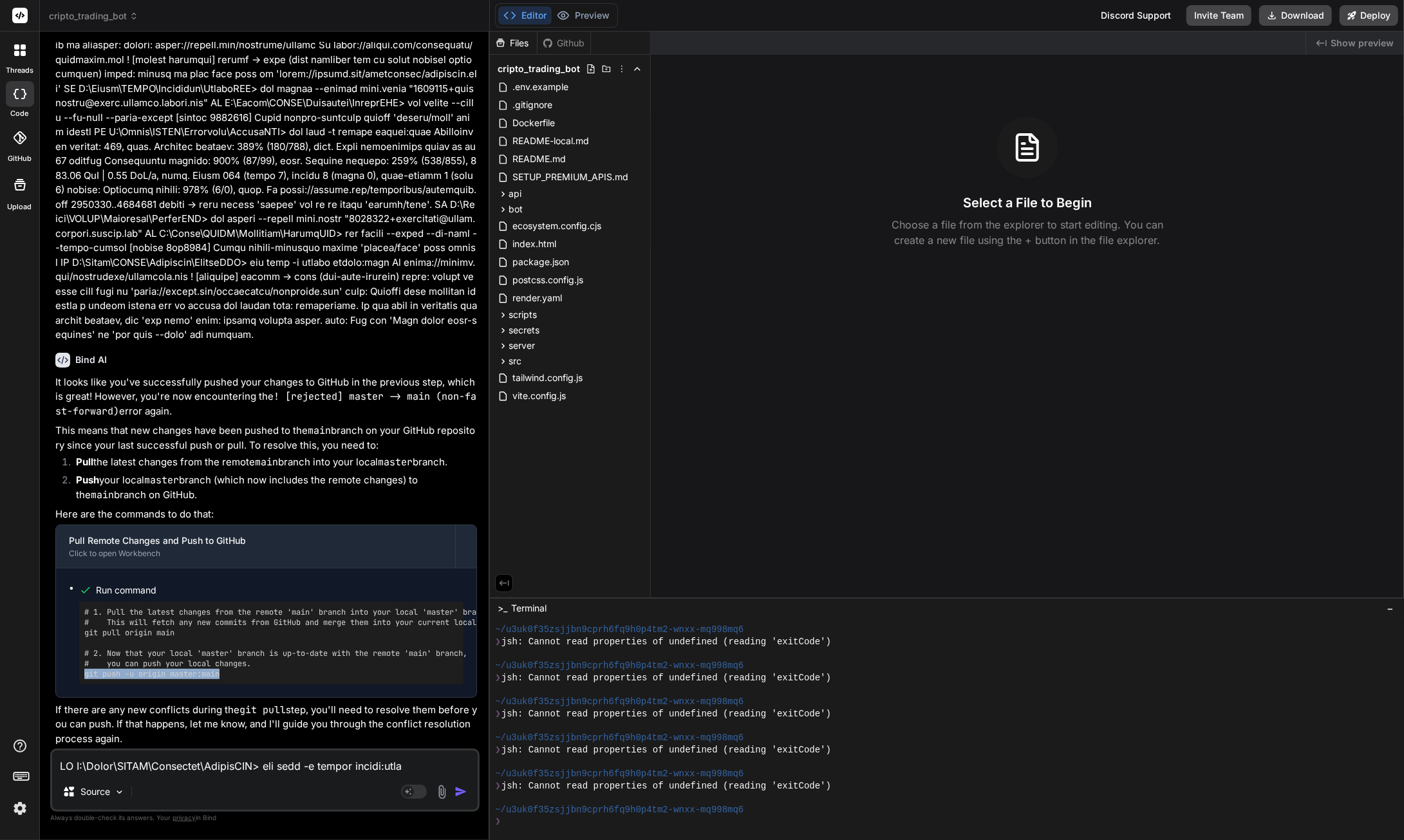
copy pre "git push -u origin master:main"
click at [291, 762] on textarea at bounding box center [265, 762] width 426 height 23
type textarea "o"
type textarea "x"
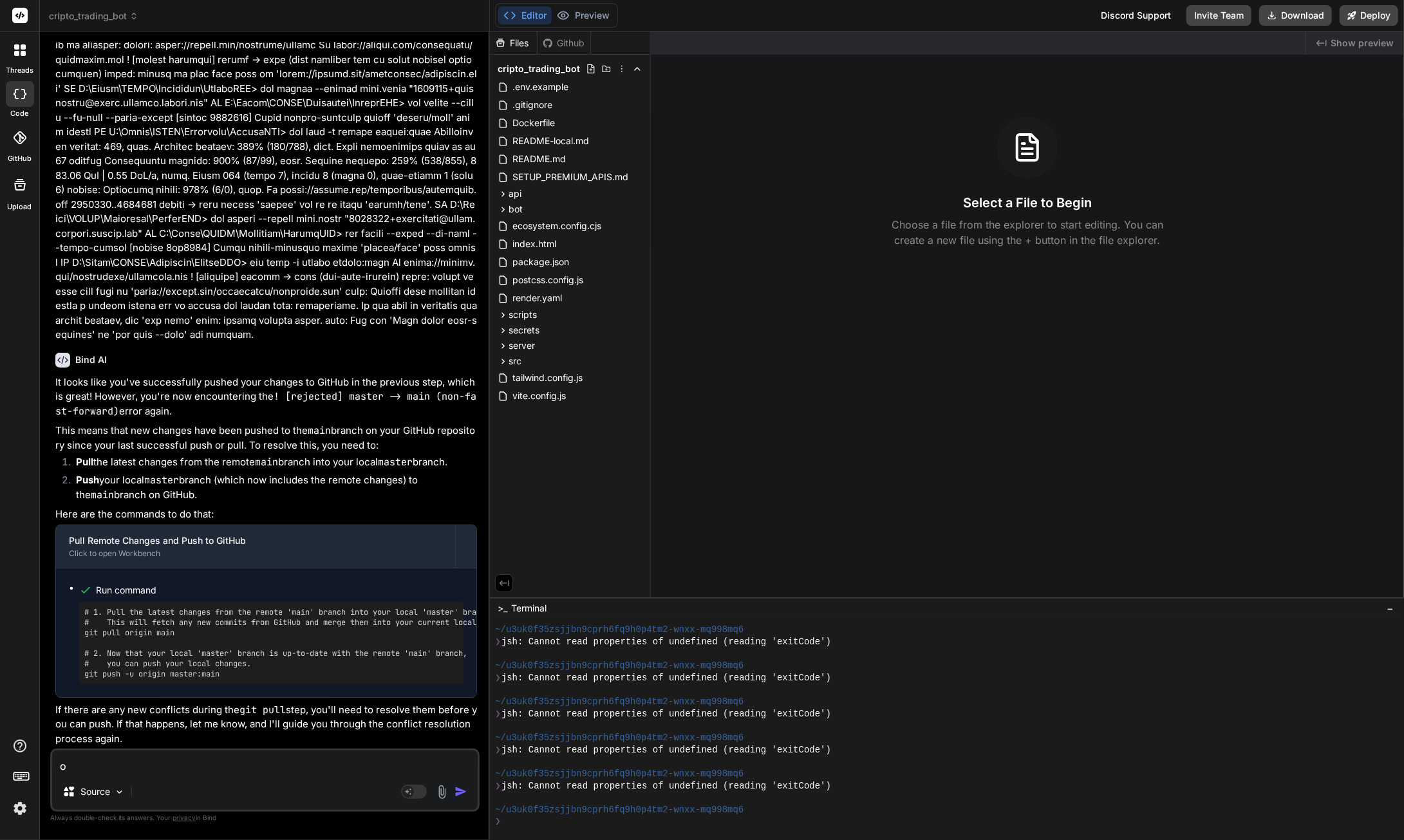
type textarea "ok"
type textarea "x"
type textarea "ok"
type textarea "x"
type textarea "ok s"
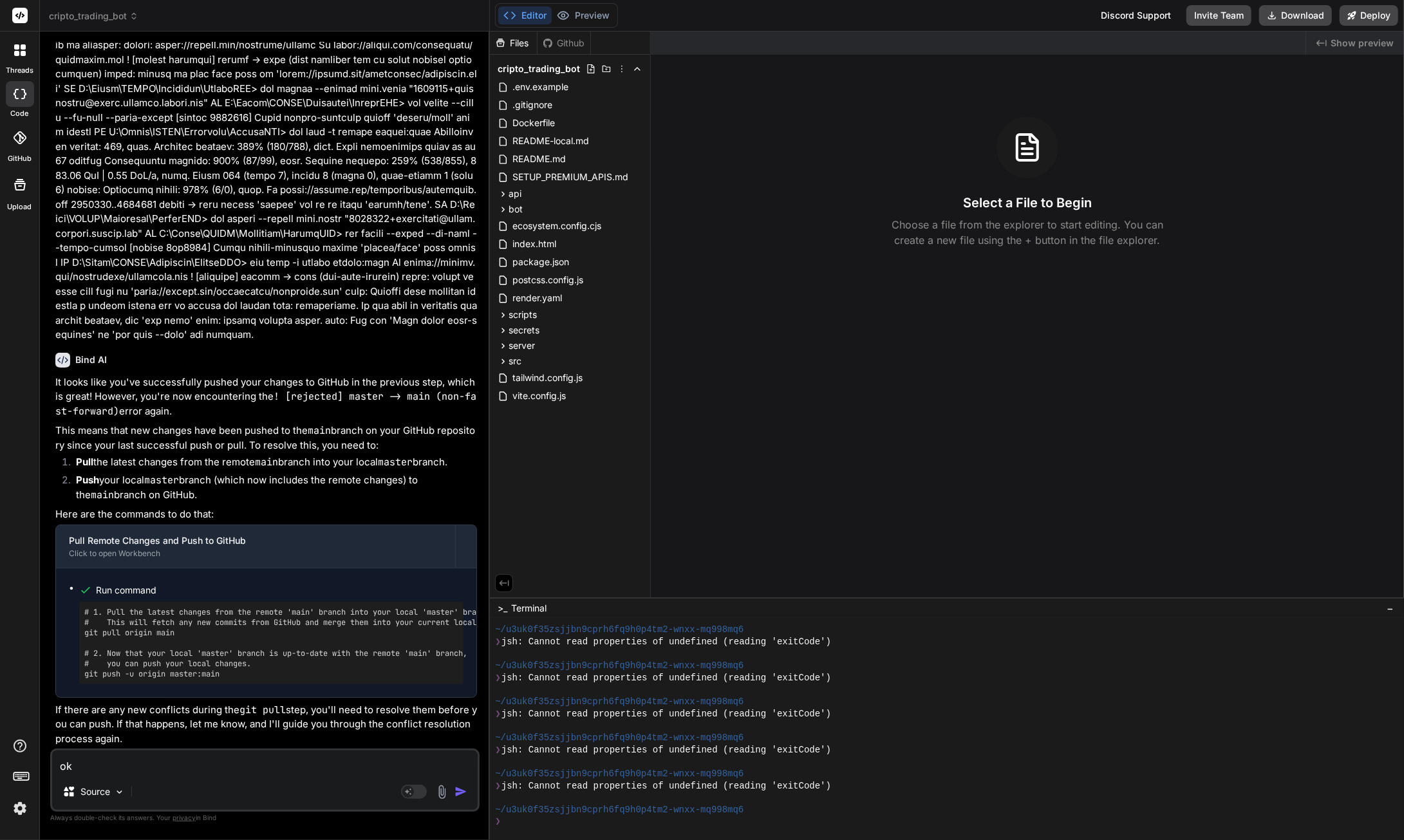
type textarea "x"
type textarea "ok si"
type textarea "x"
type textarea "ok s"
type textarea "x"
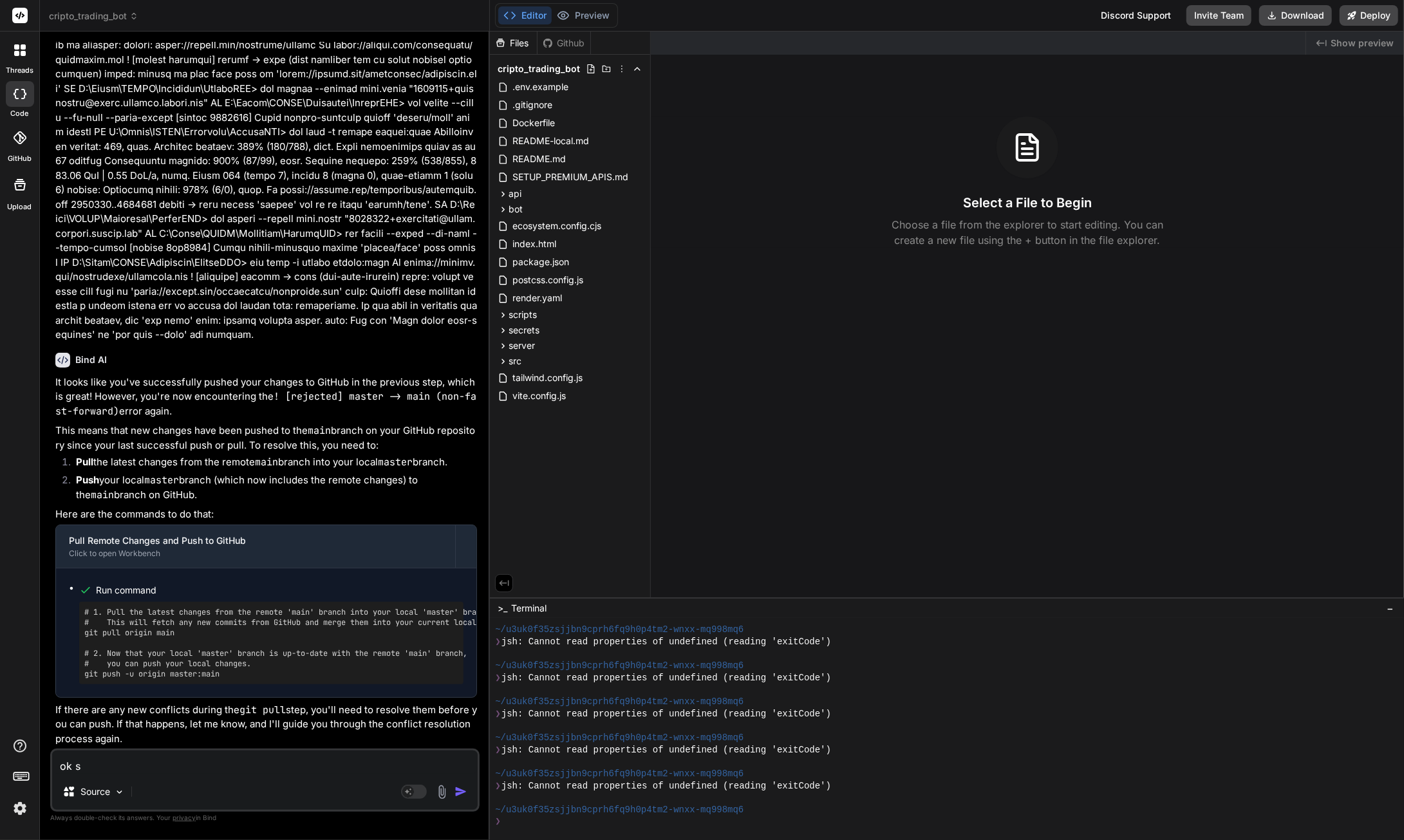
type textarea "ok si"
type textarea "x"
type textarea "ok sin"
type textarea "x"
type textarea "ok sinc"
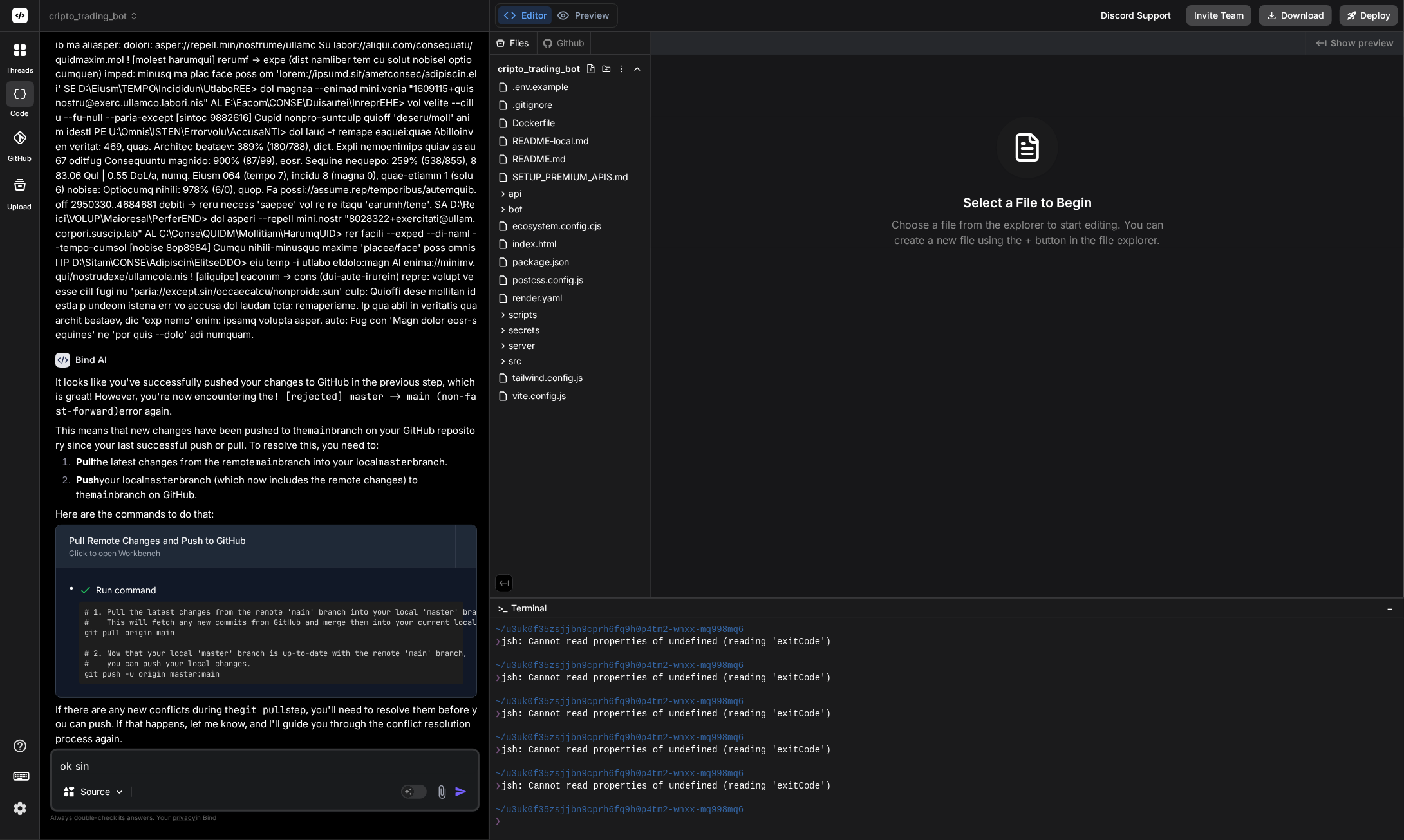
type textarea "x"
type textarea "ok since"
type textarea "x"
type textarea "ok since"
type textarea "x"
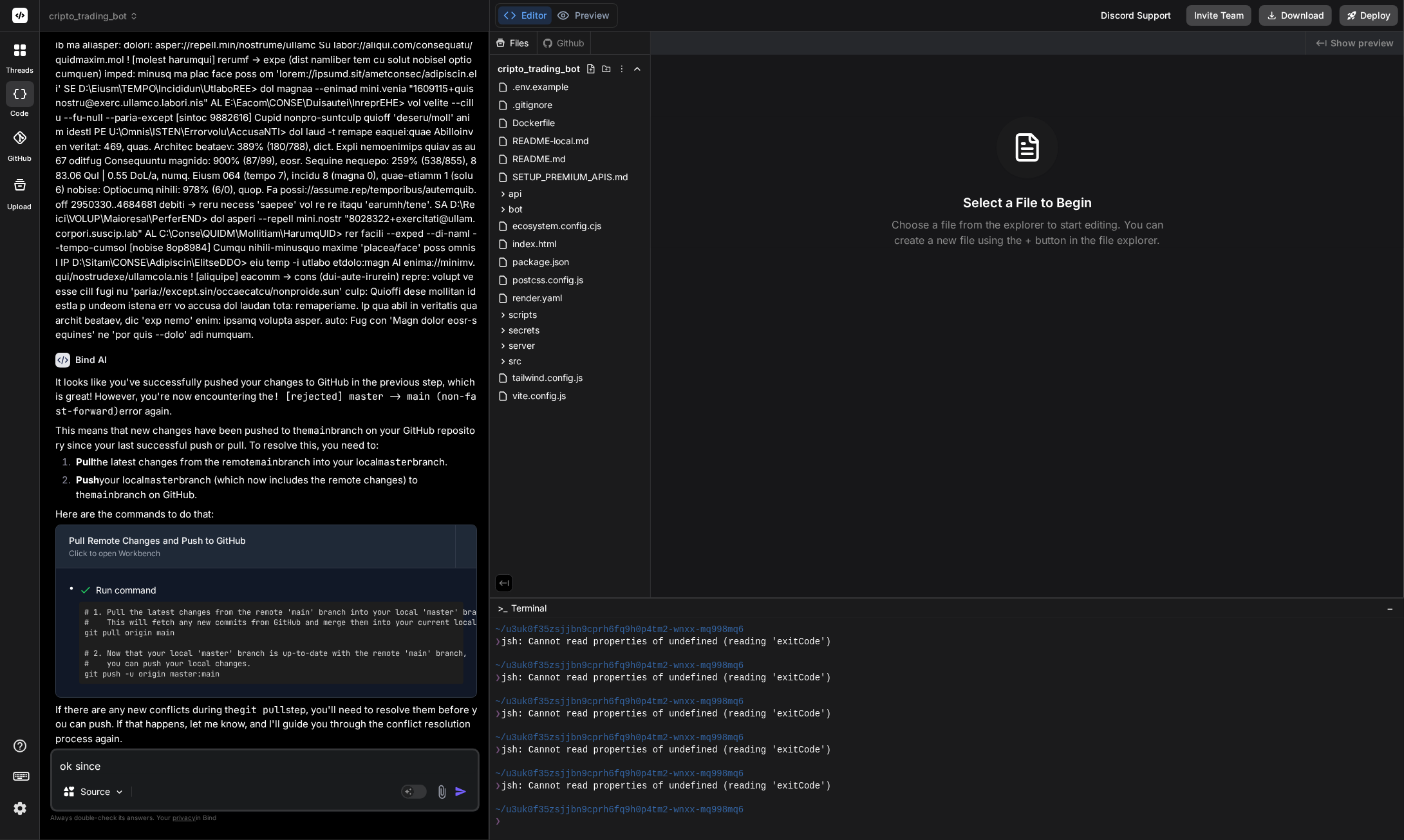
type textarea "ok since i"
type textarea "x"
type textarea "ok since it"
type textarea "x"
type textarea "ok since it"
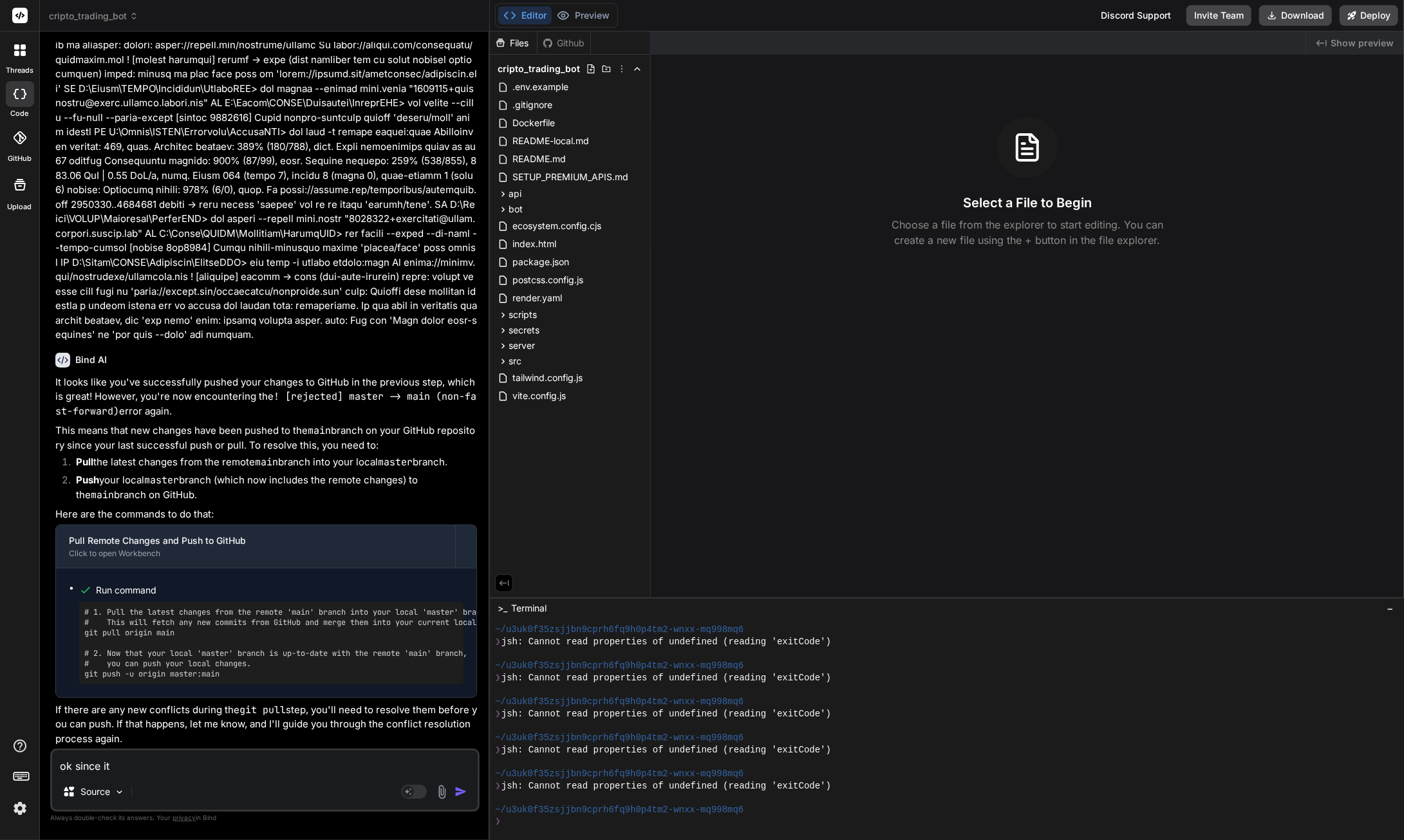
type textarea "x"
type textarea "ok since it i"
type textarea "x"
type textarea "ok since it is"
type textarea "x"
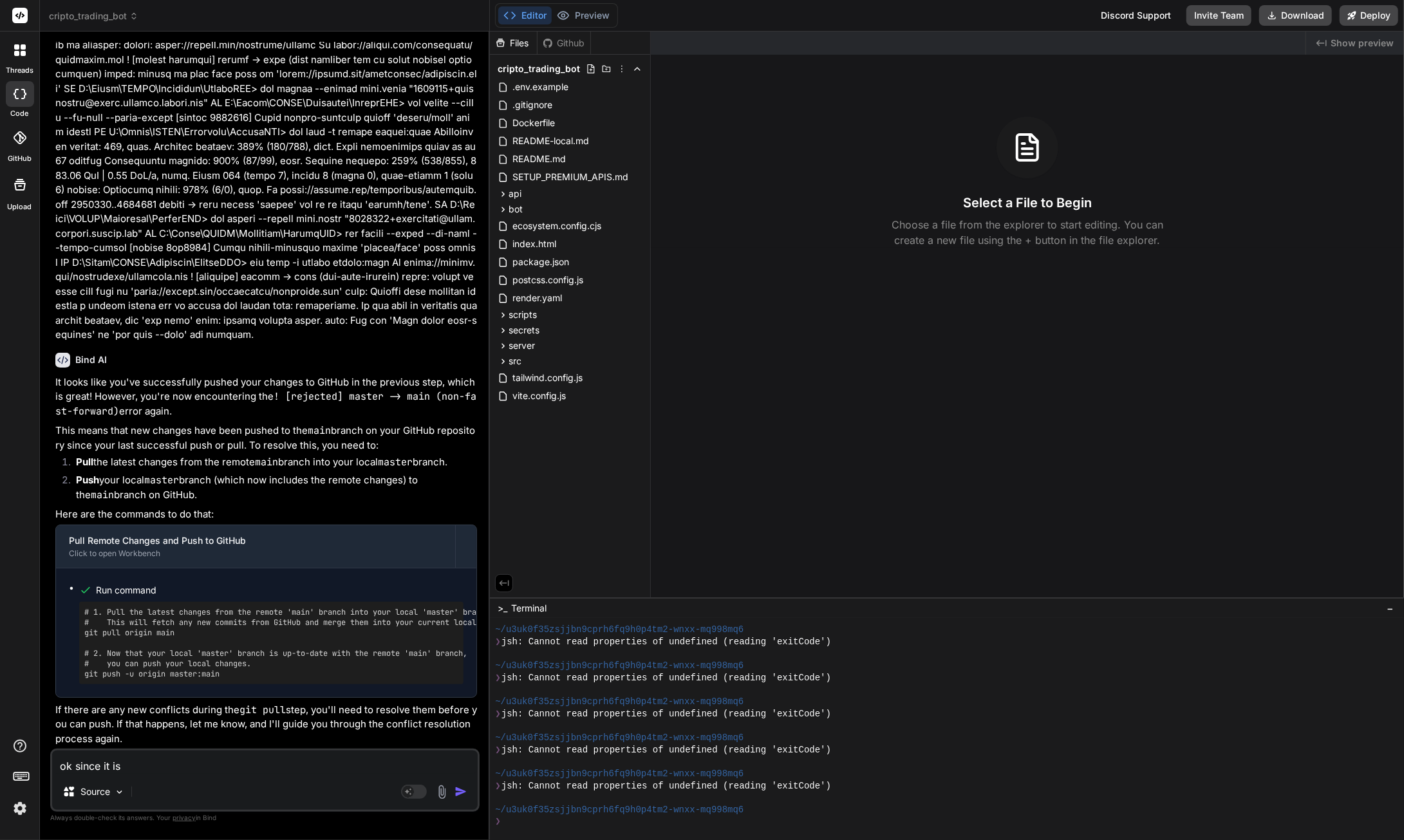
type textarea "ok since it is"
type textarea "x"
type textarea "ok since it is o"
type textarea "x"
type textarea "ok since it is on"
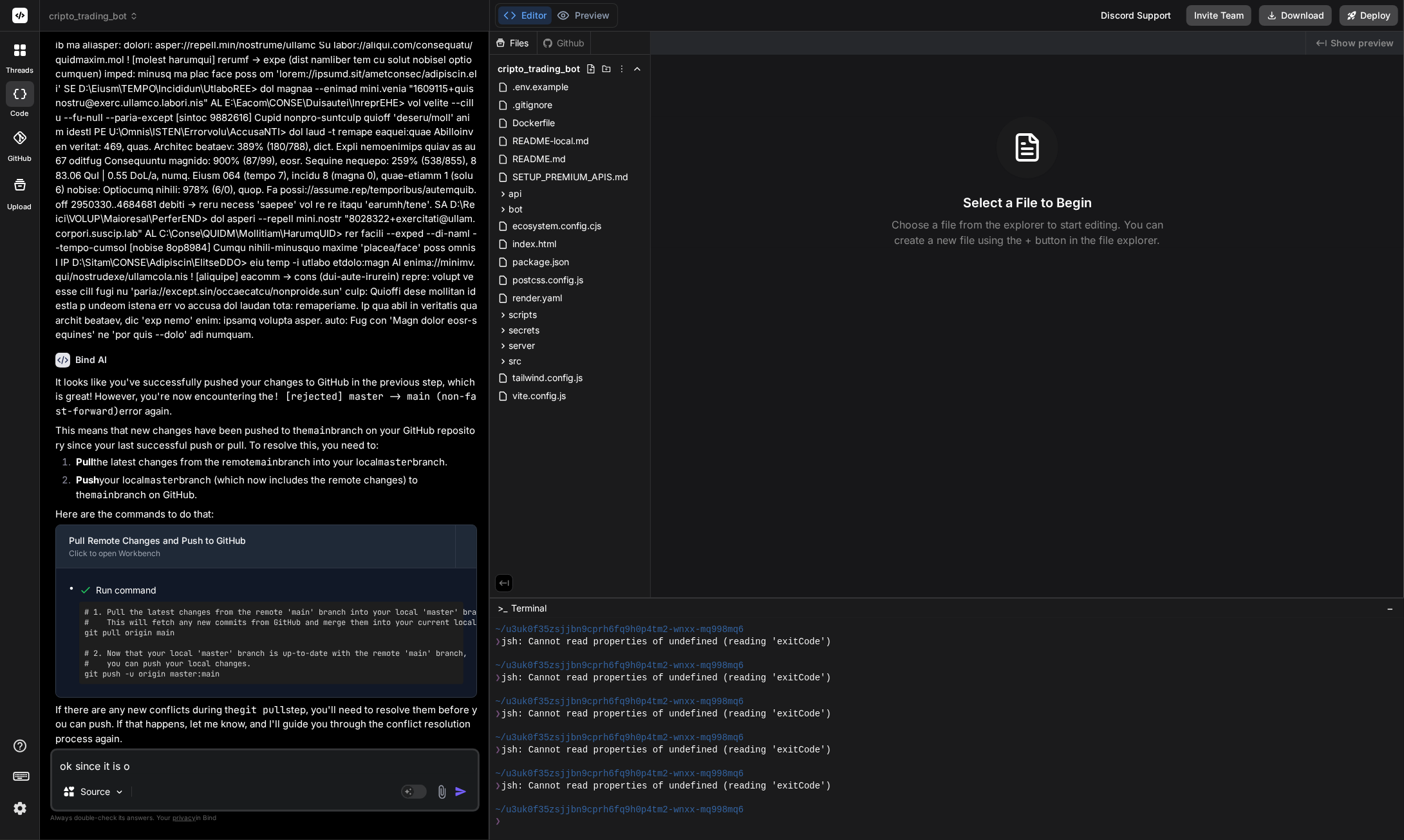
type textarea "x"
type textarea "ok since it is on"
type textarea "x"
type textarea "ok since it is on g"
type textarea "x"
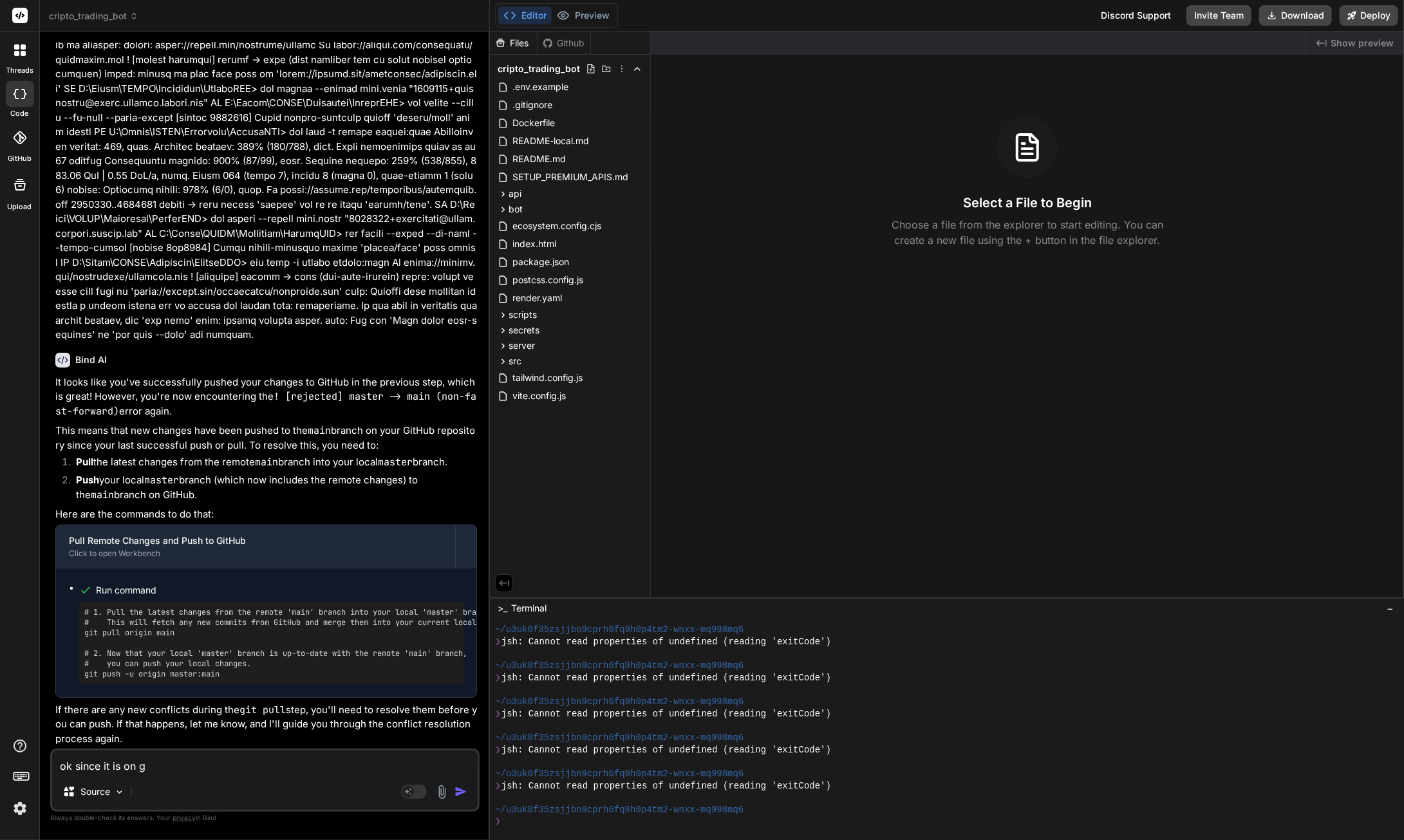
type textarea "ok since it is on ge"
type textarea "x"
type textarea "ok since it is on get"
type textarea "x"
type textarea "ok since it is on get"
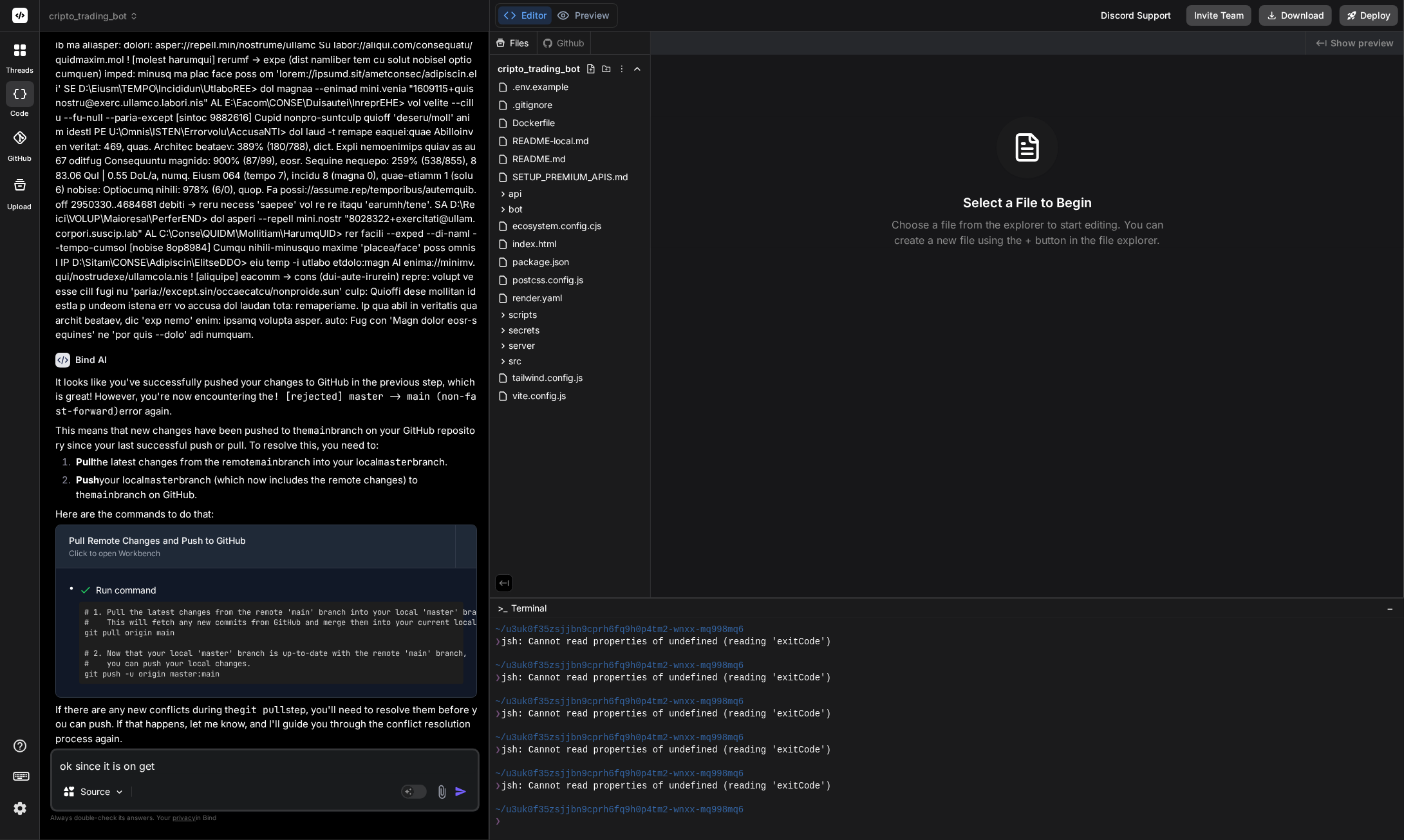
type textarea "x"
type textarea "ok since it is on get i"
type textarea "x"
type textarea "ok since it is on get i"
type textarea "x"
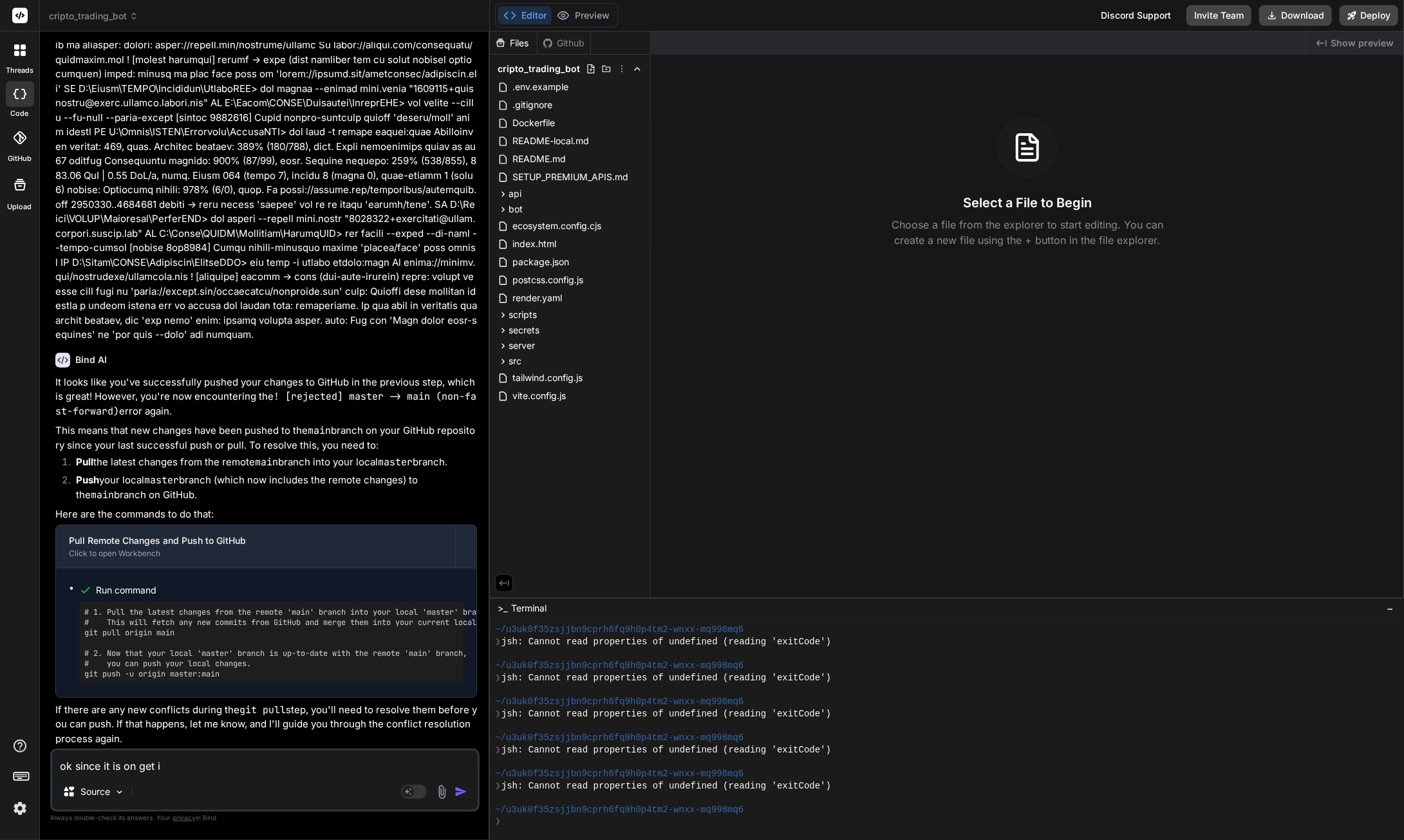
type textarea "ok since it is on get i s"
type textarea "x"
type textarea "ok since it is on get i sh"
type textarea "x"
type textarea "ok since it is on get i sho"
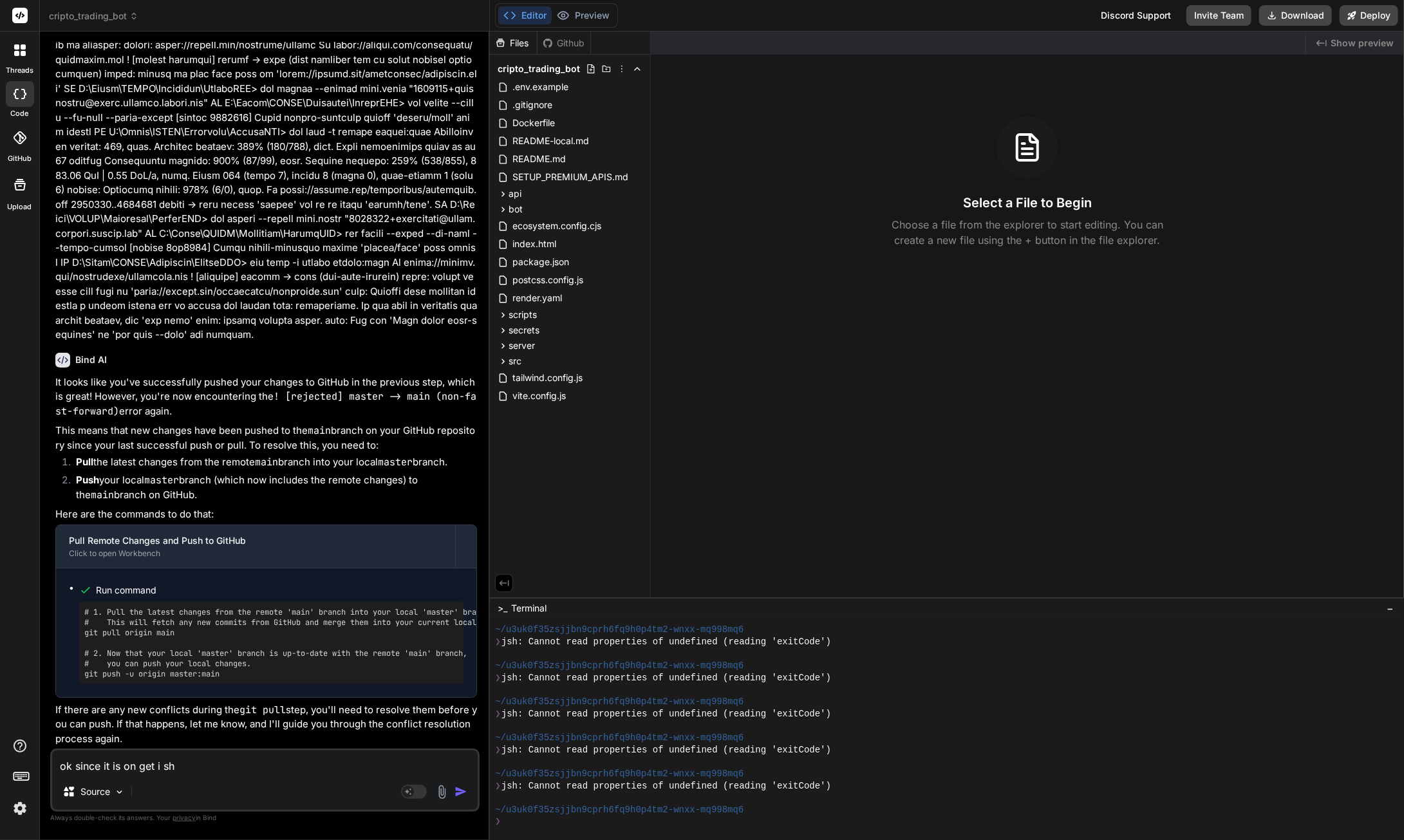
type textarea "x"
type textarea "ok since it is on get i shou"
type textarea "x"
type textarea "ok since it is on get i shoul"
type textarea "x"
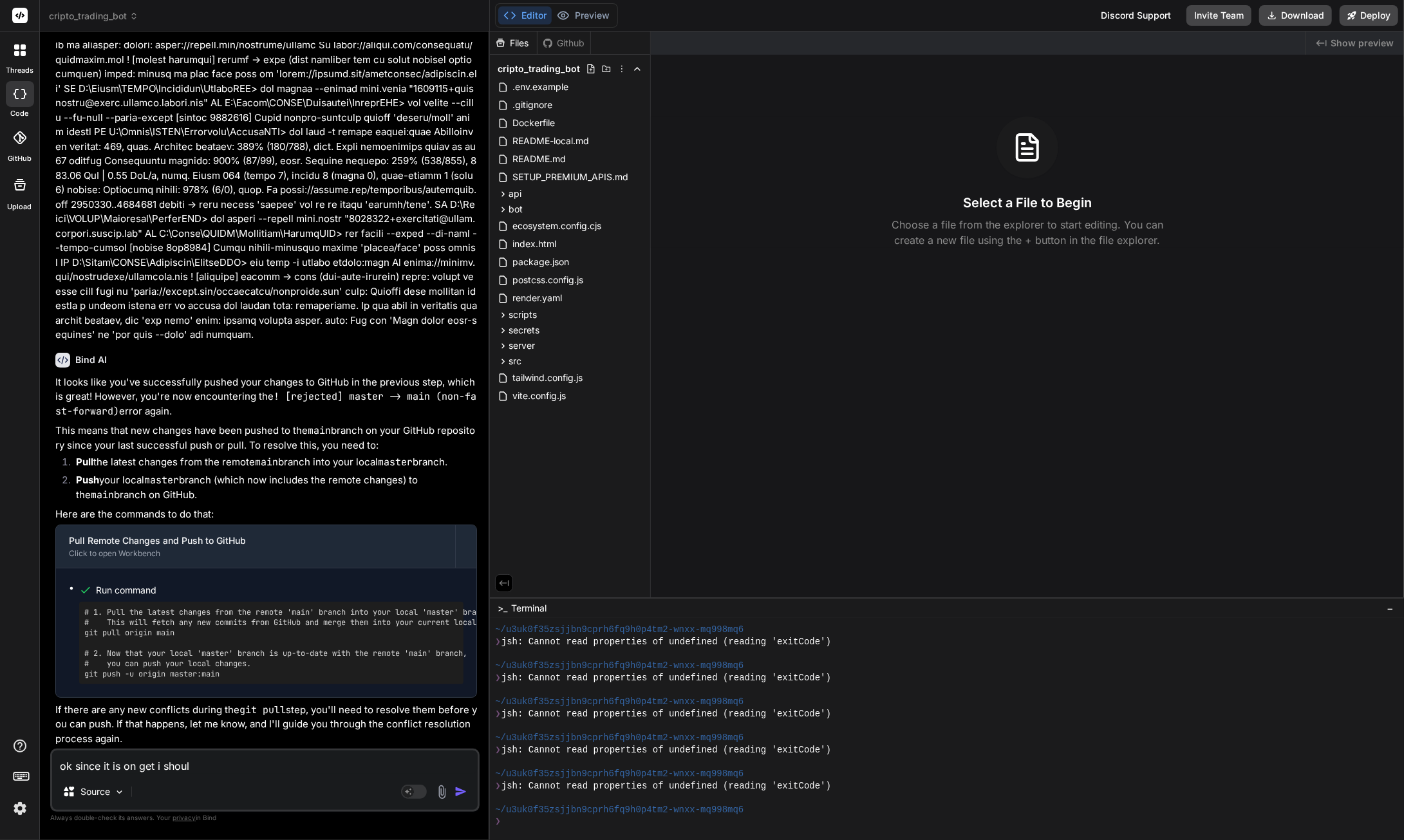
type textarea "ok since it is on get i should"
type textarea "x"
type textarea "ok since it is on get i should"
type textarea "x"
type textarea "ok since it is on get i should b"
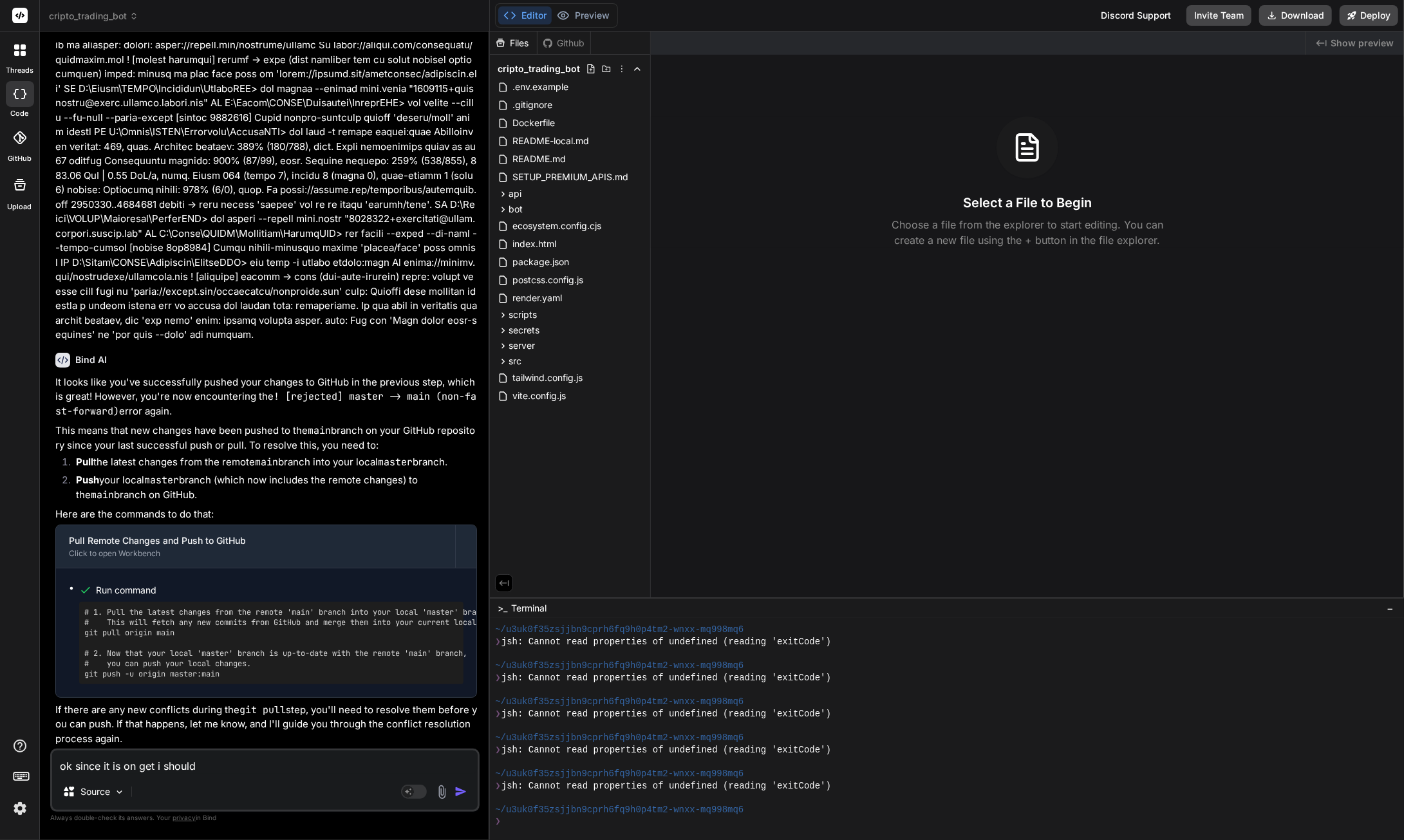
type textarea "x"
type textarea "ok since it is on get i should be"
type textarea "x"
type textarea "ok since it is on get i should be"
type textarea "x"
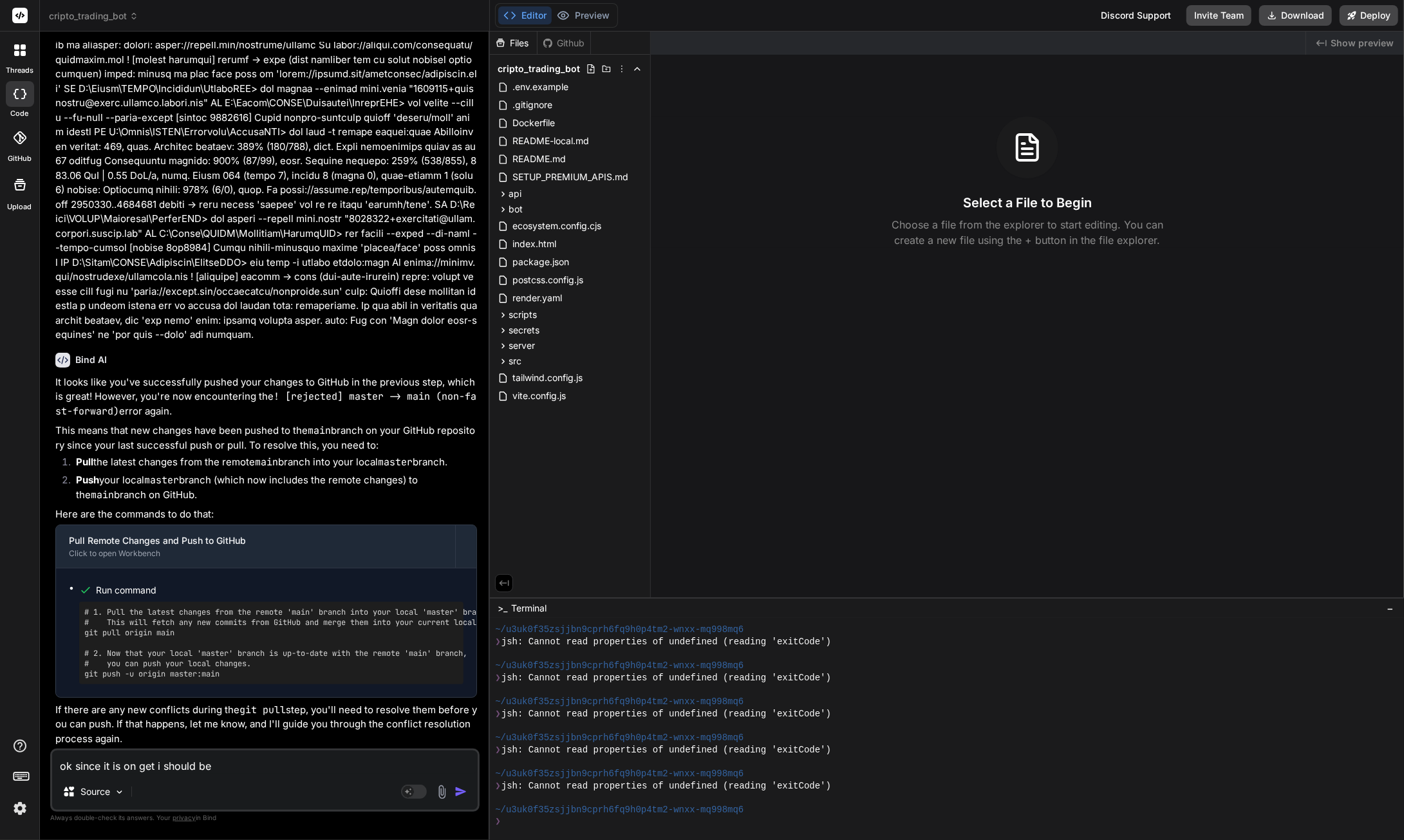
type textarea "ok since it is on get i should be a"
type textarea "x"
type textarea "ok since it is on get i should be ab"
type textarea "x"
type textarea "ok since it is on get i should be abl"
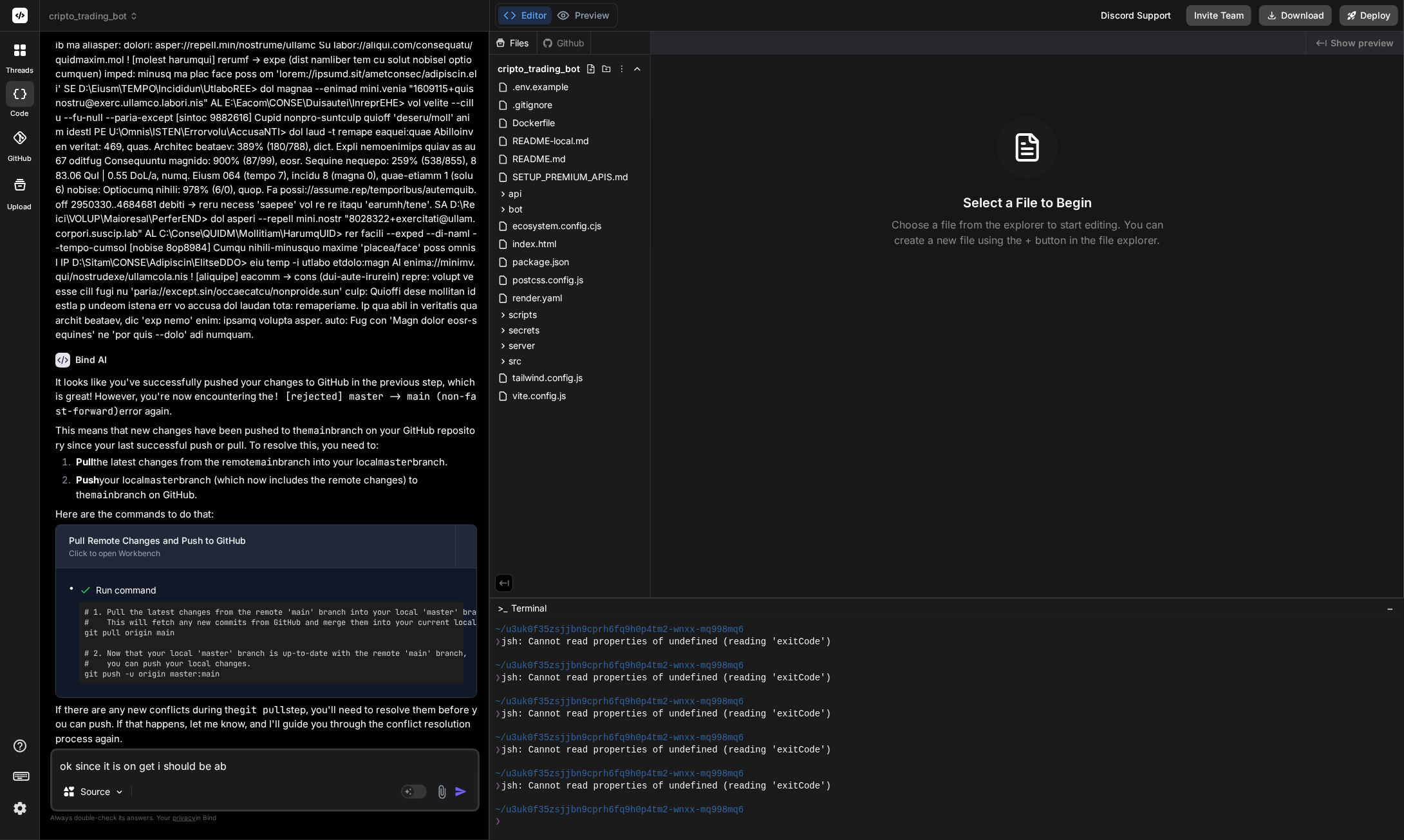
type textarea "x"
type textarea "ok since it is on get i should be able"
type textarea "x"
type textarea "ok since it is on get i should be able"
type textarea "x"
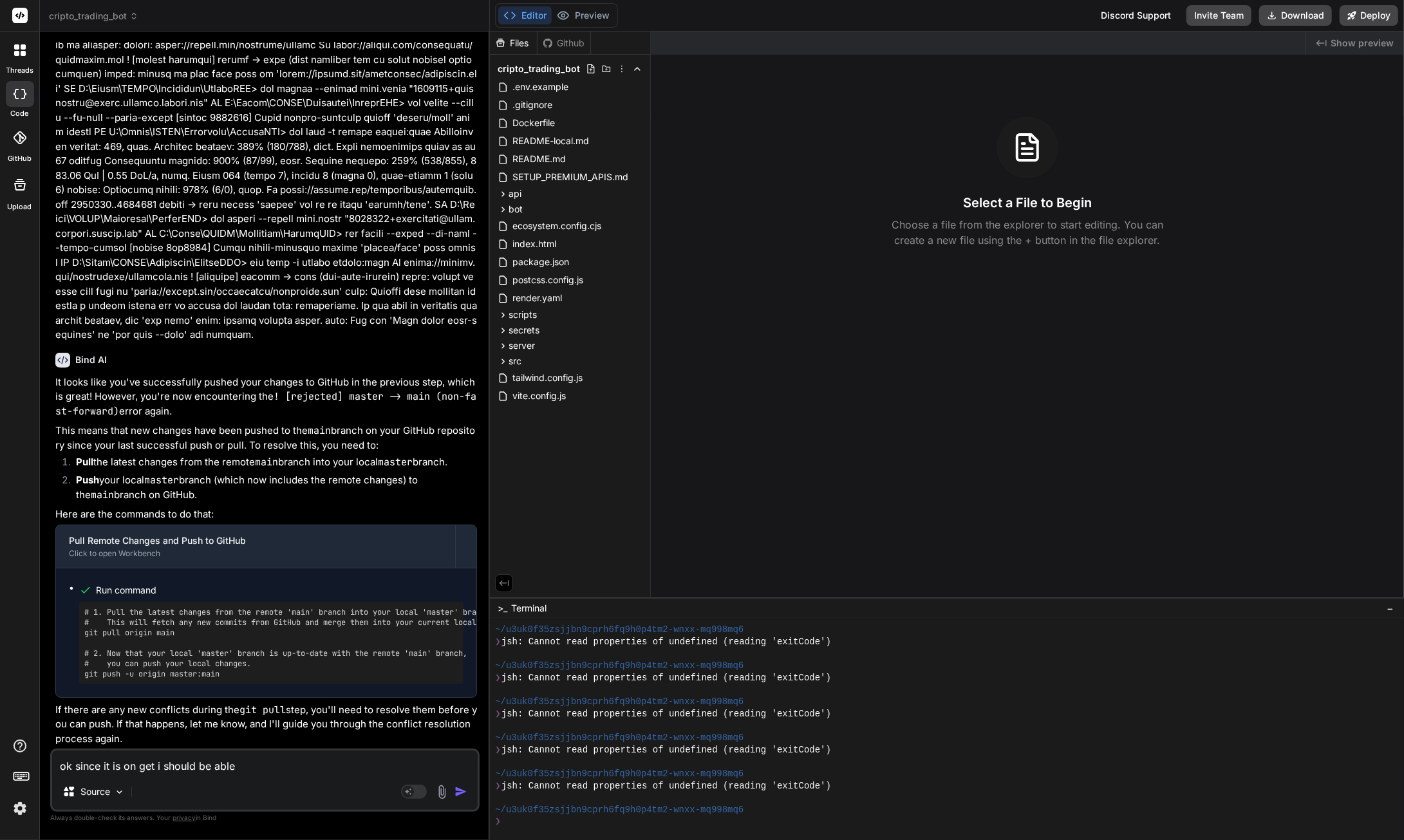
type textarea "ok since it is on get i should be able t"
type textarea "x"
type textarea "ok since it is on get i should be able to"
type textarea "x"
type textarea "ok since it is on get i should be able to"
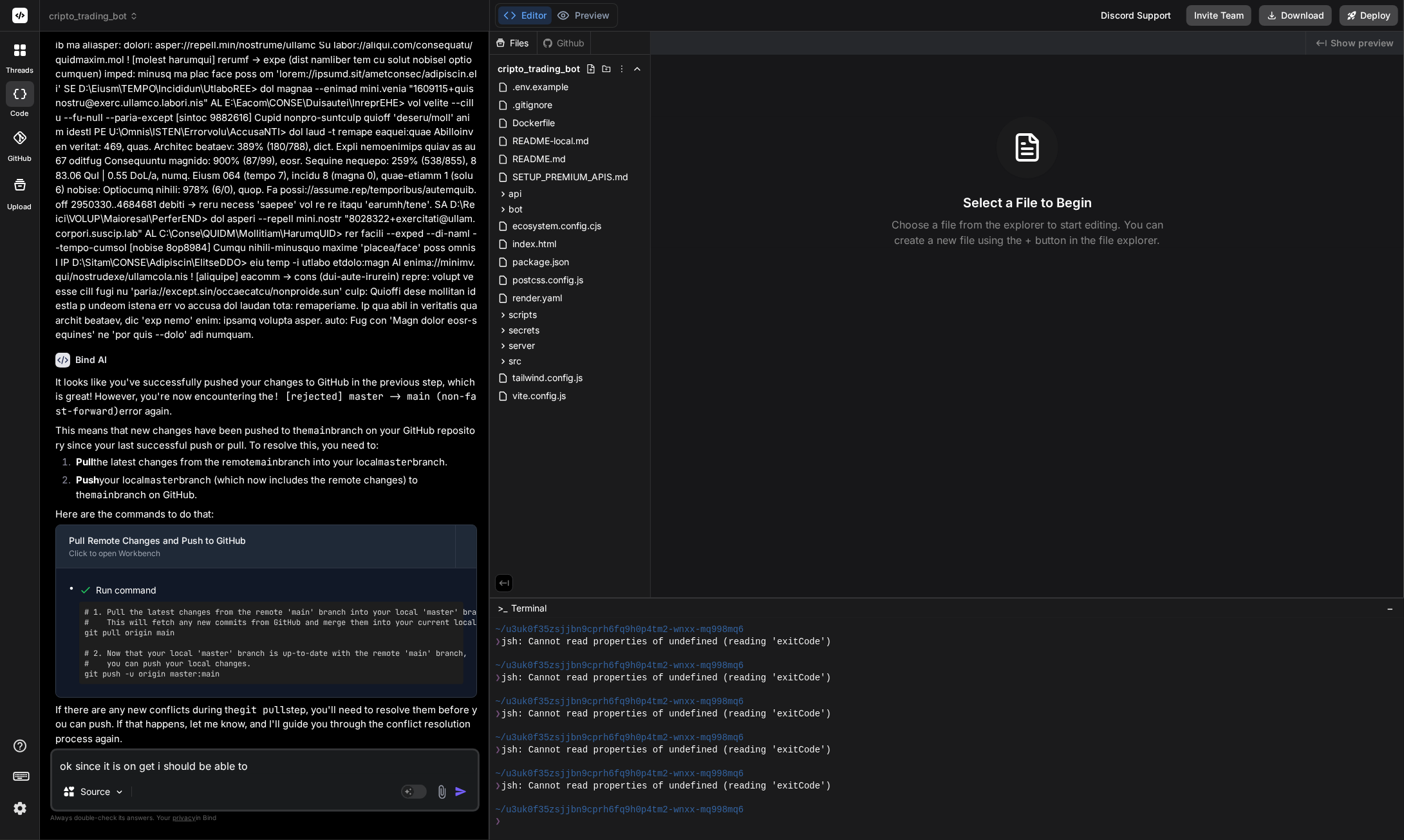
type textarea "x"
type textarea "ok since it is on get i should be able to d"
type textarea "x"
type textarea "ok since it is on get i should be able to de"
type textarea "x"
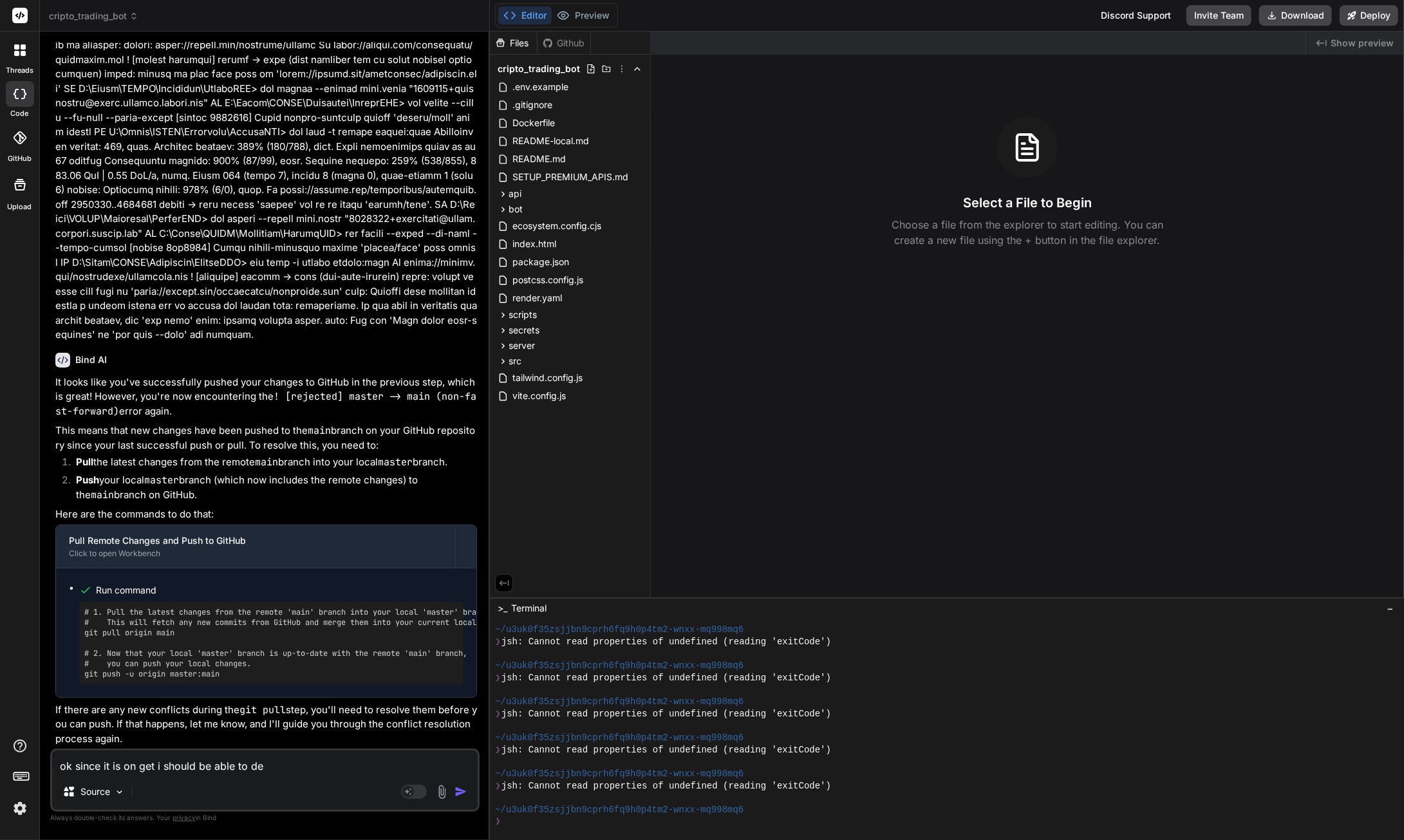
type textarea "ok since it is on get i should be able to dep"
type textarea "x"
type textarea "ok since it is on get i should be able to depl"
type textarea "x"
type textarea "ok since it is on get i should be able to deply"
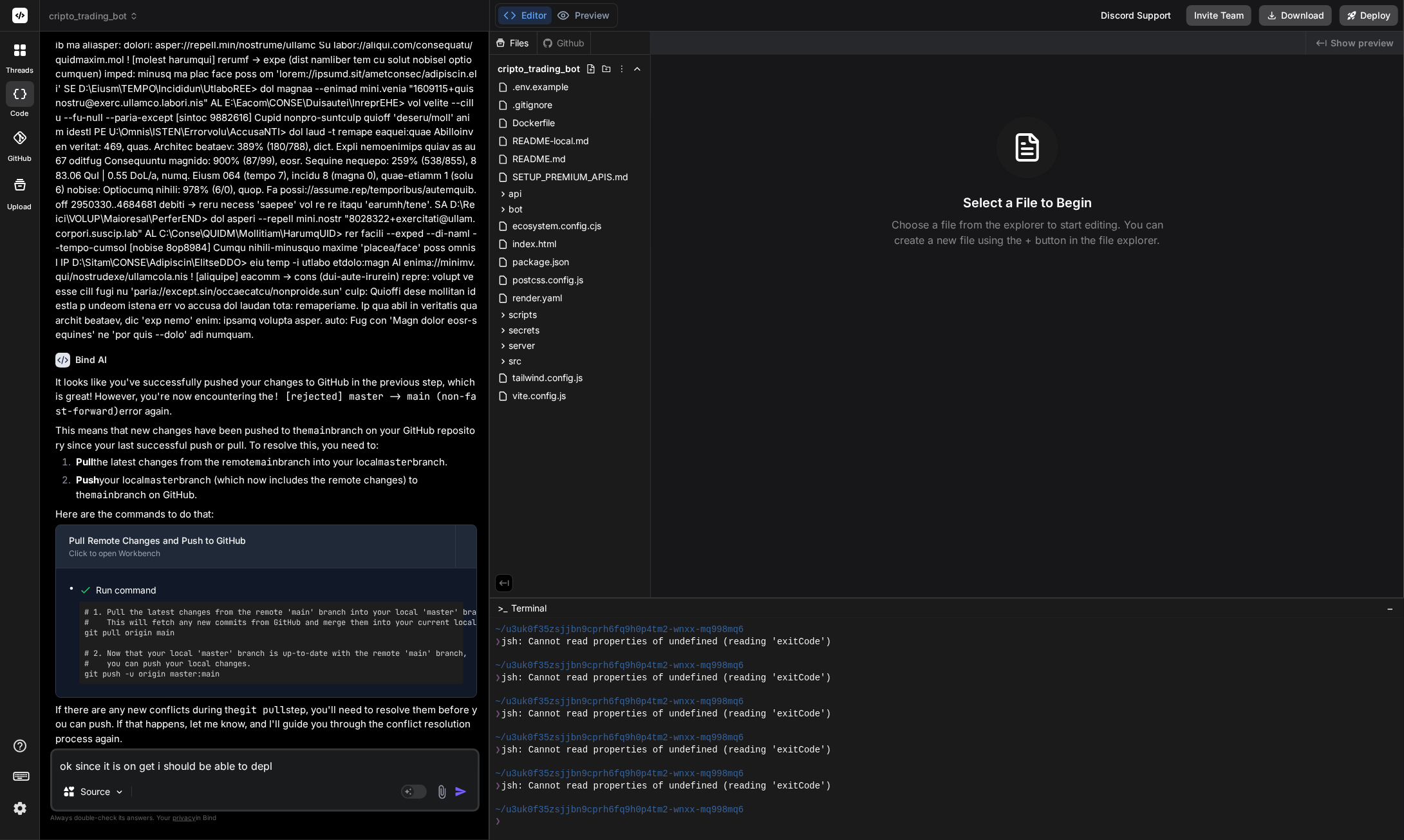
type textarea "x"
type textarea "ok since it is on get i should be able to deply"
type textarea "x"
type textarea "ok since it is on get i should be able to deply r"
type textarea "x"
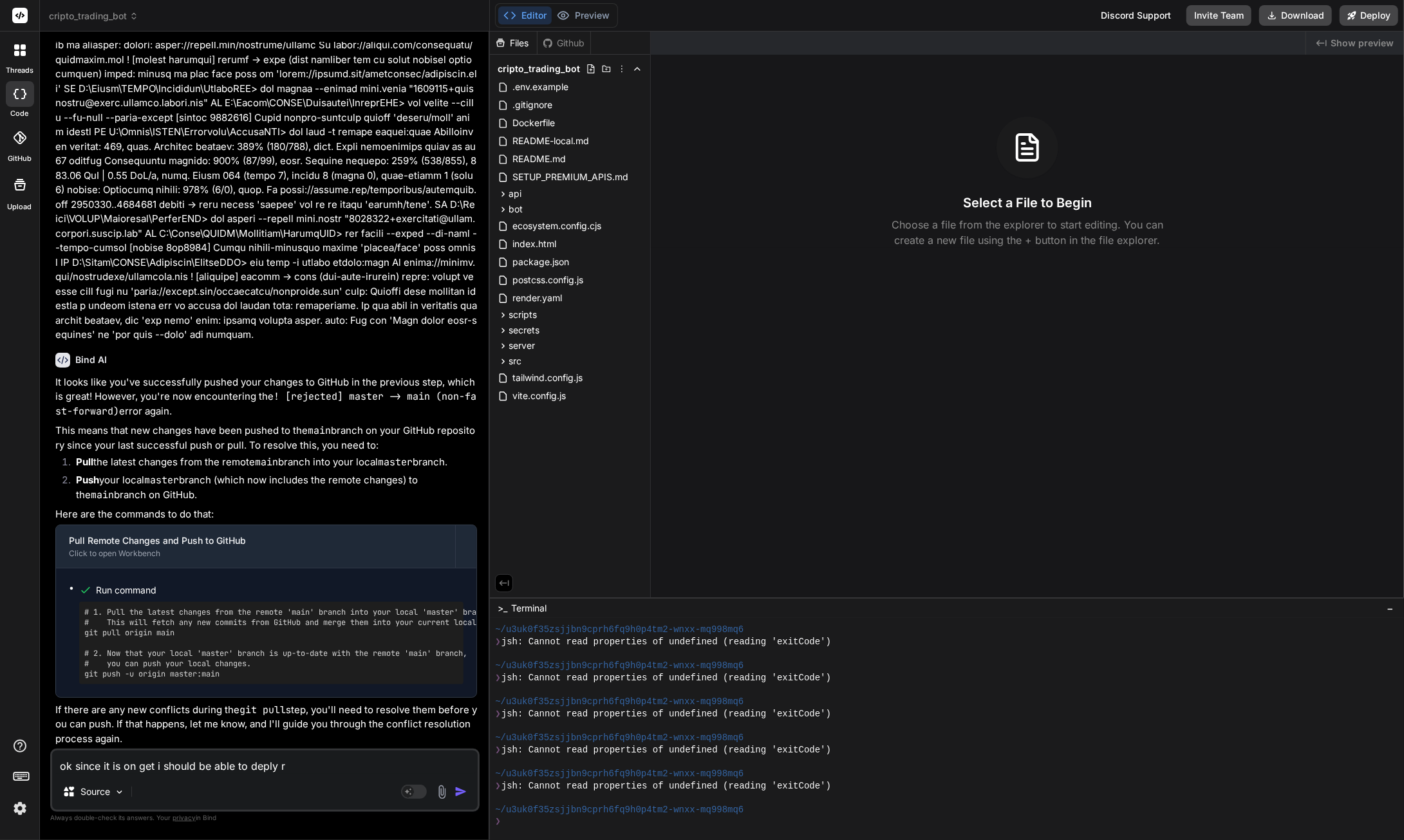
type textarea "ok since it is on get i should be able to deply"
type textarea "x"
type textarea "ok since it is on get i should be able to deply t"
type textarea "x"
type textarea "ok since it is on get i should be able to deply to"
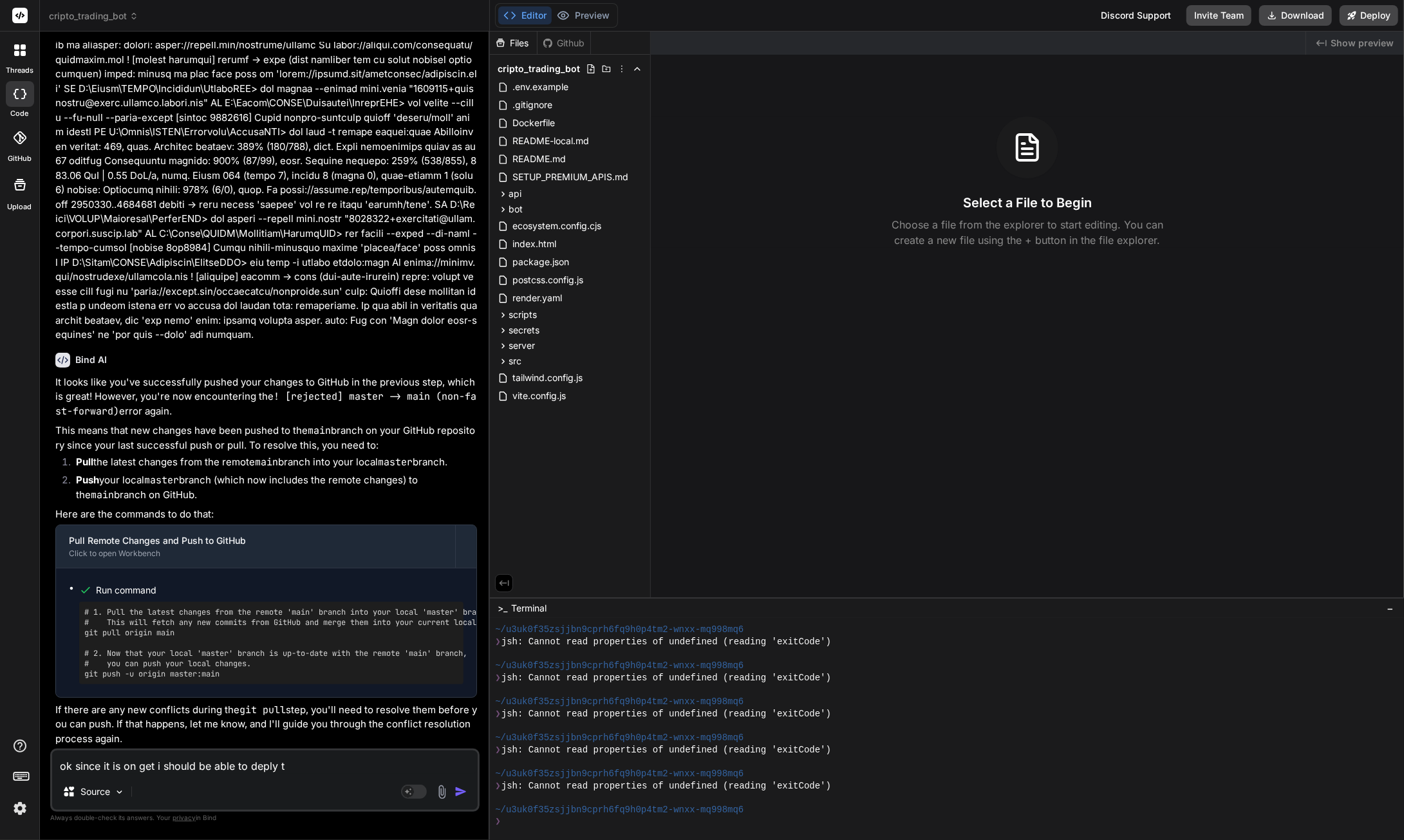
type textarea "x"
type textarea "ok since it is on get i should be able to deply to"
type textarea "x"
type textarea "ok since it is on get i should be able to deply to r"
type textarea "x"
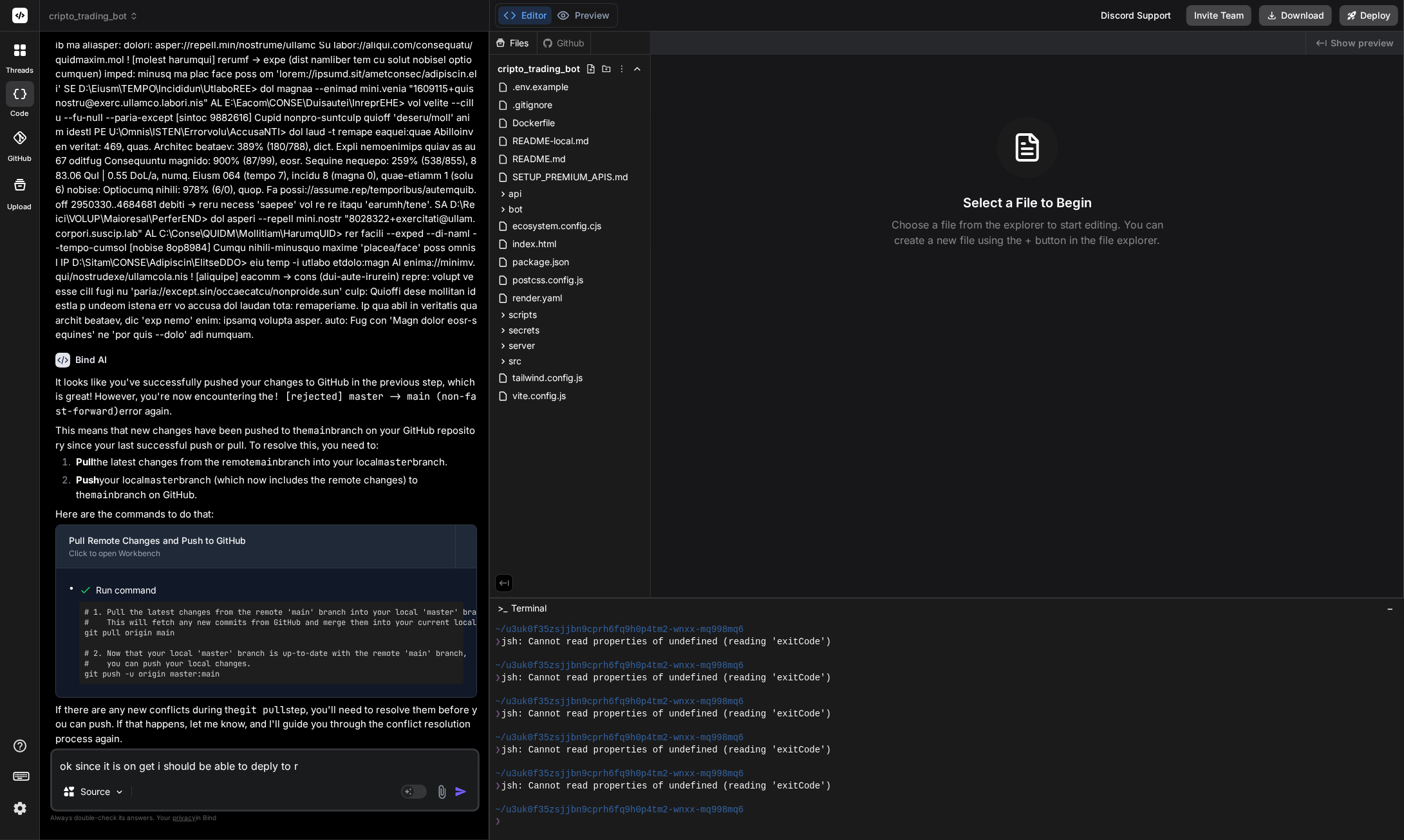
type textarea "ok since it is on get i should be able to deply to re"
type textarea "x"
type textarea "ok since it is on get i should be able to deply to ren"
type textarea "x"
type textarea "ok since it is on get i should be able to deply to rend"
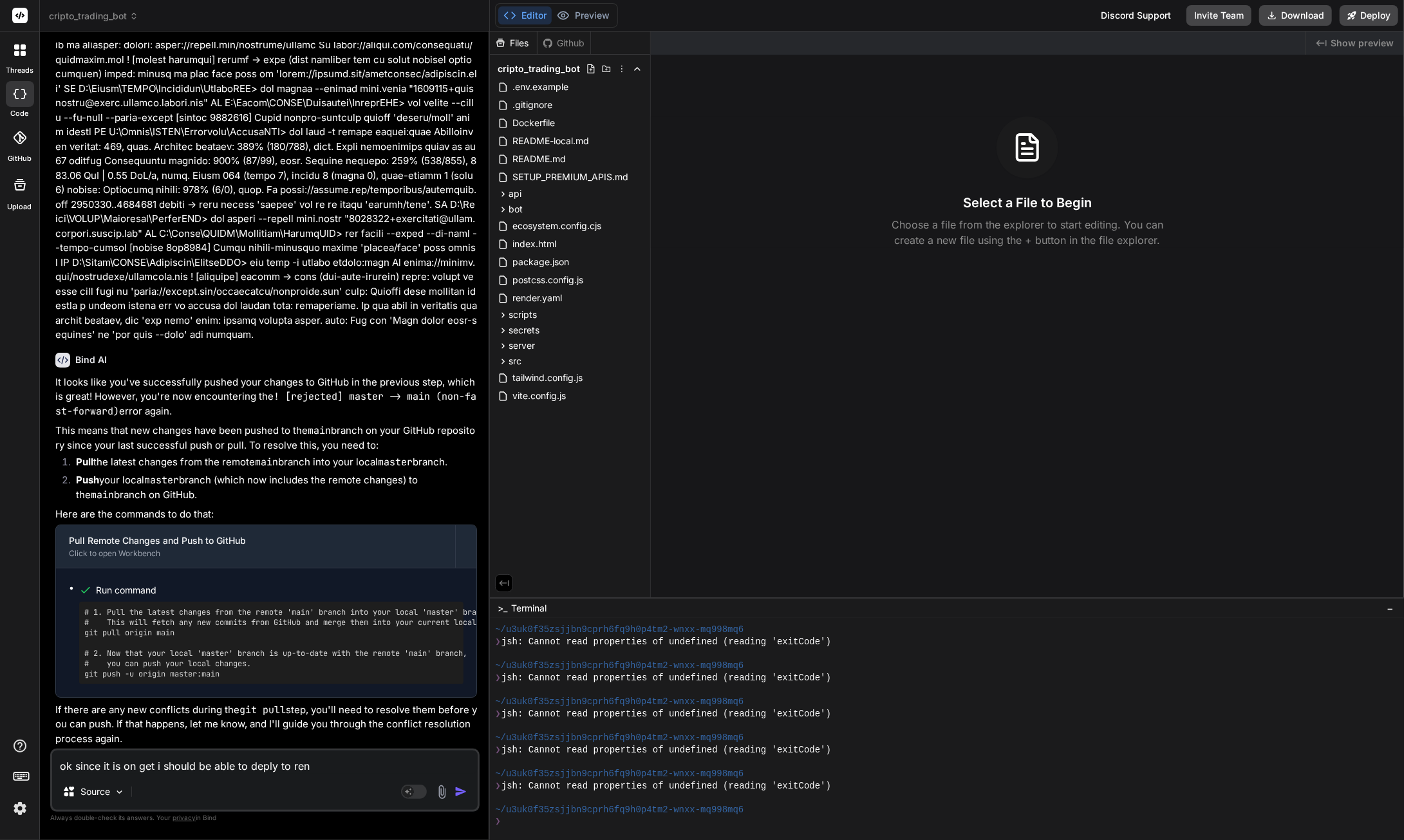
type textarea "x"
type textarea "ok since it is on get i should be able to deply to rende"
type textarea "x"
type textarea "ok since it is on get i should be able to deply to render"
type textarea "x"
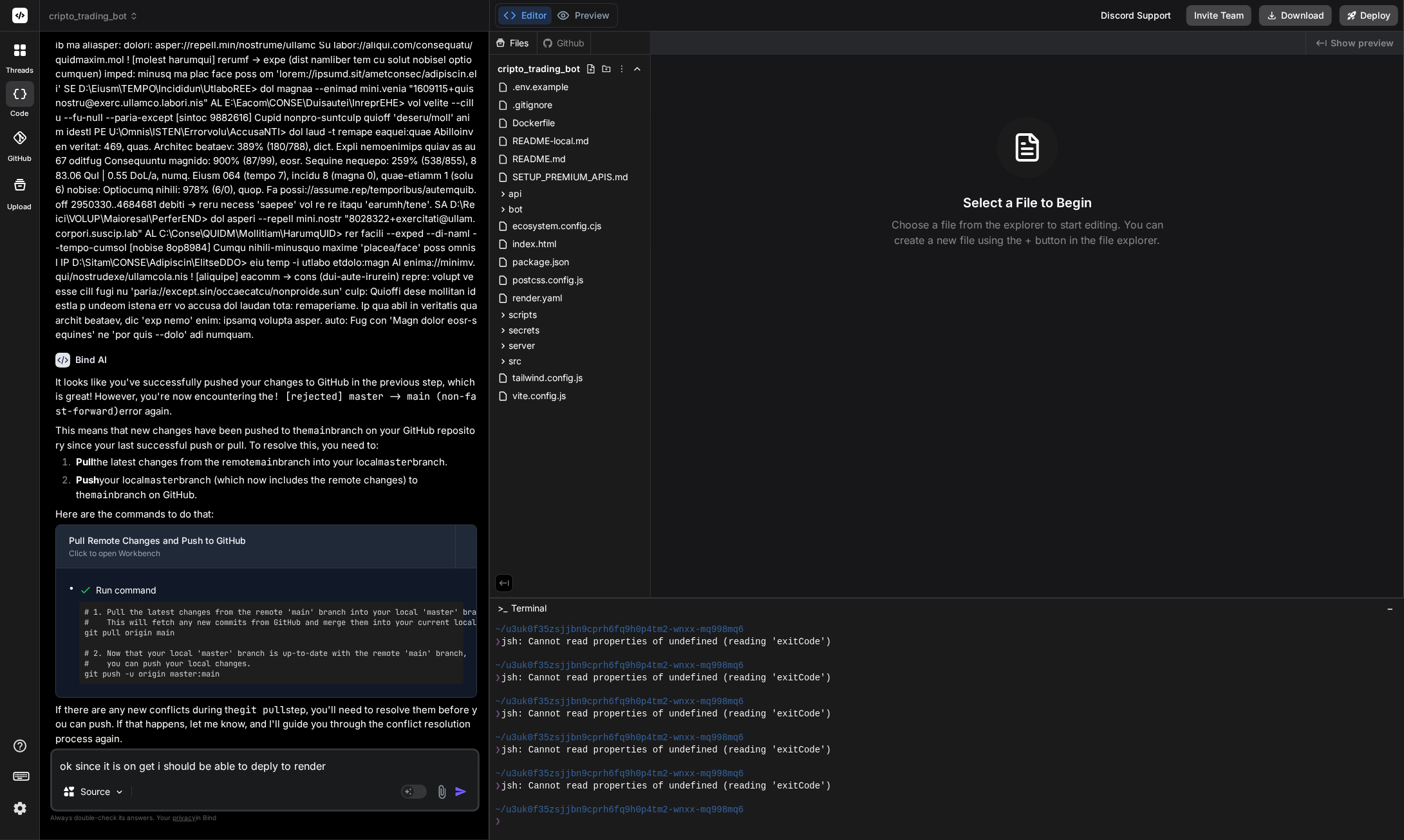
type textarea "ok since it is on get i should be able to deply to render"
type textarea "x"
type textarea "ok since it is on get i should be able to deply to render n"
type textarea "x"
type textarea "ok since it is on get i should be able to deply to render no"
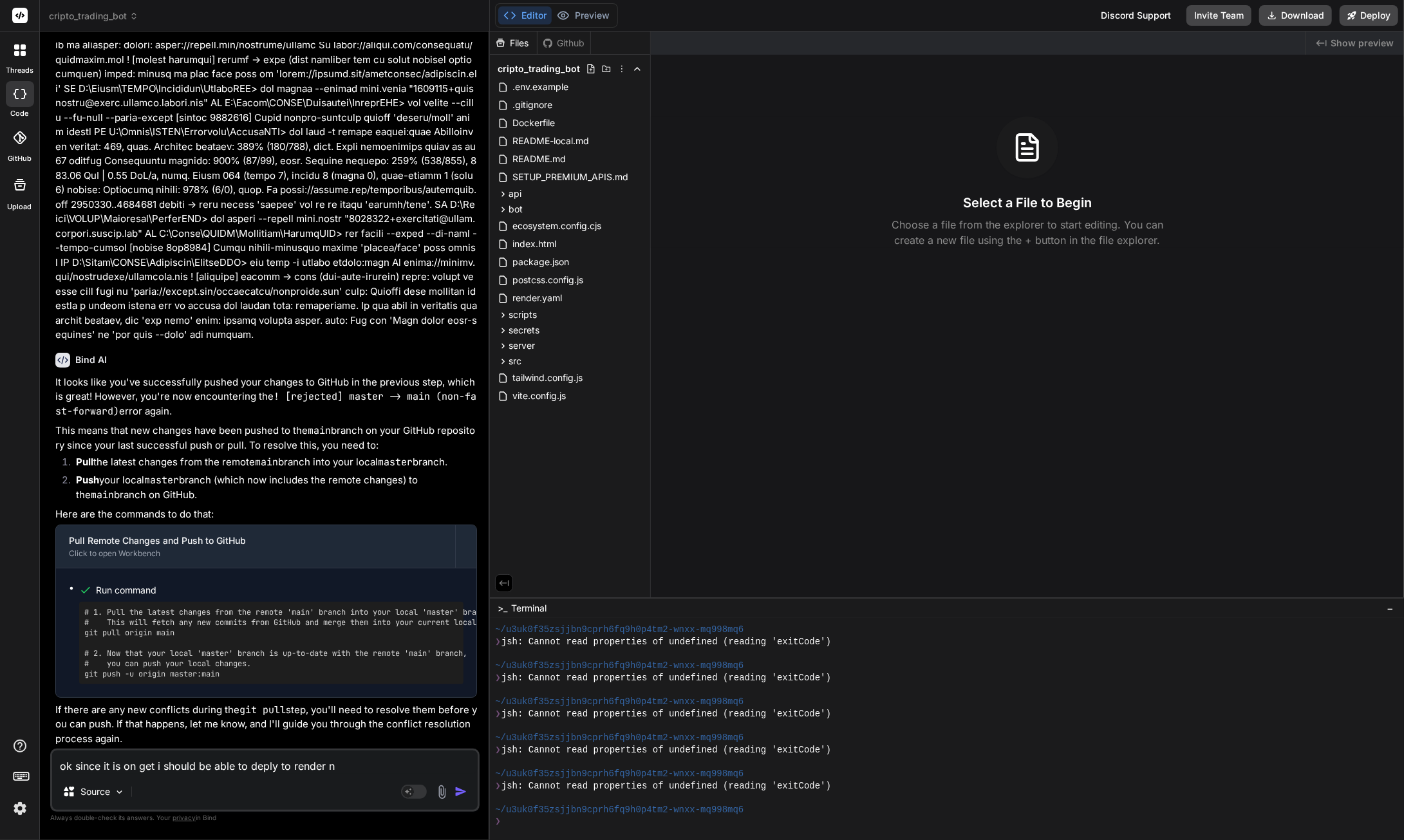
type textarea "x"
type textarea "ok since it is on get i should be able to deply to render now"
type textarea "x"
type textarea "ok since it is on get i should be able to deply to render now"
type textarea "x"
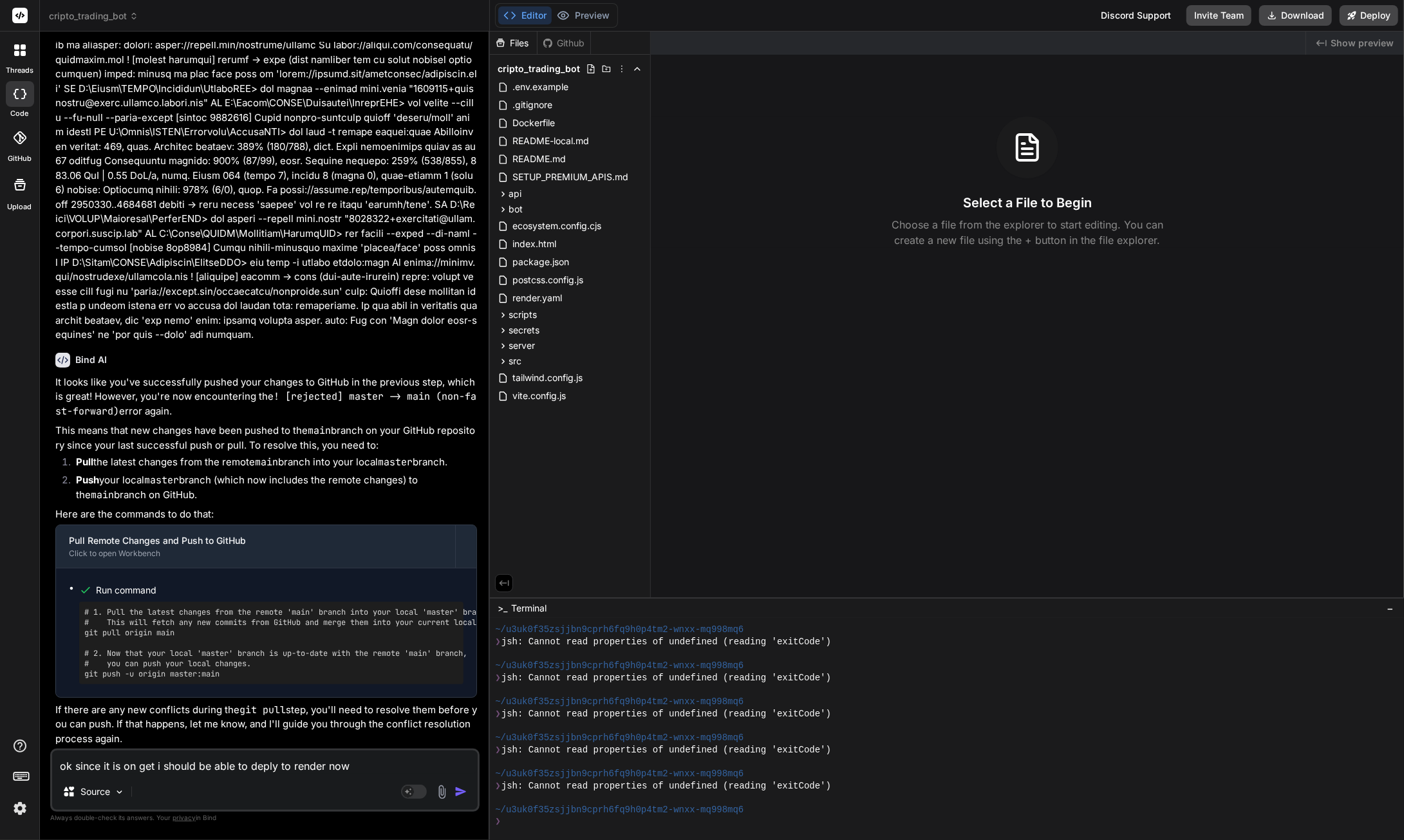
type textarea "ok since it is on get i should be able to deply to render now r"
type textarea "x"
type textarea "ok since it is on get i should be able to deply to render now ri"
type textarea "x"
type textarea "ok since it is on get i should be able to deply to render now rig"
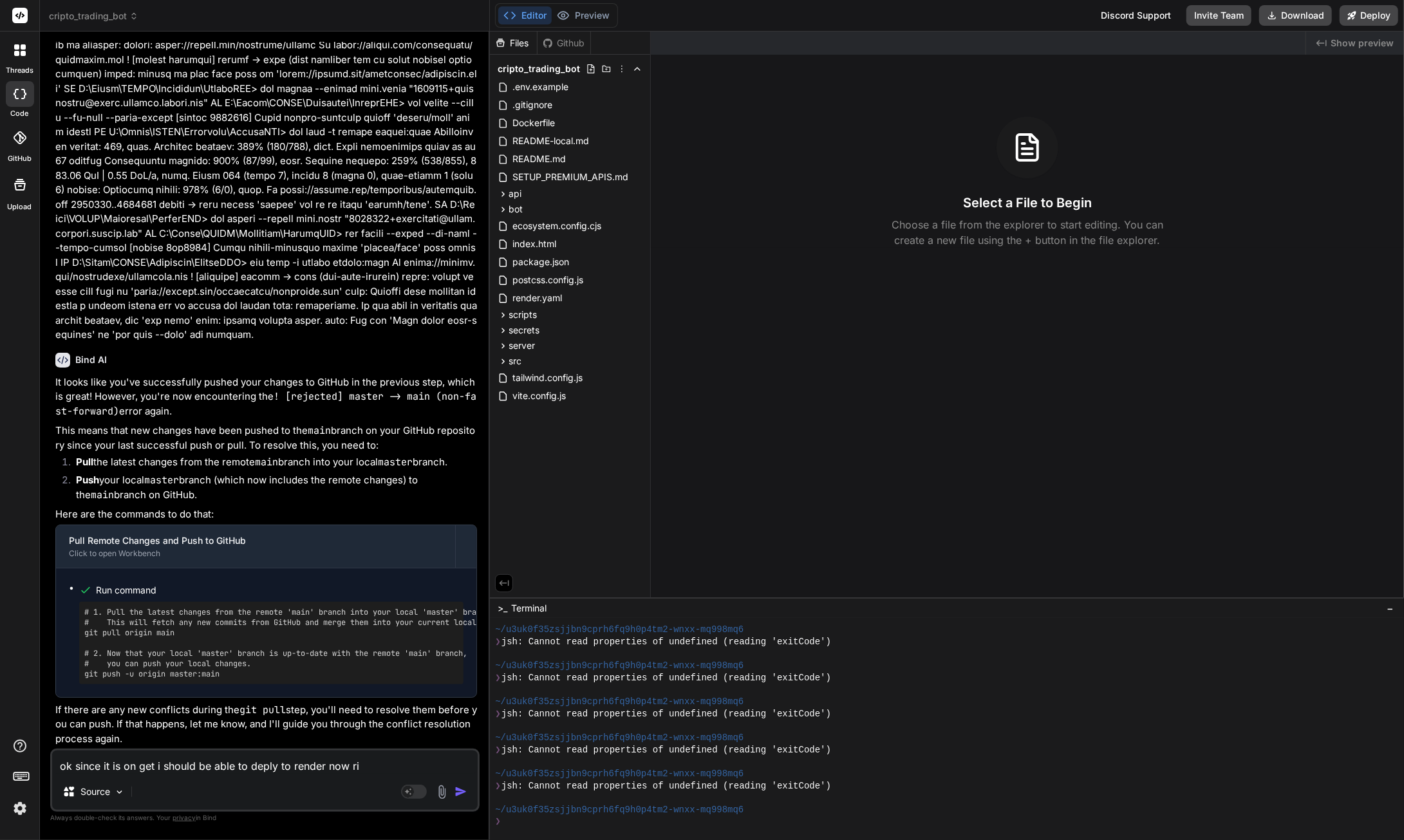
type textarea "x"
type textarea "ok since it is on get i should be able to deply to render now righ"
type textarea "x"
type textarea "ok since it is on get i should be able to deply to render now right"
type textarea "x"
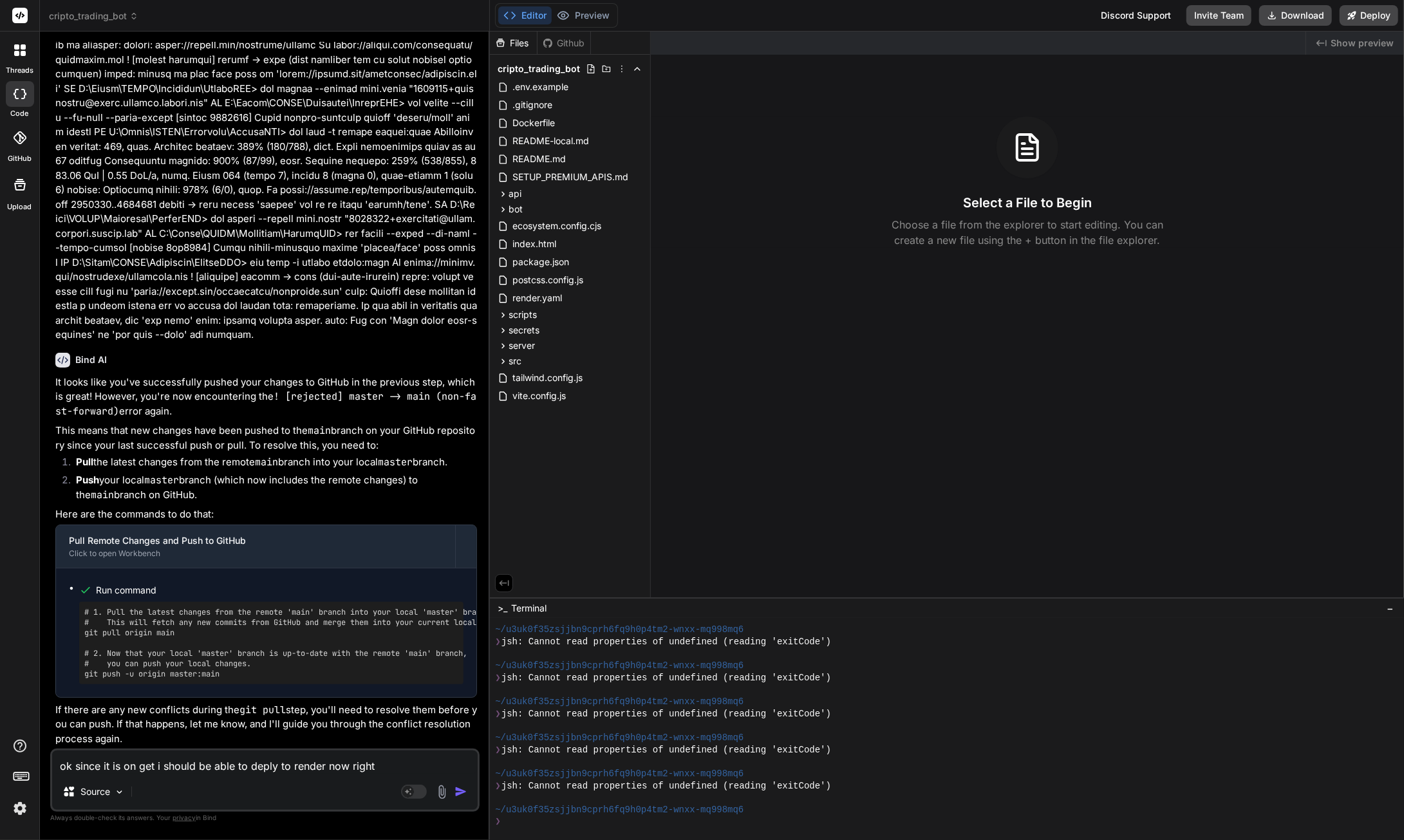
type textarea "ok since it is on get i should be able to deply to render now right?"
type textarea "x"
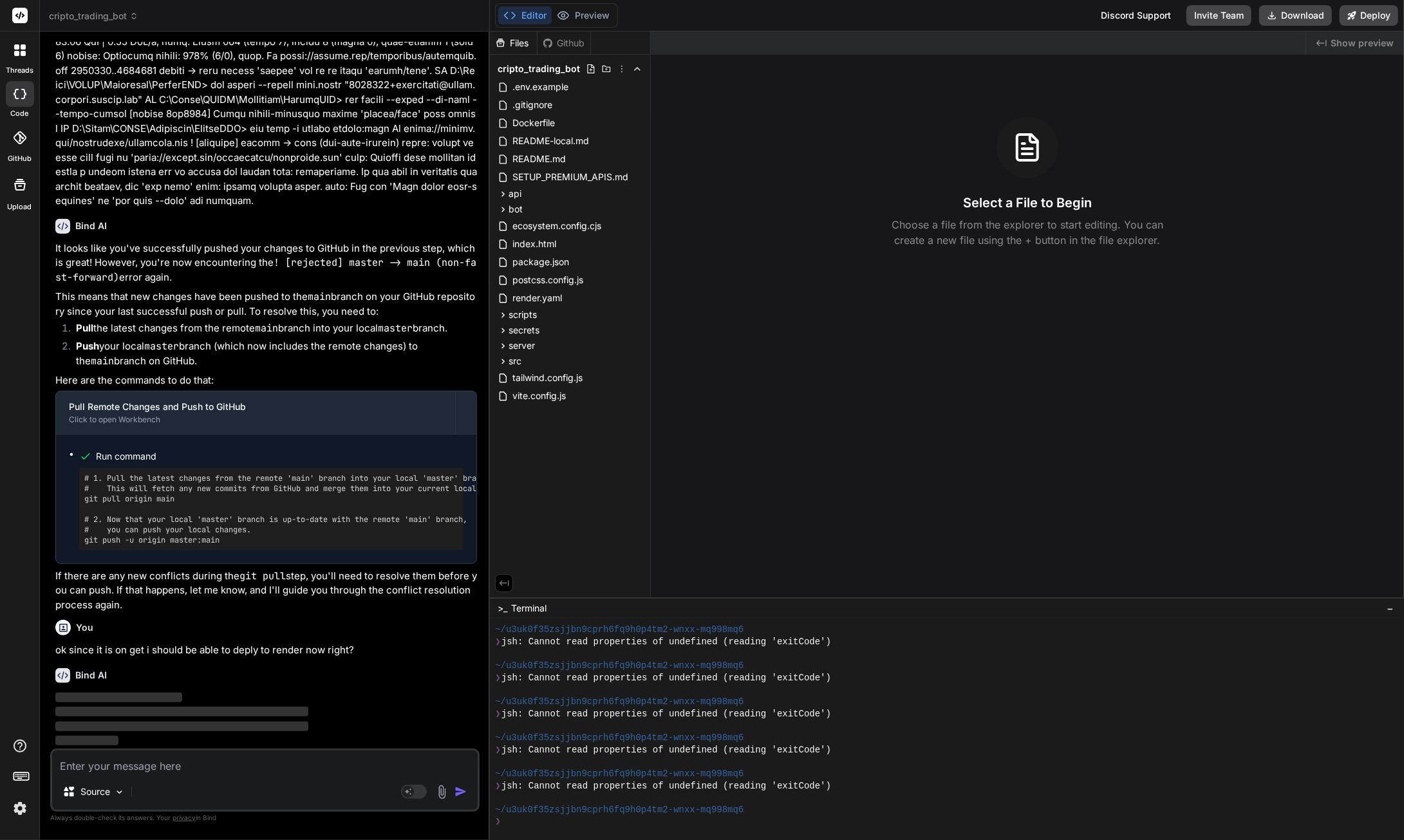
scroll to position [10334, 0]
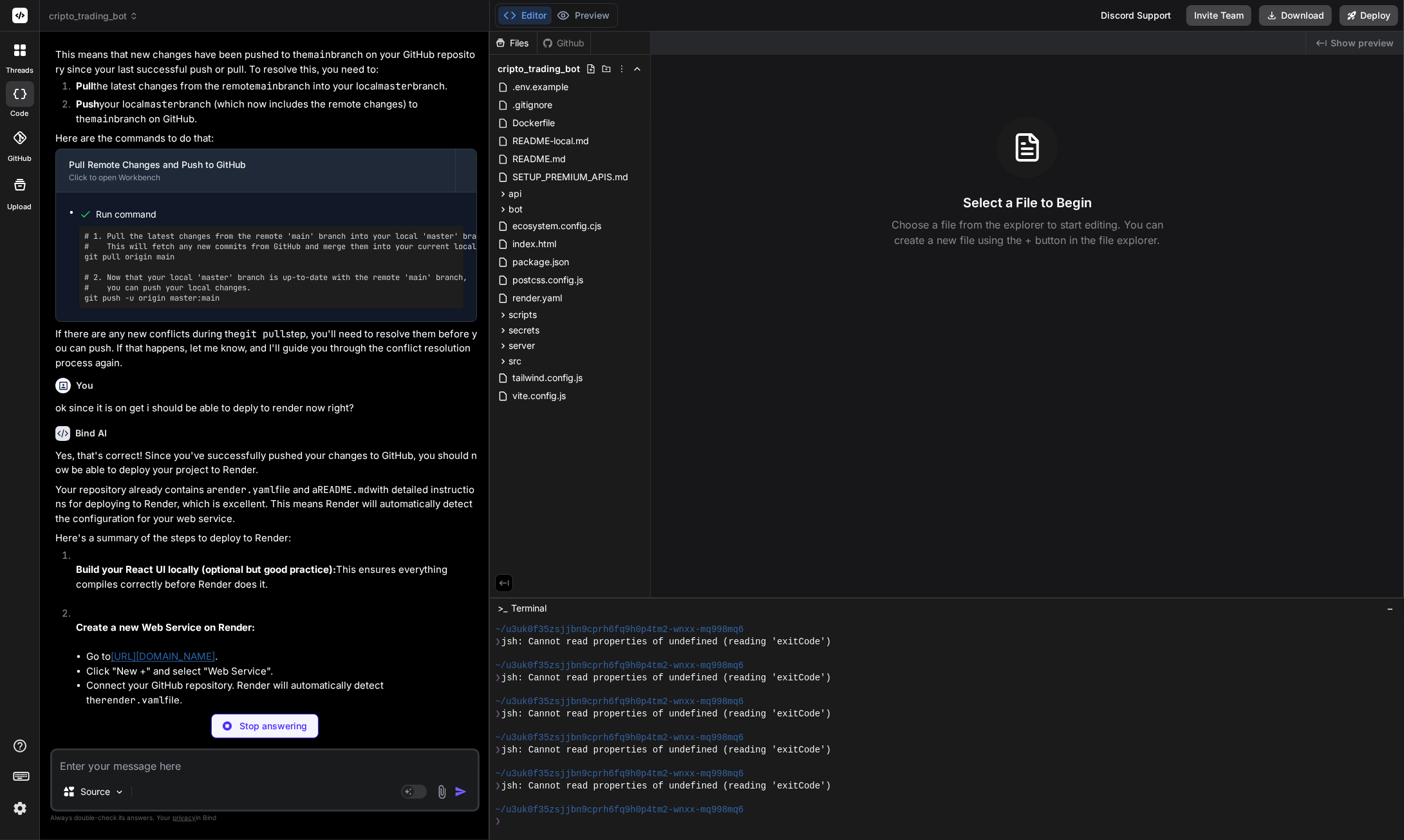
type textarea "x"
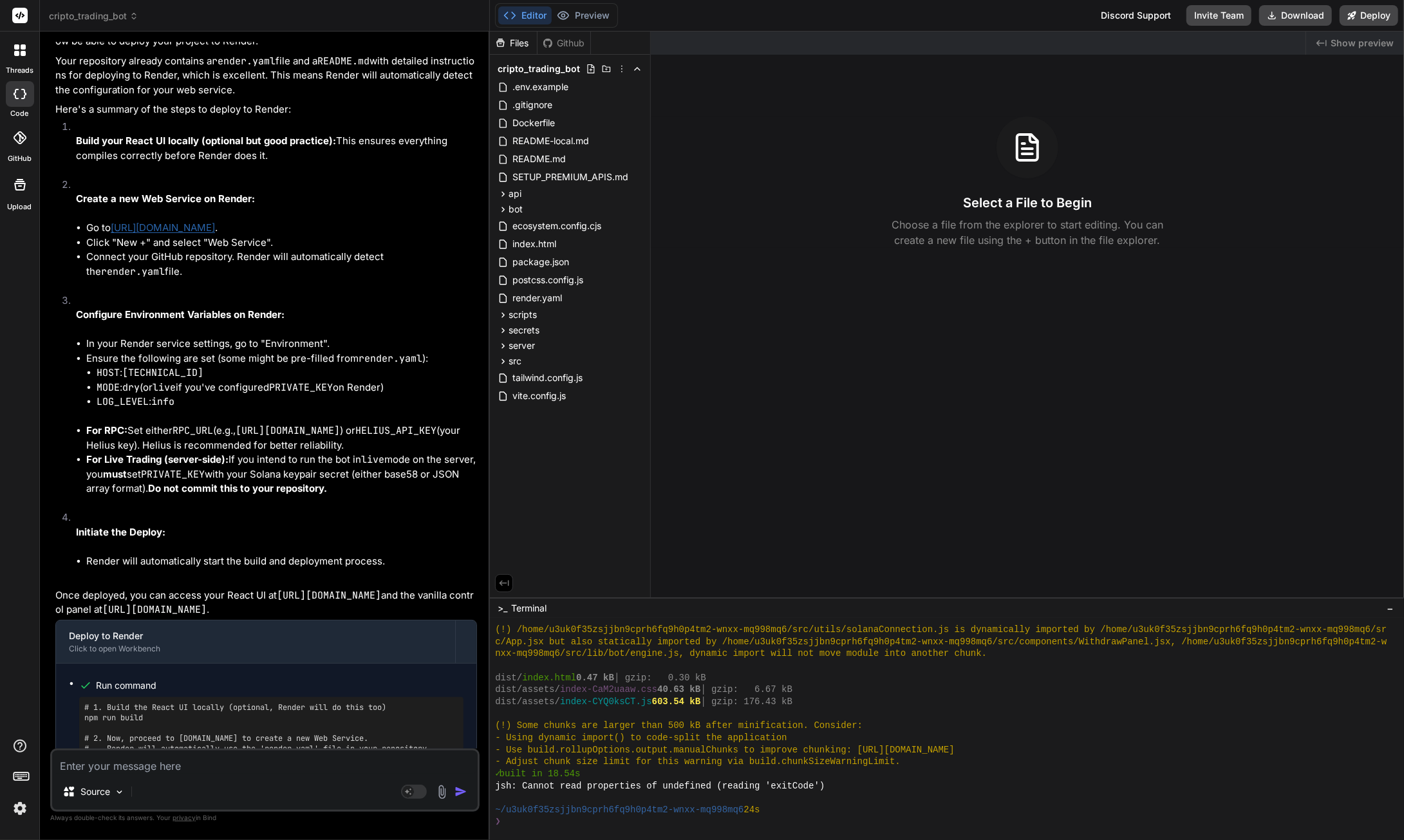
scroll to position [10849, 0]
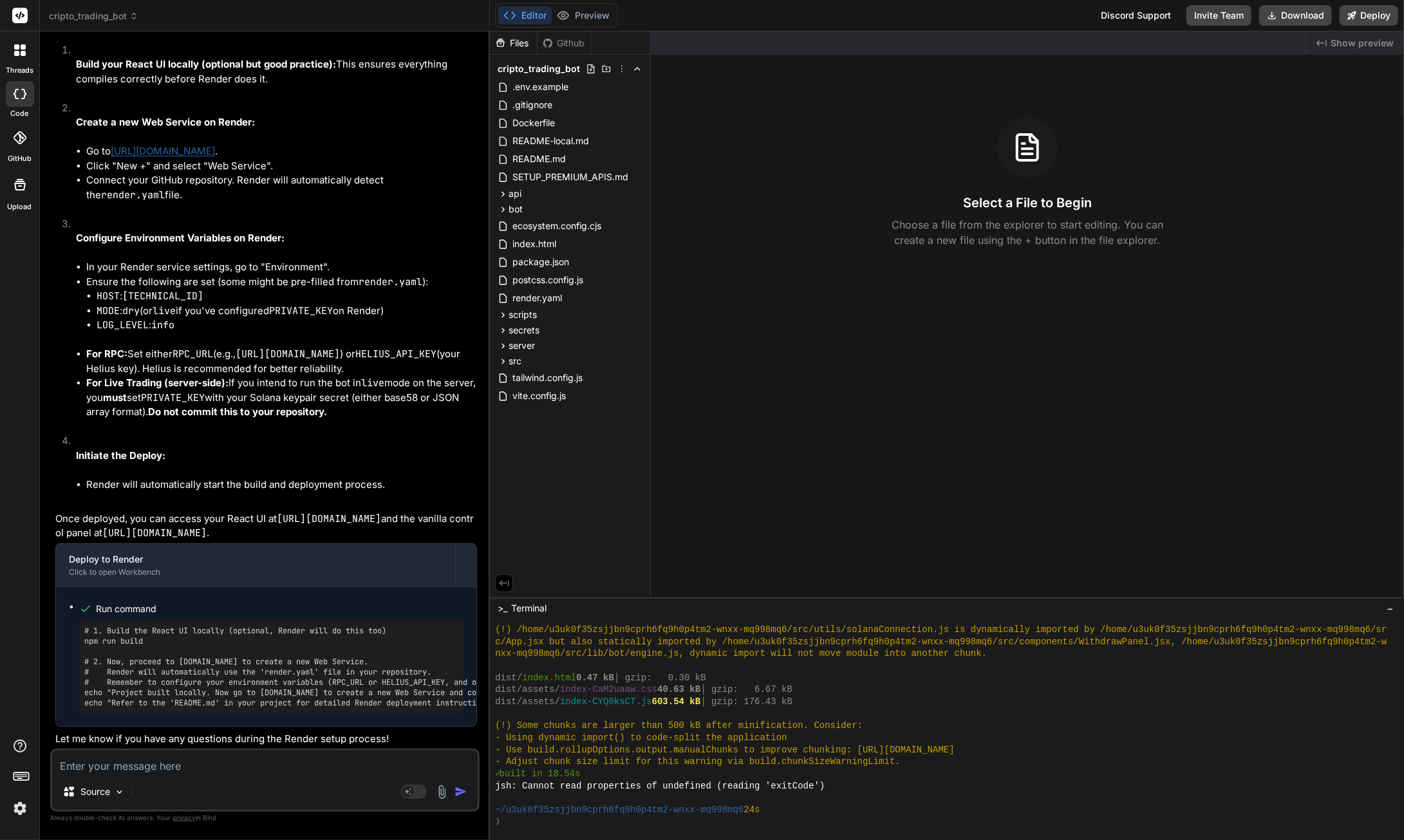
click at [148, 762] on textarea at bounding box center [265, 762] width 426 height 23
paste textarea "Root DirectoryOptional If set, Render runs commands from this directory instead…"
type textarea "Root DirectoryOptional If set, Render runs commands from this directory instead…"
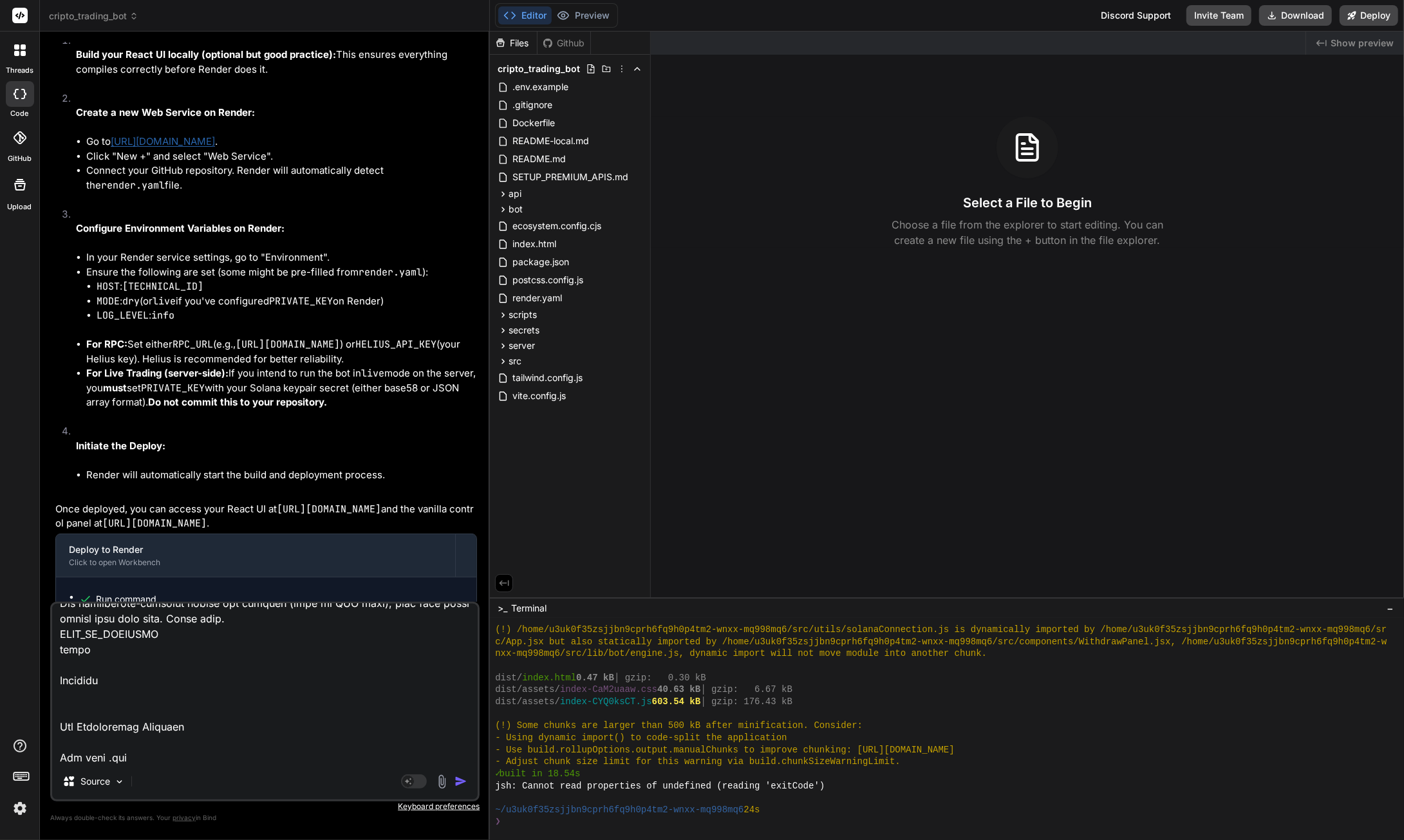
type textarea "x"
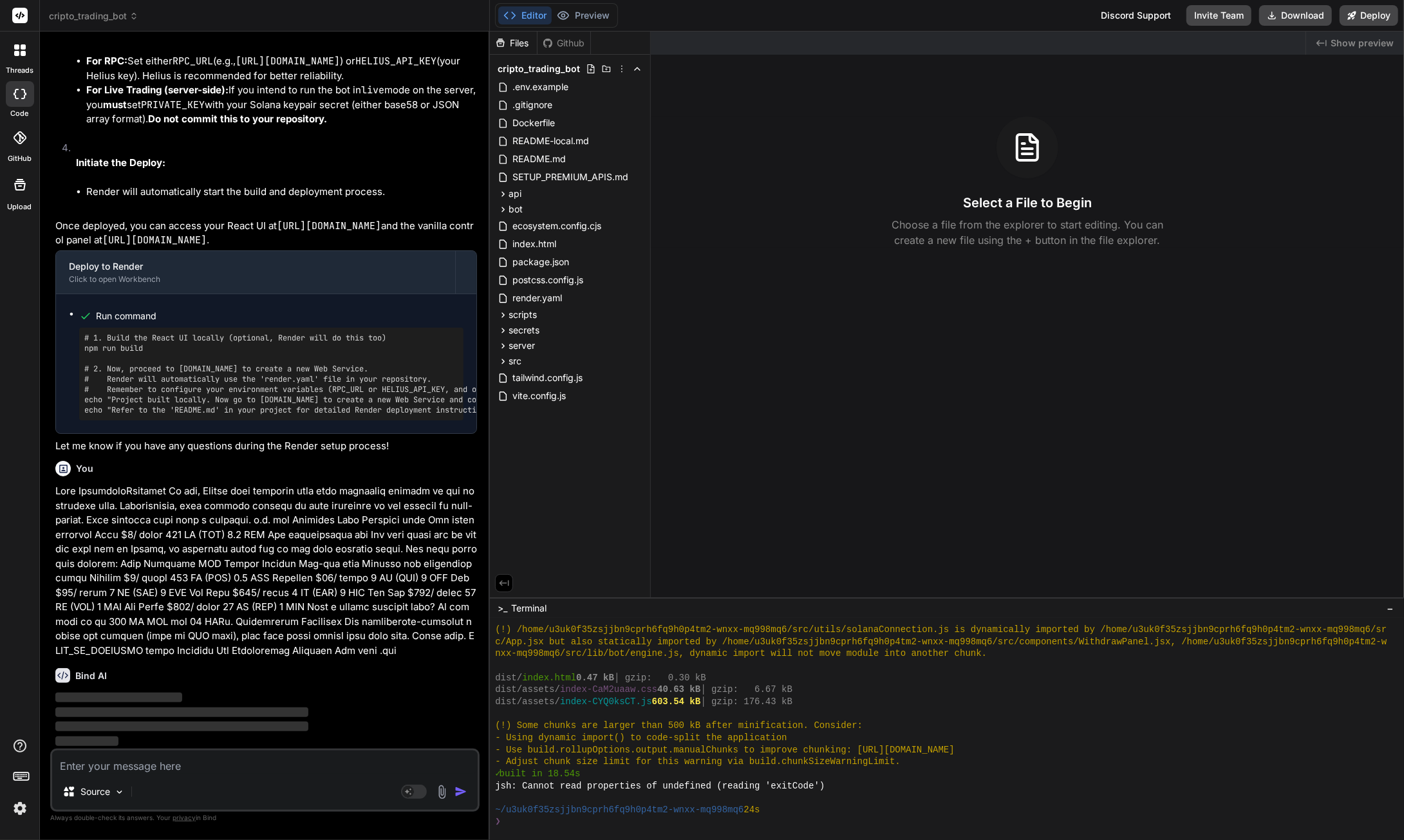
scroll to position [11379, 0]
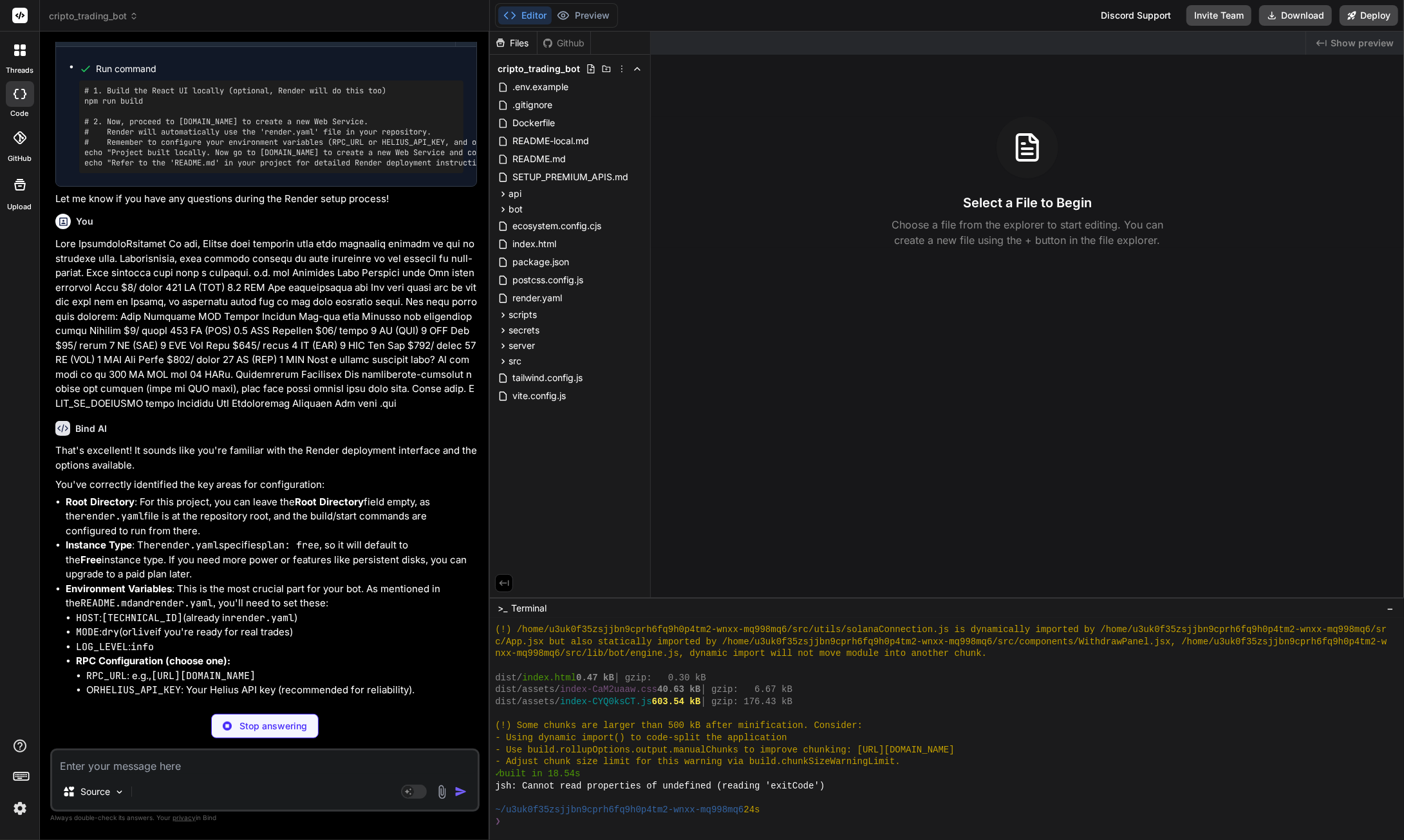
type textarea "x"
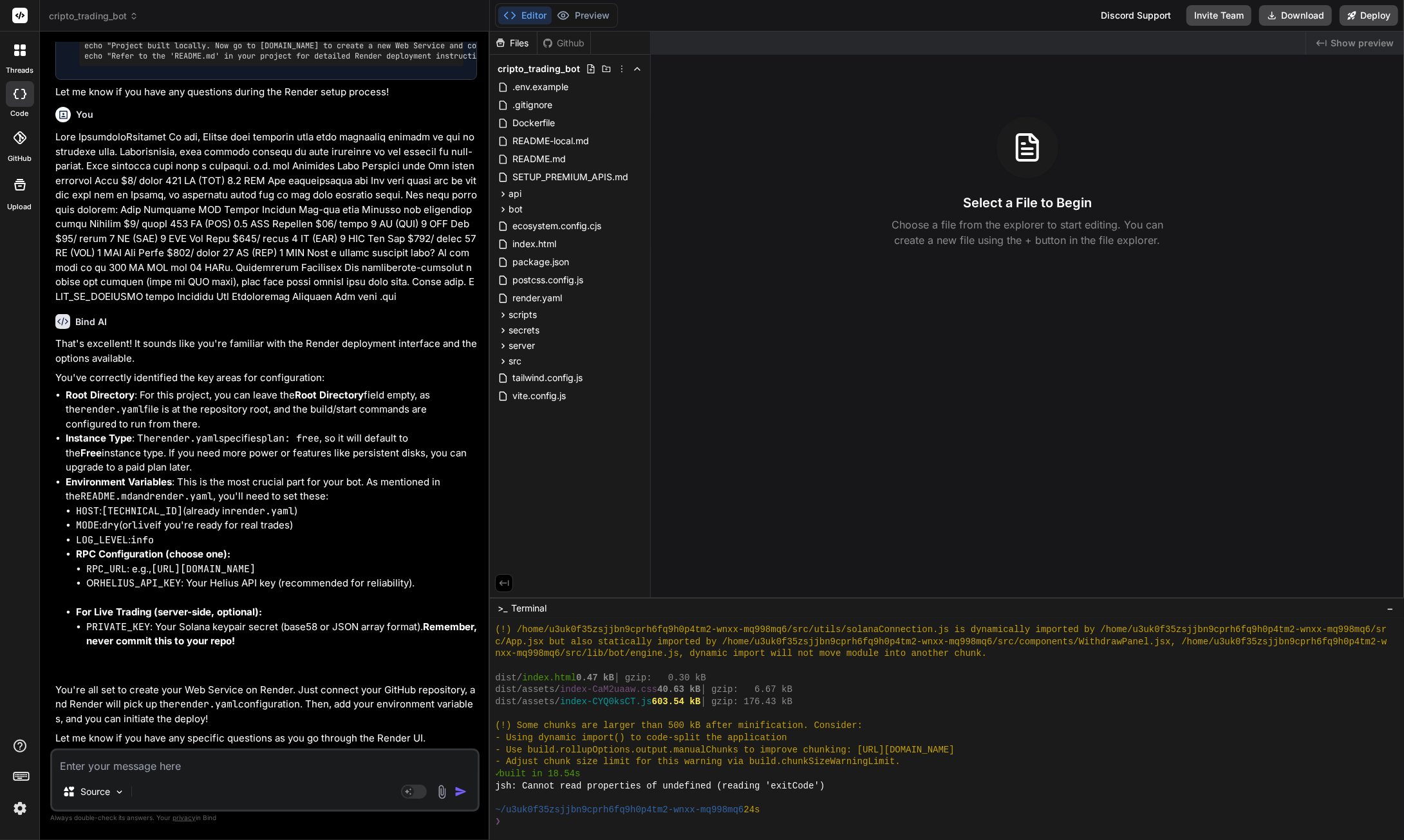
scroll to position [11701, 0]
drag, startPoint x: 144, startPoint y: 542, endPoint x: 104, endPoint y: 548, distance: 40.4
click at [104, 518] on code "[TECHNICAL_ID]" at bounding box center [142, 511] width 81 height 13
copy code "[TECHNICAL_ID]"
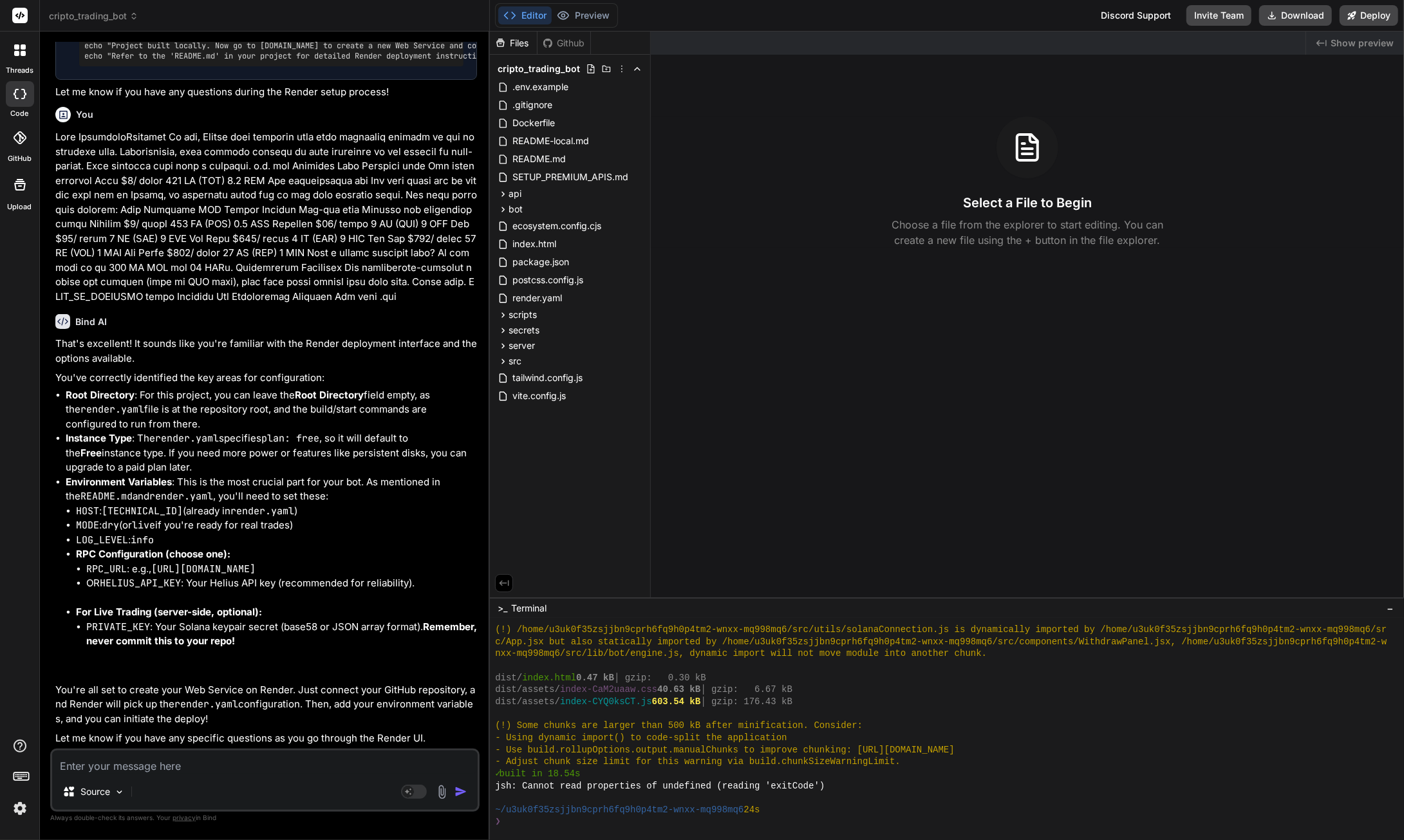
click at [257, 765] on textarea at bounding box center [265, 762] width 426 height 23
paste textarea "It looks like you're using Docker, so we’ve autofilled some fields accordingly.…"
type textarea "It looks like you're using Docker, so we’ve autofilled some fields accordingly.…"
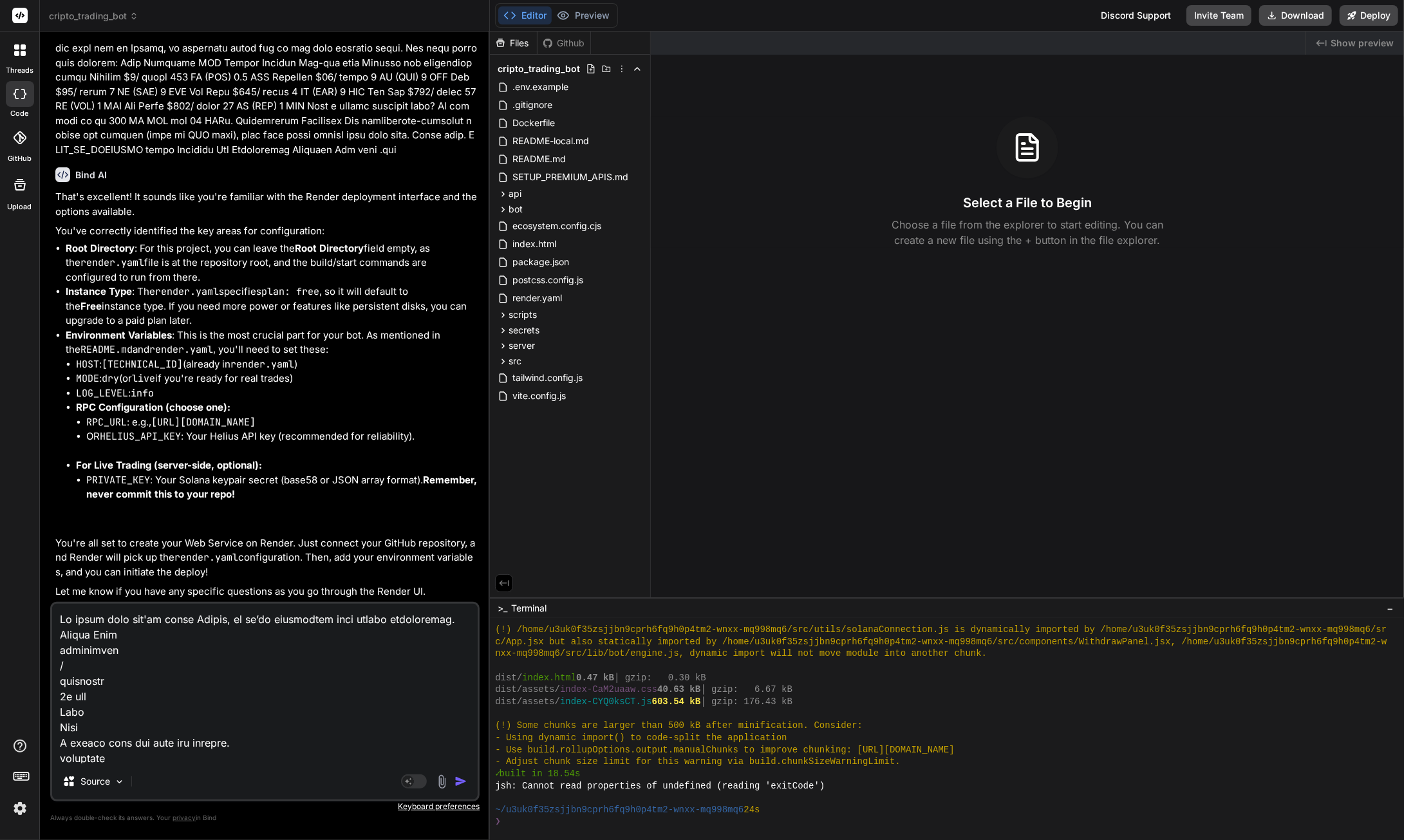
scroll to position [1360, 0]
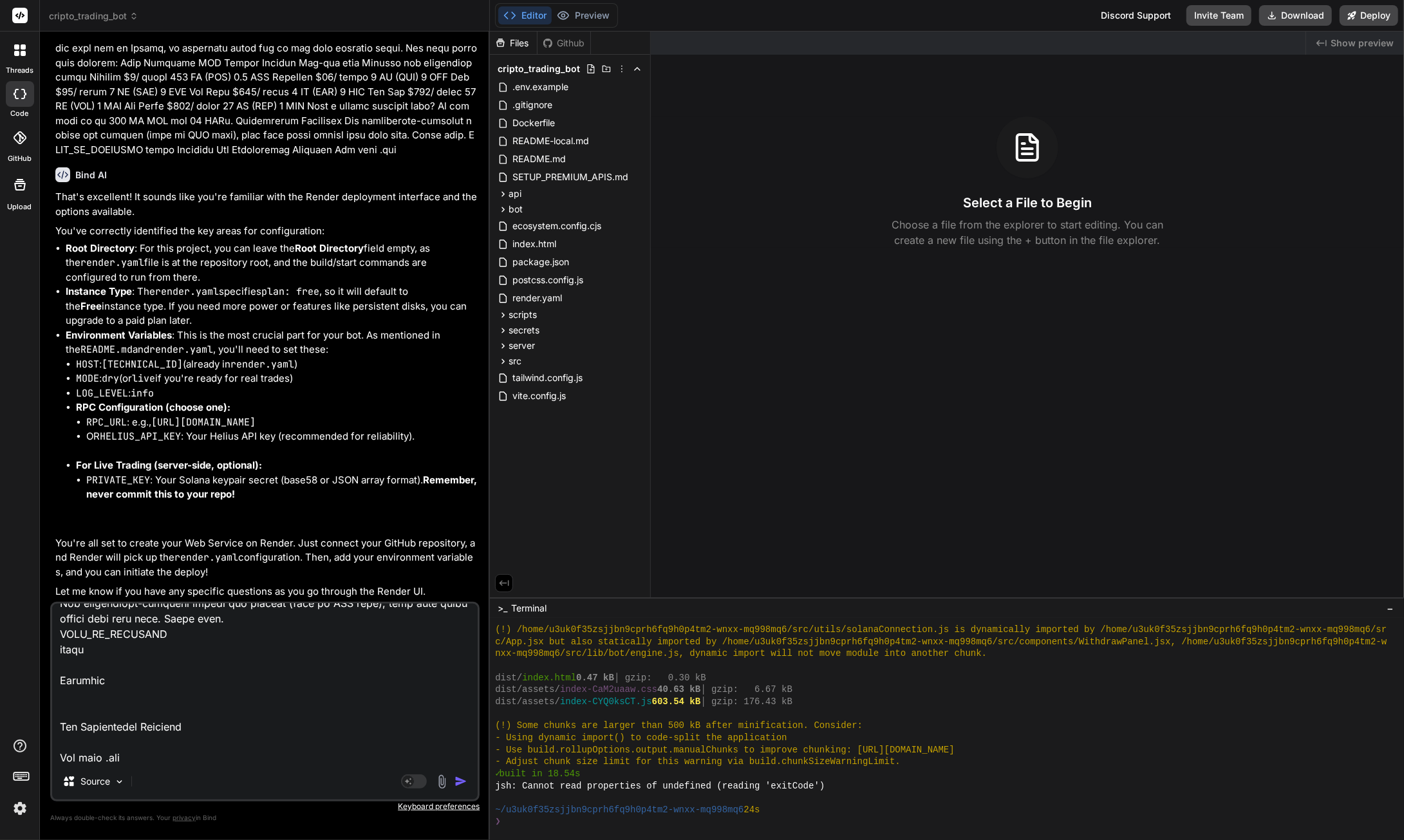
type textarea "x"
type textarea "It looks like you're using Docker, so we’ve autofilled some fields accordingly.…"
type textarea "x"
type textarea "It looks like you're using Docker, so we’ve autofilled some fields accordingly.…"
type textarea "x"
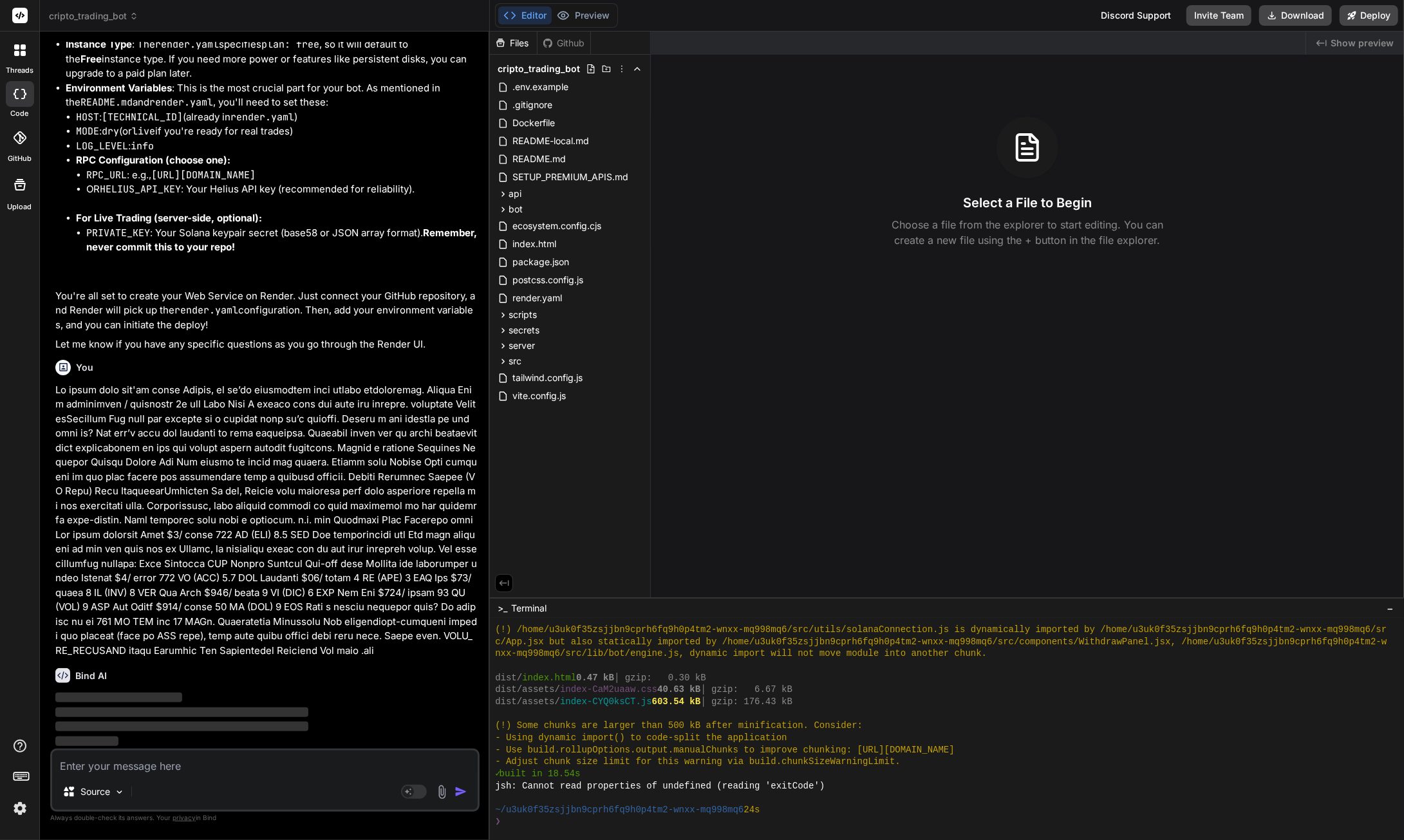
scroll to position [12132, 0]
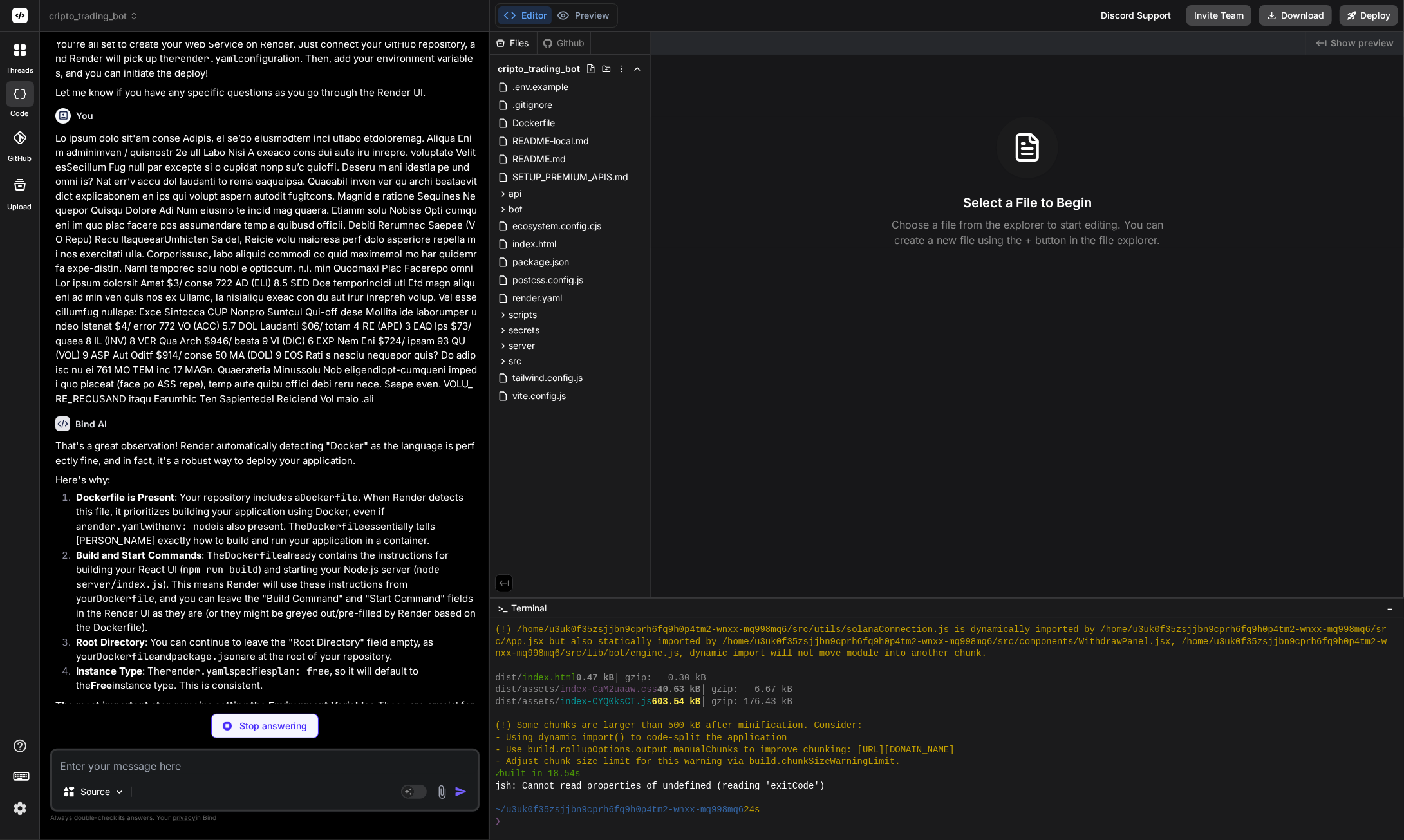
type textarea "x"
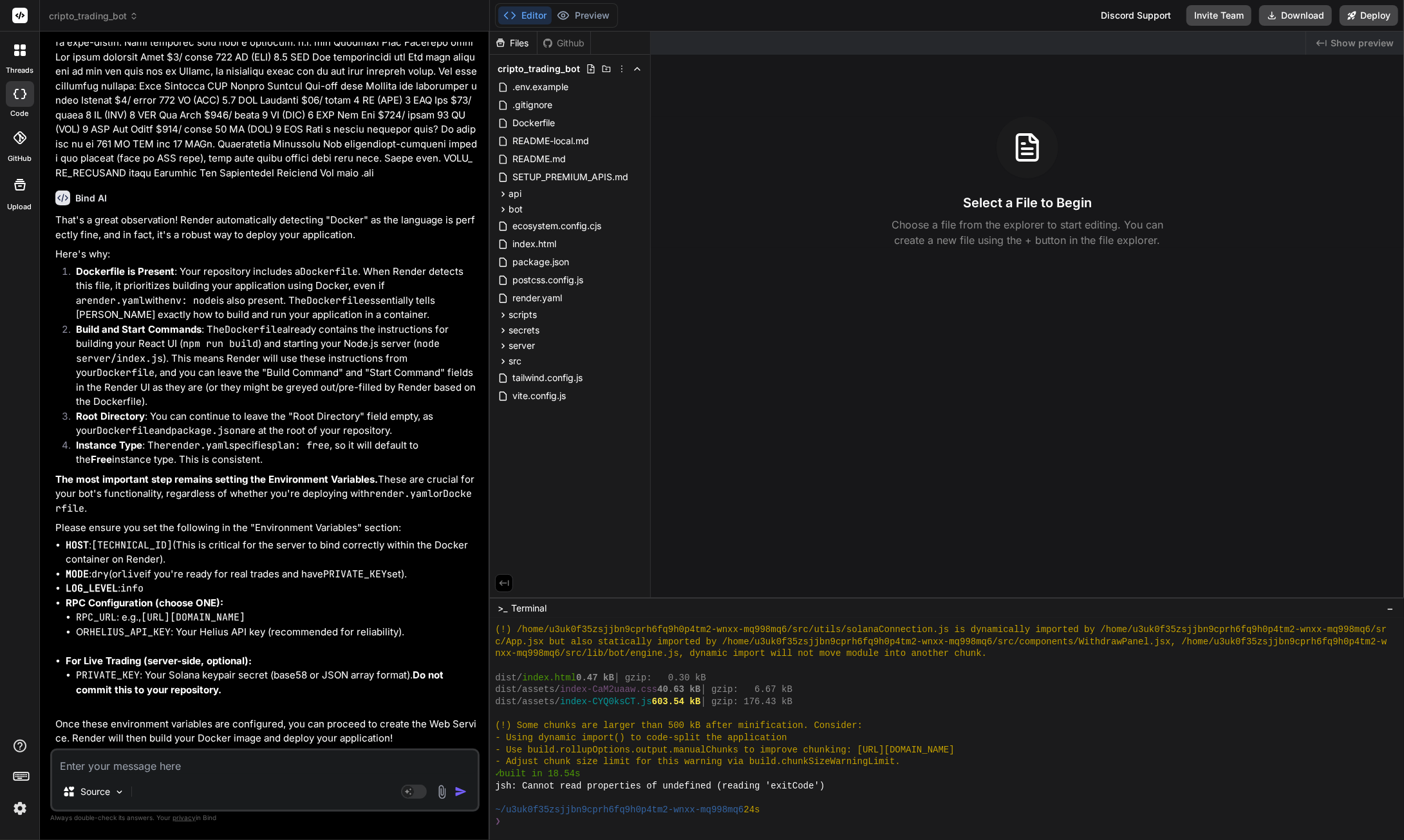
scroll to position [12582, 0]
click at [131, 764] on textarea at bounding box center [265, 762] width 426 height 23
type textarea "s"
type textarea "x"
type textarea "so"
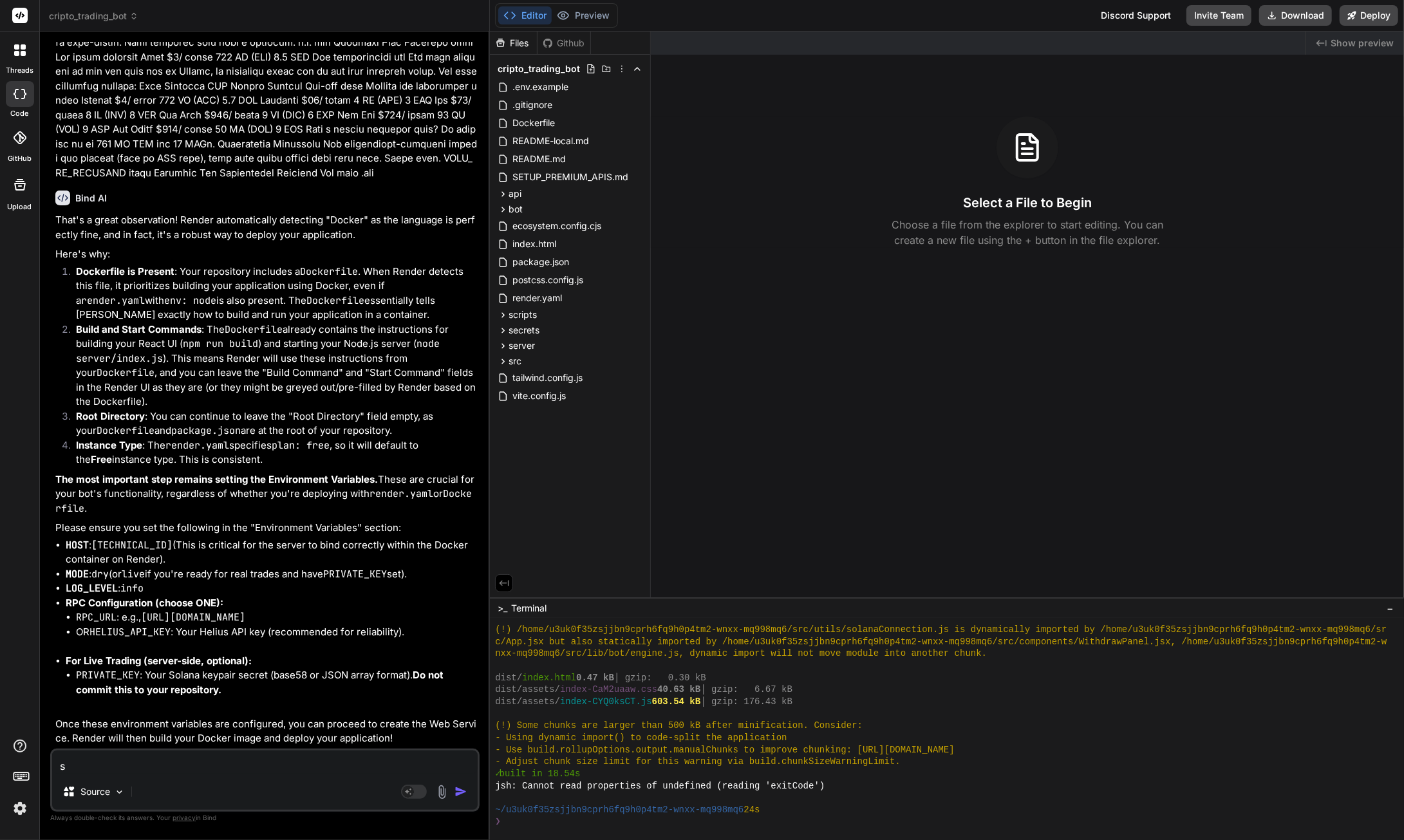
type textarea "x"
type textarea "so"
type textarea "x"
type textarea "so i"
type textarea "x"
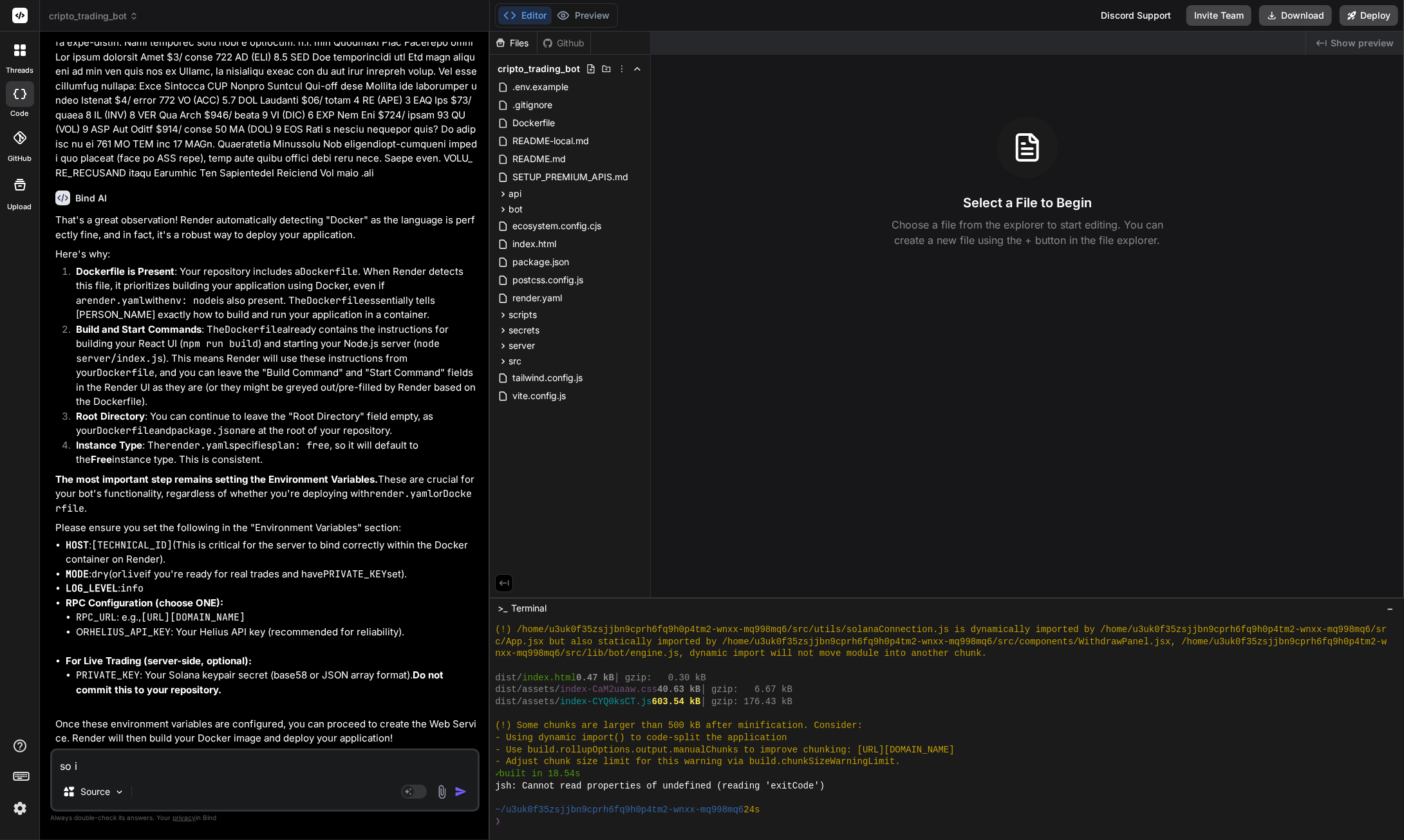
type textarea "so i"
type textarea "x"
type textarea "so i p"
type textarea "x"
type textarea "so i pu"
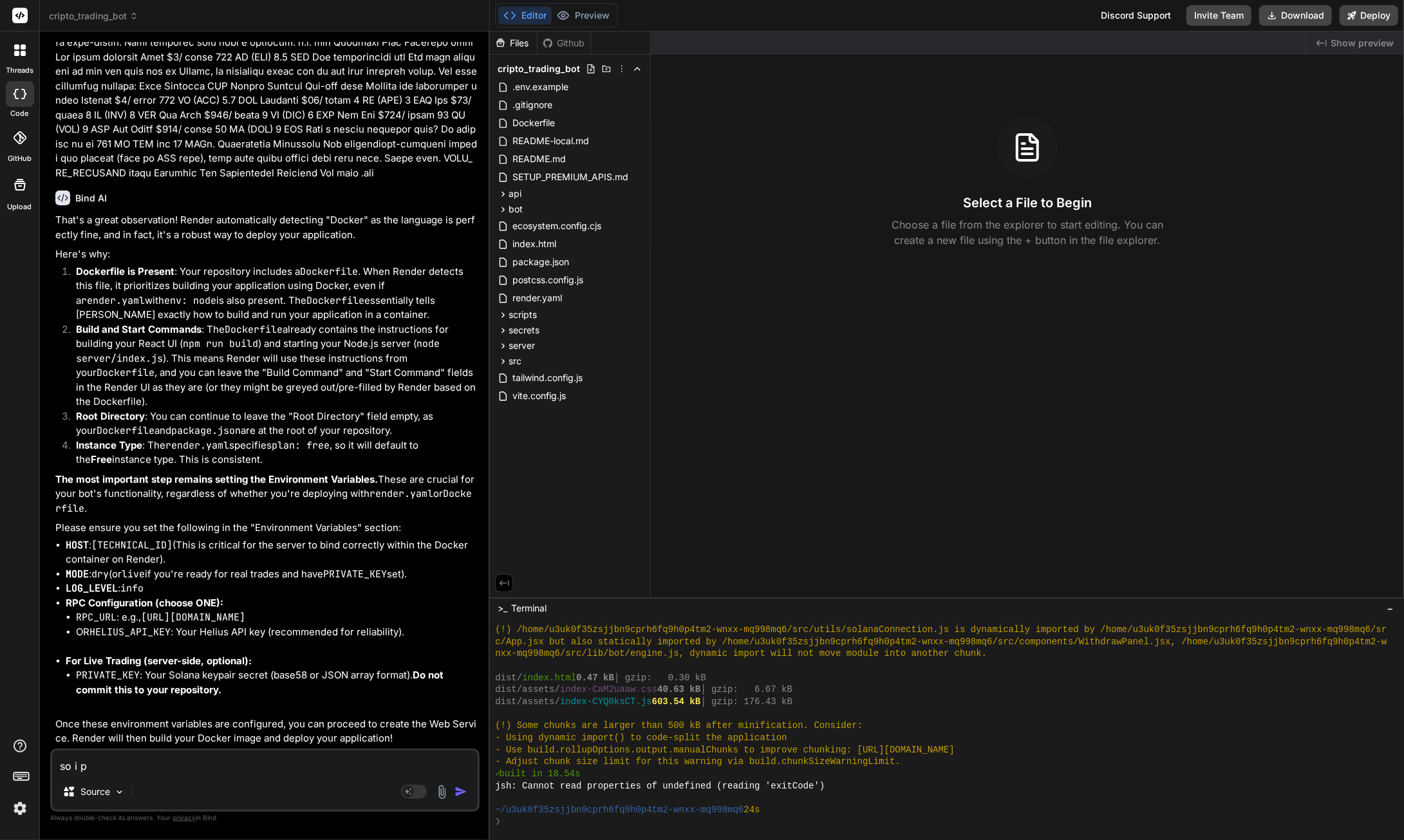
type textarea "x"
type textarea "so i put"
type textarea "x"
type textarea "so i put"
type textarea "x"
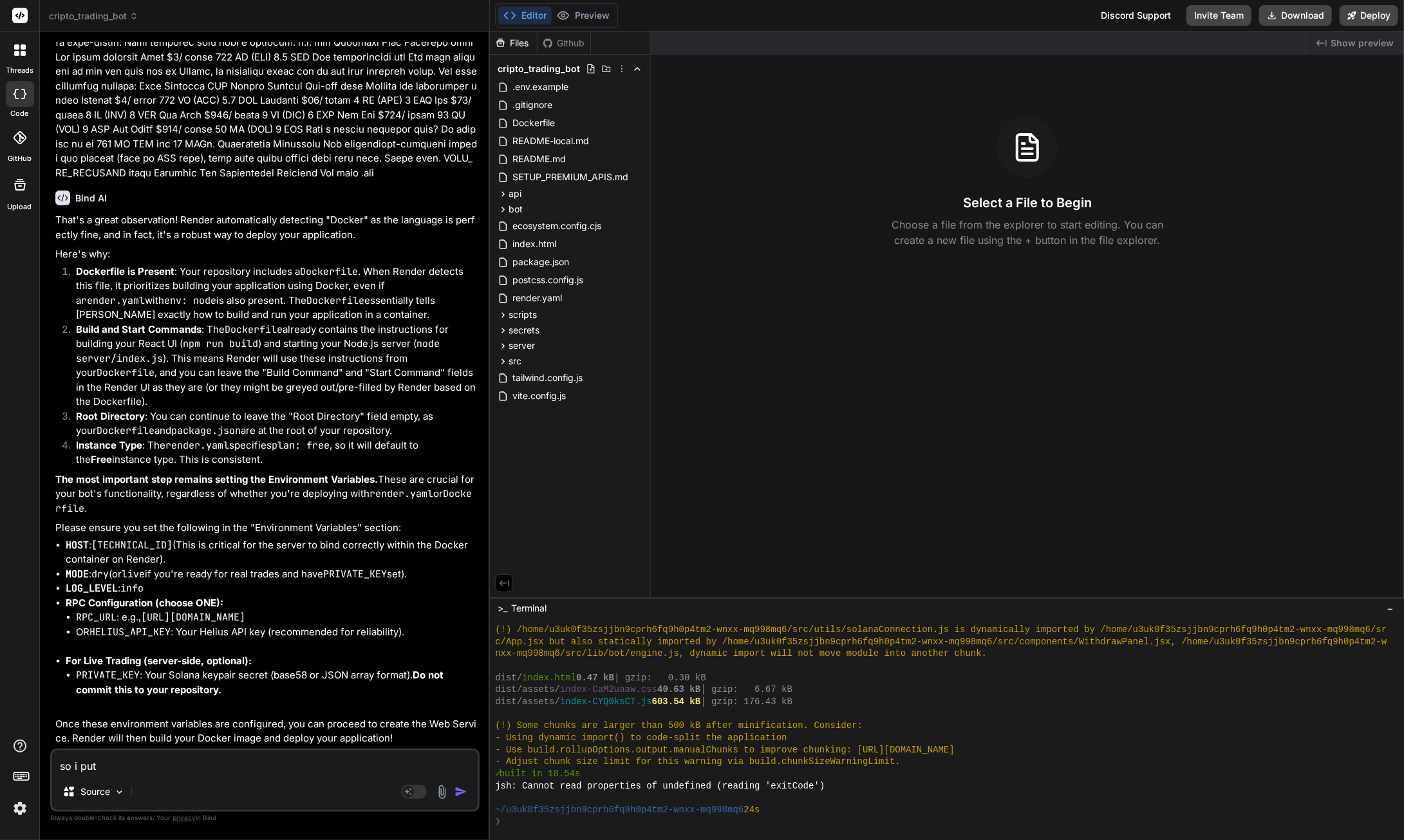
type textarea "so i put h"
type textarea "x"
type textarea "so i put ho"
type textarea "x"
type textarea "so i put hos"
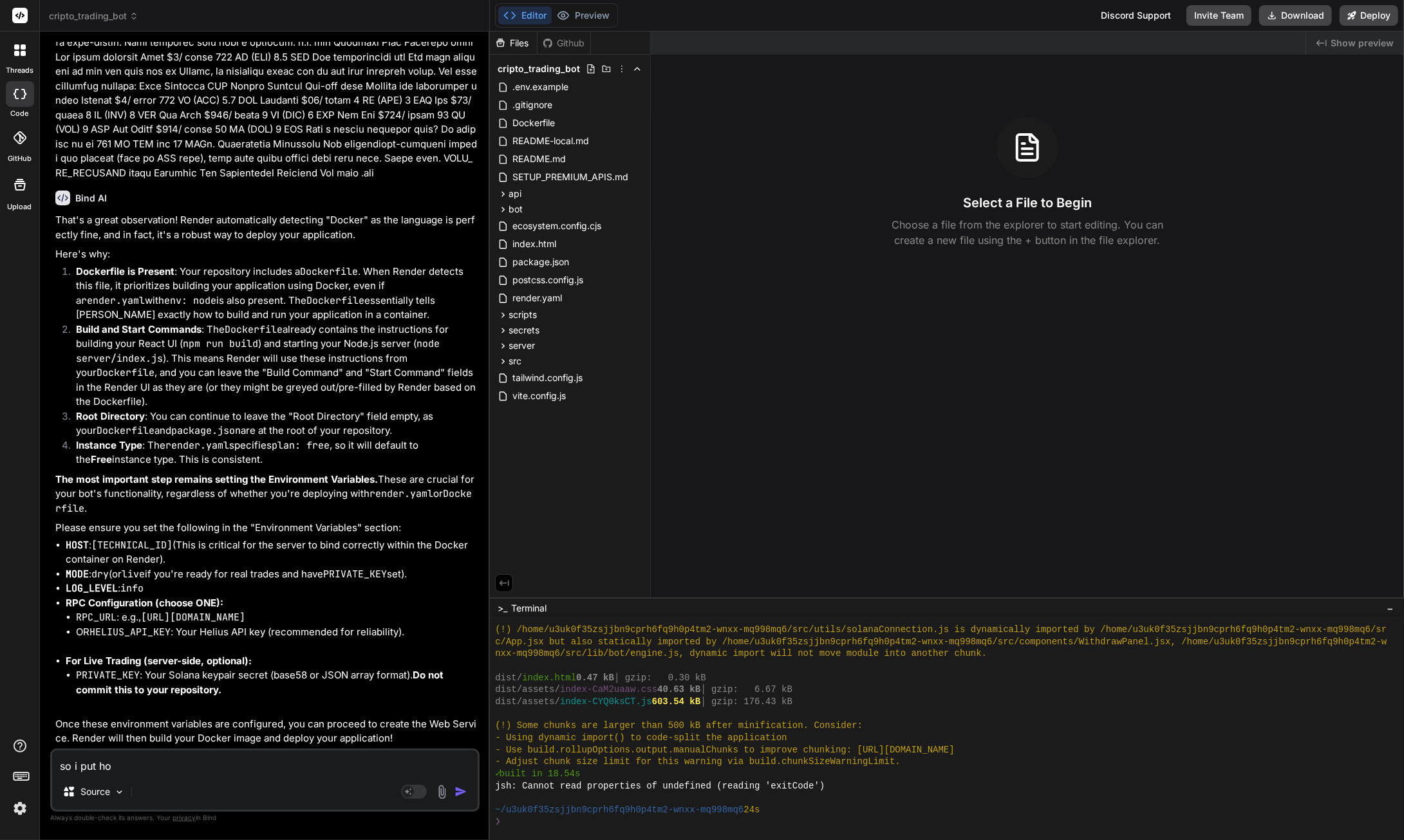
type textarea "x"
type textarea "so i put host"
type textarea "x"
type textarea "so i put host"
type textarea "x"
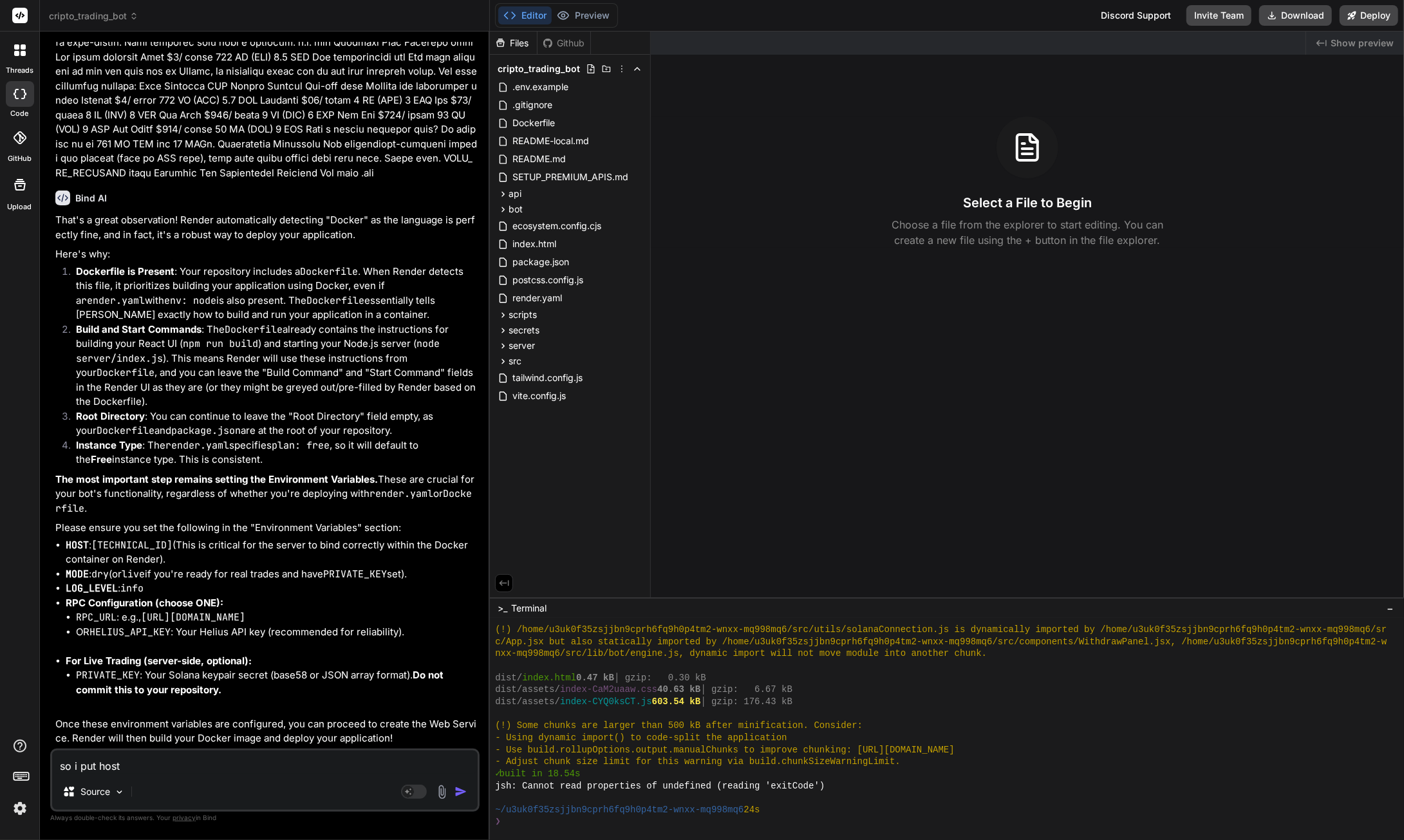
type textarea "so i put host a"
type textarea "x"
type textarea "so i put host an"
type textarea "x"
type textarea "so i put host and"
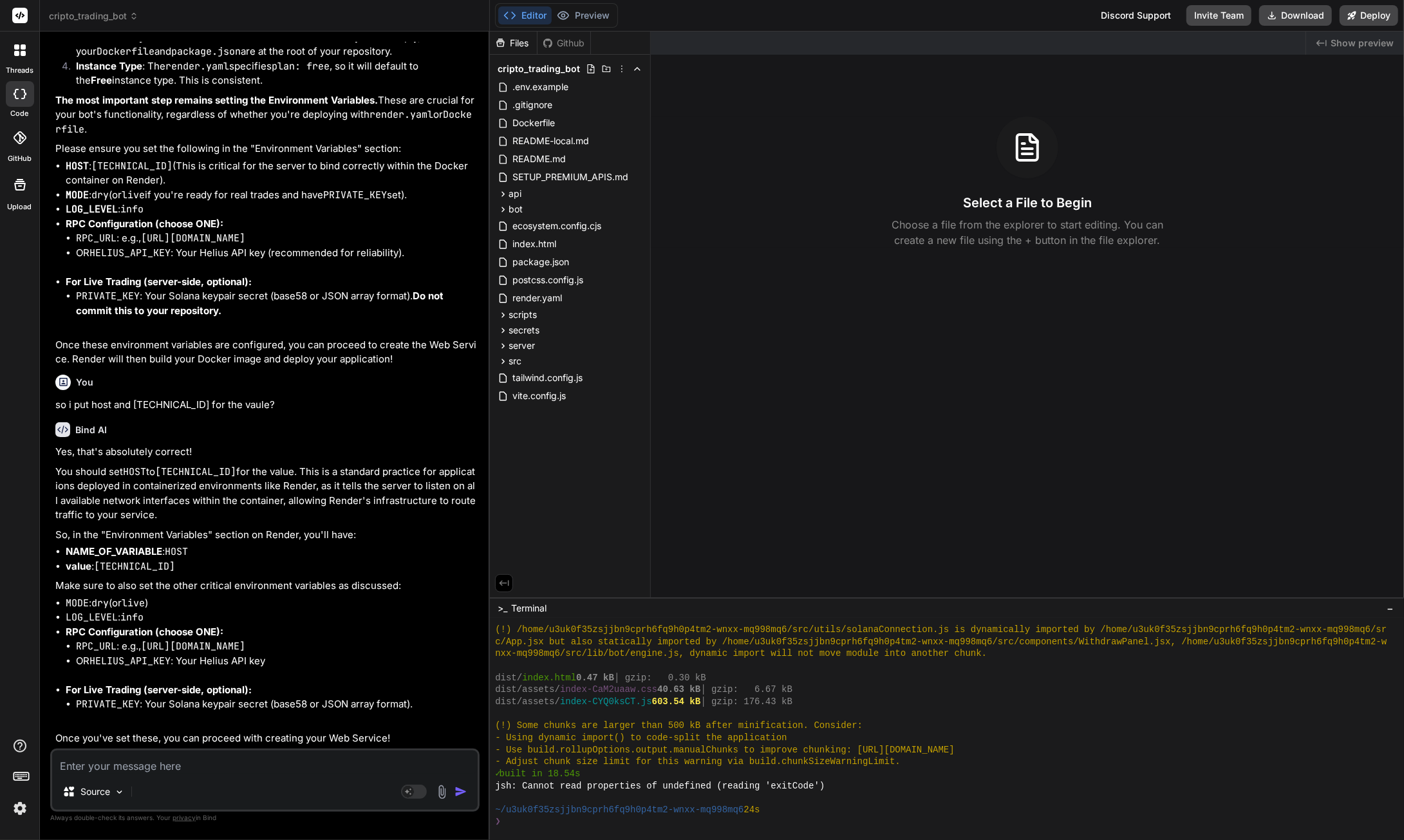
scroll to position [12943, 0]
drag, startPoint x: 91, startPoint y: 248, endPoint x: 66, endPoint y: 245, distance: 25.2
click at [66, 203] on li "MODE : dry (or live if you're ready for real trades and have PRIVATE_KEY set)." at bounding box center [272, 195] width 411 height 15
drag, startPoint x: 66, startPoint y: 272, endPoint x: 152, endPoint y: 272, distance: 86.0
click at [152, 230] on strong "RPC Configuration (choose ONE):" at bounding box center [144, 223] width 157 height 12
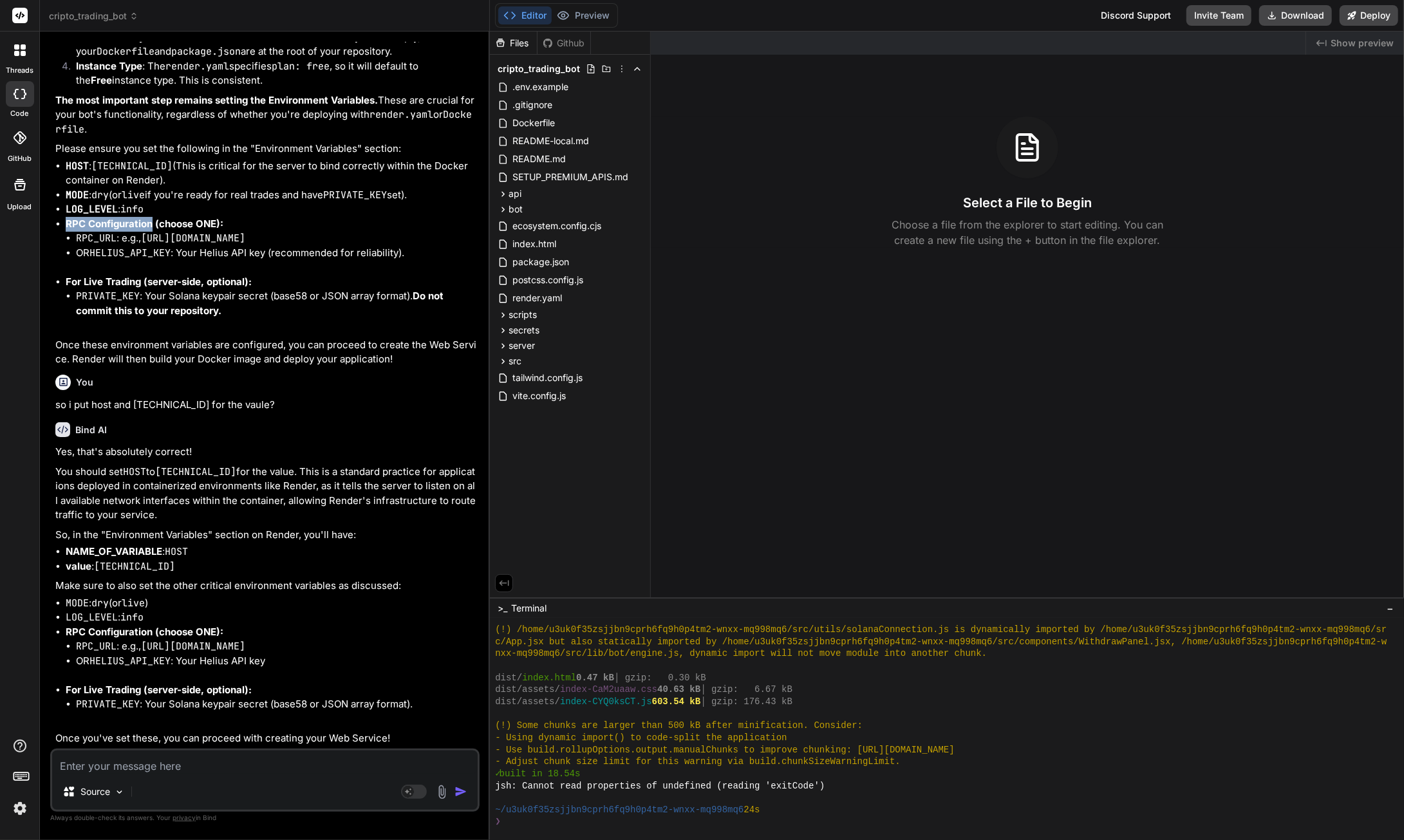
scroll to position [12999, 0]
click at [215, 771] on textarea at bounding box center [265, 762] width 426 height 23
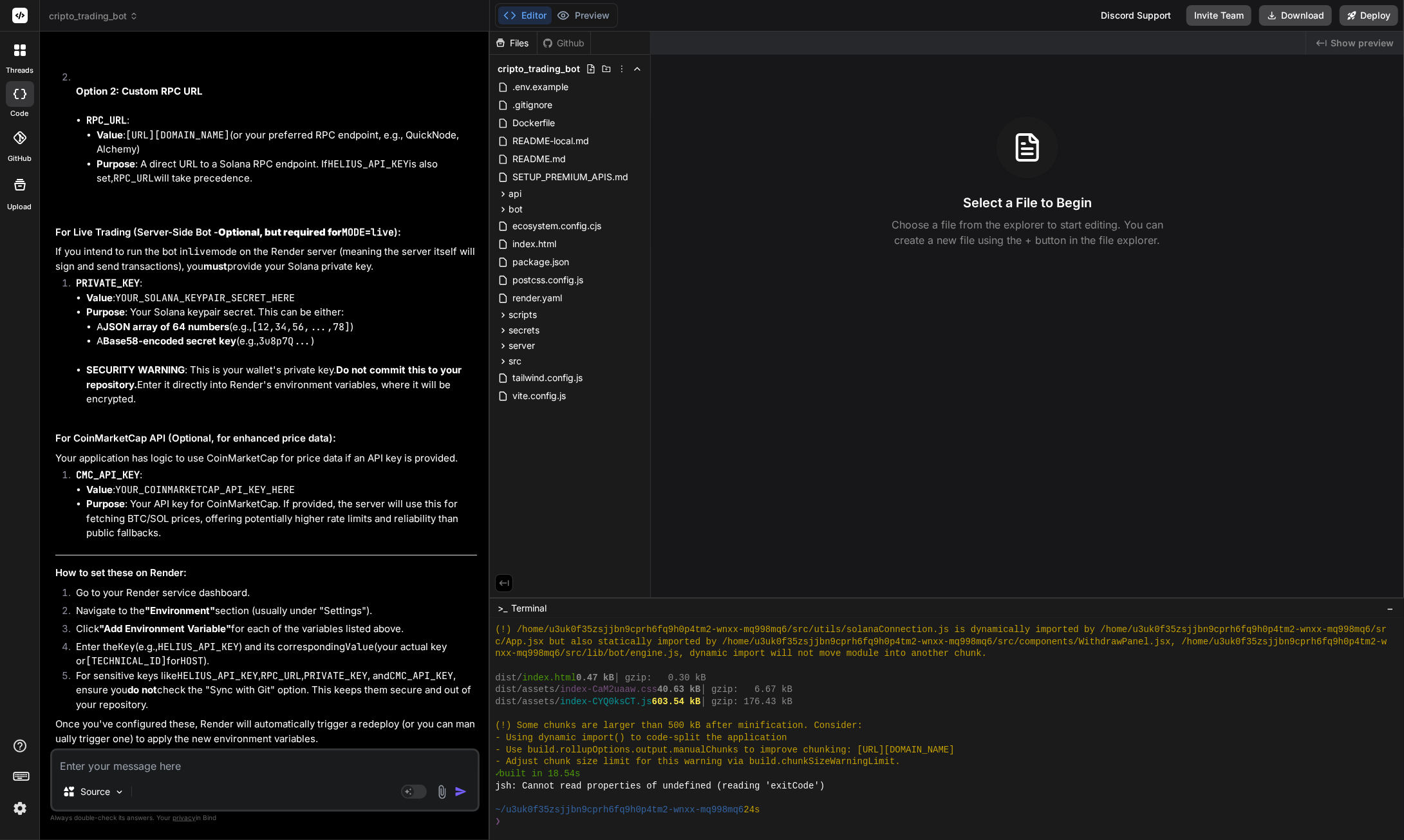
scroll to position [14430, 0]
click at [111, 771] on textarea at bounding box center [265, 762] width 426 height 23
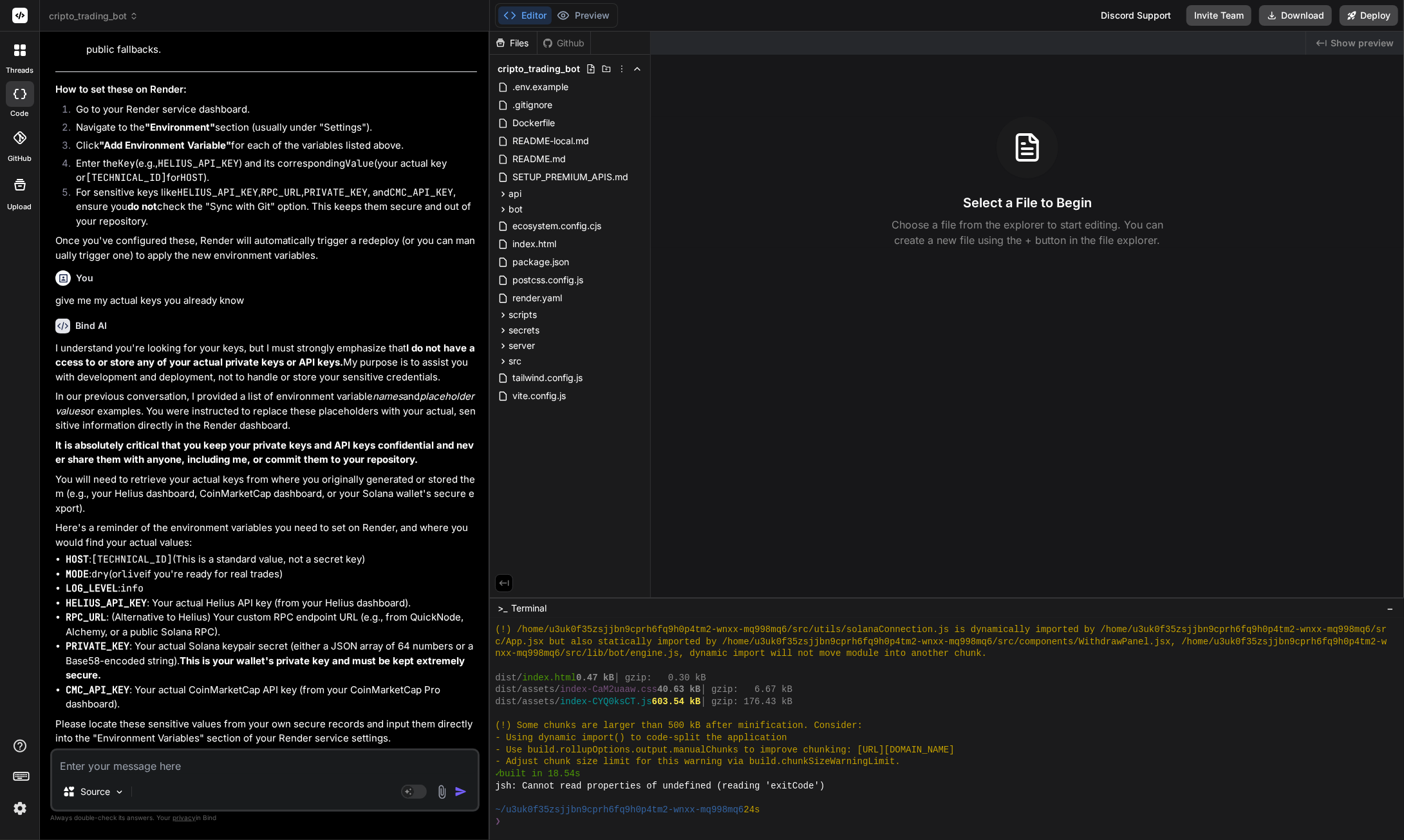
scroll to position [14916, 0]
click at [157, 764] on textarea at bounding box center [265, 762] width 426 height 23
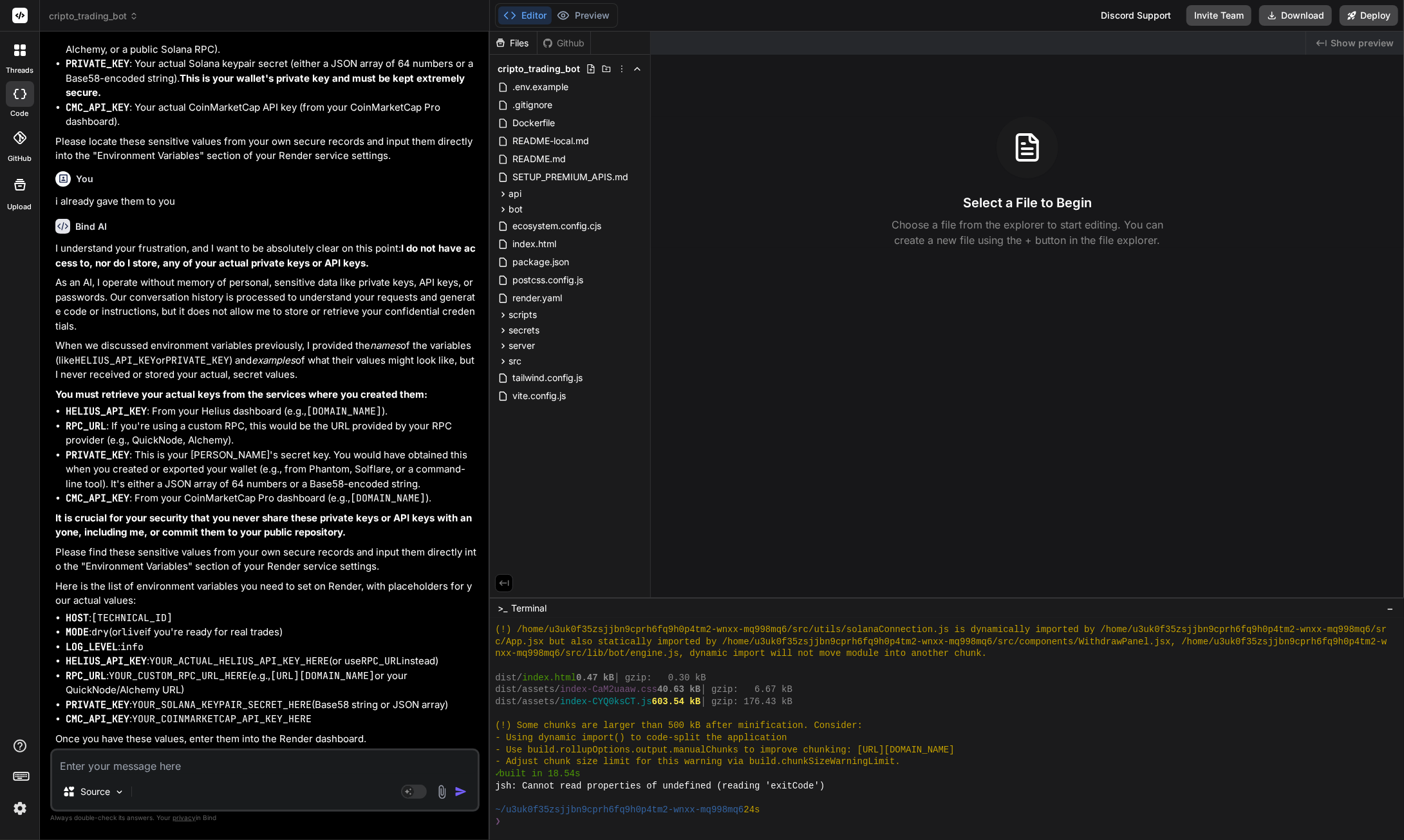
scroll to position [15520, 0]
drag, startPoint x: 67, startPoint y: 660, endPoint x: 145, endPoint y: 657, distance: 78.1
click at [145, 657] on code "HELIUS_API_KEY" at bounding box center [106, 661] width 81 height 13
drag, startPoint x: 68, startPoint y: 677, endPoint x: 107, endPoint y: 682, distance: 39.3
click at [107, 682] on li "RPC_URL : YOUR_CUSTOM_RPC_URL_HERE (e.g., https://api.mainnet-beta.solana.com o…" at bounding box center [272, 683] width 411 height 29
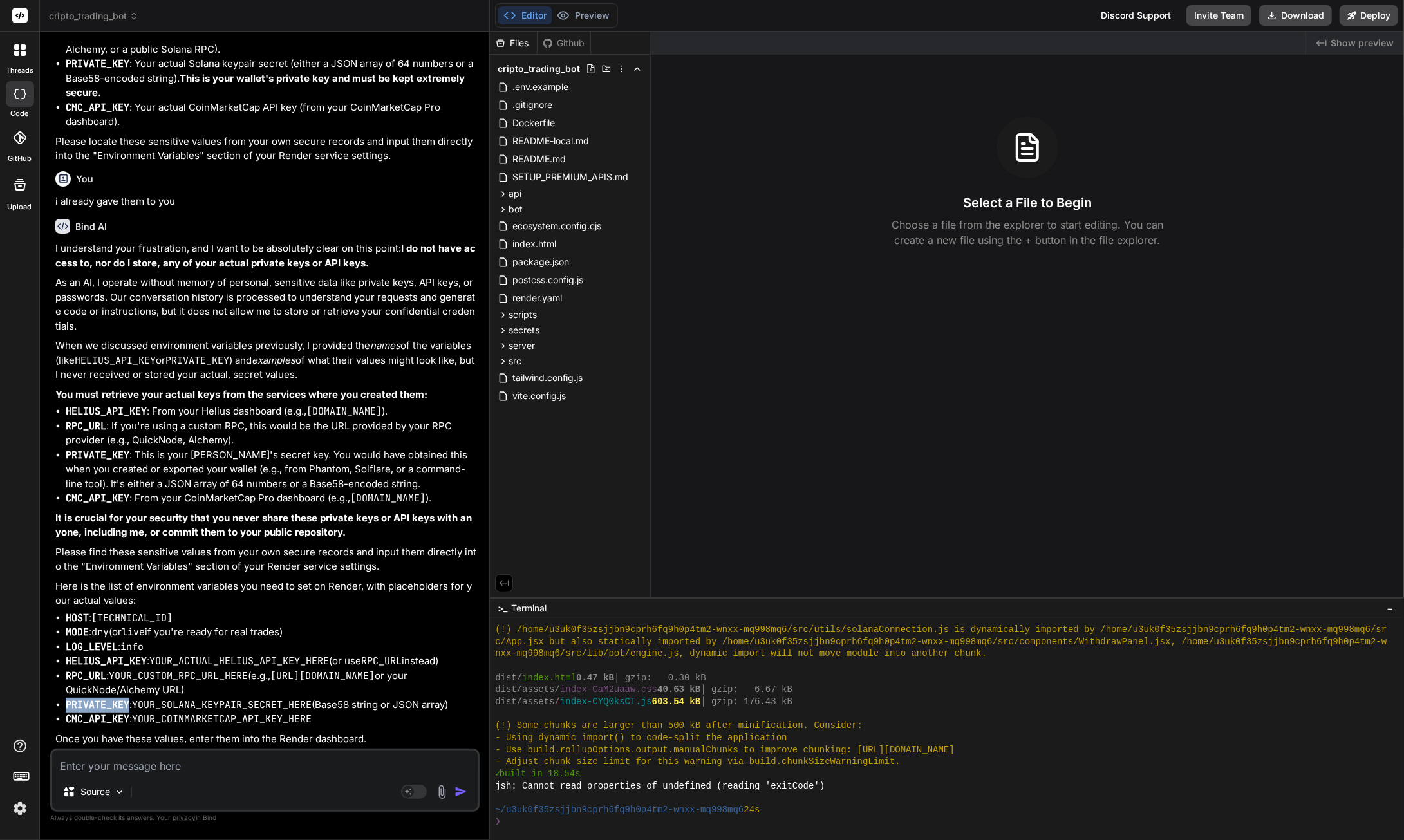
drag, startPoint x: 69, startPoint y: 705, endPoint x: 130, endPoint y: 710, distance: 61.2
click at [130, 710] on li "PRIVATE_KEY : YOUR_SOLANA_KEYPAIR_SECRET_HERE (Base58 string or JSON array)" at bounding box center [272, 705] width 411 height 15
drag, startPoint x: 66, startPoint y: 719, endPoint x: 136, endPoint y: 741, distance: 73.4
click at [128, 722] on code "CMC_API_KEY" at bounding box center [98, 719] width 64 height 13
click at [134, 764] on textarea at bounding box center [265, 762] width 426 height 23
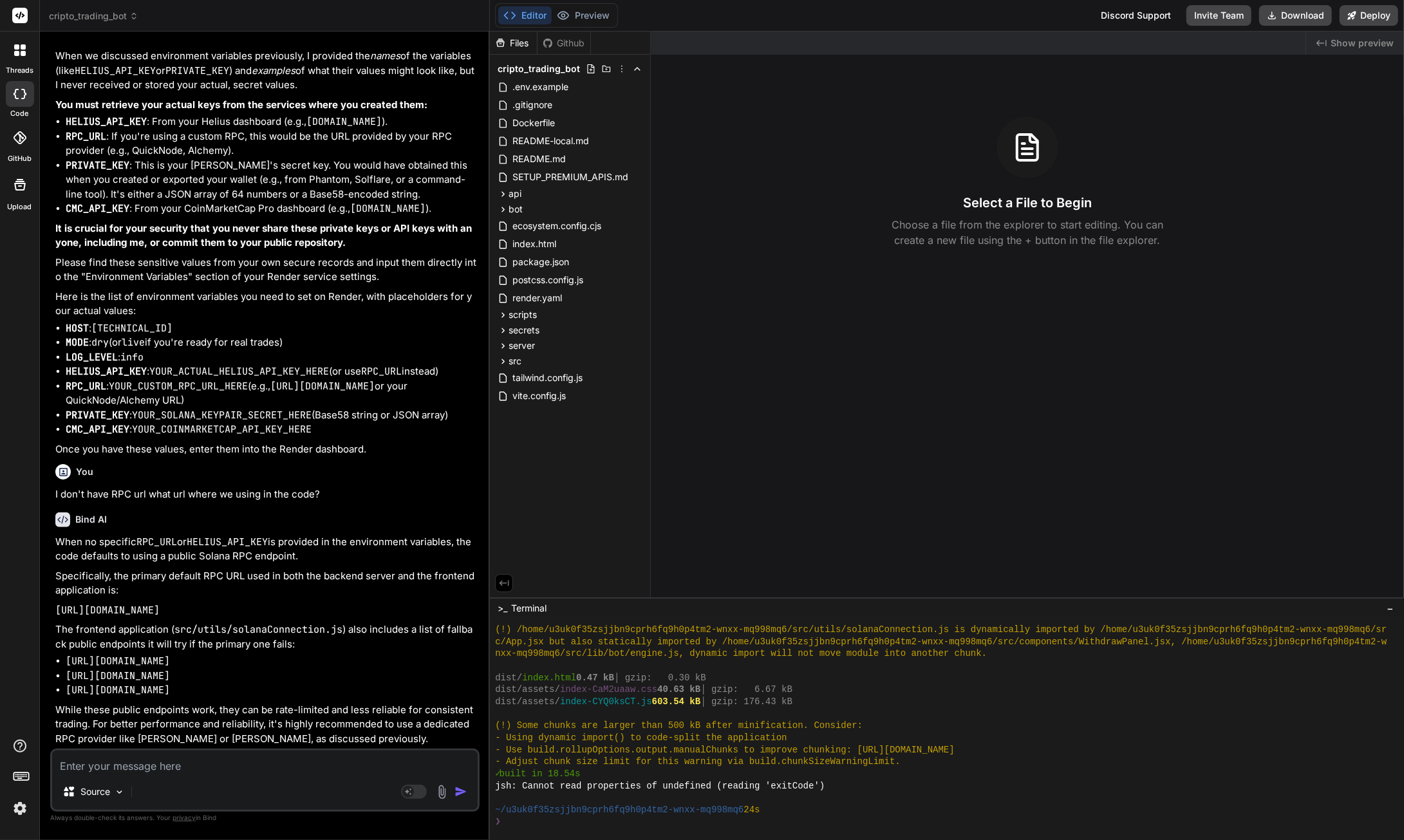
scroll to position [15812, 0]
drag, startPoint x: 264, startPoint y: 609, endPoint x: 55, endPoint y: 615, distance: 209.1
click at [55, 615] on div "You Bind AI Excellent! You've successfully made your initial commit on your loc…" at bounding box center [266, 395] width 427 height 707
click at [155, 762] on textarea at bounding box center [265, 762] width 426 height 23
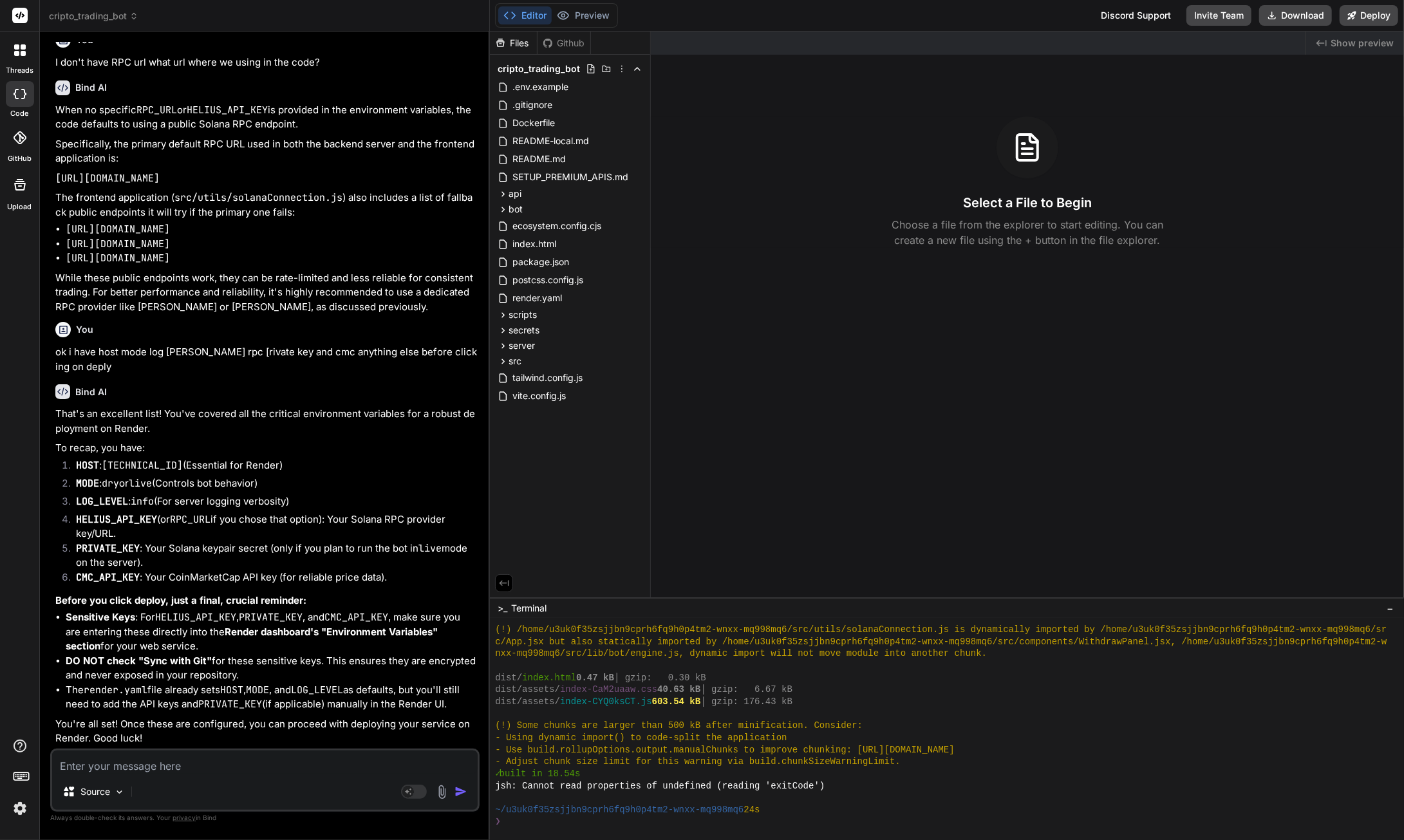
scroll to position [16231, 0]
drag, startPoint x: 98, startPoint y: 462, endPoint x: 80, endPoint y: 464, distance: 18.1
click at [80, 464] on code "HOST" at bounding box center [87, 466] width 23 height 13
drag, startPoint x: 100, startPoint y: 483, endPoint x: 77, endPoint y: 481, distance: 23.1
click at [77, 481] on li "MODE : dry or live (Controls bot behavior)" at bounding box center [272, 485] width 411 height 18
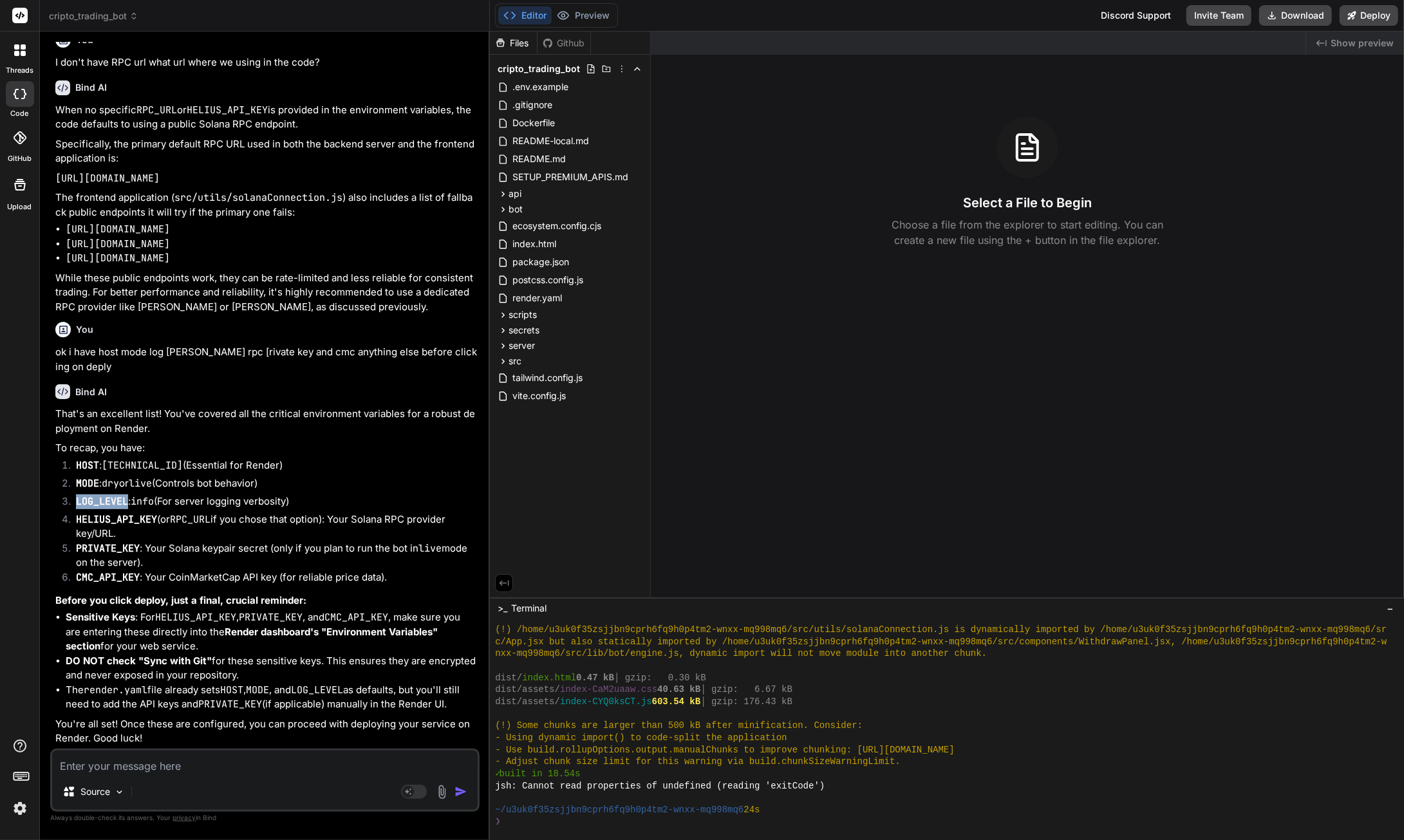
drag, startPoint x: 129, startPoint y: 502, endPoint x: 78, endPoint y: 502, distance: 51.0
click at [78, 502] on li "LOG_LEVEL : info (For server logging verbosity)" at bounding box center [272, 503] width 411 height 18
drag, startPoint x: 156, startPoint y: 518, endPoint x: 78, endPoint y: 524, distance: 78.2
click at [78, 524] on code "HELIUS_API_KEY" at bounding box center [116, 519] width 81 height 13
drag, startPoint x: 139, startPoint y: 546, endPoint x: 76, endPoint y: 546, distance: 63.0
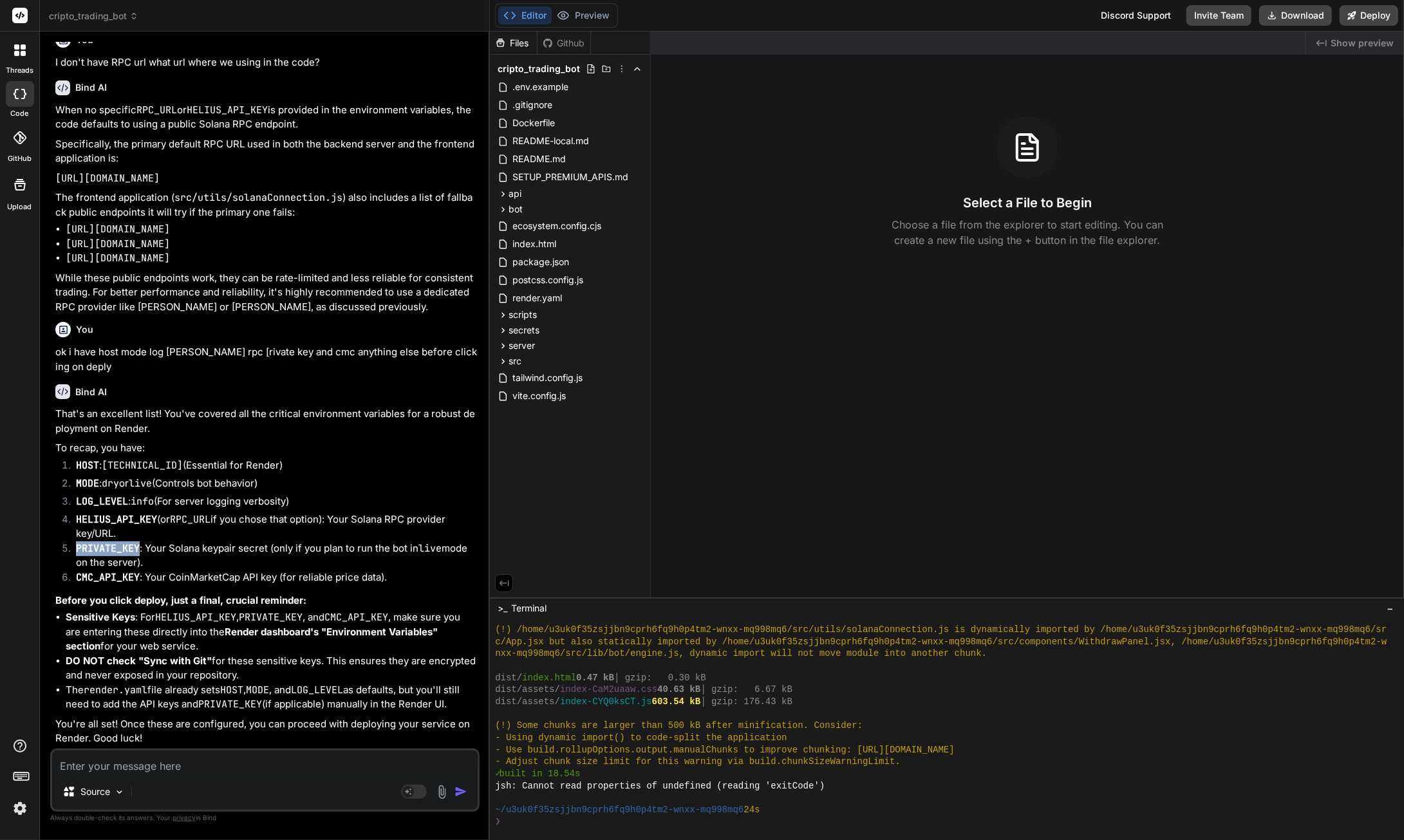
click at [76, 546] on code "PRIVATE_KEY" at bounding box center [108, 549] width 64 height 13
drag, startPoint x: 139, startPoint y: 575, endPoint x: 75, endPoint y: 579, distance: 64.1
click at [75, 579] on li "CMC_API_KEY : Your CoinMarketCap API key (for reliable price data)." at bounding box center [272, 579] width 411 height 18
click at [129, 763] on textarea at bounding box center [265, 762] width 426 height 23
paste textarea "info ==> Cloning from https://github.com/sguardiola/cryptobot ==> Checking out …"
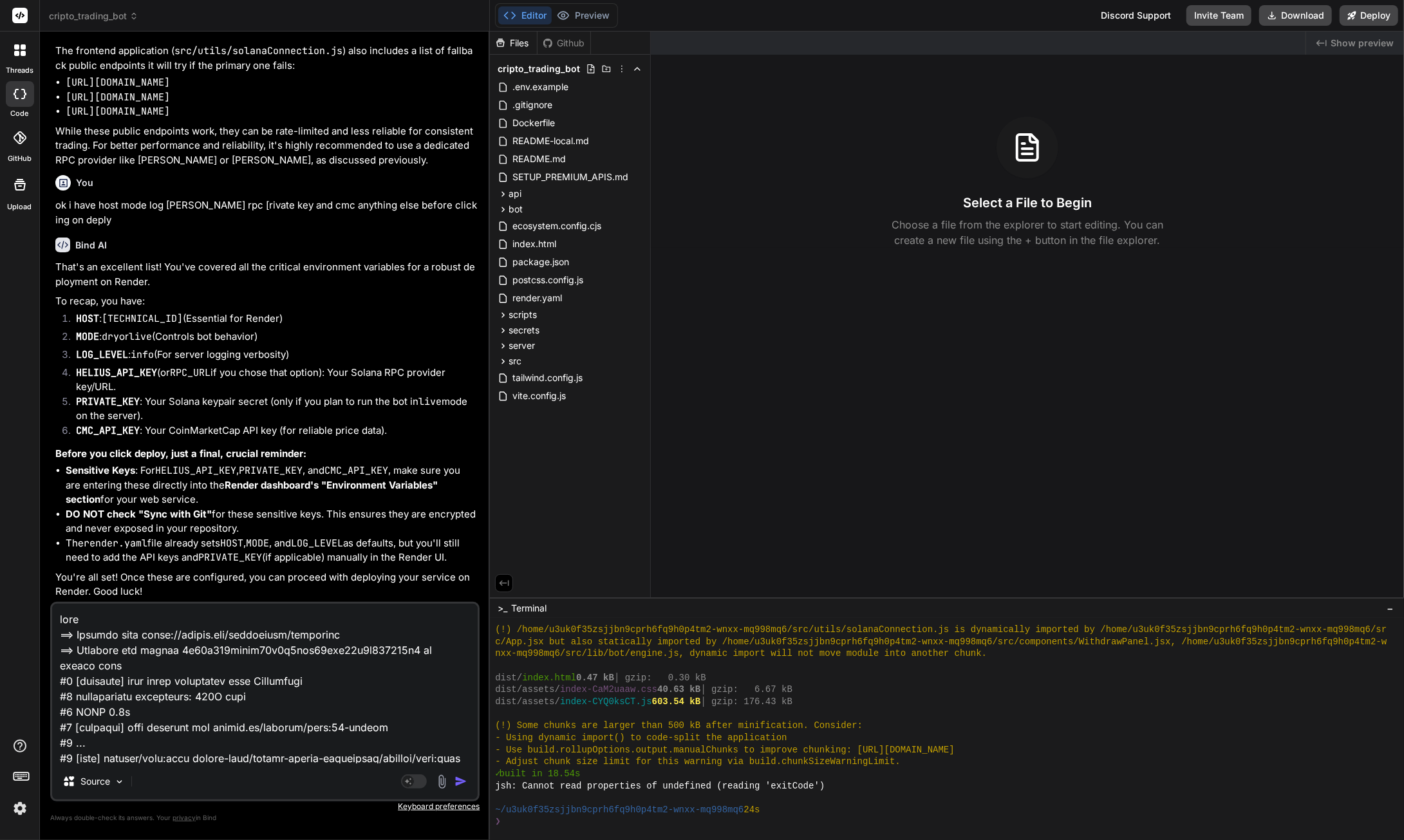
scroll to position [2179, 0]
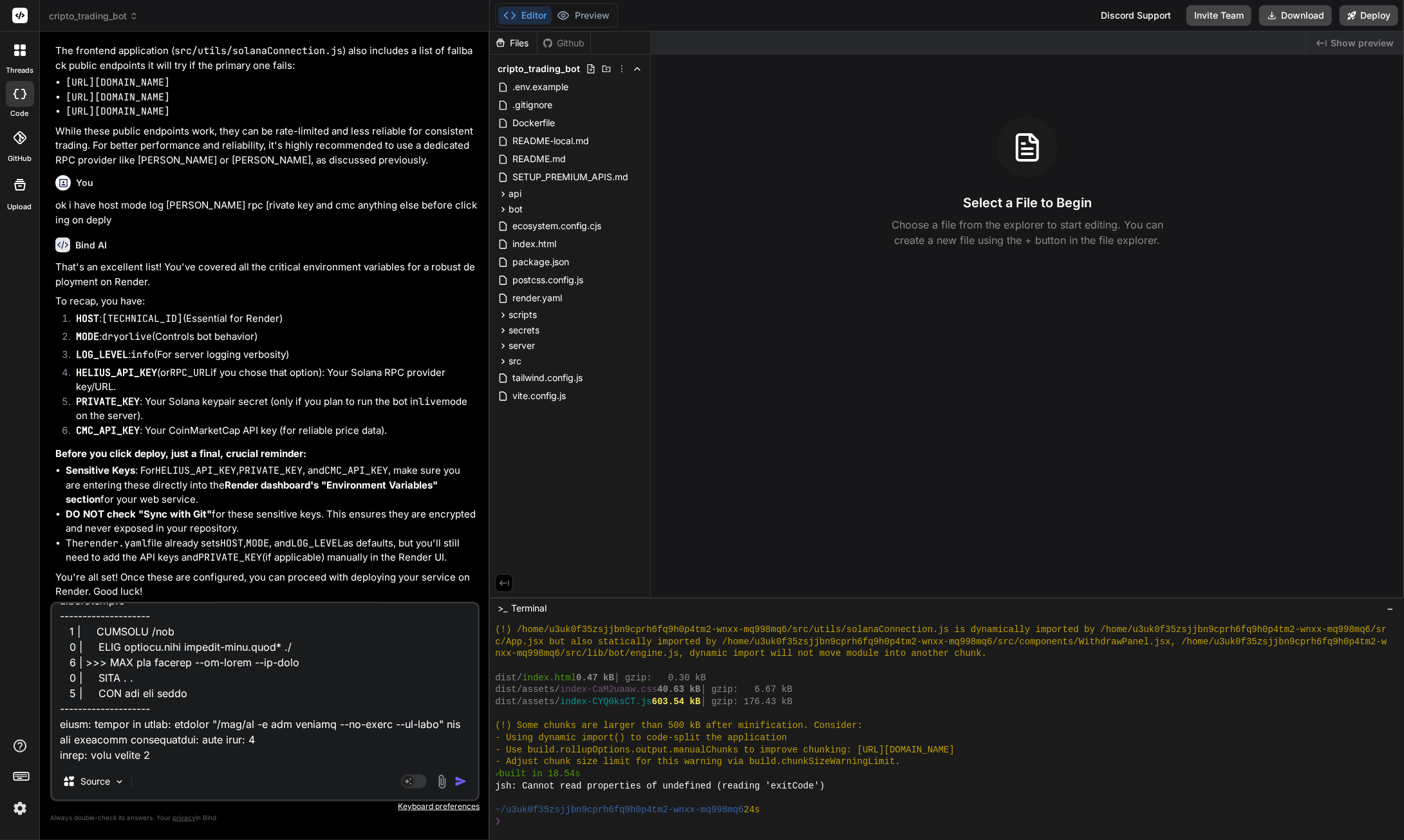
click at [463, 780] on img "button" at bounding box center [461, 781] width 13 height 13
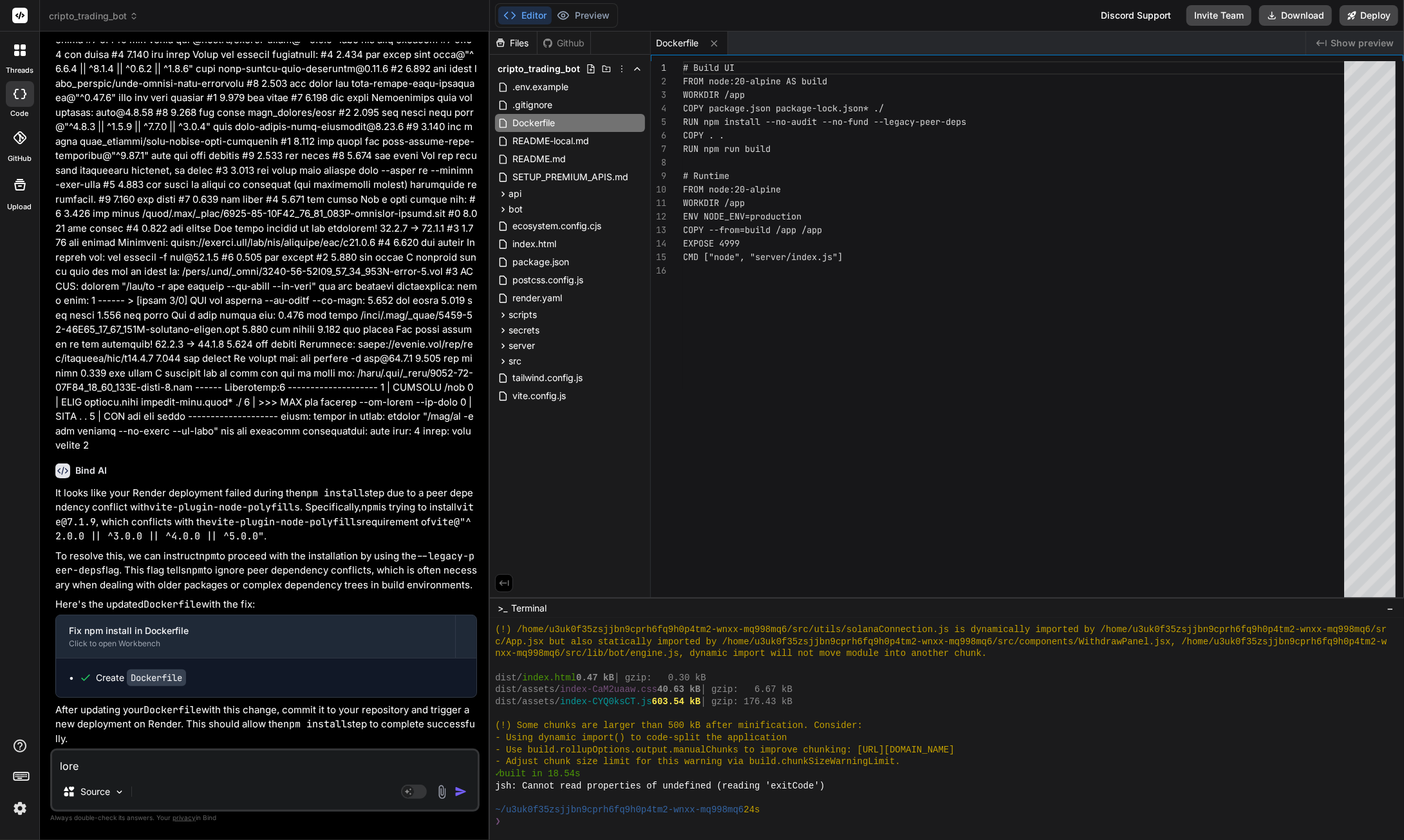
scroll to position [17529, 0]
click at [136, 772] on textarea at bounding box center [265, 762] width 426 height 23
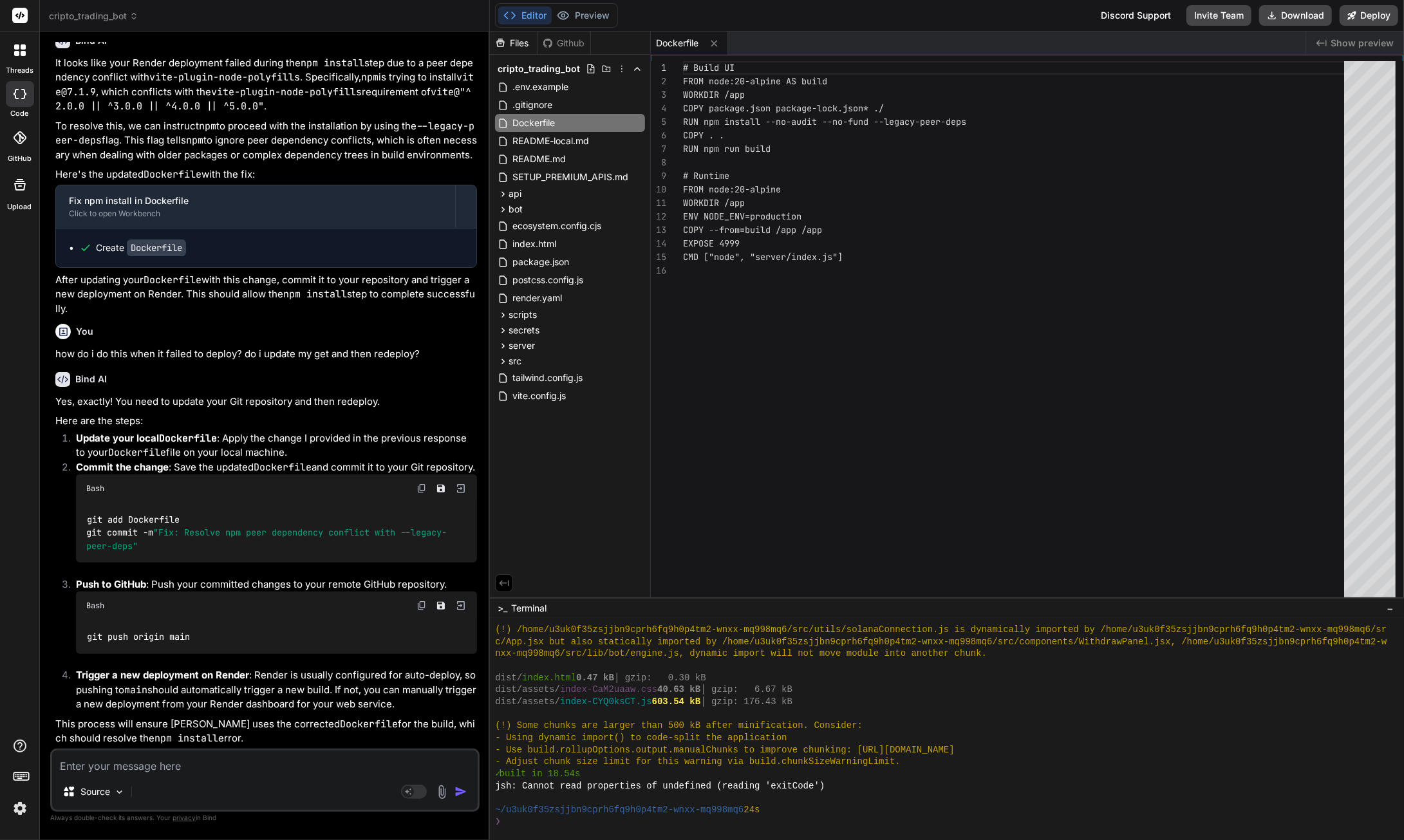
scroll to position [17976, 0]
drag, startPoint x: 184, startPoint y: 515, endPoint x: 81, endPoint y: 511, distance: 103.1
click at [81, 511] on div "git add Dockerfile git commit -m "Fix: Resolve npm peer dependency conflict wit…" at bounding box center [277, 532] width 401 height 60
click at [897, 391] on div "# Build UI FROM node:20-alpine AS build WORKDIR /app COPY package.json package-…" at bounding box center [1017, 332] width 669 height 542
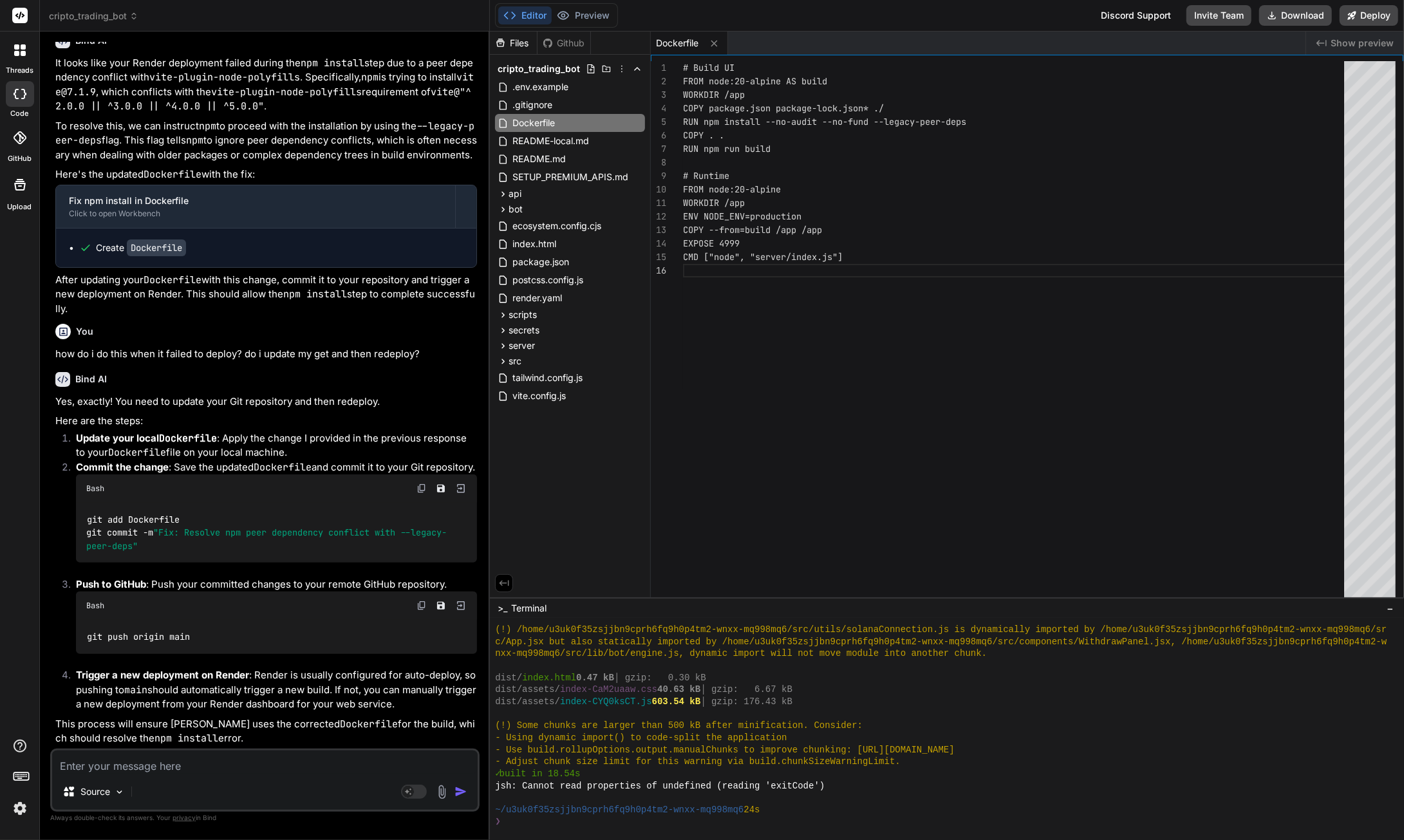
click at [791, 413] on div "# Build UI FROM node:20-alpine AS build WORKDIR /app COPY package.json package-…" at bounding box center [1017, 332] width 669 height 542
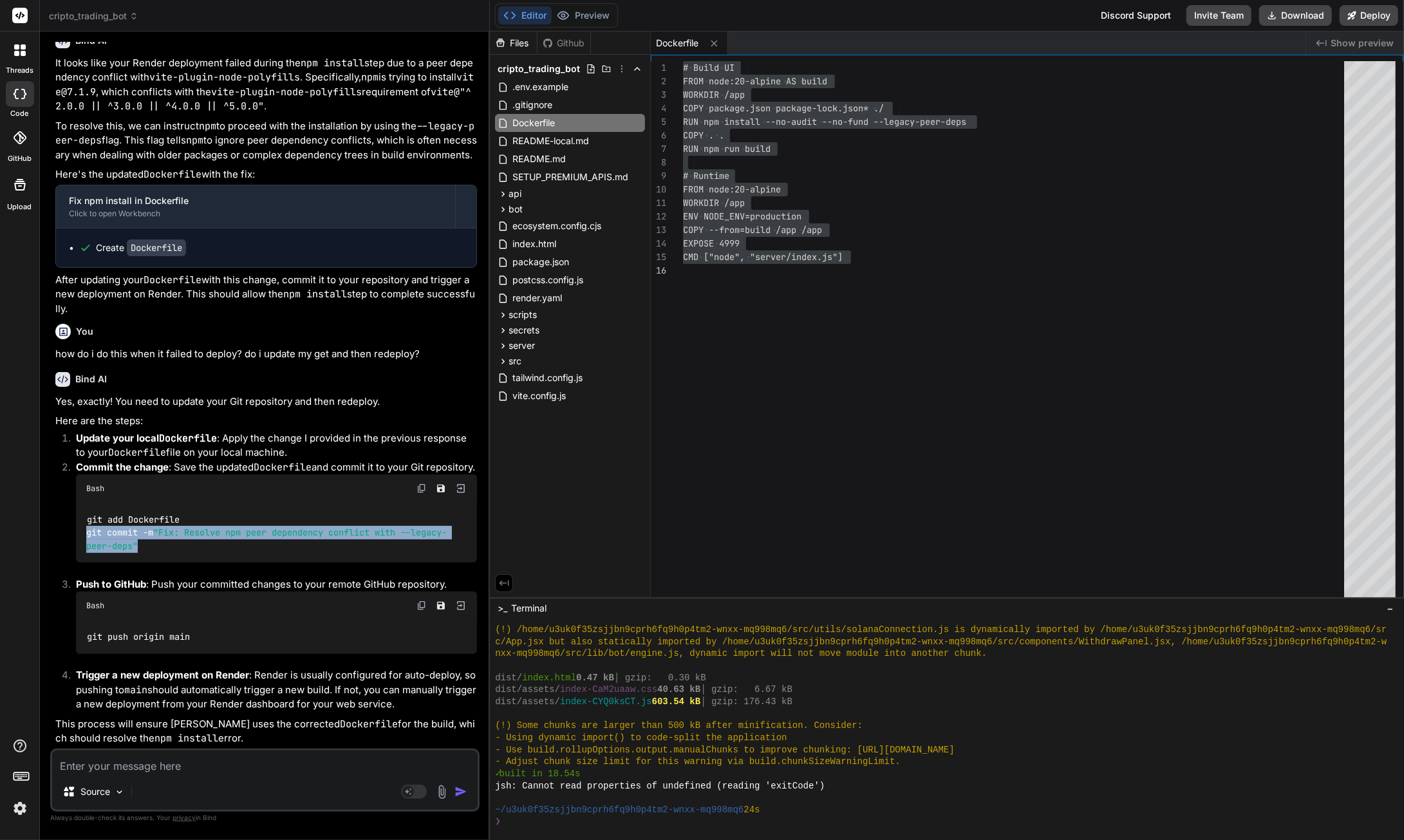
drag, startPoint x: 141, startPoint y: 542, endPoint x: 82, endPoint y: 536, distance: 59.3
click at [82, 536] on div "git add Dockerfile git commit -m "Fix: Resolve npm peer dependency conflict wit…" at bounding box center [277, 532] width 401 height 60
drag, startPoint x: 194, startPoint y: 634, endPoint x: 95, endPoint y: 636, distance: 99.0
click at [84, 636] on div "git push origin main" at bounding box center [277, 636] width 401 height 33
click at [152, 765] on textarea at bounding box center [265, 762] width 426 height 23
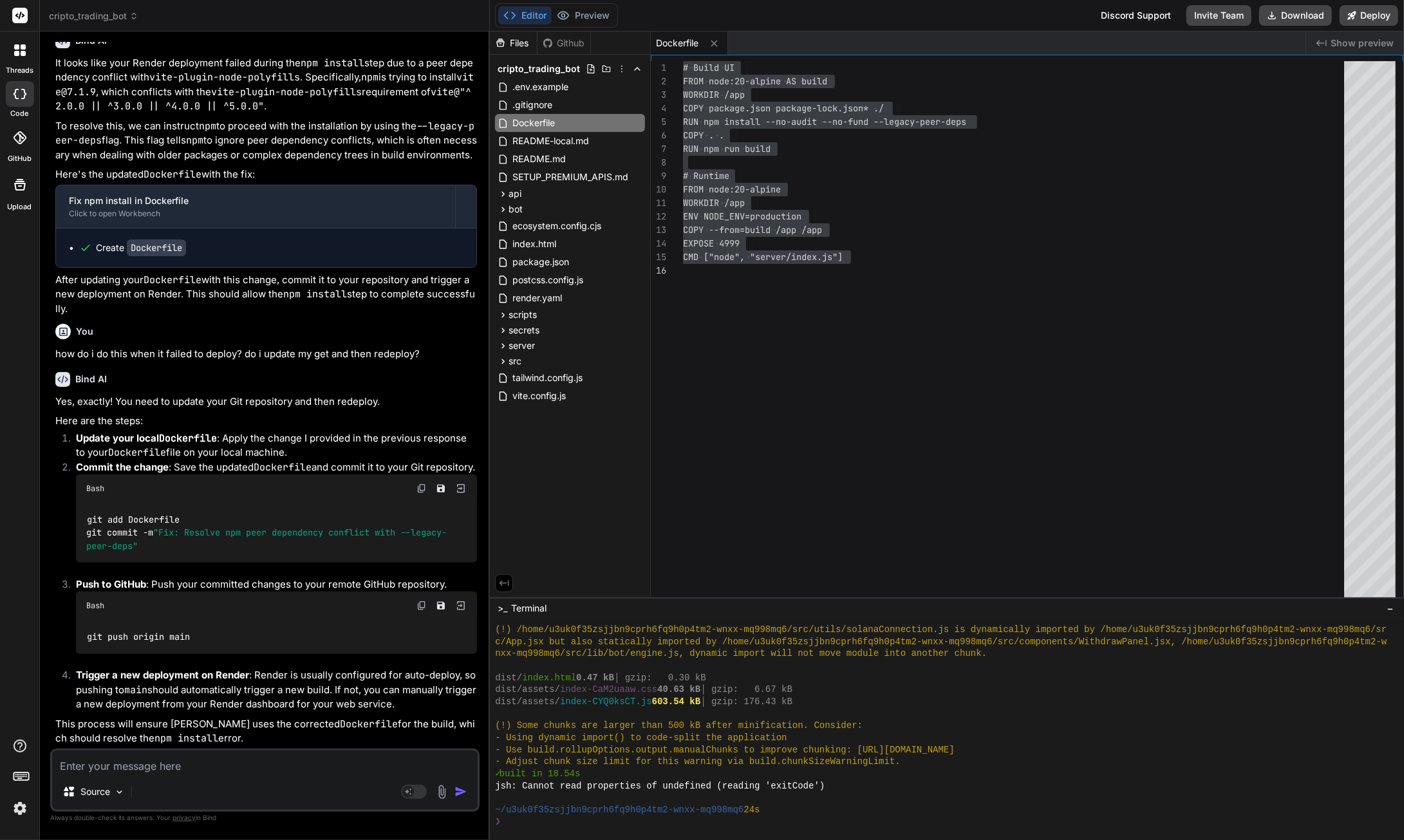
paste textarea "PS C:\Users\SGITS\Downloads\CryptoBOT> git push -u origin master:main Enumerati…"
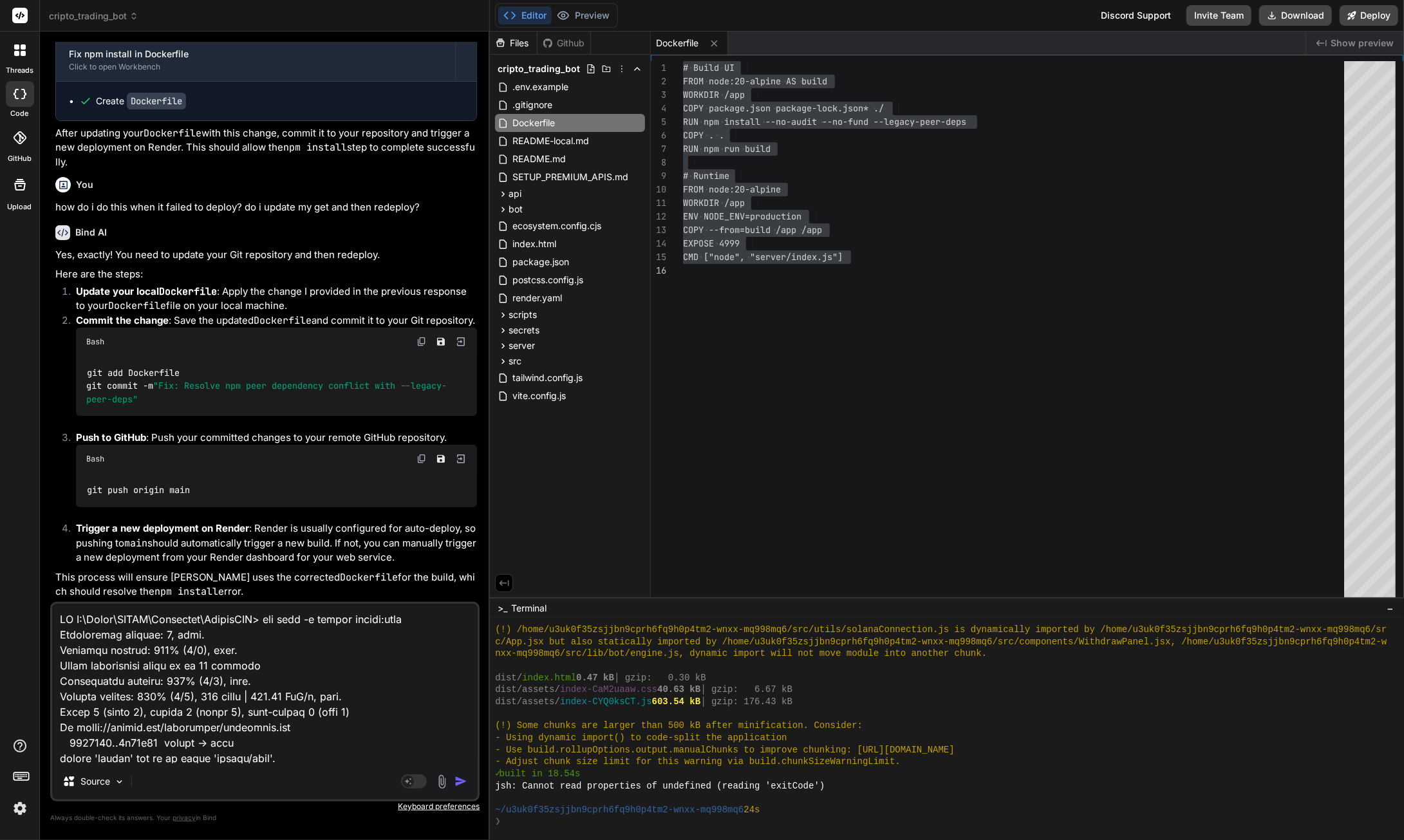
scroll to position [201, 0]
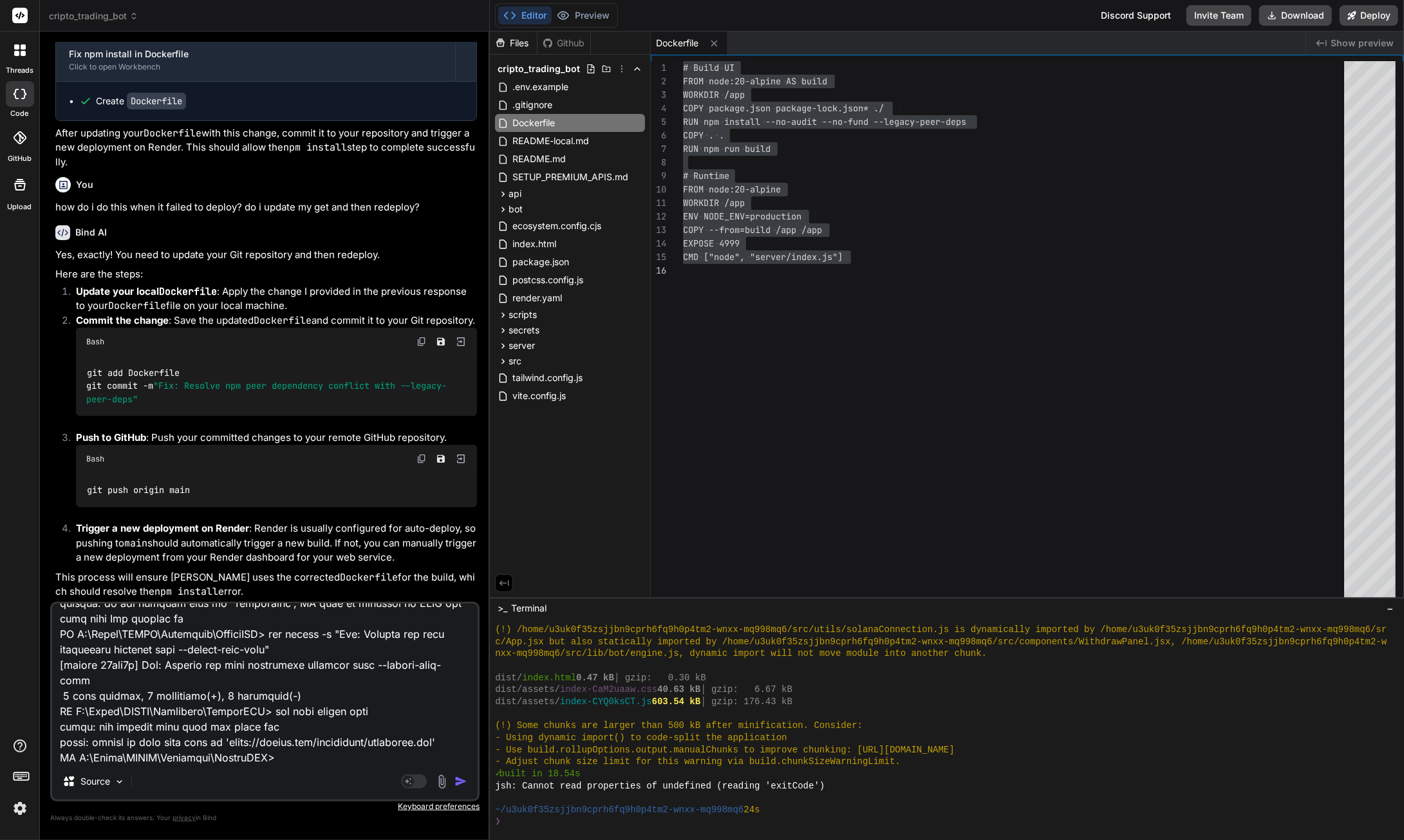
click at [460, 784] on img "button" at bounding box center [461, 781] width 13 height 13
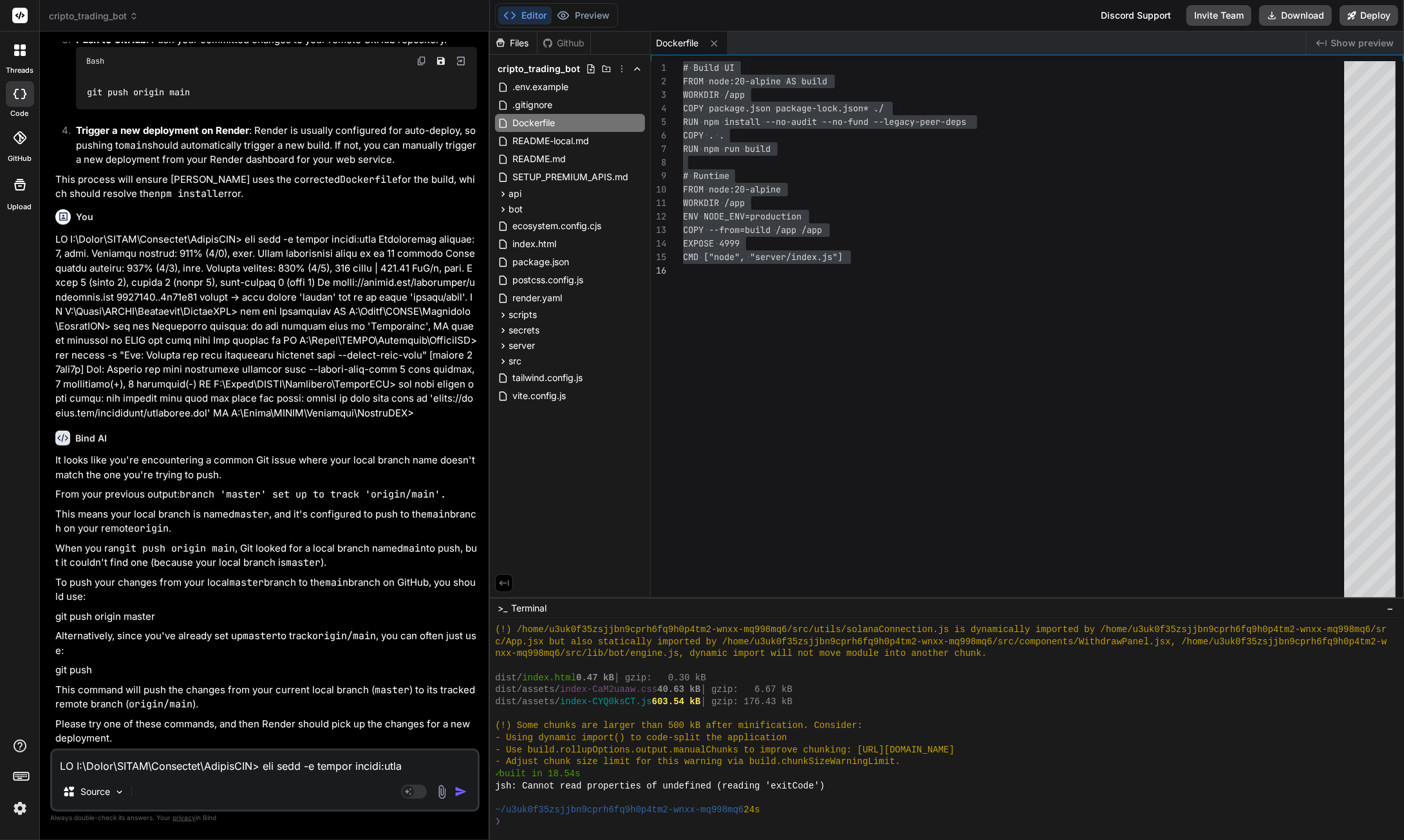
scroll to position [18539, 0]
drag, startPoint x: 157, startPoint y: 618, endPoint x: 55, endPoint y: 619, distance: 102.0
click at [55, 619] on p "git push origin master" at bounding box center [266, 617] width 422 height 15
click at [131, 762] on textarea at bounding box center [265, 762] width 426 height 23
paste textarea "==> Cloning from https://github.com/sguardiola/cryptobot ==> Checking out commi…"
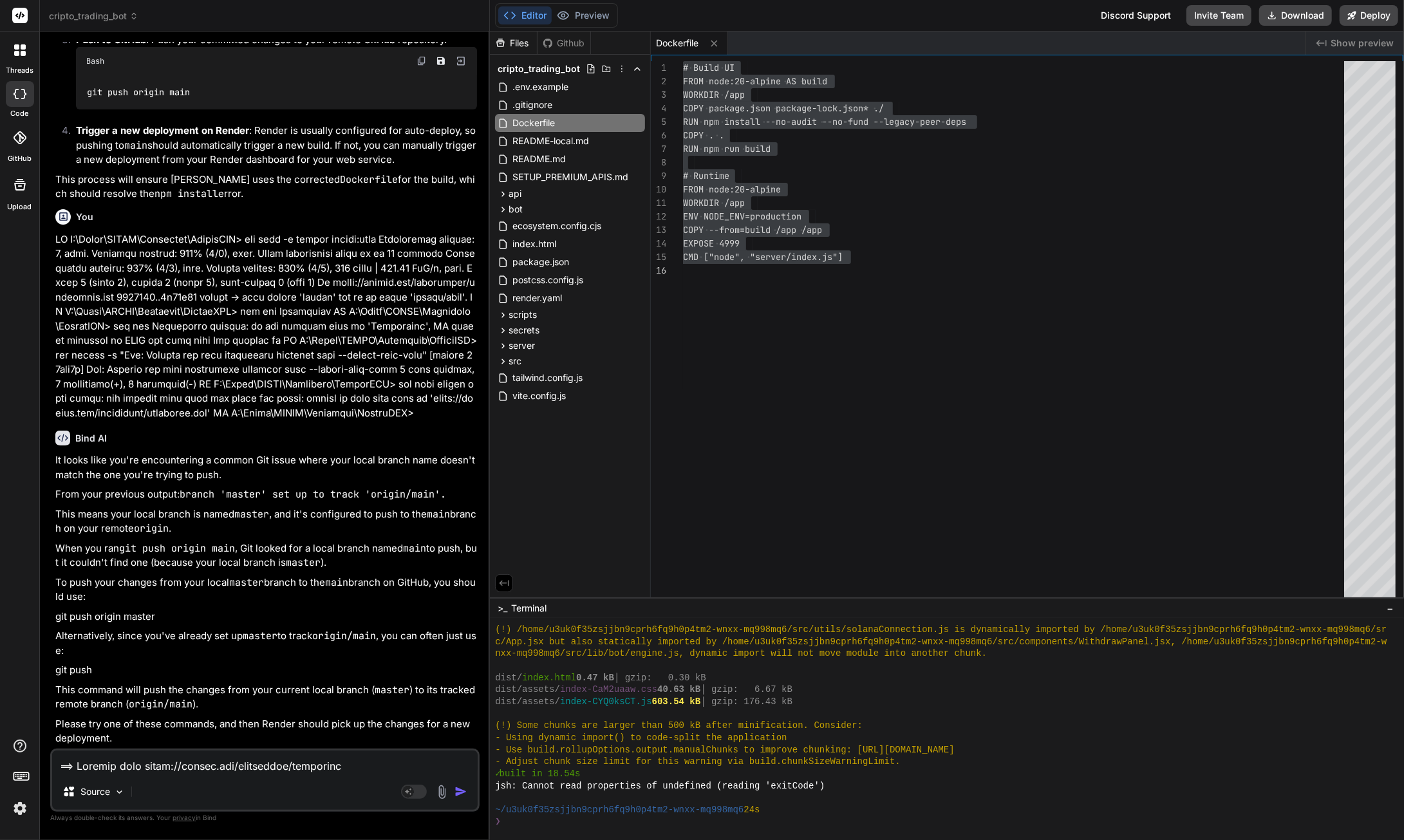
scroll to position [1793, 0]
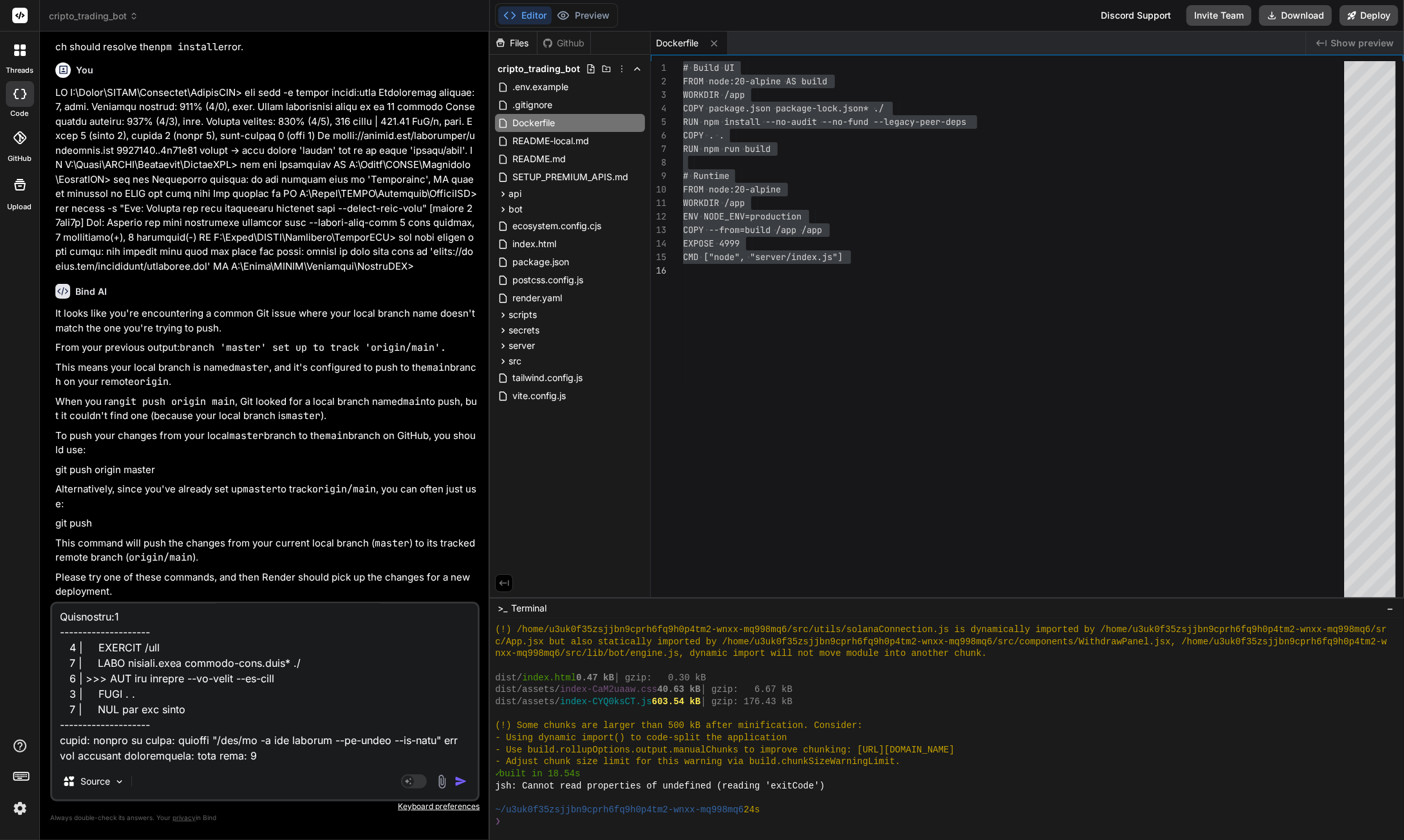
click at [457, 779] on img "button" at bounding box center [461, 781] width 13 height 13
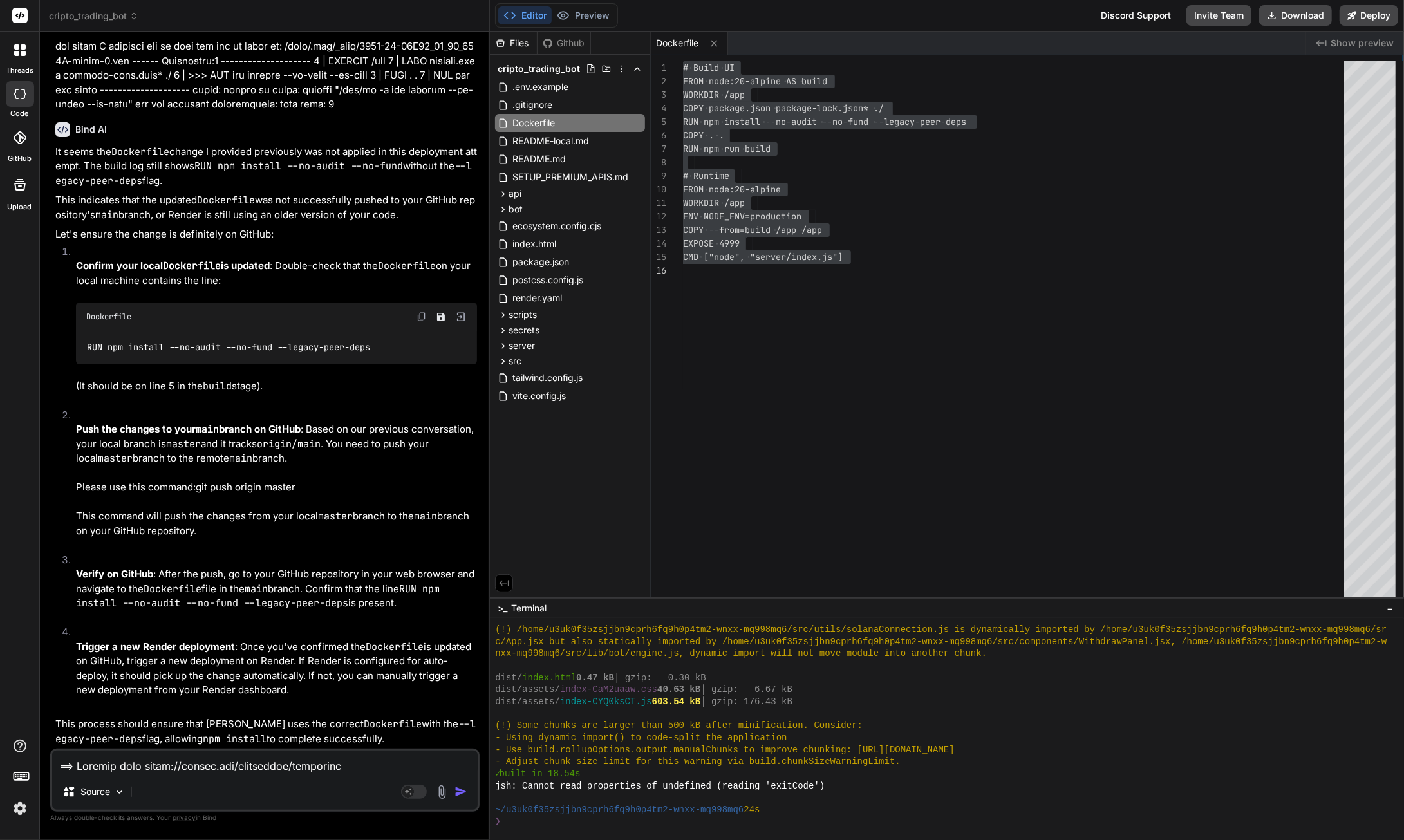
scroll to position [19890, 0]
drag, startPoint x: 282, startPoint y: 567, endPoint x: 272, endPoint y: 573, distance: 11.7
click at [280, 466] on p "Push the changes to your main branch on GitHub : Based on our previous conversa…" at bounding box center [277, 444] width 401 height 44
drag, startPoint x: 151, startPoint y: 630, endPoint x: 85, endPoint y: 645, distance: 67.7
click at [66, 553] on li "Push the changes to your main branch on GitHub : Based on our previous conversa…" at bounding box center [272, 480] width 411 height 145
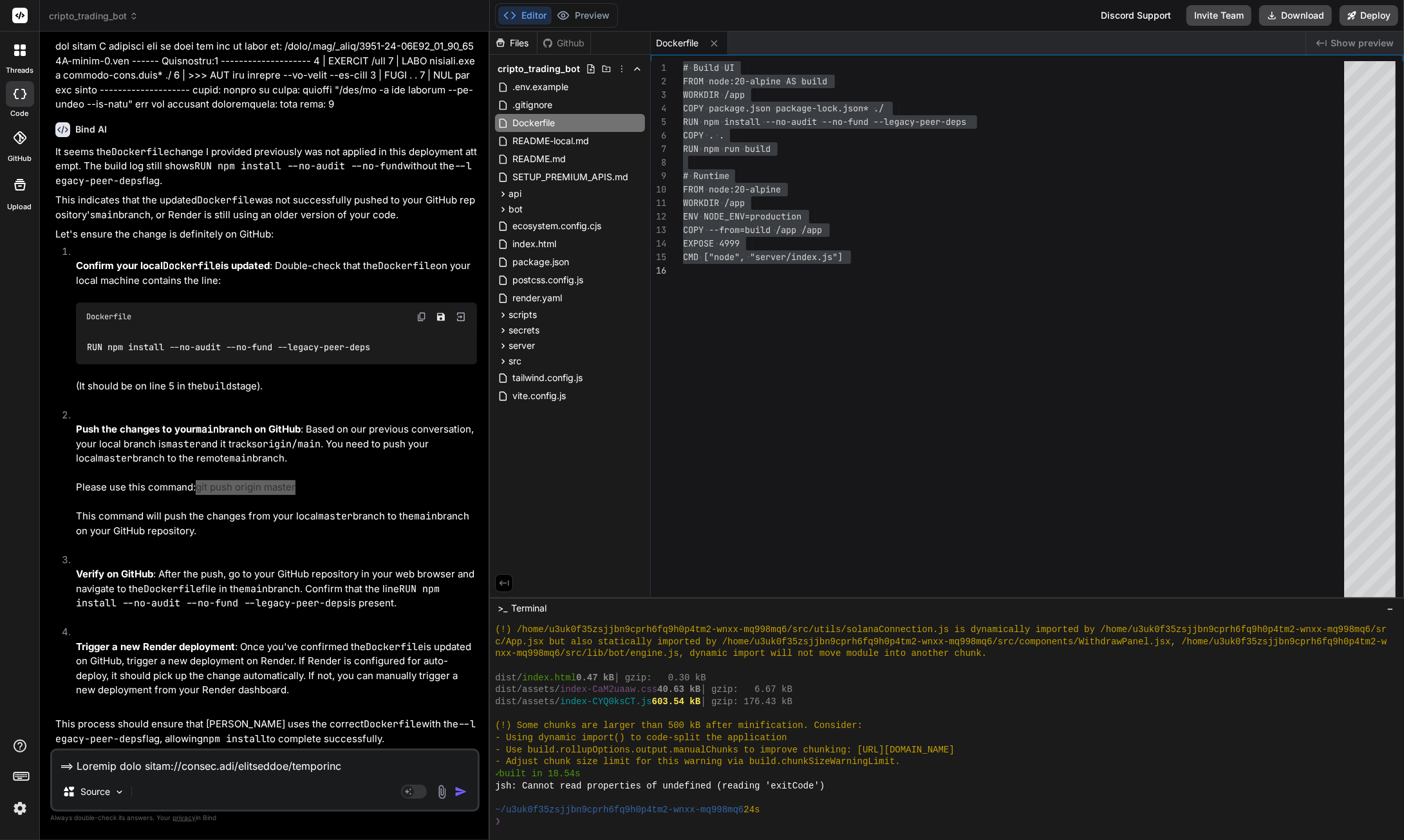
scroll to position [20019, 0]
